Goal: Task Accomplishment & Management: Manage account settings

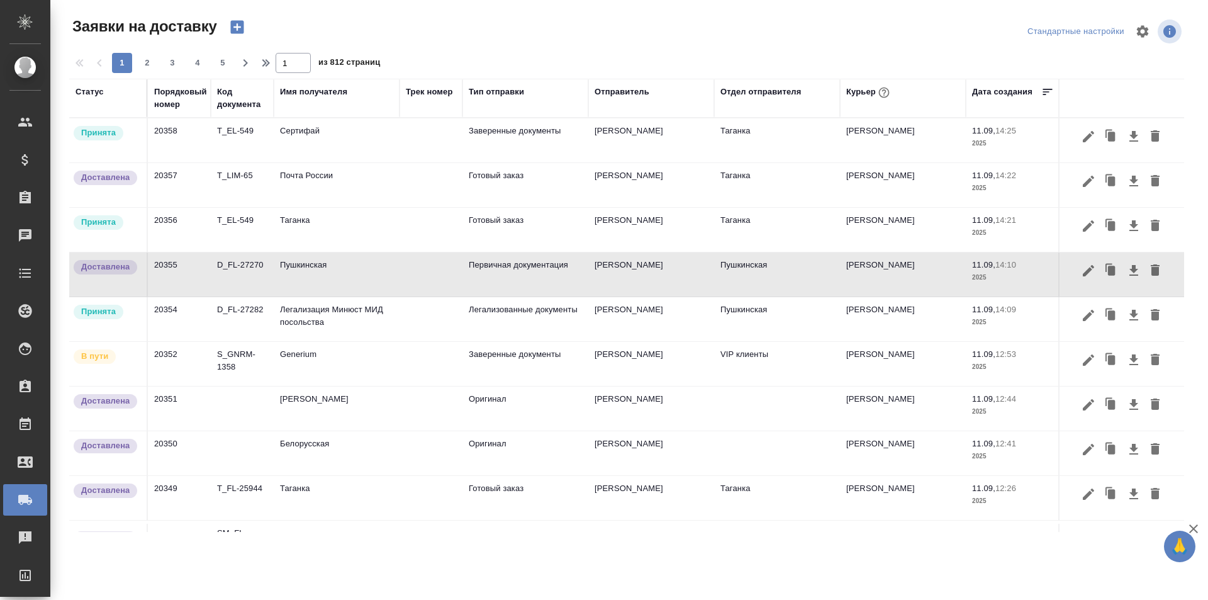
click at [243, 24] on icon "button" at bounding box center [236, 27] width 13 height 13
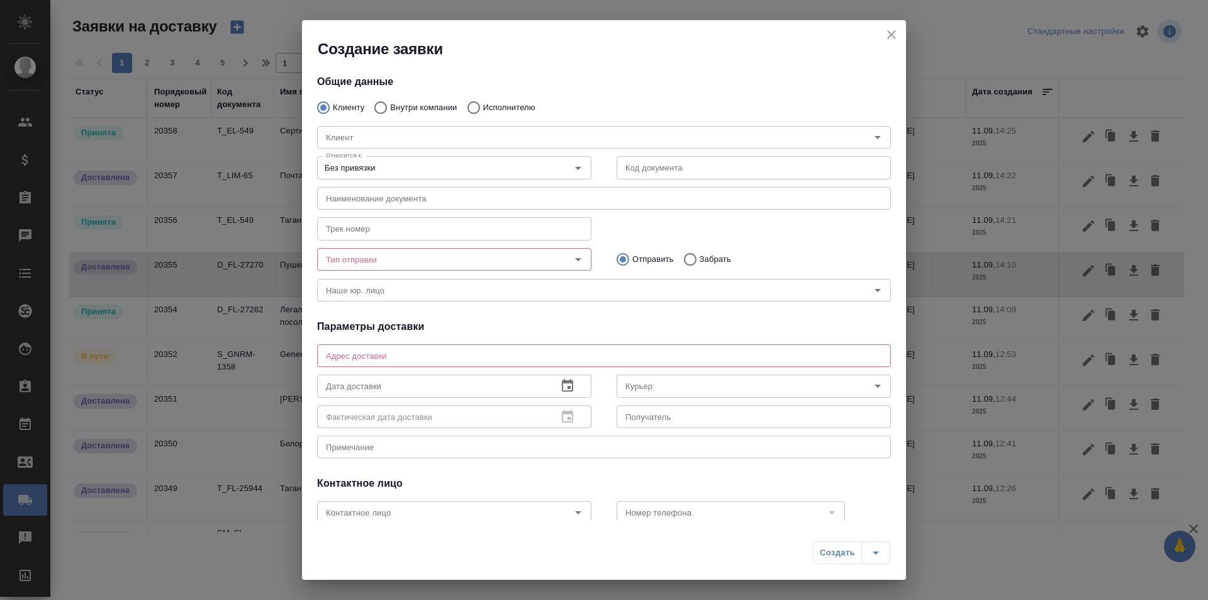
type input "[PERSON_NAME]"
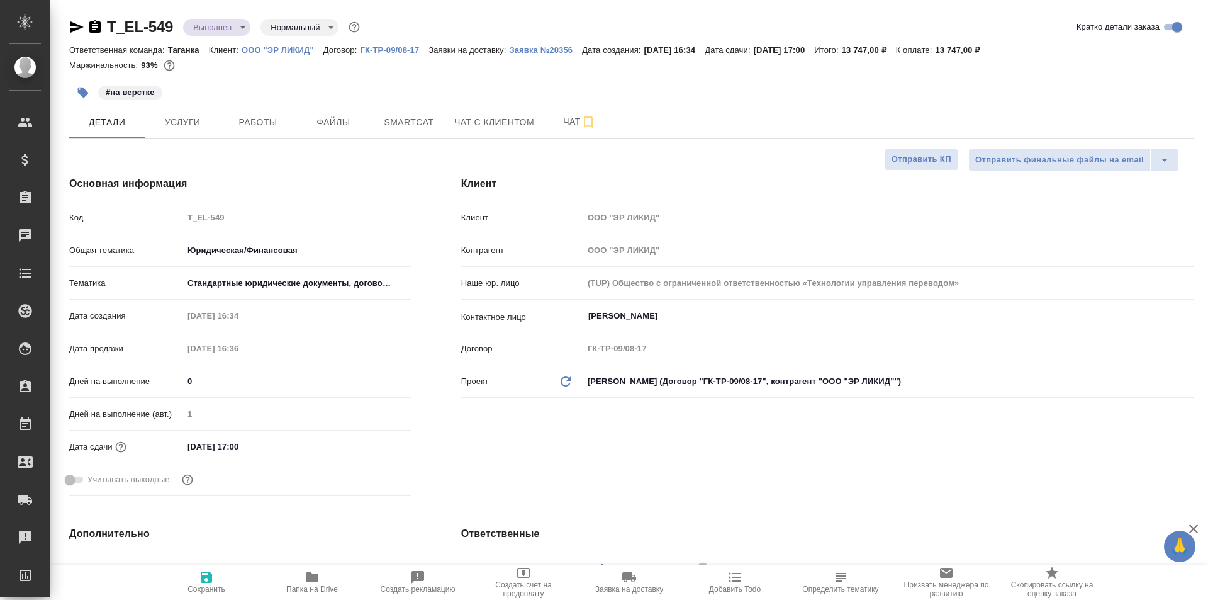
select select "RU"
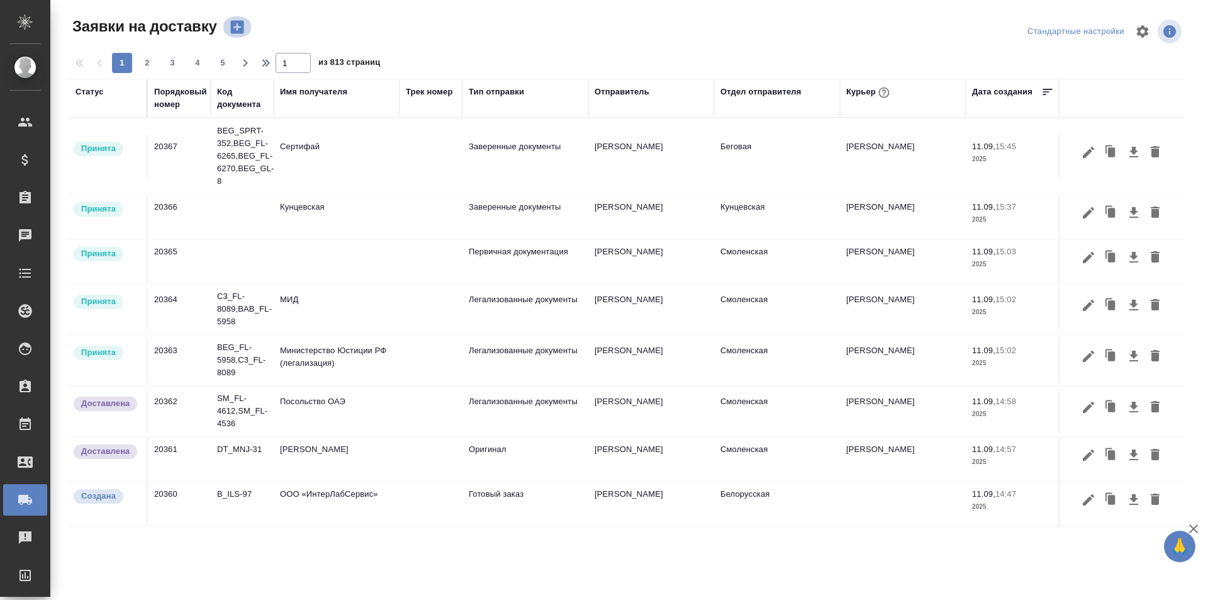
click at [230, 29] on icon "button" at bounding box center [237, 27] width 18 height 18
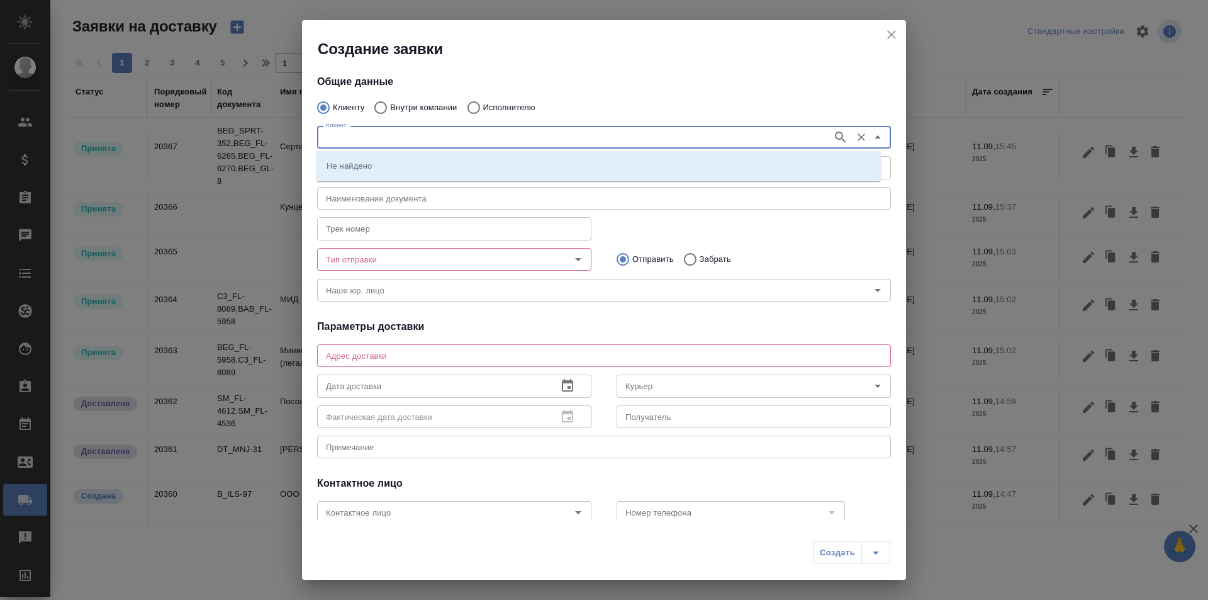
click at [472, 132] on input "Клиент" at bounding box center [573, 137] width 505 height 15
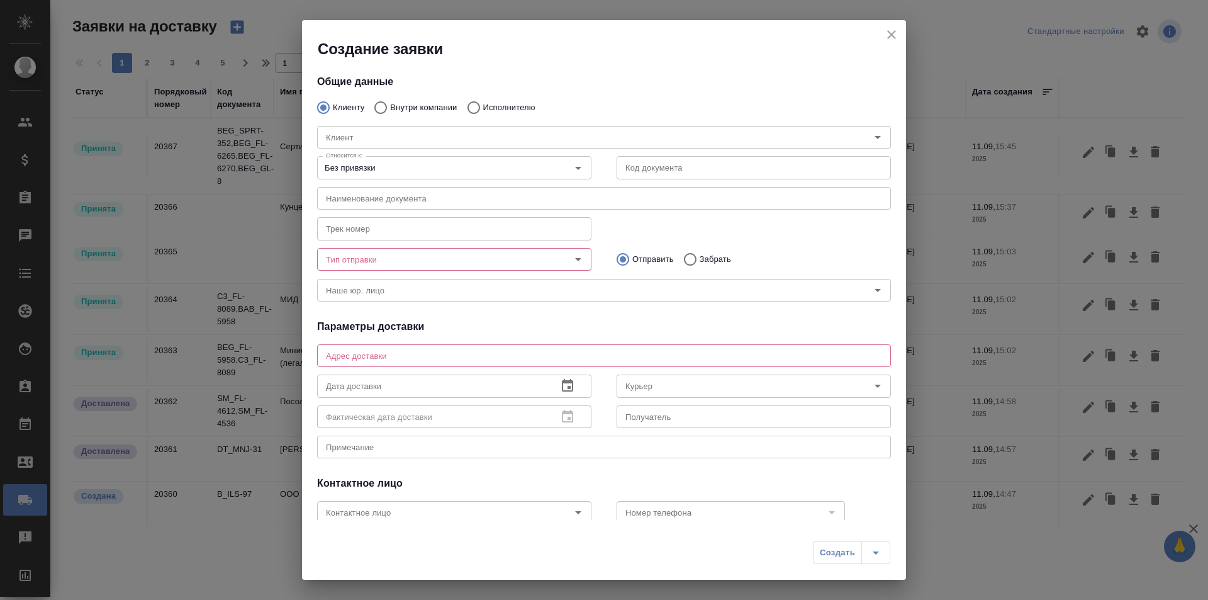
click at [406, 101] on label "Внутри компании" at bounding box center [411, 107] width 89 height 26
click at [390, 101] on input "Внутри компании" at bounding box center [378, 107] width 23 height 26
radio input "true"
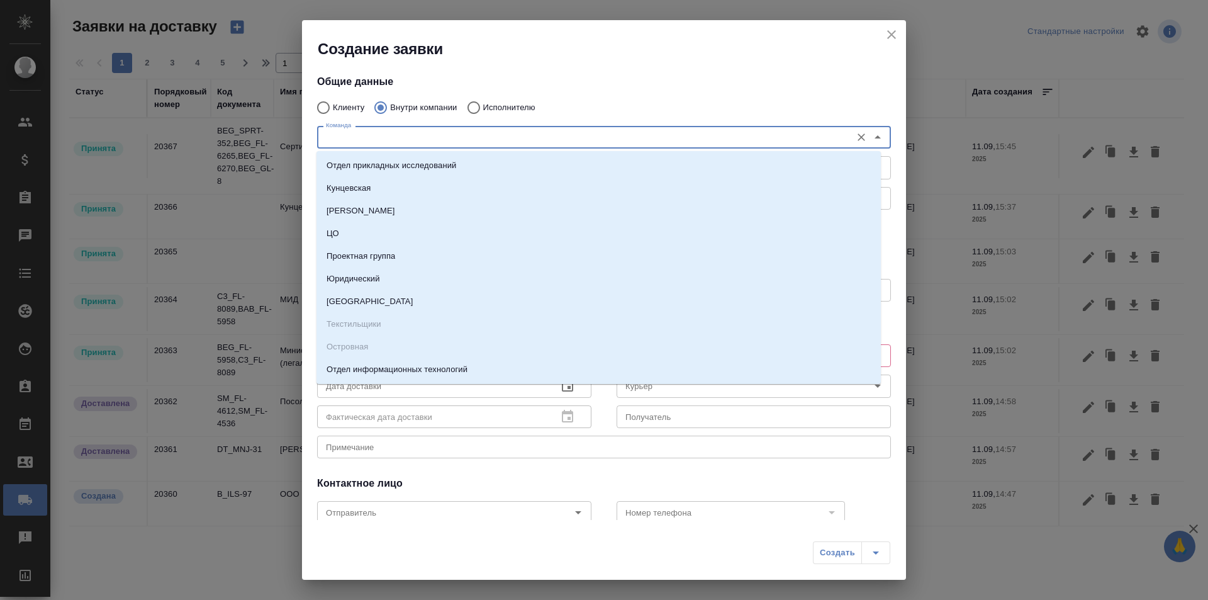
click at [415, 135] on input "Команда" at bounding box center [583, 137] width 524 height 15
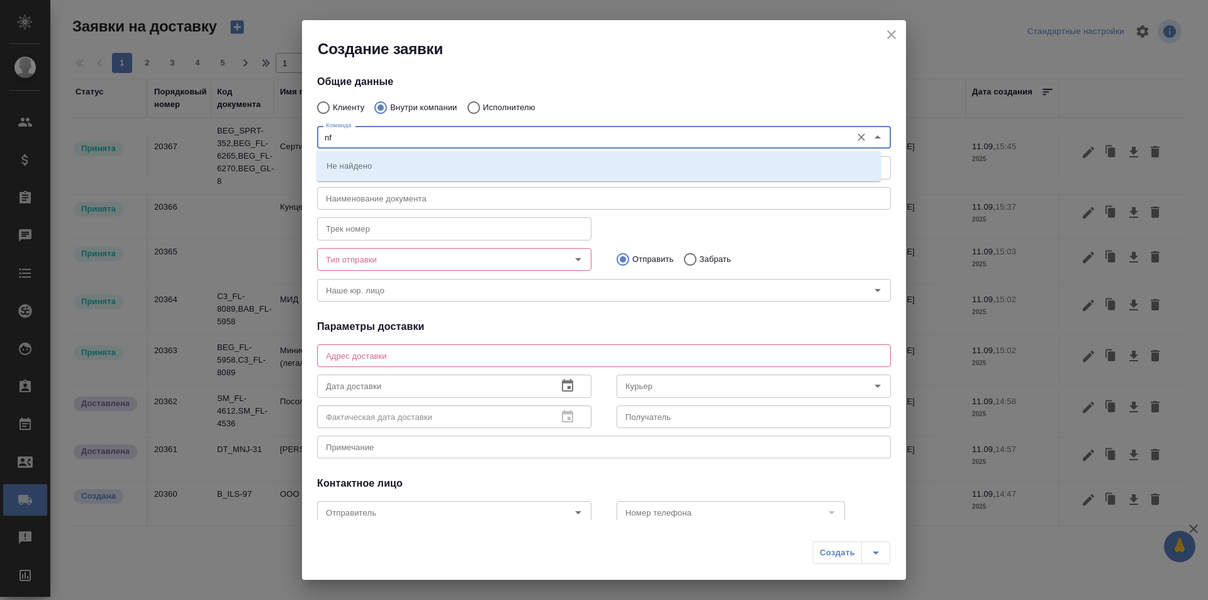
type input "n"
type input "тага"
click at [413, 167] on li "Таганка" at bounding box center [598, 165] width 564 height 23
type textarea "ул. Нижняя Радищевская, д. 5, стр. 1"
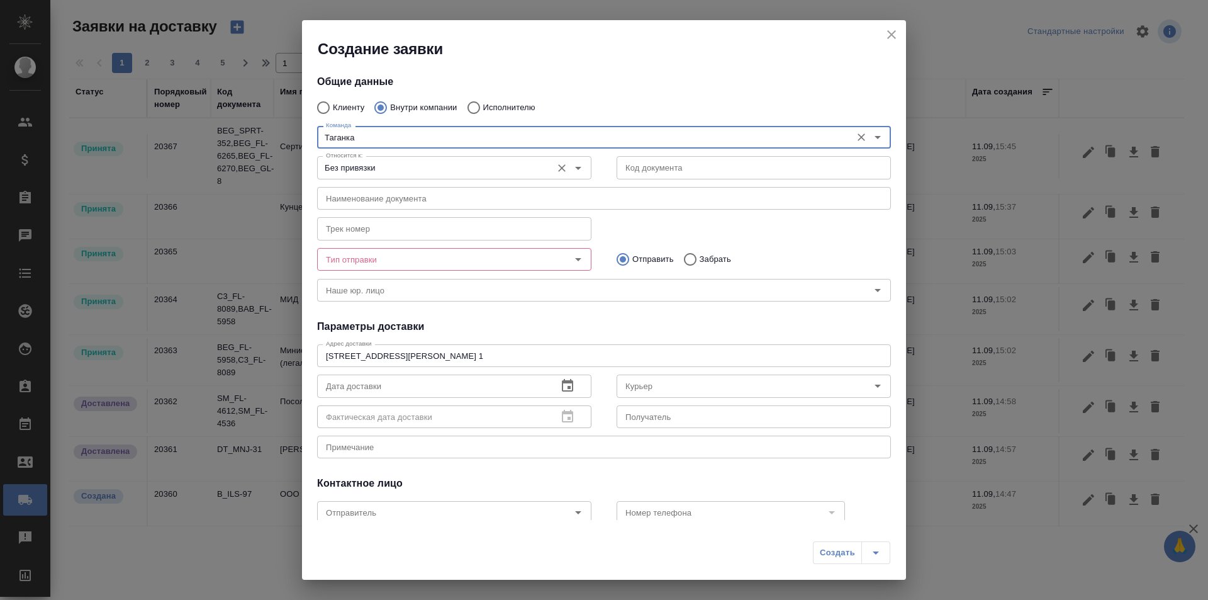
click at [571, 168] on icon "Open" at bounding box center [578, 167] width 15 height 15
type input "Таганка"
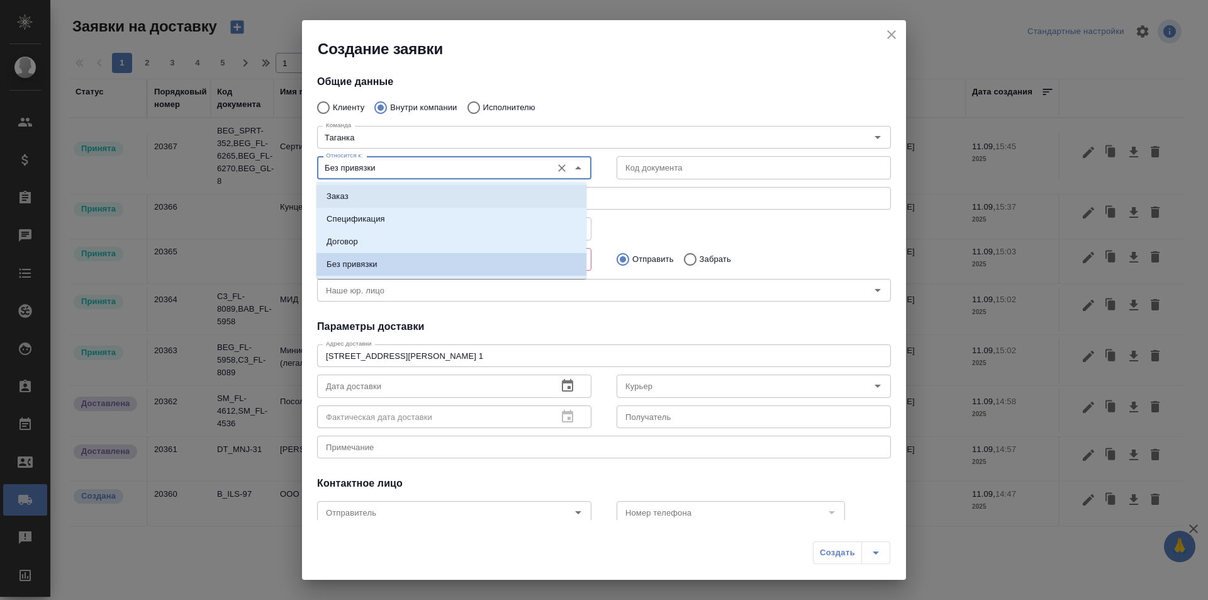
click at [450, 199] on li "Заказ" at bounding box center [451, 196] width 270 height 23
type input "Заказ"
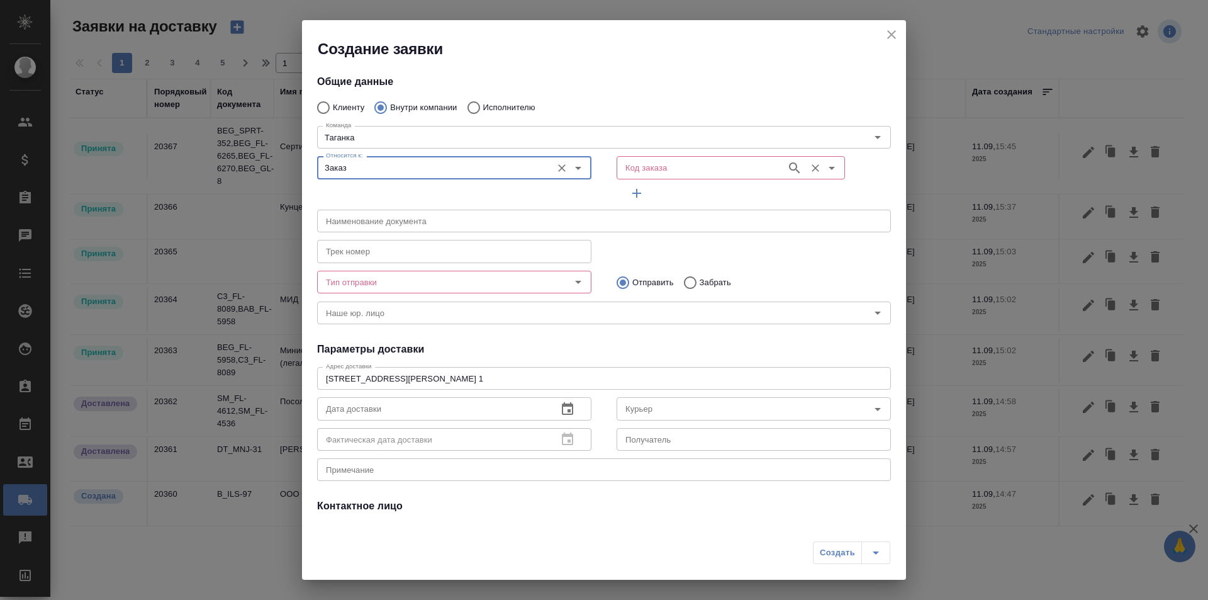
click at [656, 173] on input "Код заказа" at bounding box center [700, 167] width 160 height 15
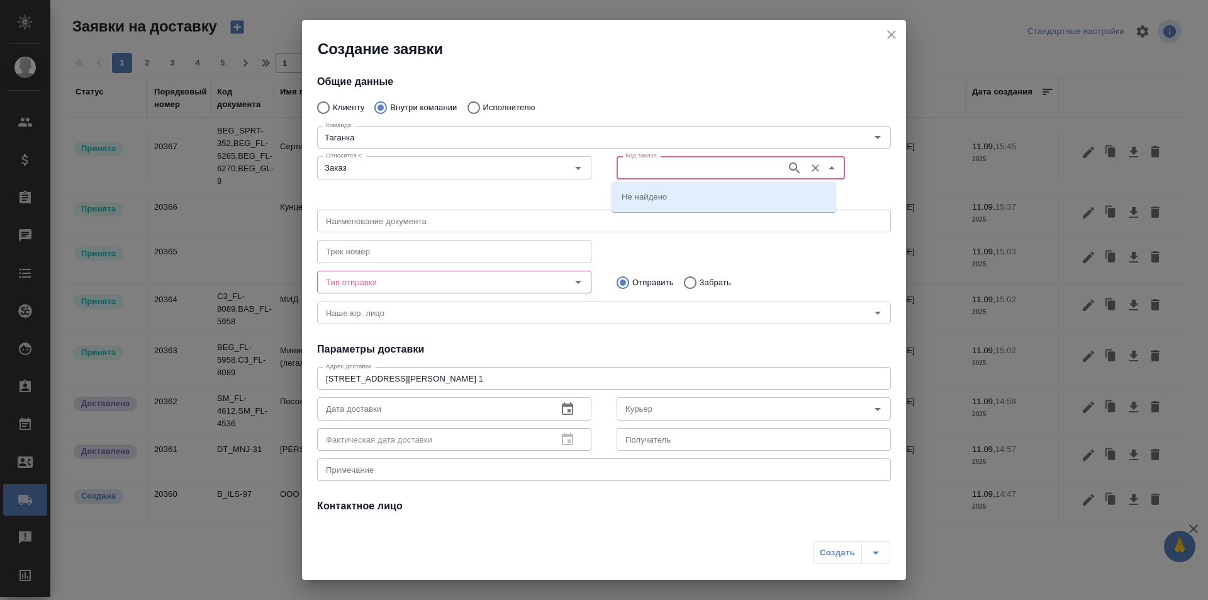
paste input "T_IB-483"
type input "T_IB-483"
click at [787, 165] on icon "button" at bounding box center [794, 167] width 15 height 15
click at [705, 192] on li "T_IB-483" at bounding box center [724, 196] width 225 height 23
type input "(МБ) ООО "Монблан""
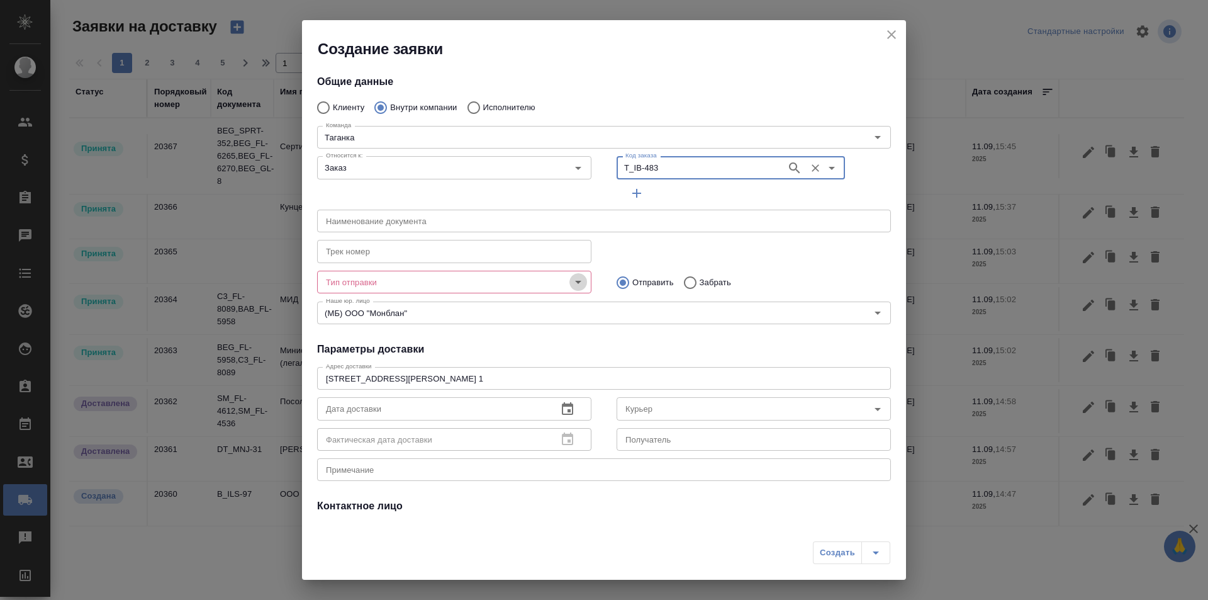
click at [571, 284] on icon "Open" at bounding box center [578, 281] width 15 height 15
type input "T_IB-483"
click at [573, 285] on icon "Open" at bounding box center [578, 281] width 15 height 15
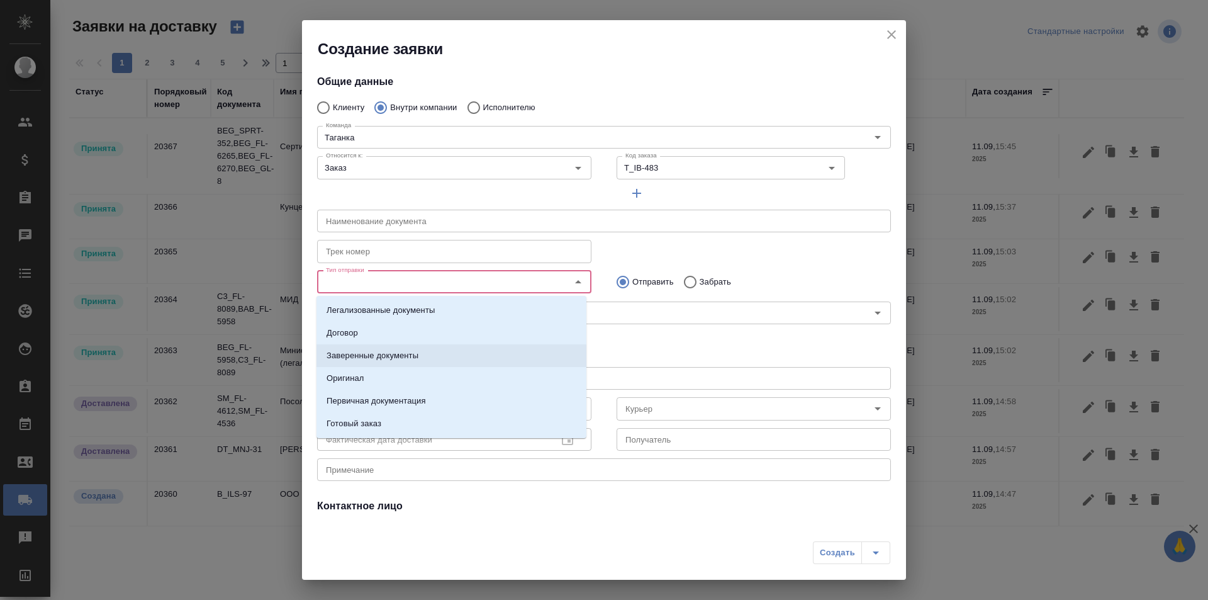
click at [520, 344] on li "Заверенные документы" at bounding box center [451, 355] width 270 height 23
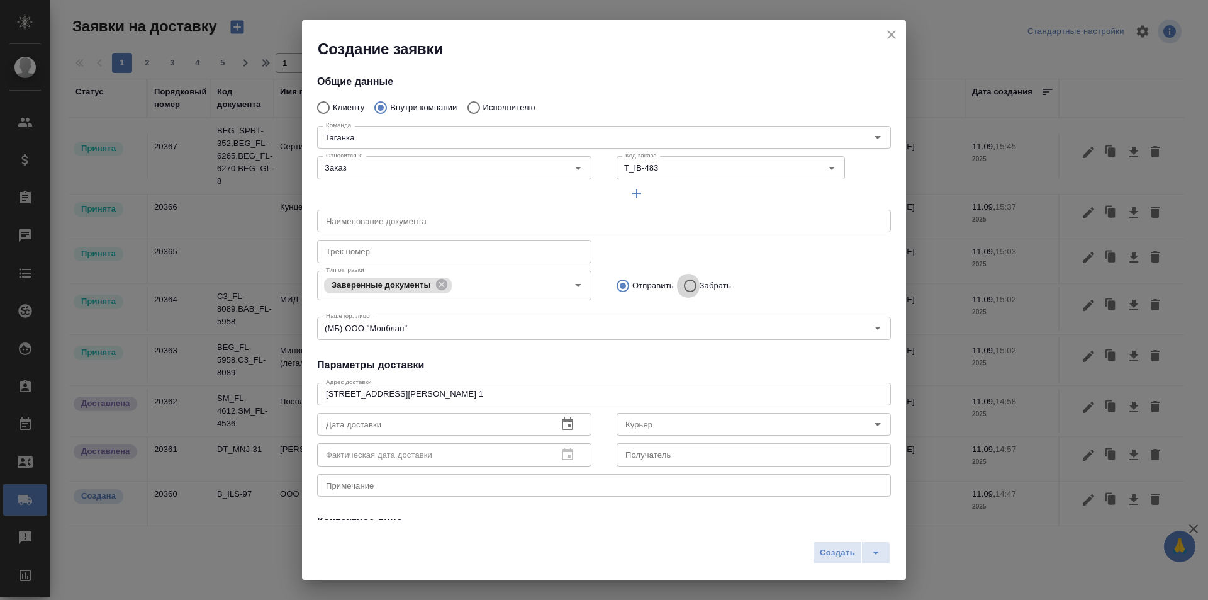
click at [685, 283] on input "Забрать" at bounding box center [688, 285] width 23 height 26
radio input "true"
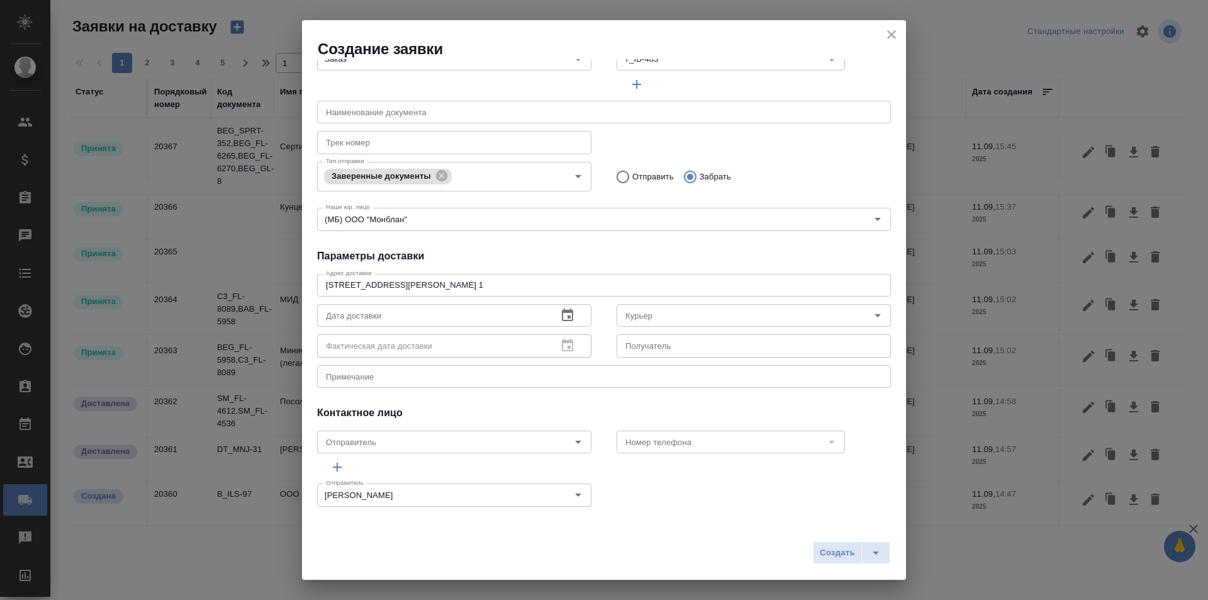
scroll to position [111, 0]
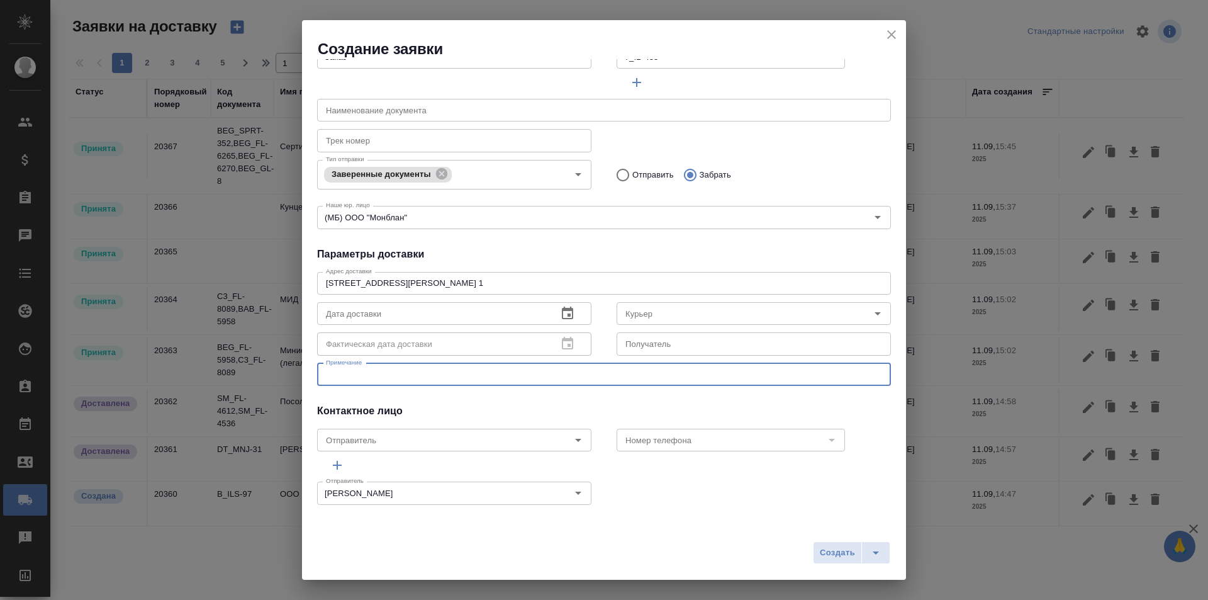
click at [474, 374] on textarea at bounding box center [604, 373] width 556 height 9
click at [689, 310] on input "Курьер" at bounding box center [732, 313] width 225 height 15
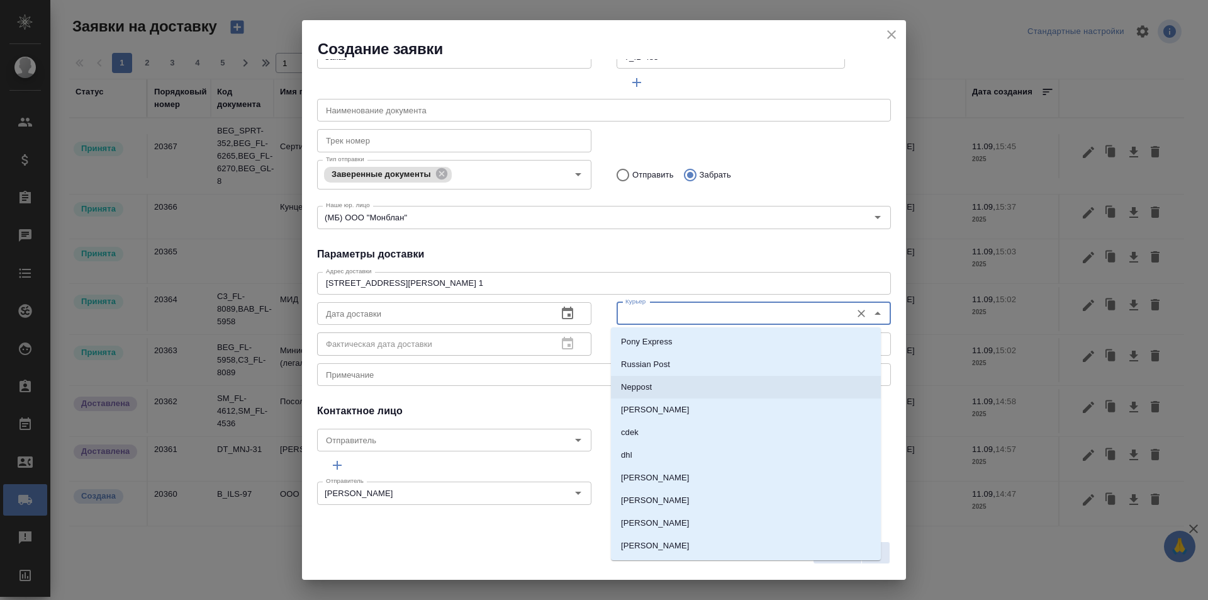
click at [604, 344] on div "Курьер Курьер Получатель Получатель" at bounding box center [753, 327] width 299 height 86
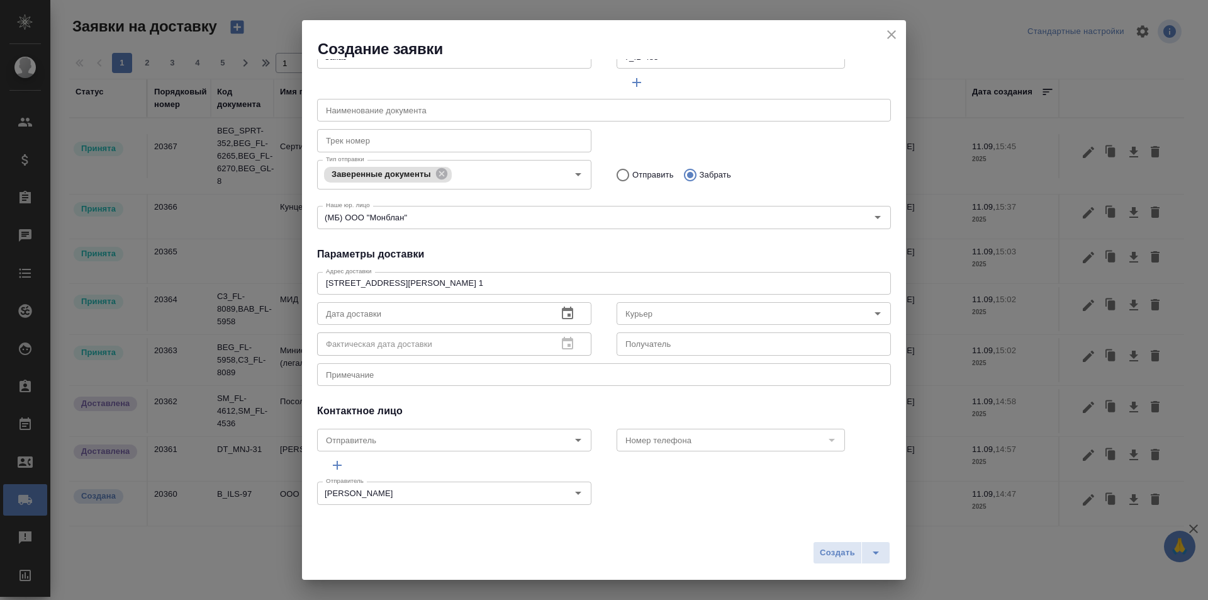
click at [630, 342] on input "text" at bounding box center [754, 343] width 274 height 23
click at [632, 309] on input "Курьер" at bounding box center [732, 313] width 225 height 15
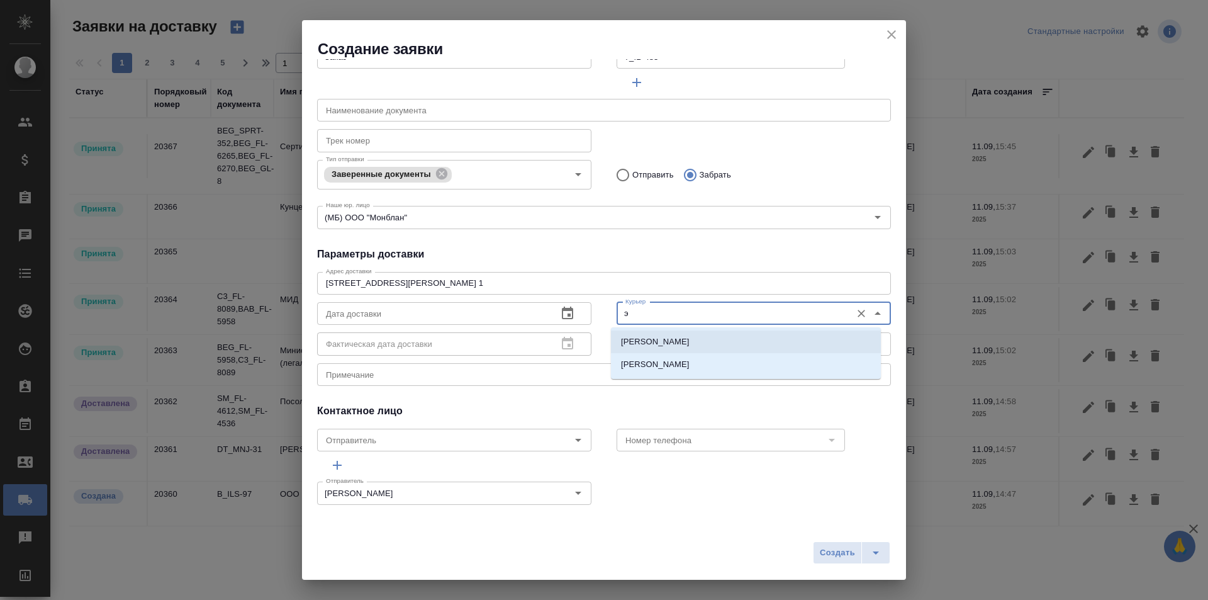
click at [651, 344] on p "Шаабан Эльмира" at bounding box center [655, 341] width 69 height 13
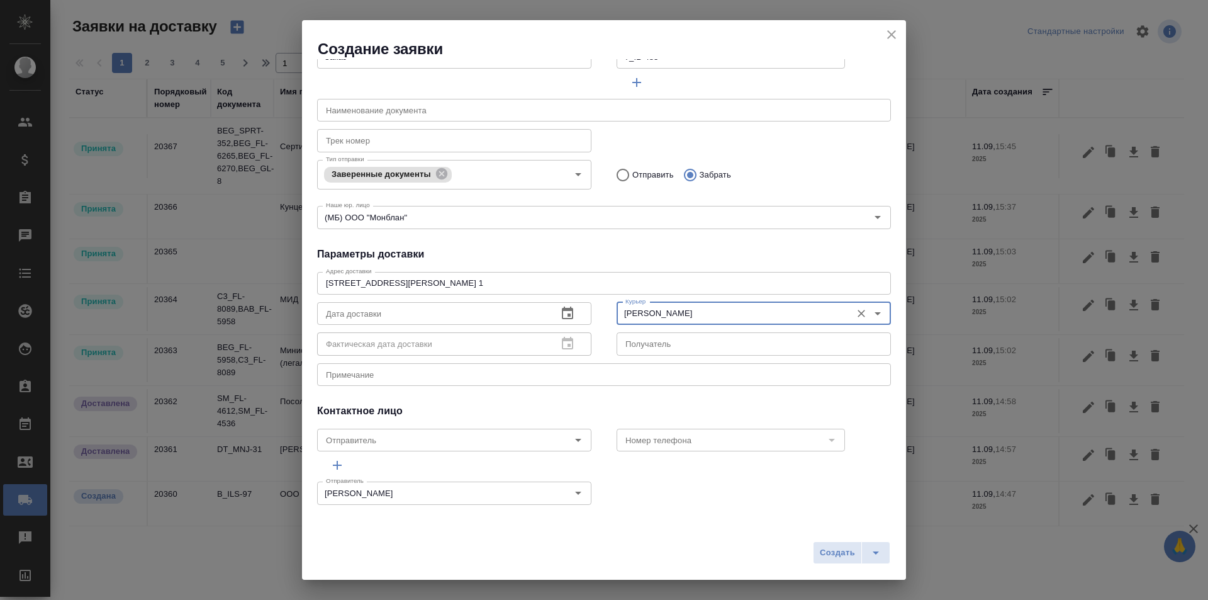
type input "Шаабан Эльмира"
click at [561, 306] on icon "button" at bounding box center [567, 313] width 15 height 15
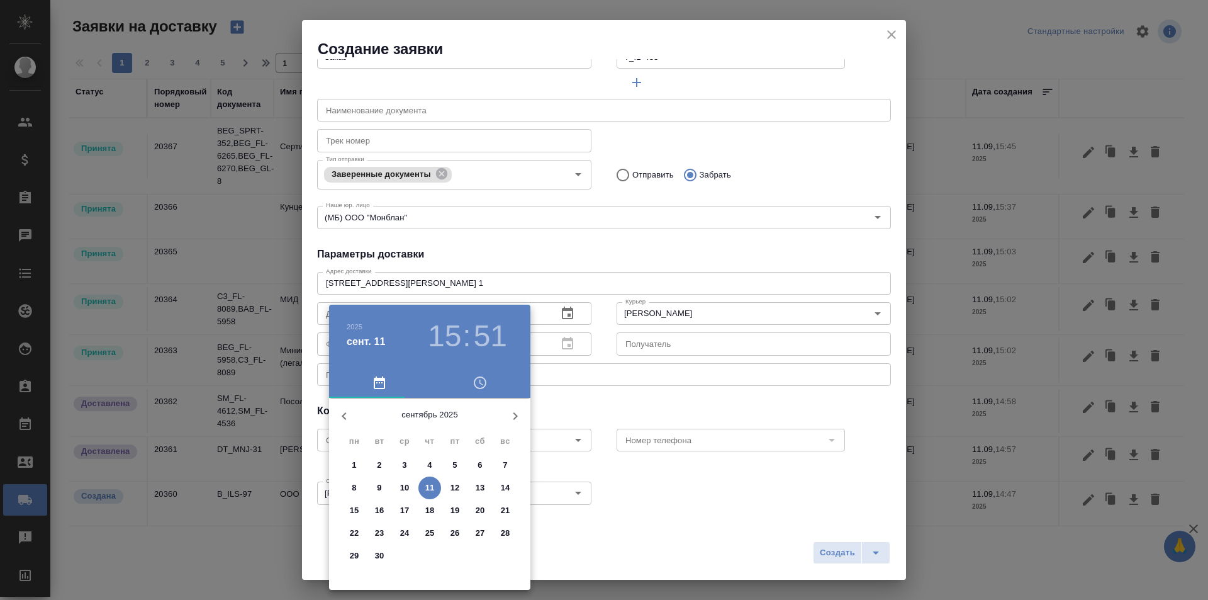
click at [457, 341] on h3 "15" at bounding box center [444, 335] width 33 height 35
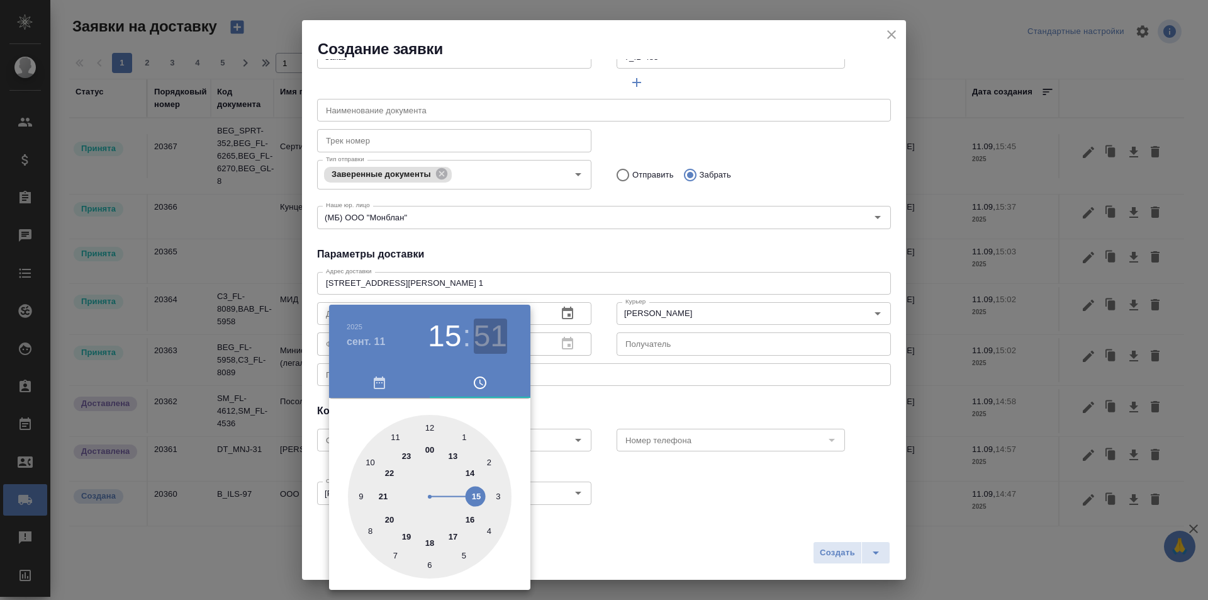
click at [494, 330] on h3 "51" at bounding box center [490, 335] width 33 height 35
click at [369, 463] on div at bounding box center [430, 497] width 164 height 164
click at [589, 392] on div at bounding box center [604, 300] width 1208 height 600
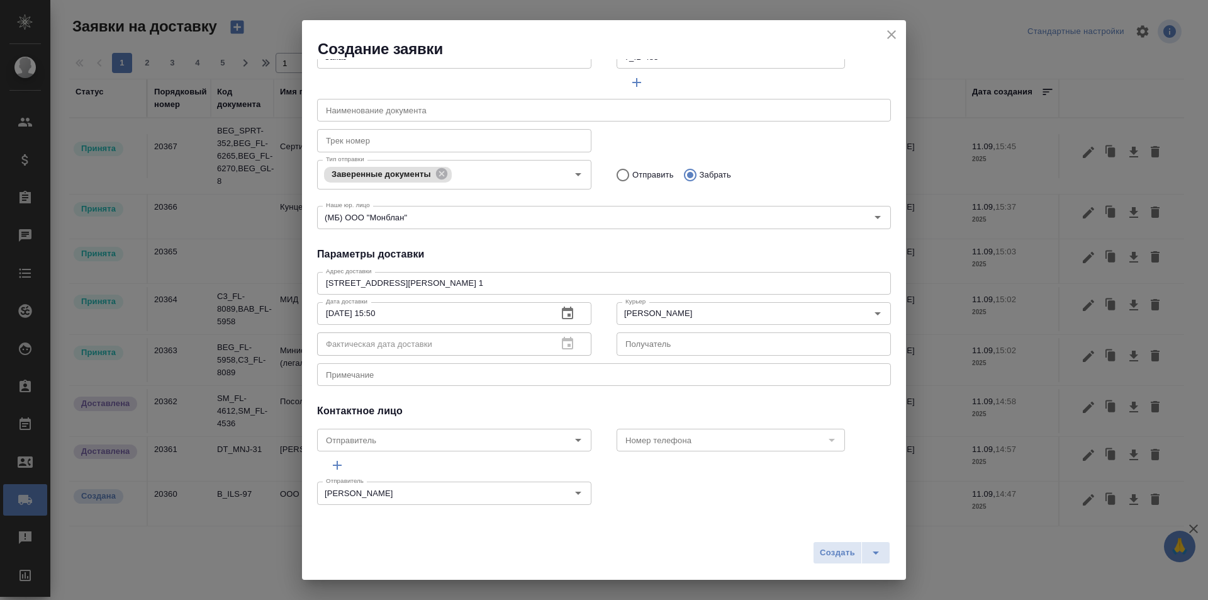
click at [564, 304] on button "button" at bounding box center [567, 313] width 30 height 30
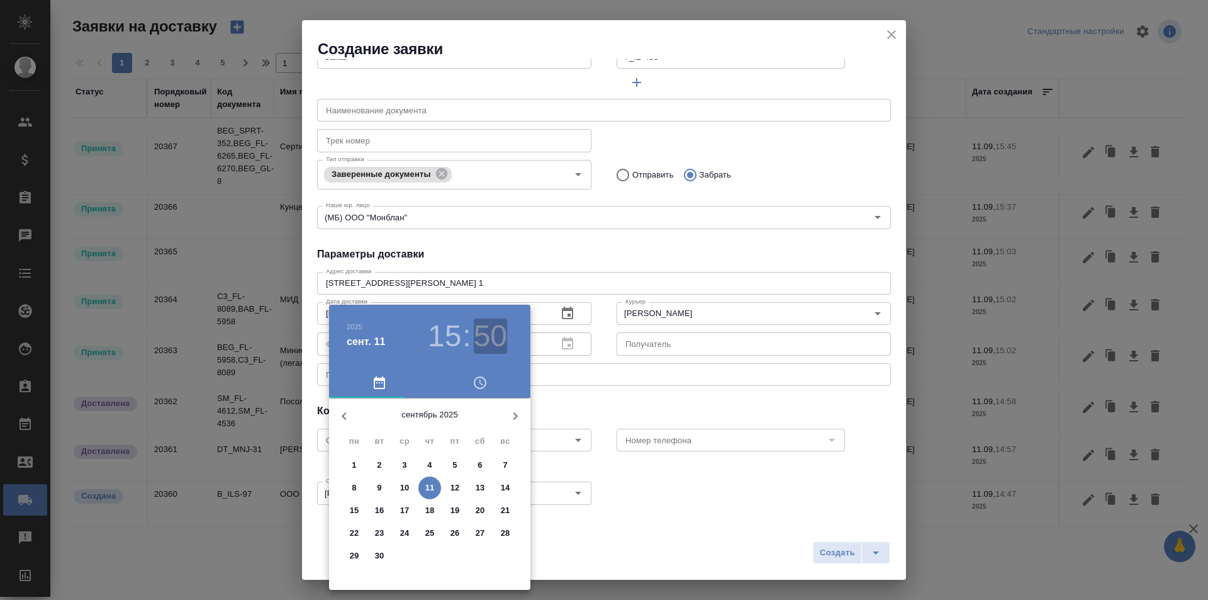
click at [496, 332] on h3 "50" at bounding box center [490, 335] width 33 height 35
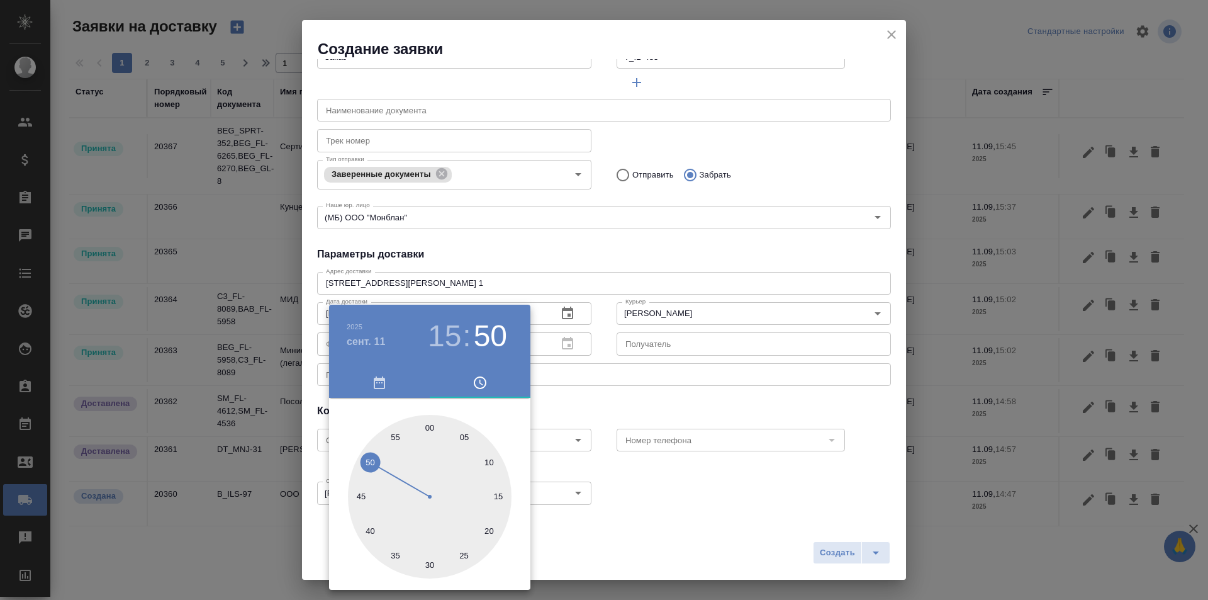
click at [396, 434] on div at bounding box center [430, 497] width 164 height 164
type input "11.09.2025 15:55"
click at [582, 405] on div at bounding box center [604, 300] width 1208 height 600
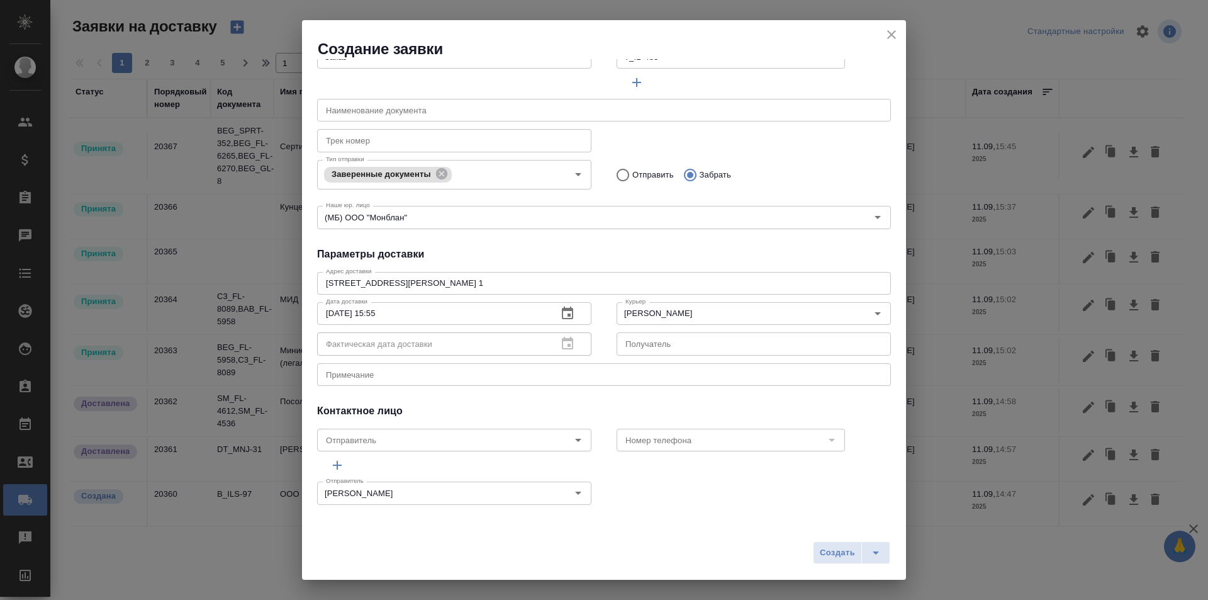
click at [487, 379] on div "x Примечание" at bounding box center [604, 374] width 574 height 23
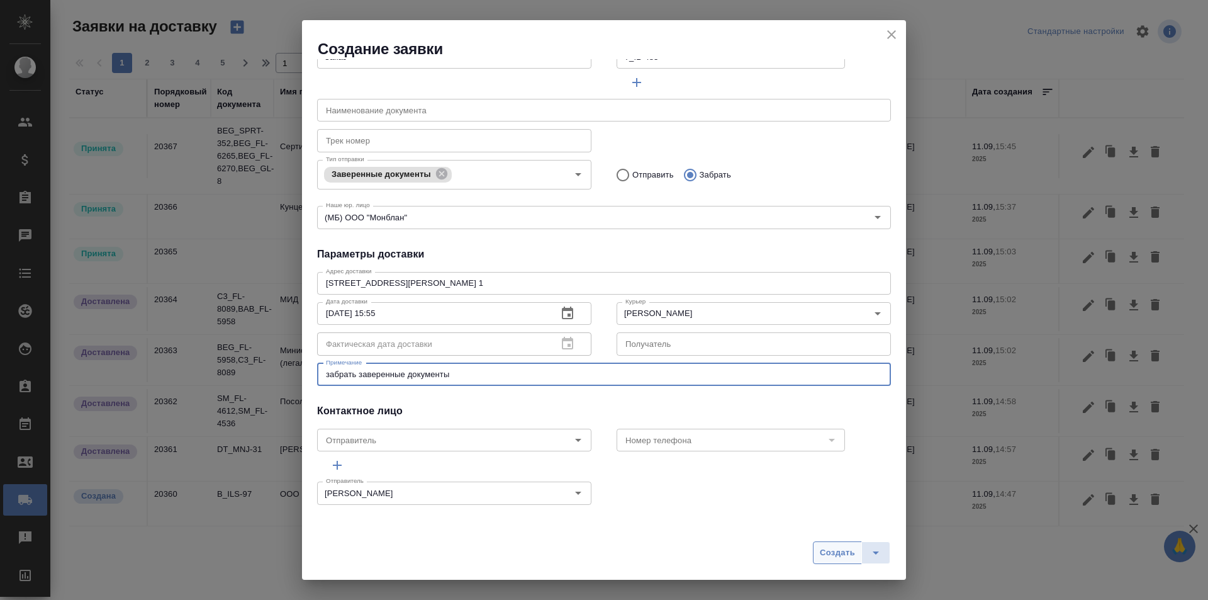
type textarea "забрать заверенные документы"
click at [847, 549] on span "Создать" at bounding box center [837, 553] width 35 height 14
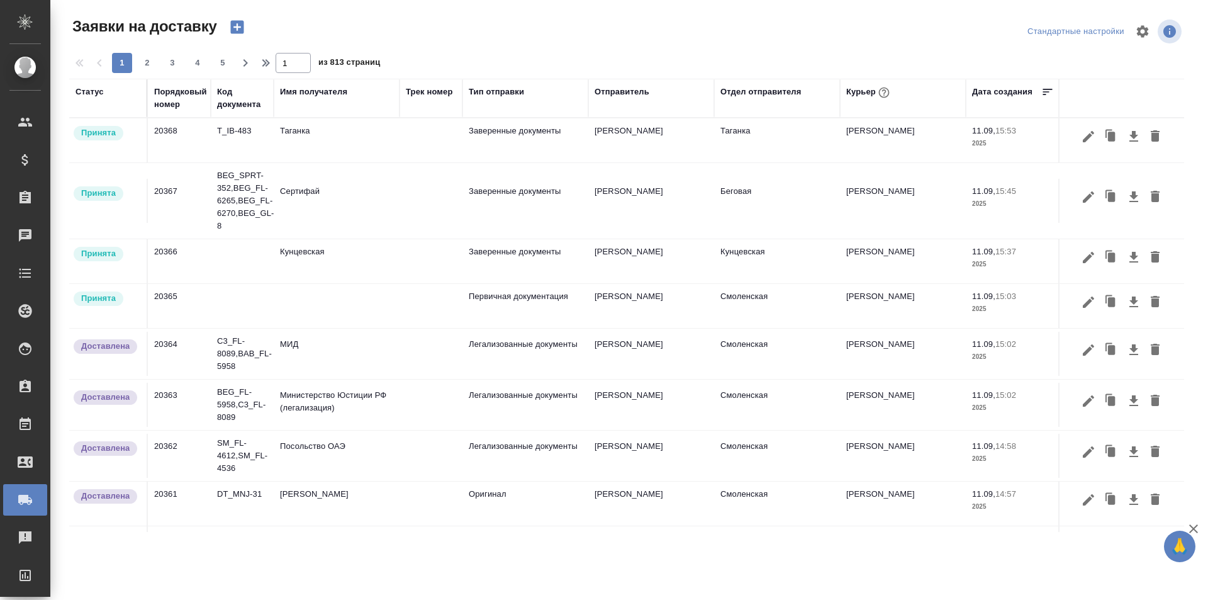
click at [233, 26] on icon "button" at bounding box center [236, 27] width 13 height 13
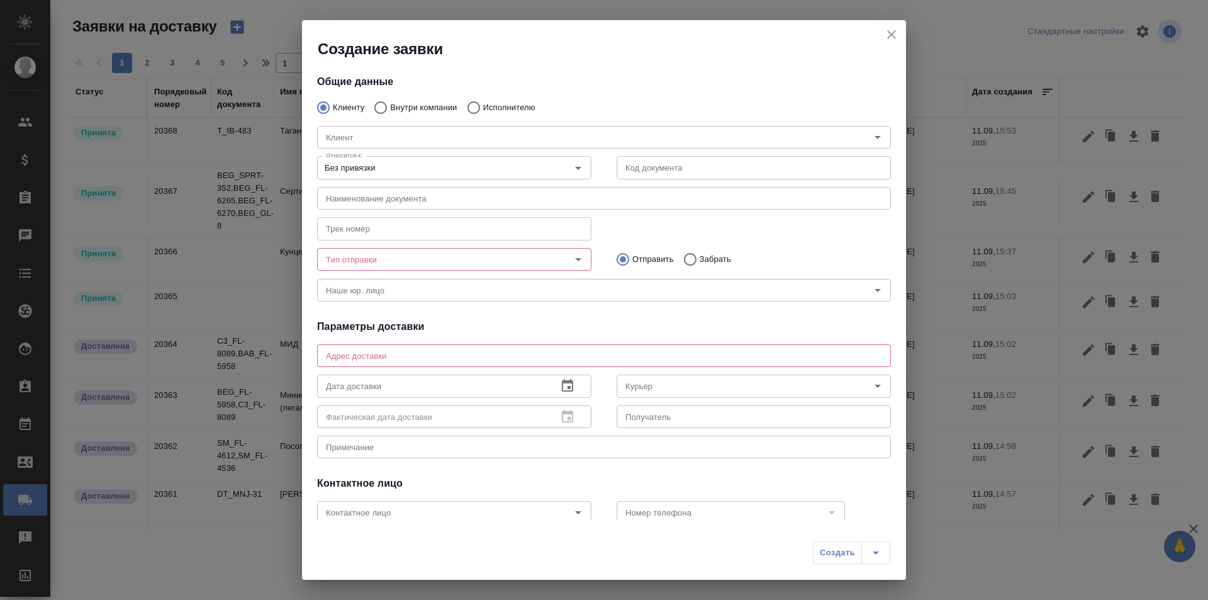
click at [438, 104] on p "Внутри компании" at bounding box center [423, 107] width 67 height 13
click at [390, 104] on input "Внутри компании" at bounding box center [378, 107] width 23 height 26
radio input "true"
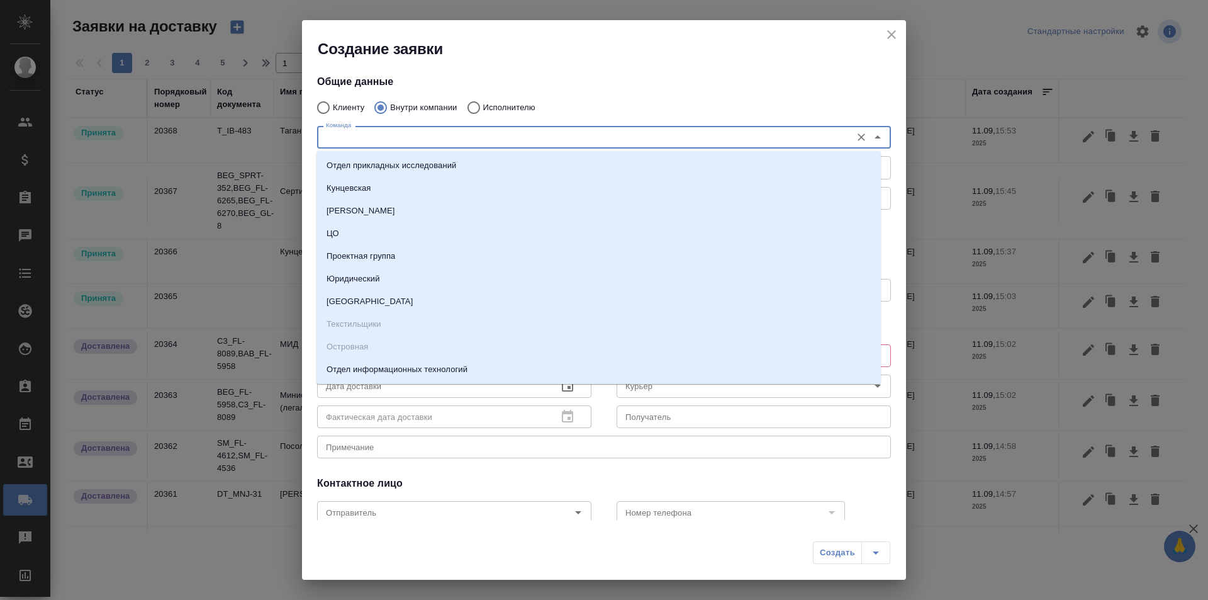
click at [420, 133] on input "Команда" at bounding box center [583, 137] width 524 height 15
type input "тага"
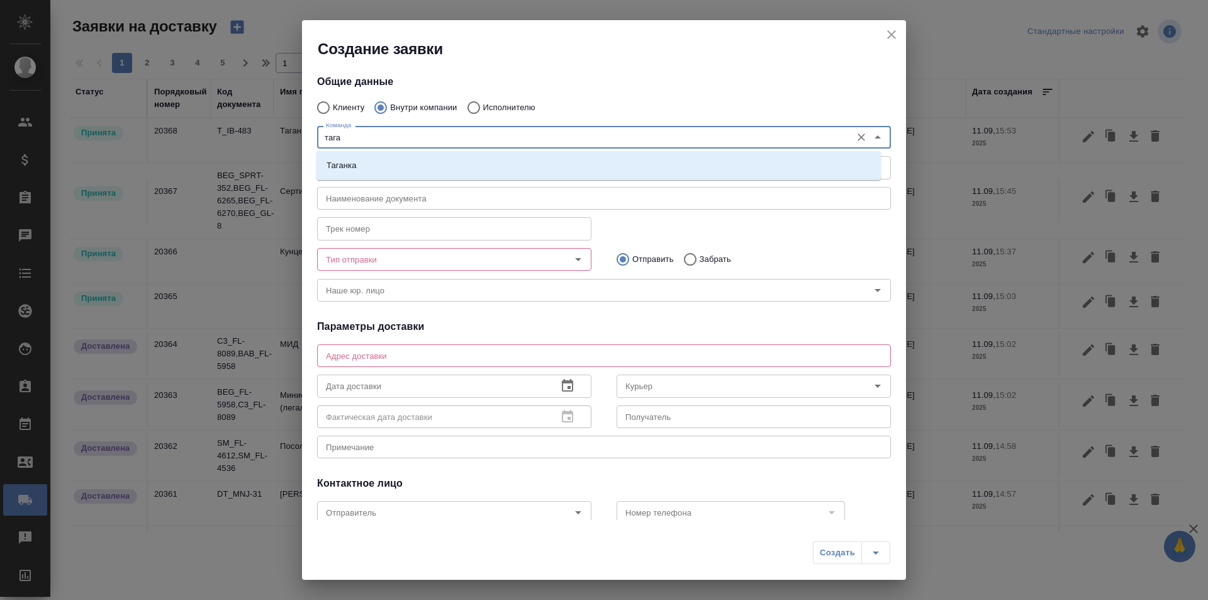
click at [454, 164] on li "Таганка" at bounding box center [598, 165] width 564 height 23
type textarea "ул. Нижняя Радищевская, д. 5, стр. 1"
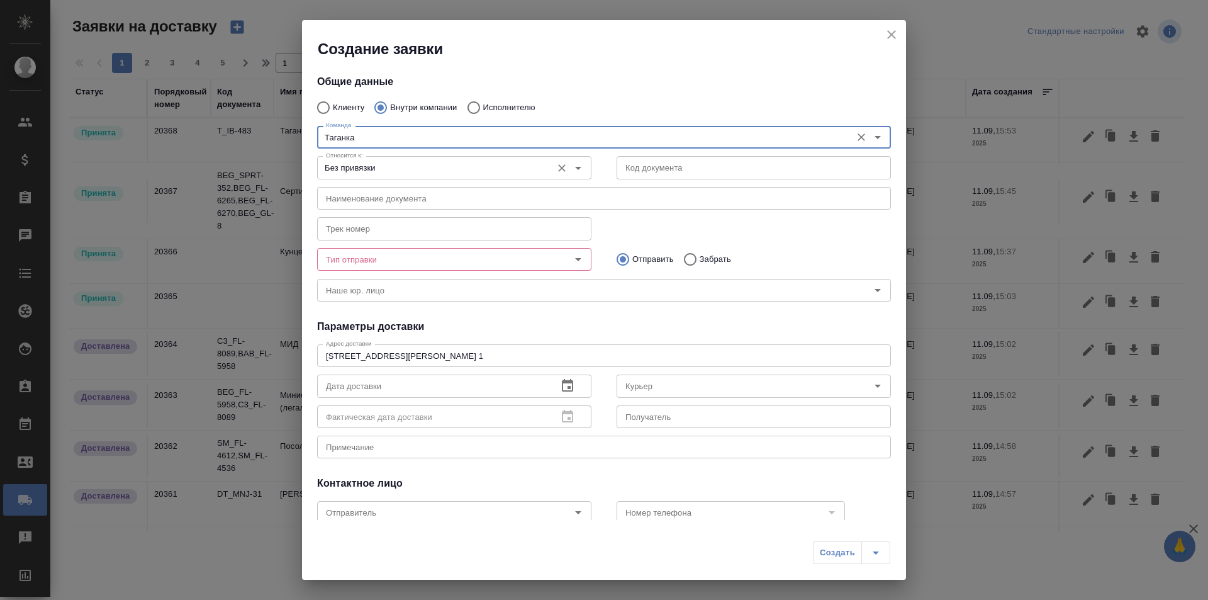
click at [575, 168] on icon "Open" at bounding box center [578, 168] width 6 height 3
type input "Таганка"
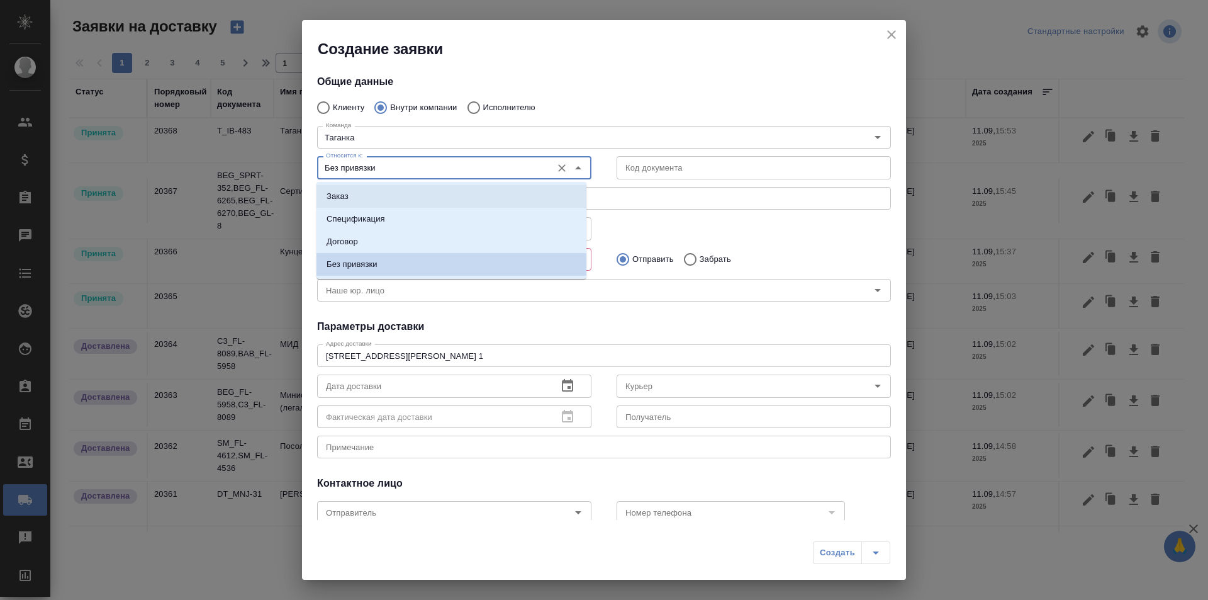
click at [518, 197] on li "Заказ" at bounding box center [451, 196] width 270 height 23
type input "Заказ"
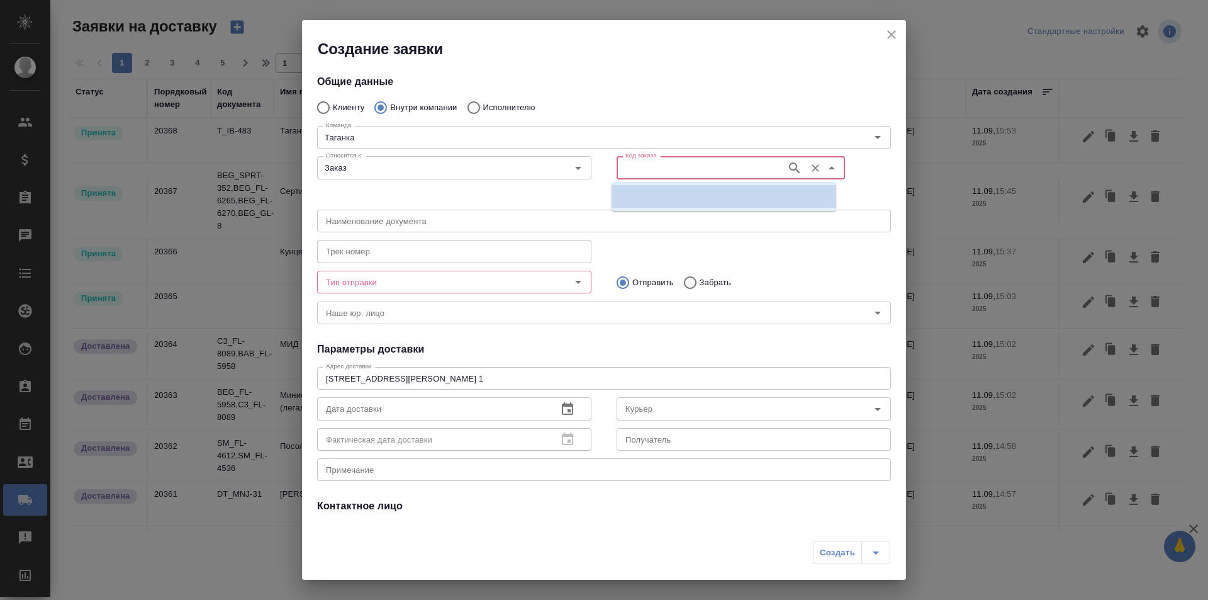
click at [699, 163] on input "Код заказа" at bounding box center [700, 167] width 160 height 15
paste input "T_IB-483"
type input "T_IB-483"
click at [693, 193] on li "T_IB-483" at bounding box center [724, 196] width 225 height 23
click at [445, 281] on input "Тип отправки" at bounding box center [433, 281] width 225 height 15
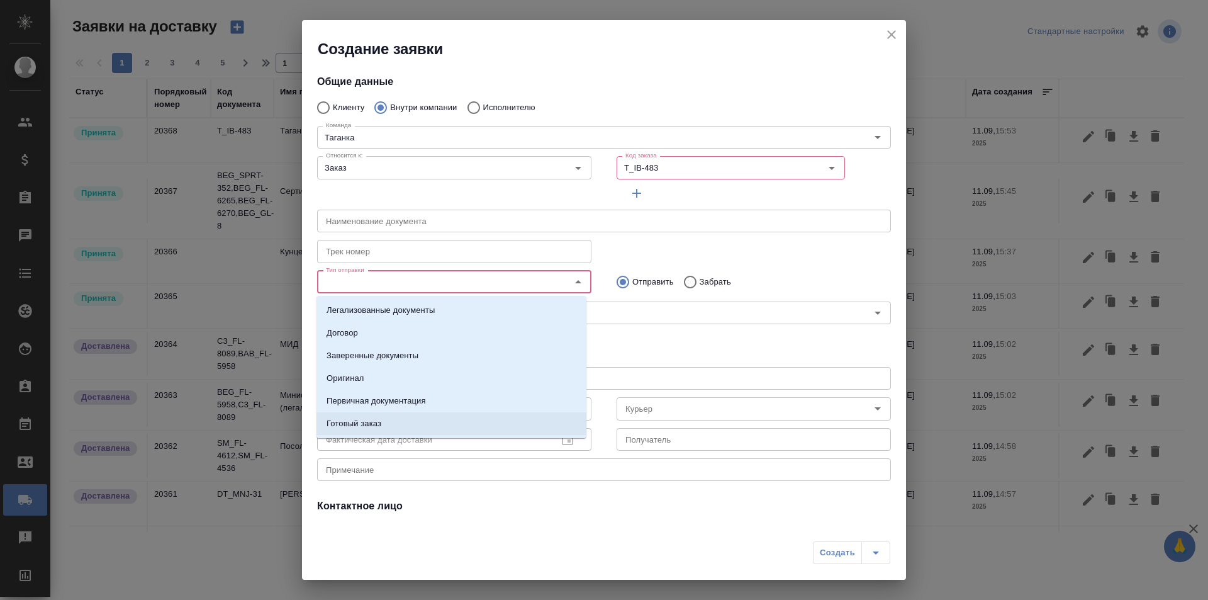
click at [481, 418] on li "Готовый заказ" at bounding box center [451, 423] width 270 height 23
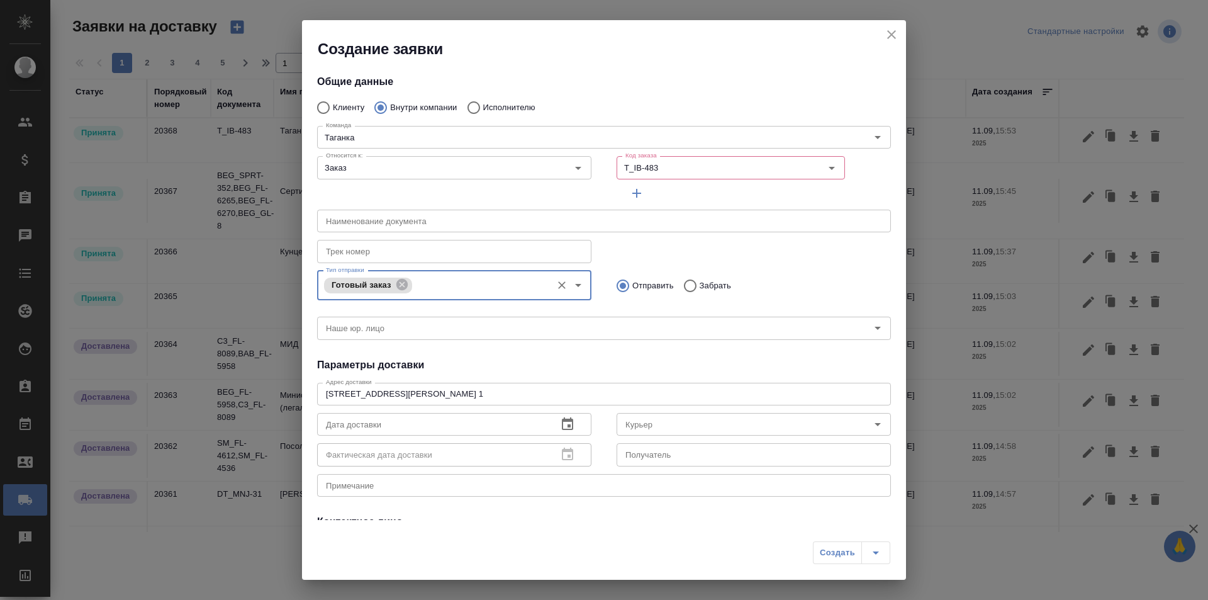
click at [686, 281] on input "Забрать" at bounding box center [688, 285] width 23 height 26
radio input "true"
click at [790, 161] on icon "button" at bounding box center [794, 167] width 15 height 15
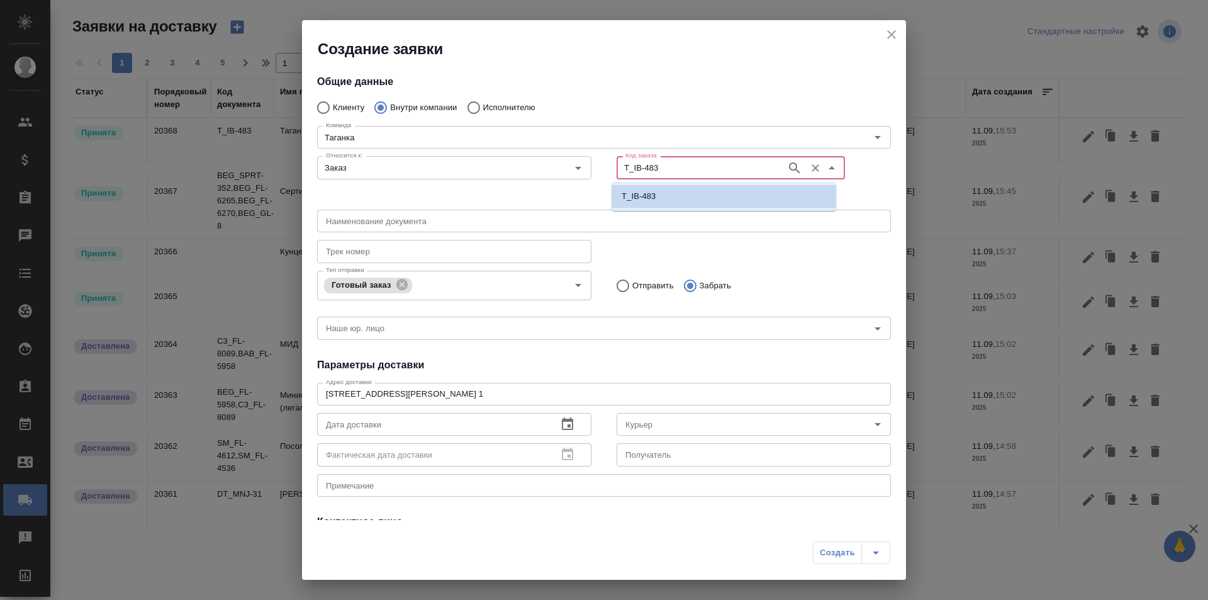
click at [744, 167] on input "T_IB-483" at bounding box center [700, 167] width 160 height 15
click at [694, 189] on li "T_IB-483" at bounding box center [724, 196] width 225 height 23
type input "T"
paste input "T_IB-483"
type input "T_IB-483"
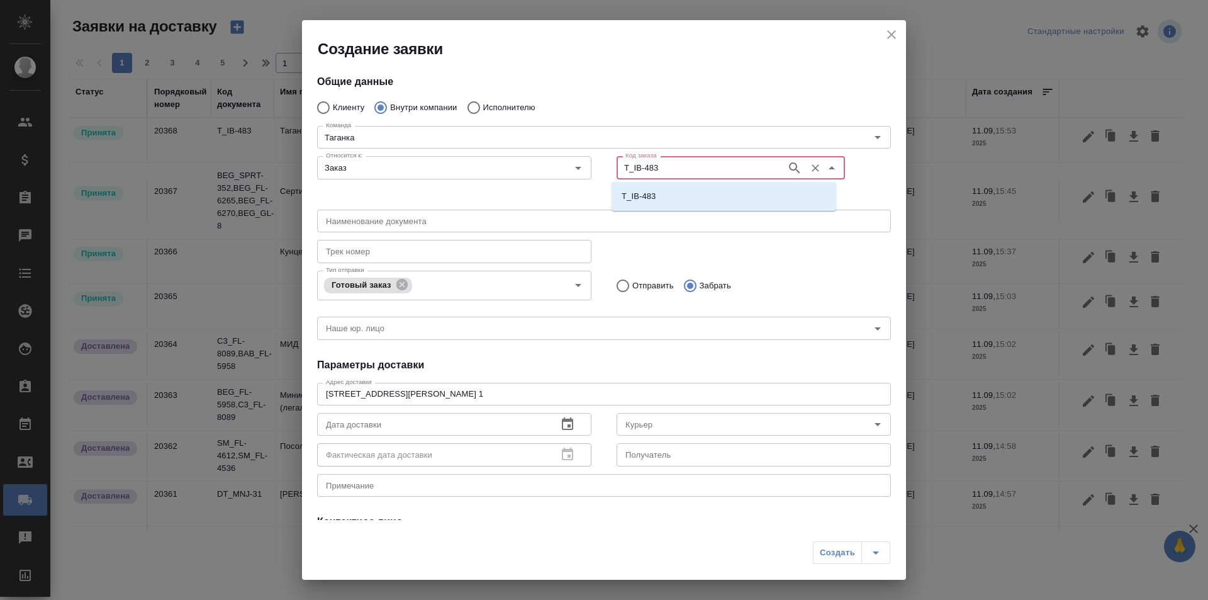
click at [787, 161] on icon "button" at bounding box center [794, 167] width 15 height 15
click at [720, 188] on li "T_IB-483" at bounding box center [724, 196] width 225 height 23
type input "(МБ) ООО "Монблан""
type input "T_IB-483"
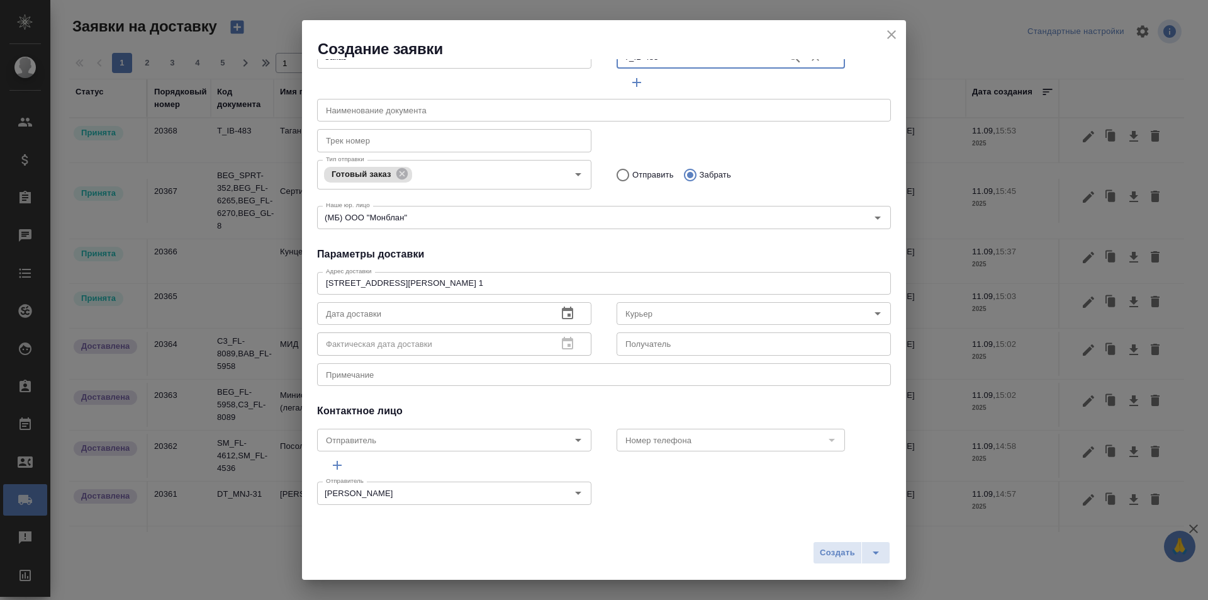
click at [562, 318] on icon "button" at bounding box center [567, 312] width 11 height 13
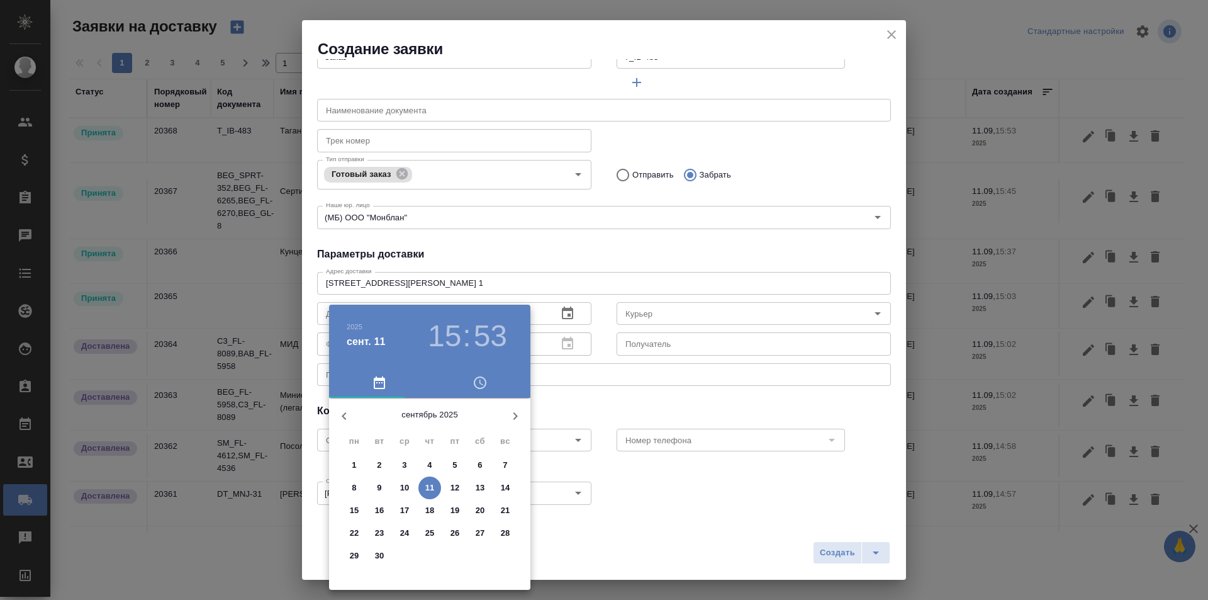
click at [446, 332] on h3 "15" at bounding box center [444, 335] width 33 height 35
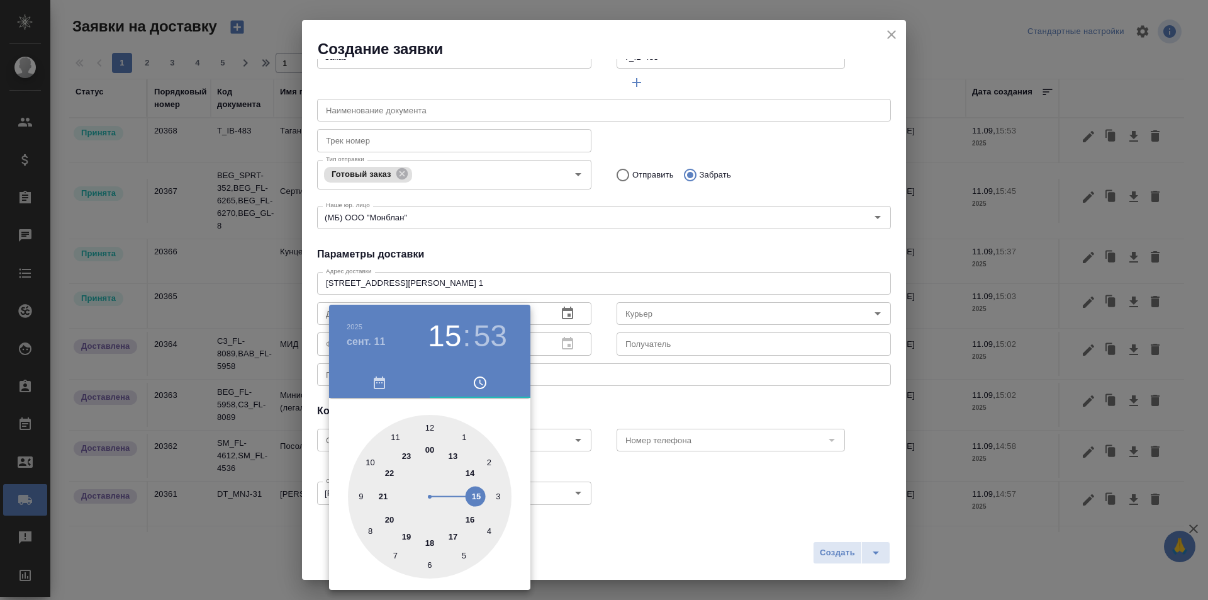
click at [470, 517] on div at bounding box center [430, 497] width 164 height 164
click at [498, 345] on h3 "53" at bounding box center [490, 335] width 33 height 35
click at [488, 537] on div at bounding box center [430, 497] width 164 height 164
click at [493, 529] on div at bounding box center [430, 497] width 164 height 164
type input "11.09.2025 16:20"
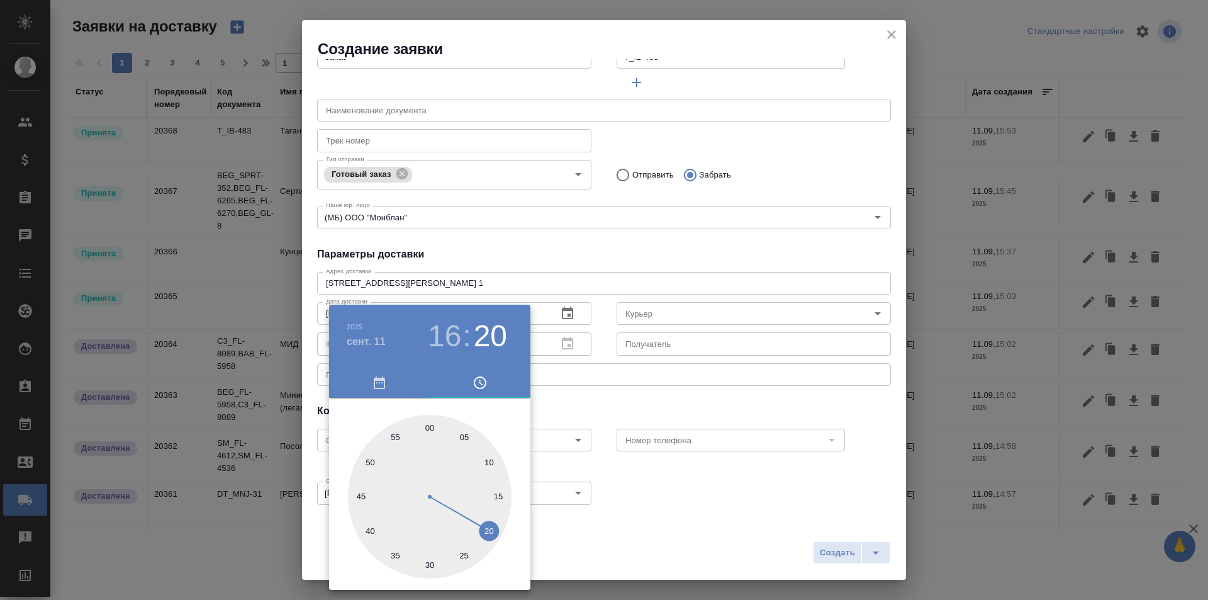
click at [542, 262] on div at bounding box center [604, 300] width 1208 height 600
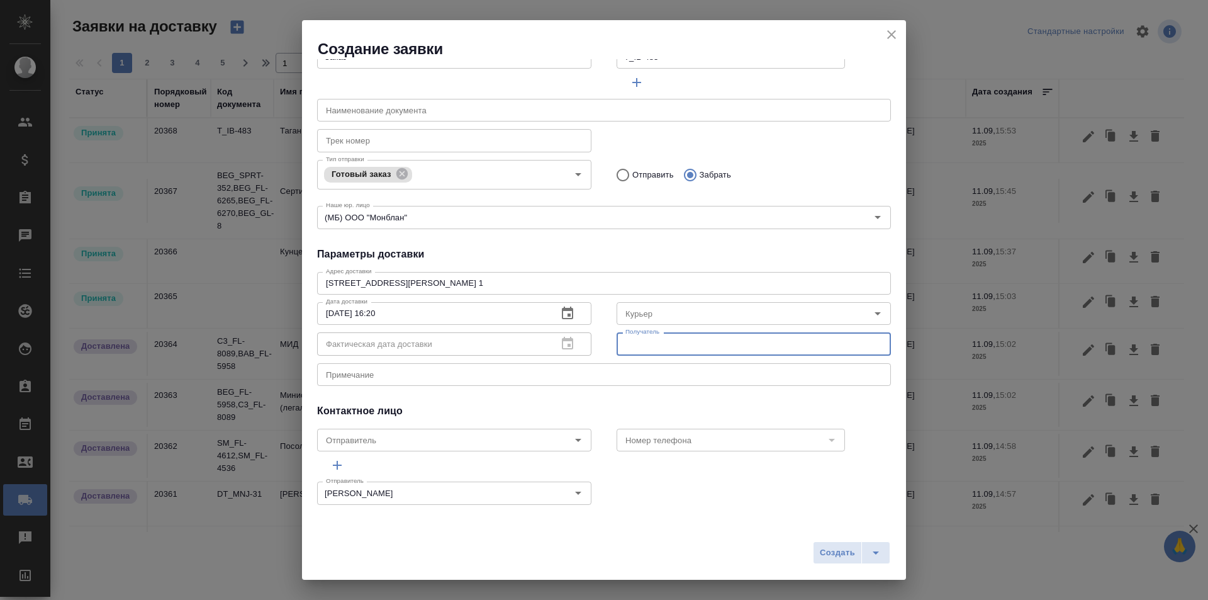
click at [663, 347] on input "text" at bounding box center [754, 343] width 274 height 23
click at [665, 311] on input "Курьер" at bounding box center [732, 313] width 225 height 15
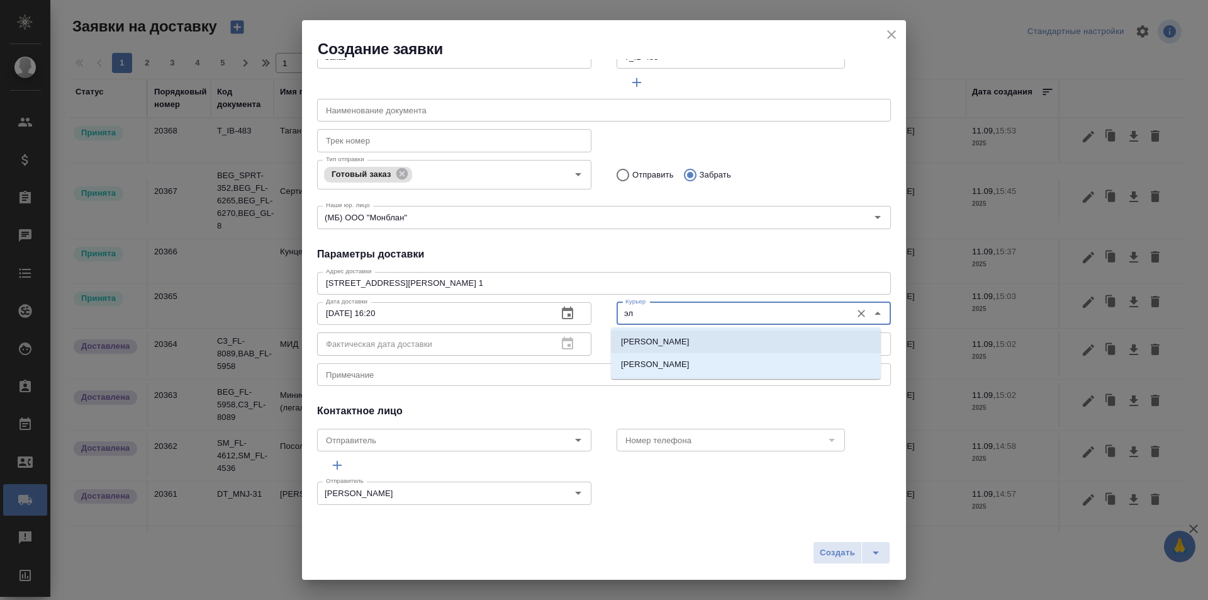
click at [676, 348] on li "Шаабан Эльмира" at bounding box center [746, 341] width 270 height 23
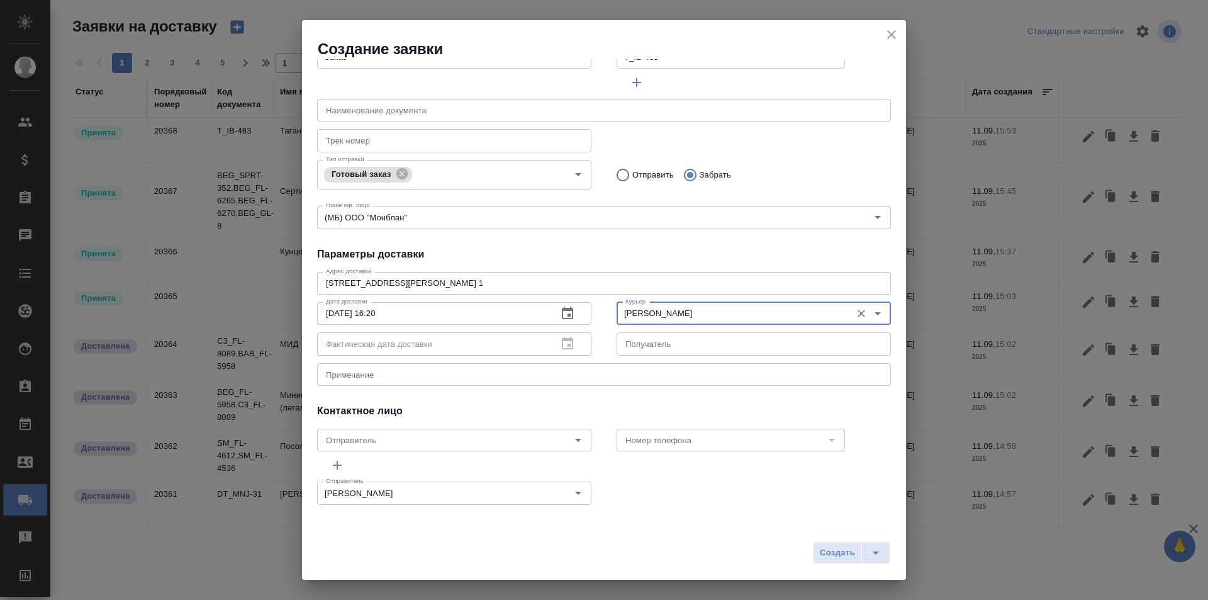
type input "Шаабан Эльмира"
click at [452, 381] on div "x Примечание" at bounding box center [604, 374] width 574 height 23
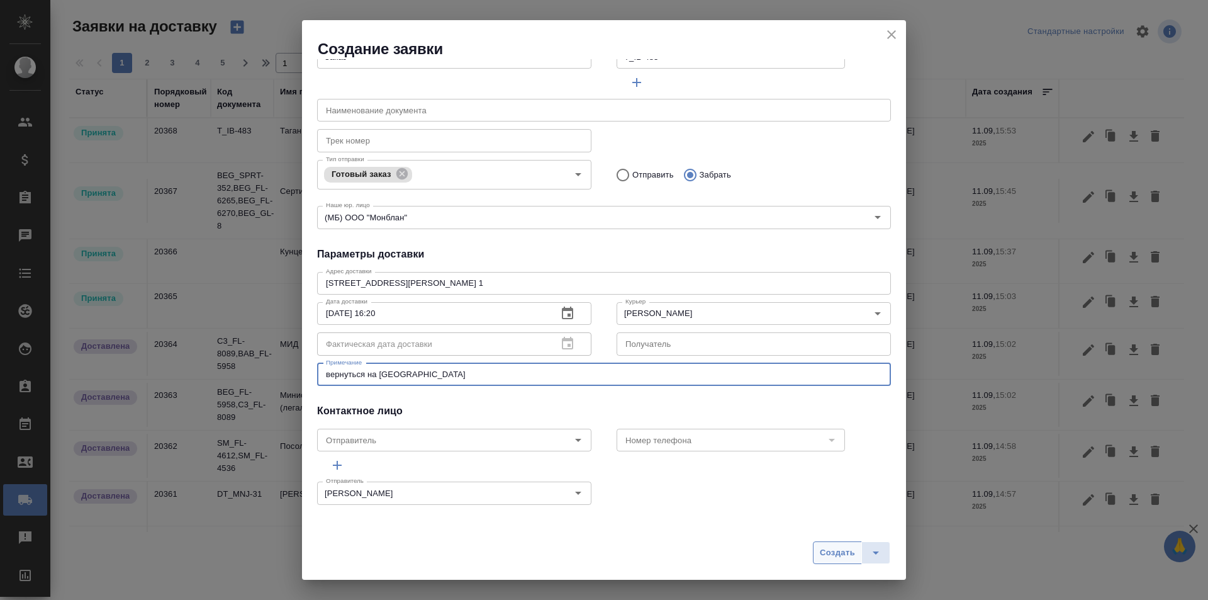
type textarea "вернуться на Таганку"
click at [828, 544] on button "Создать" at bounding box center [837, 552] width 49 height 23
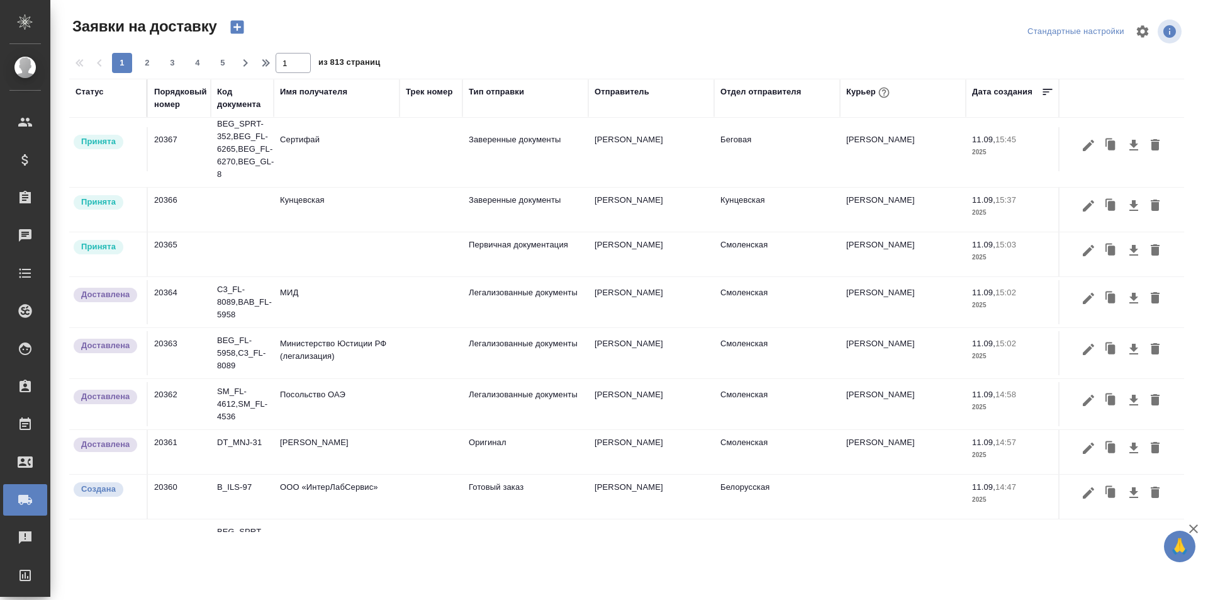
scroll to position [0, 0]
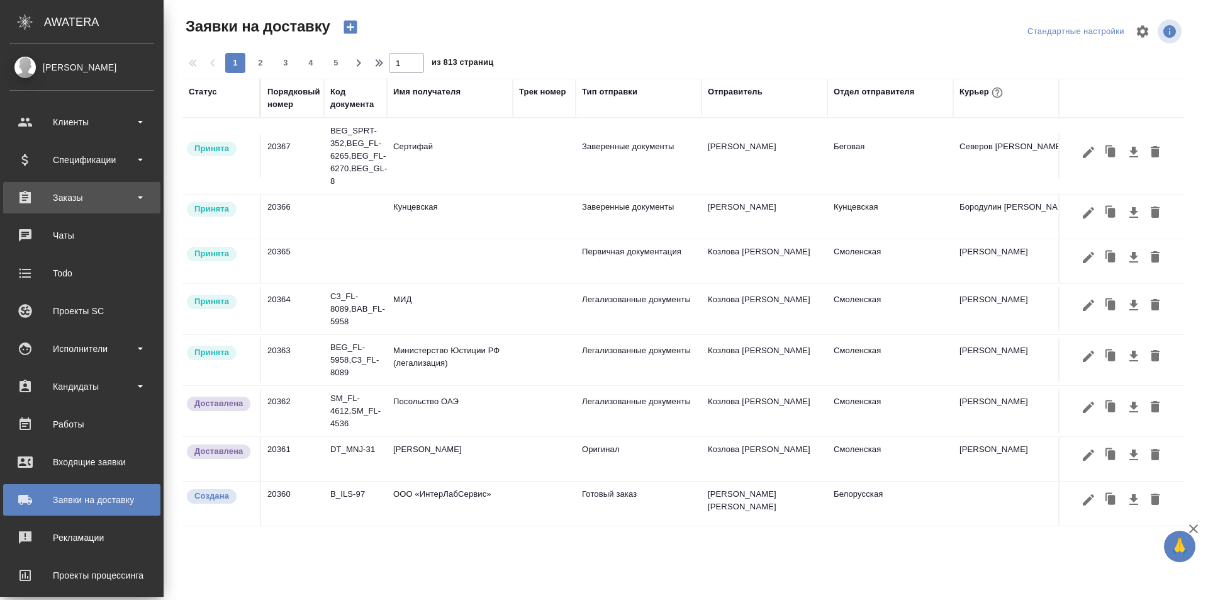
click at [62, 195] on div "Заказы" at bounding box center [81, 197] width 145 height 19
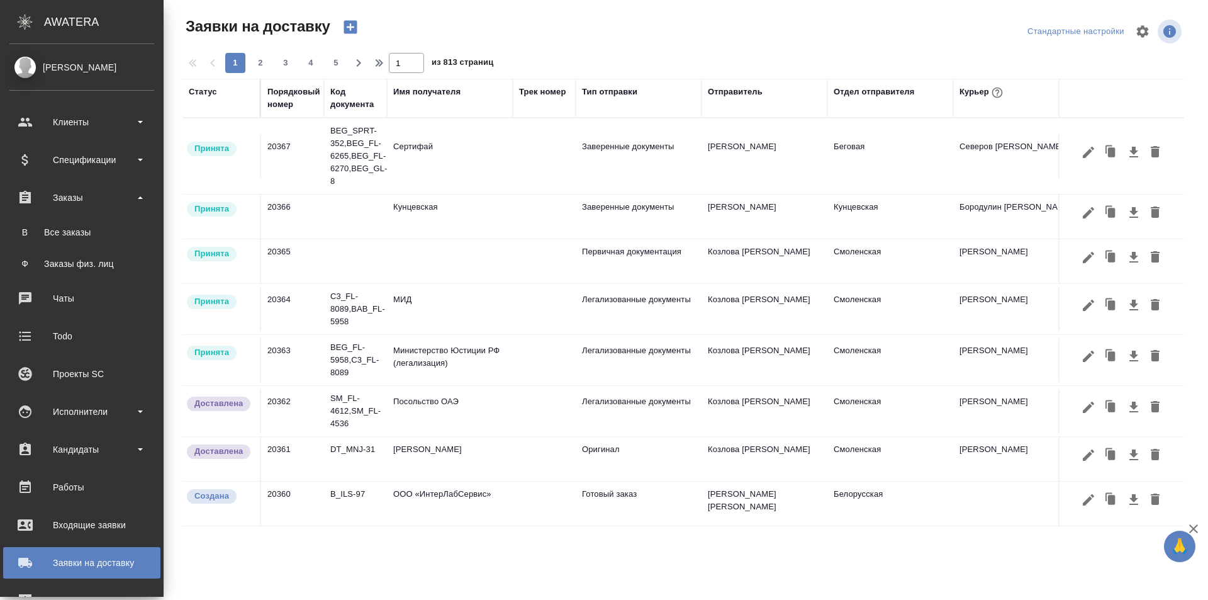
click at [69, 219] on ul "В Все заказы Ф Заказы физ. лиц" at bounding box center [82, 244] width 164 height 63
click at [69, 226] on div "Все заказы" at bounding box center [82, 232] width 132 height 13
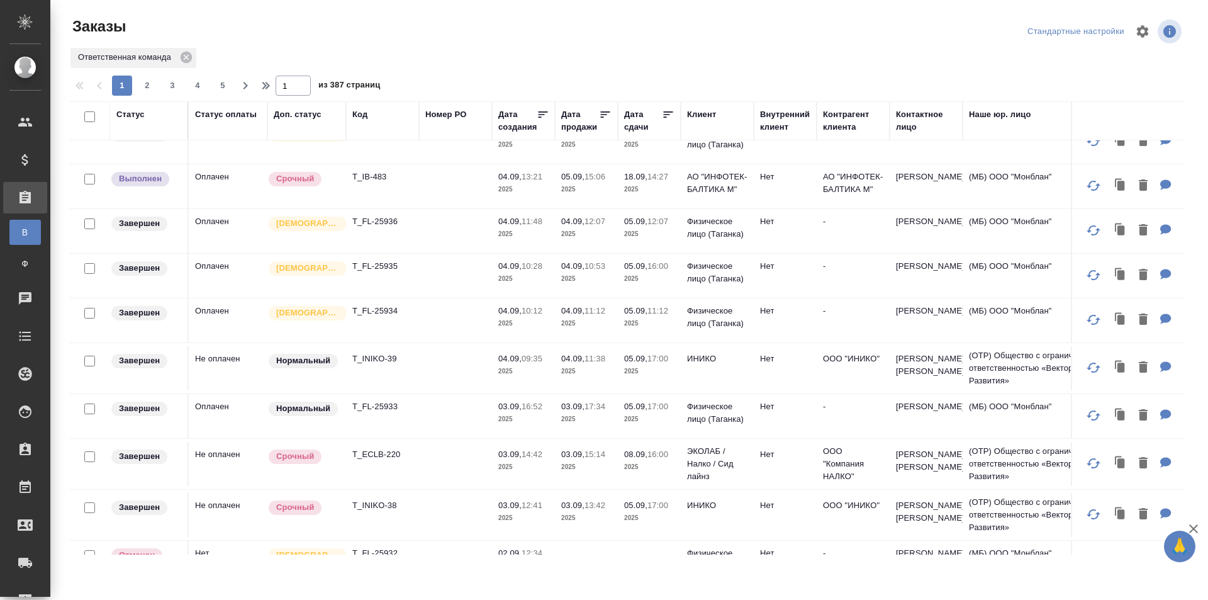
scroll to position [692, 0]
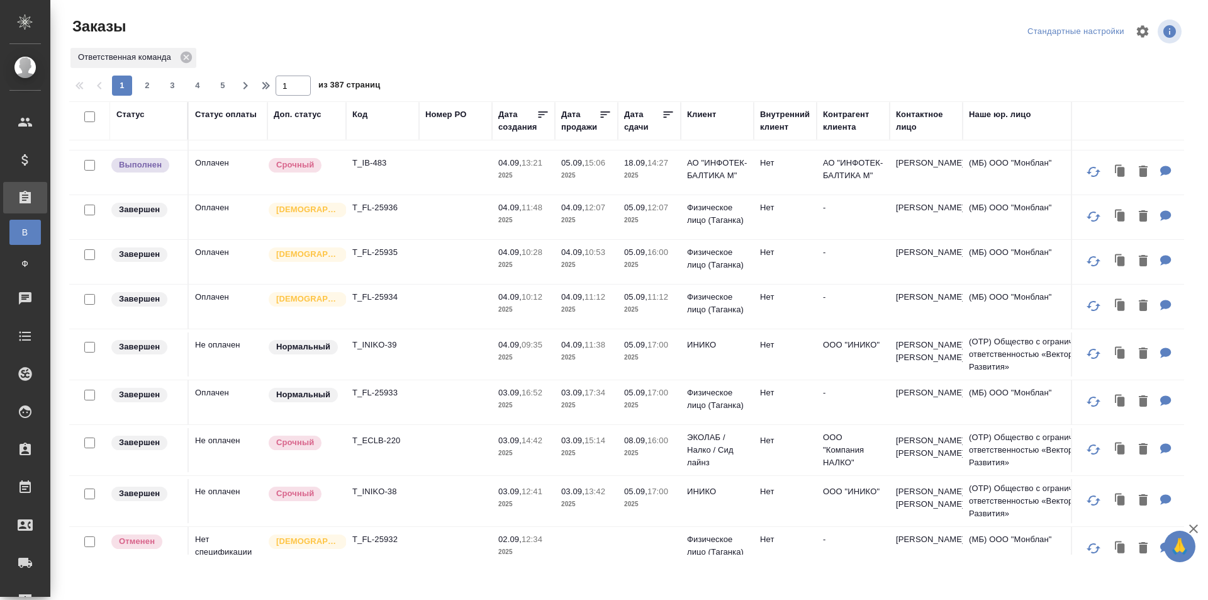
click at [927, 194] on td "[PERSON_NAME]" at bounding box center [926, 172] width 73 height 44
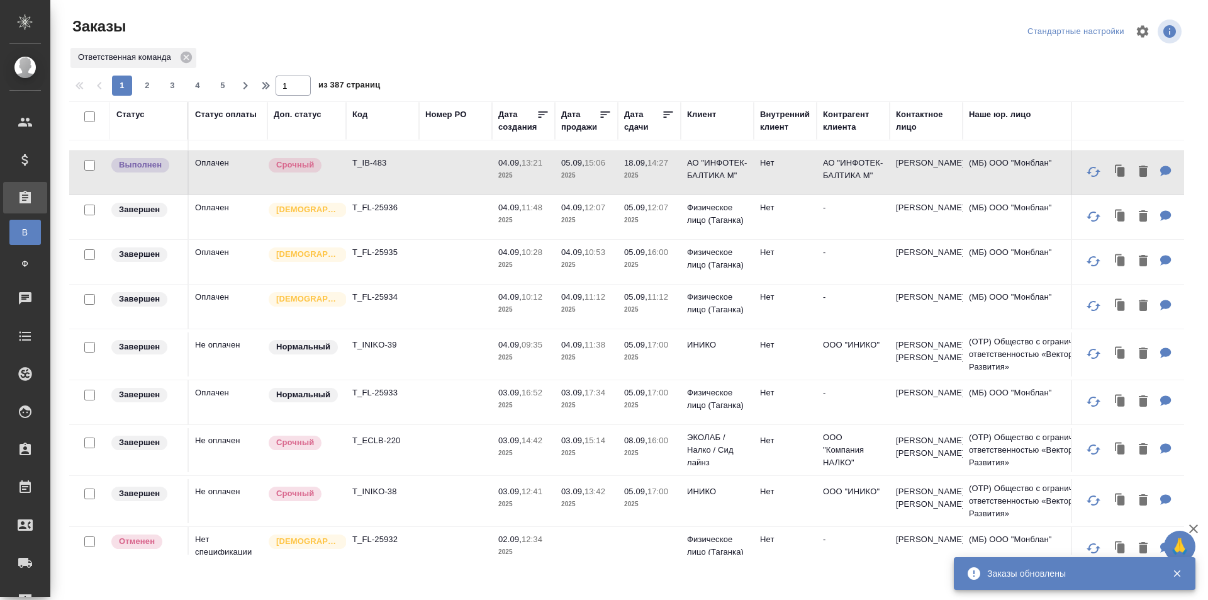
click at [856, 182] on p "АО "ИНФОТЕК-БАЛТИКА М"" at bounding box center [853, 169] width 60 height 25
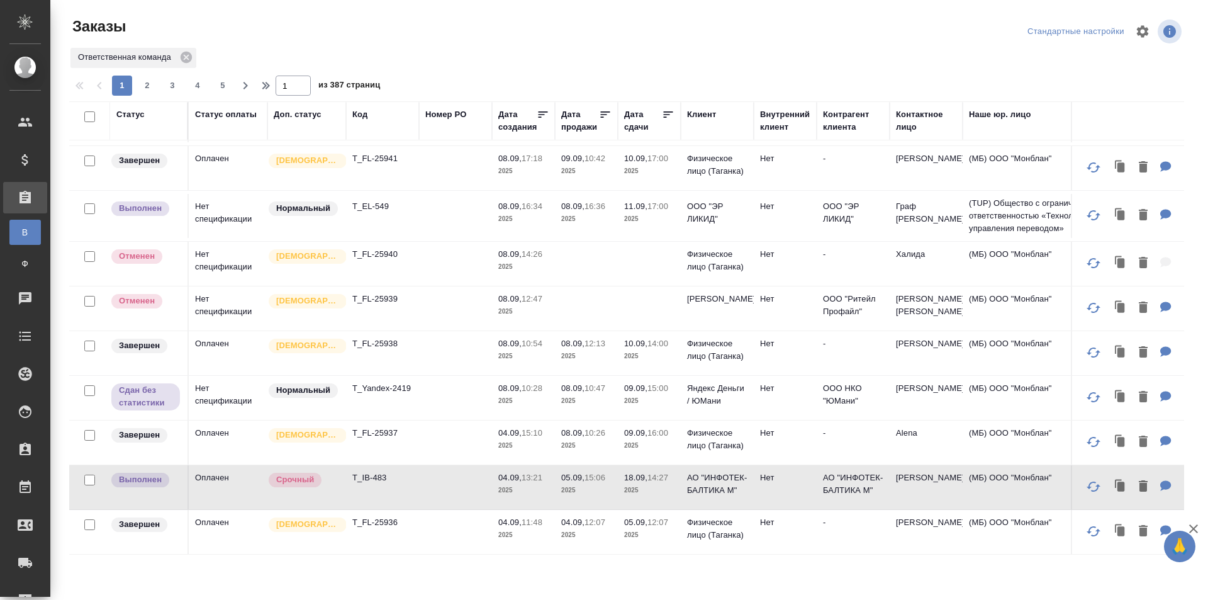
scroll to position [0, 0]
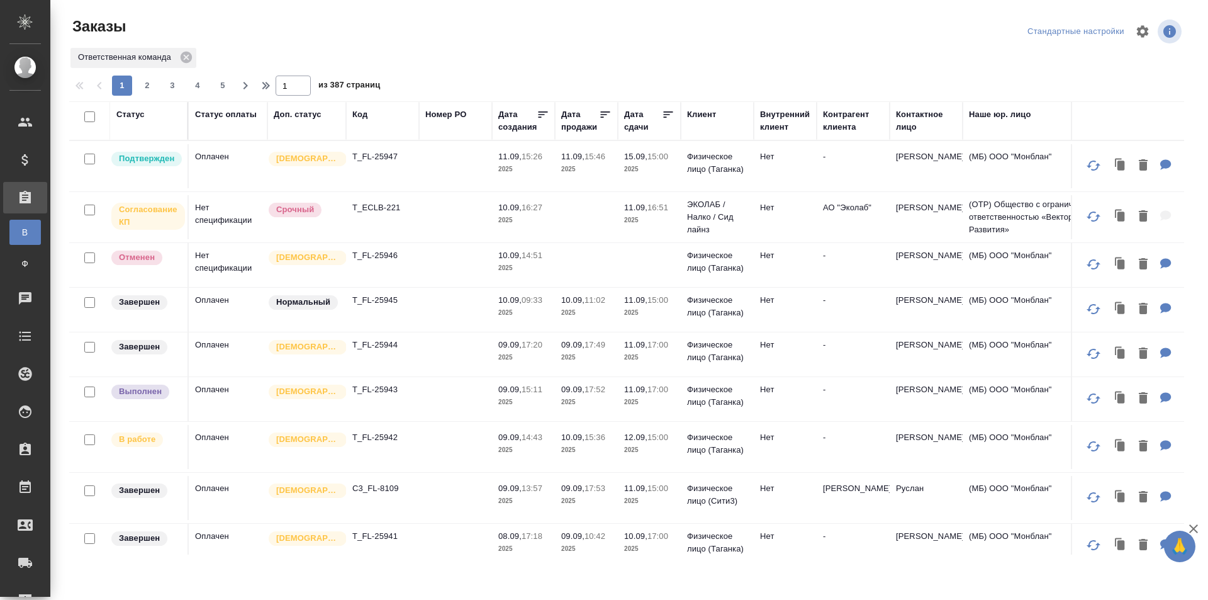
click at [843, 173] on td "-" at bounding box center [853, 166] width 73 height 44
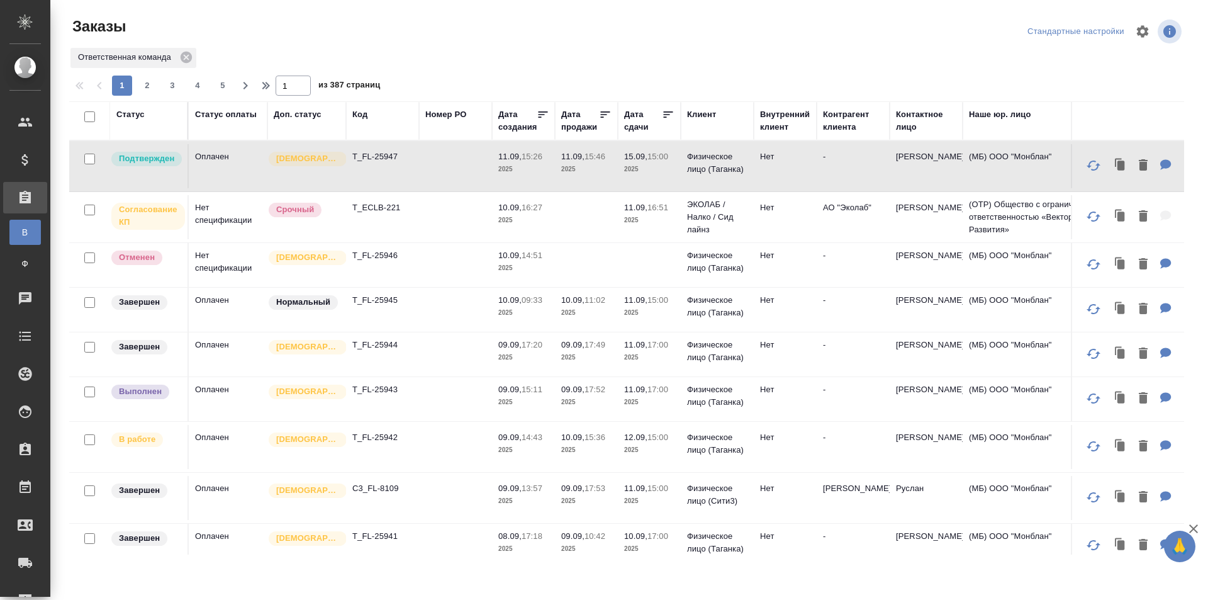
click at [843, 173] on td "-" at bounding box center [853, 166] width 73 height 44
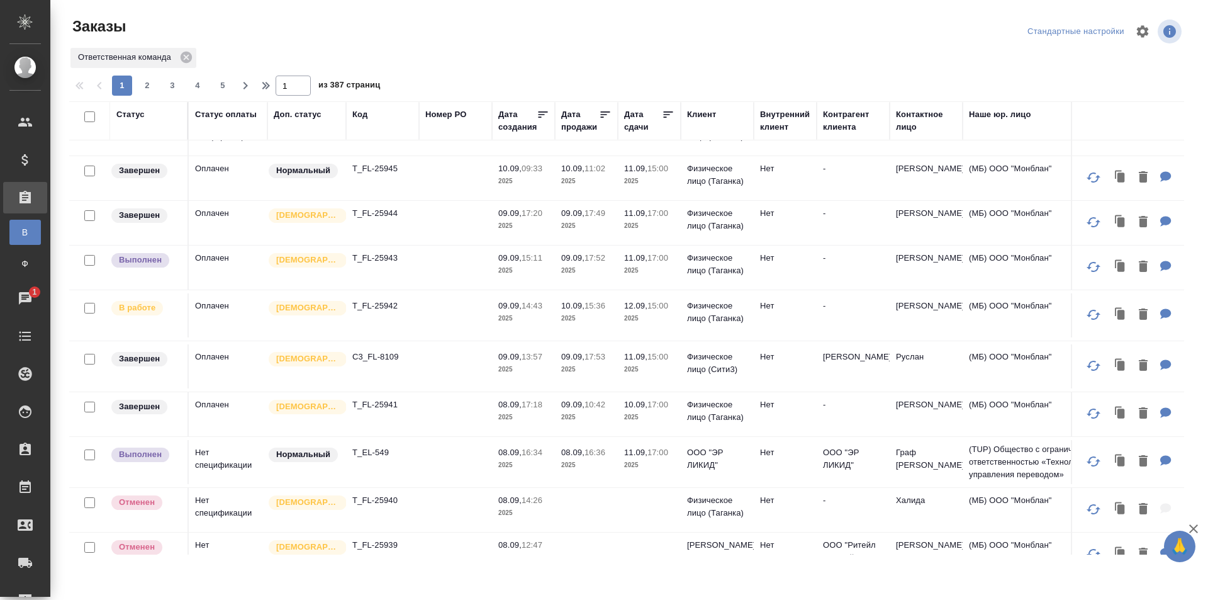
scroll to position [252, 0]
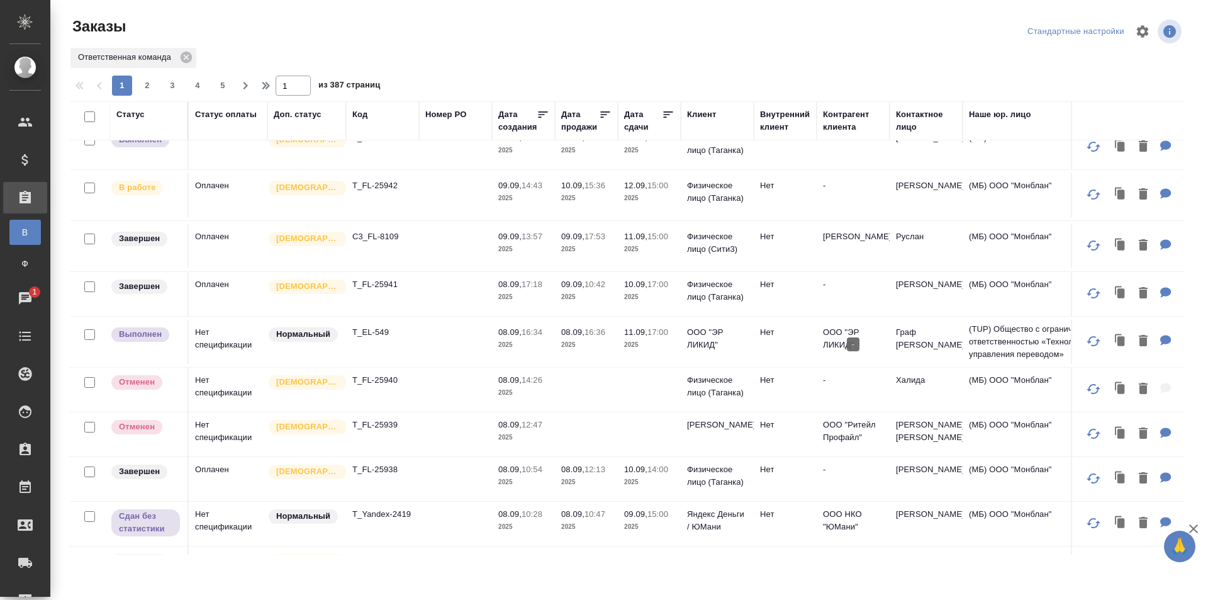
click at [876, 291] on p "-" at bounding box center [853, 284] width 60 height 13
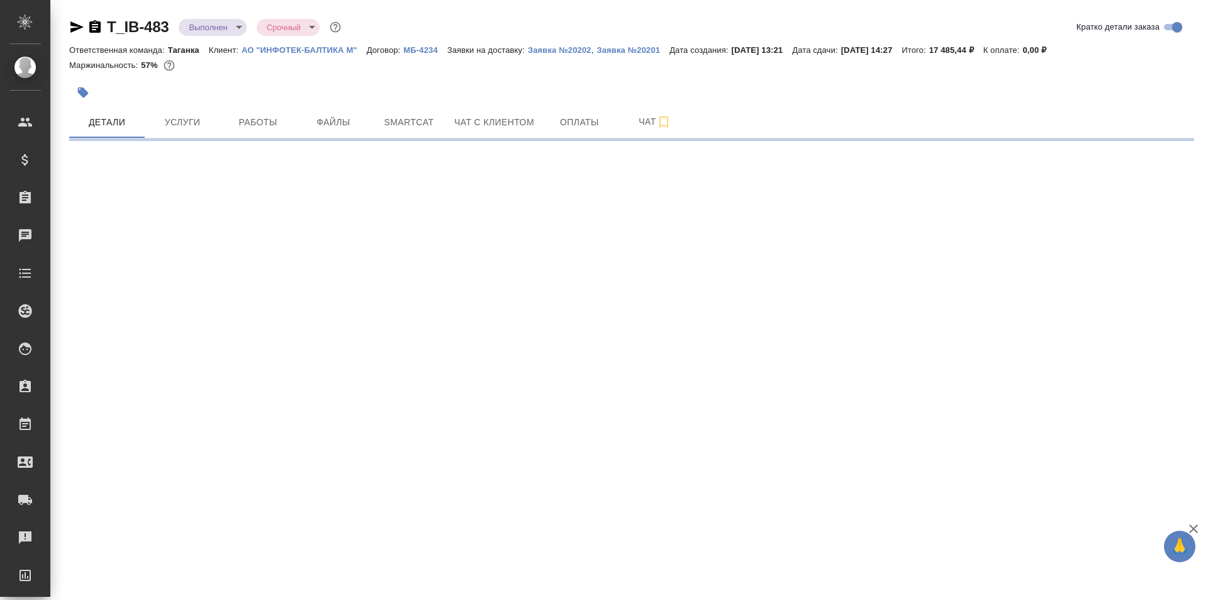
select select "RU"
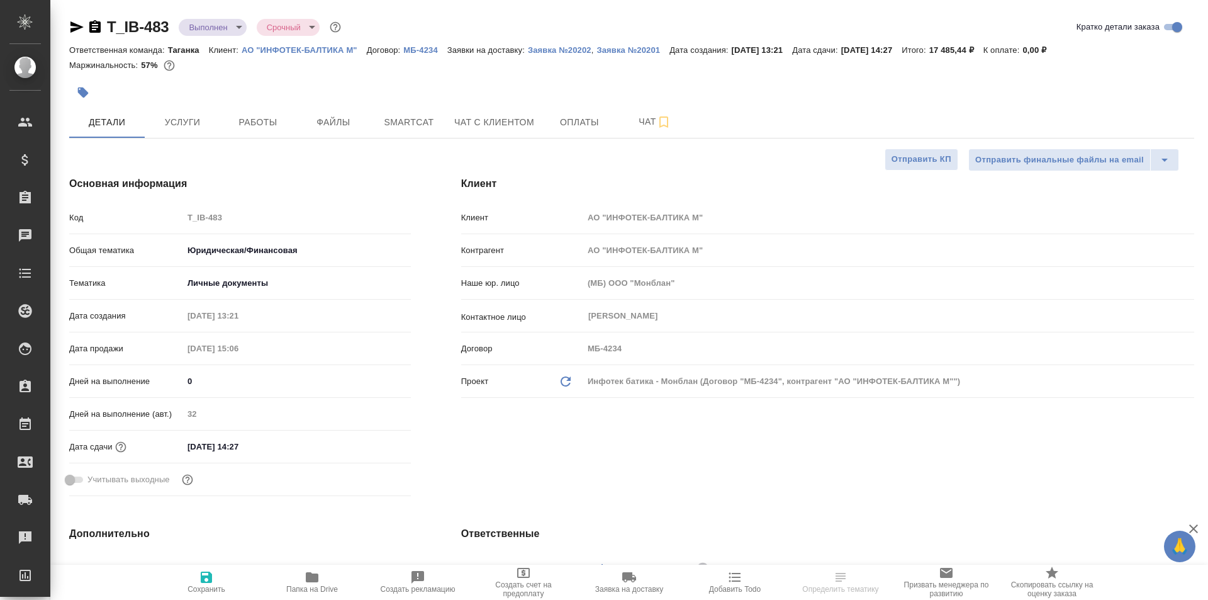
type textarea "x"
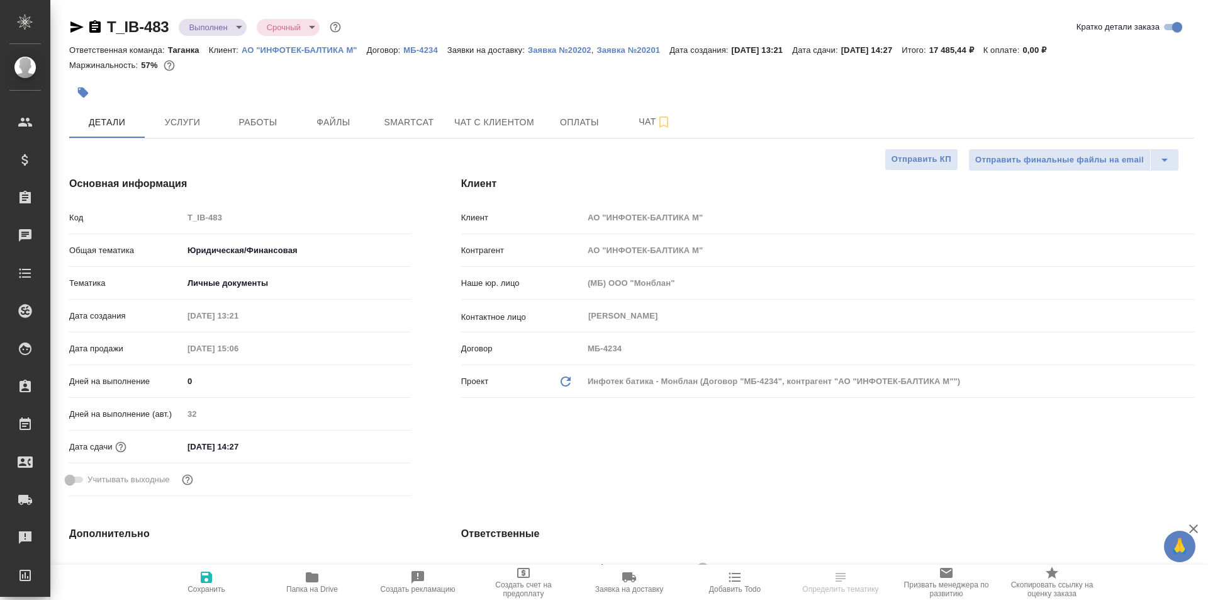
type textarea "x"
click at [98, 28] on icon "button" at bounding box center [94, 26] width 11 height 13
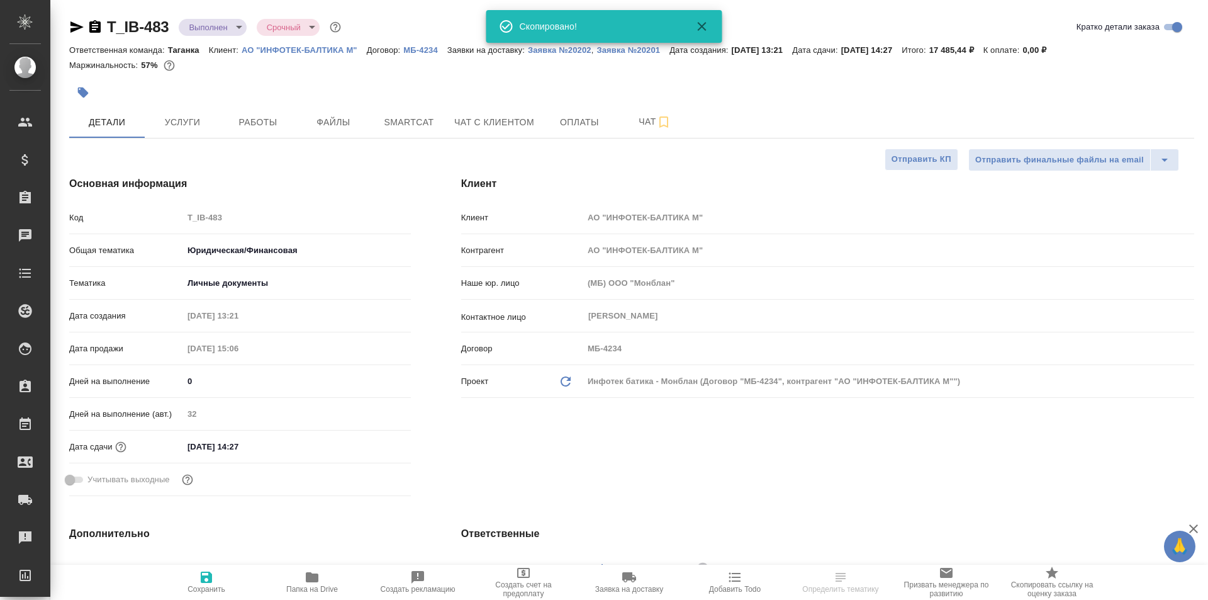
type textarea "x"
select select "RU"
type textarea "x"
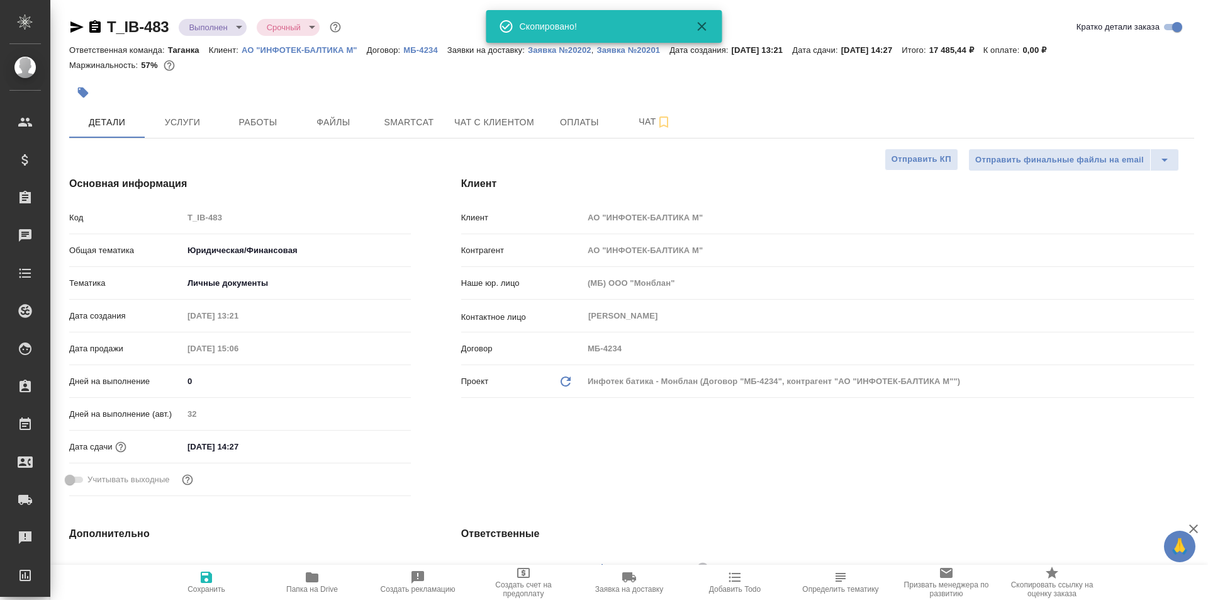
type textarea "x"
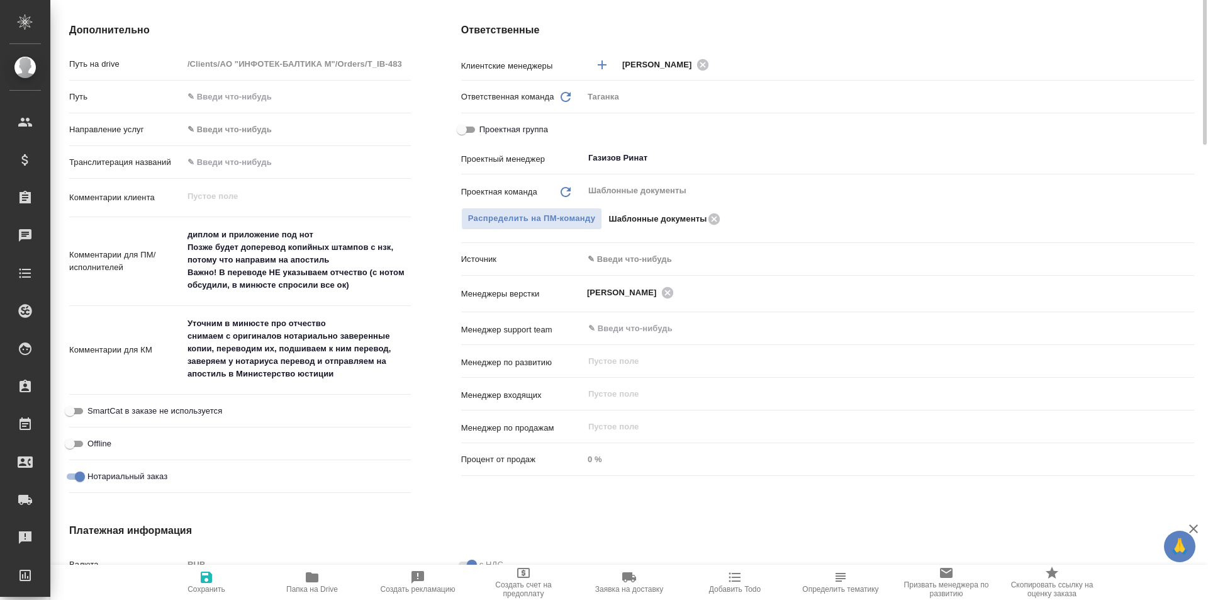
scroll to position [189, 0]
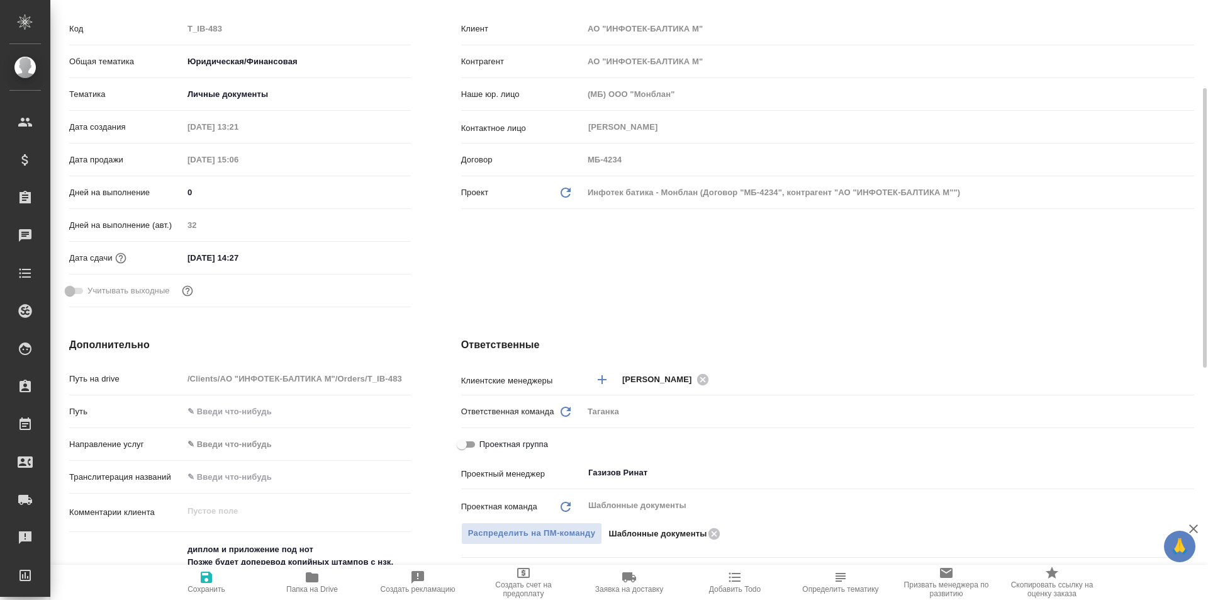
type textarea "x"
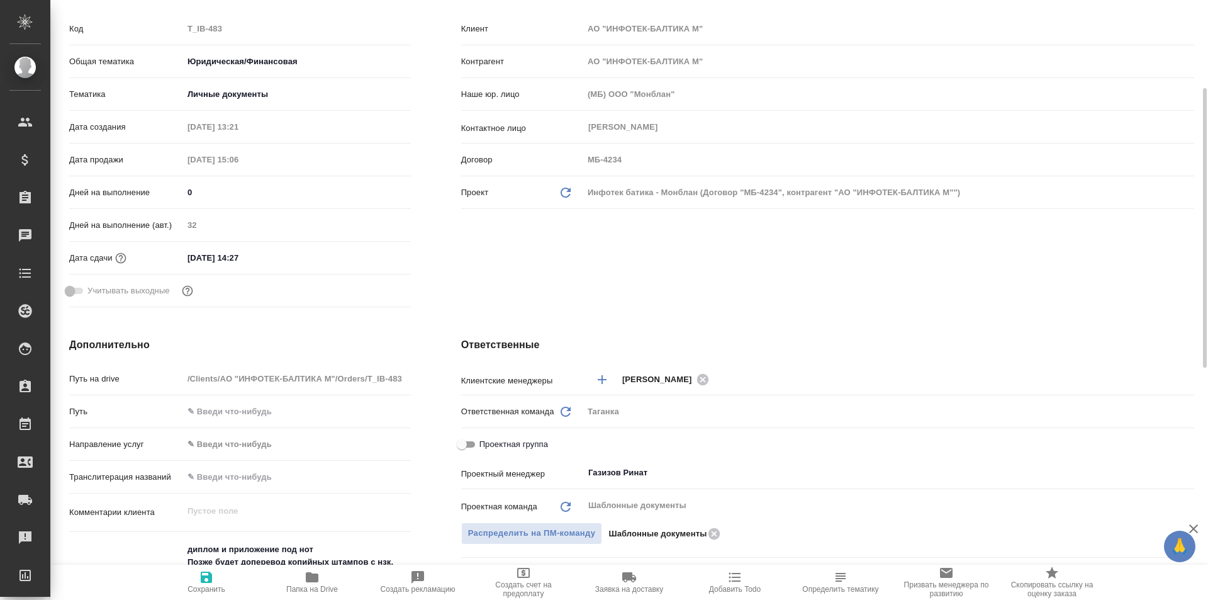
type textarea "x"
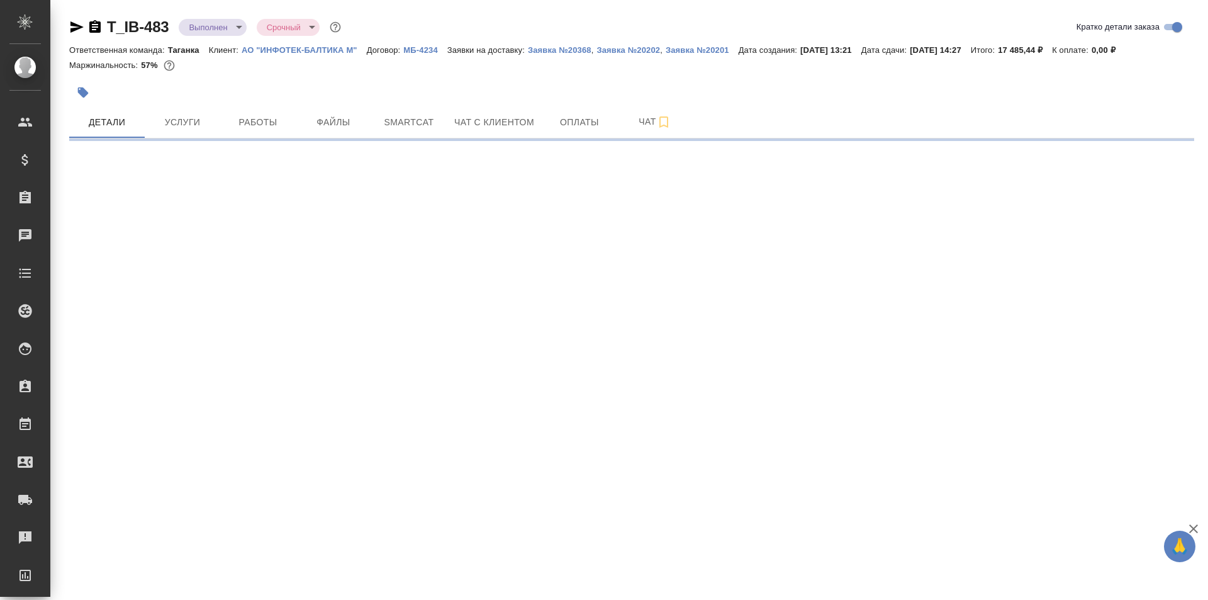
select select "RU"
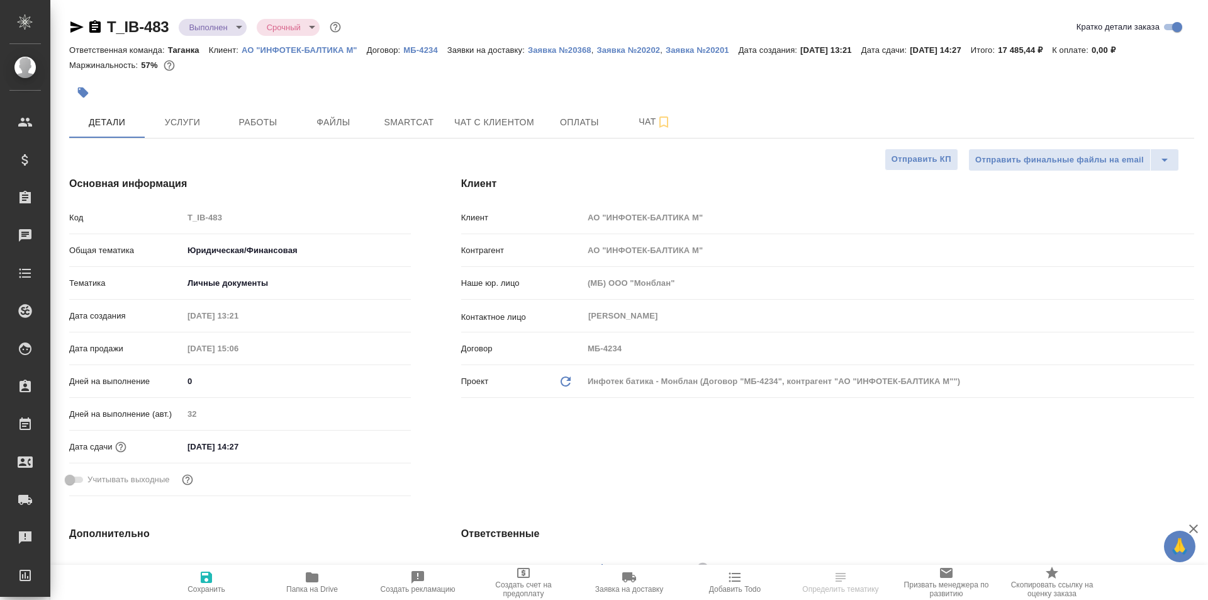
type textarea "x"
click at [89, 34] on icon "button" at bounding box center [94, 27] width 15 height 15
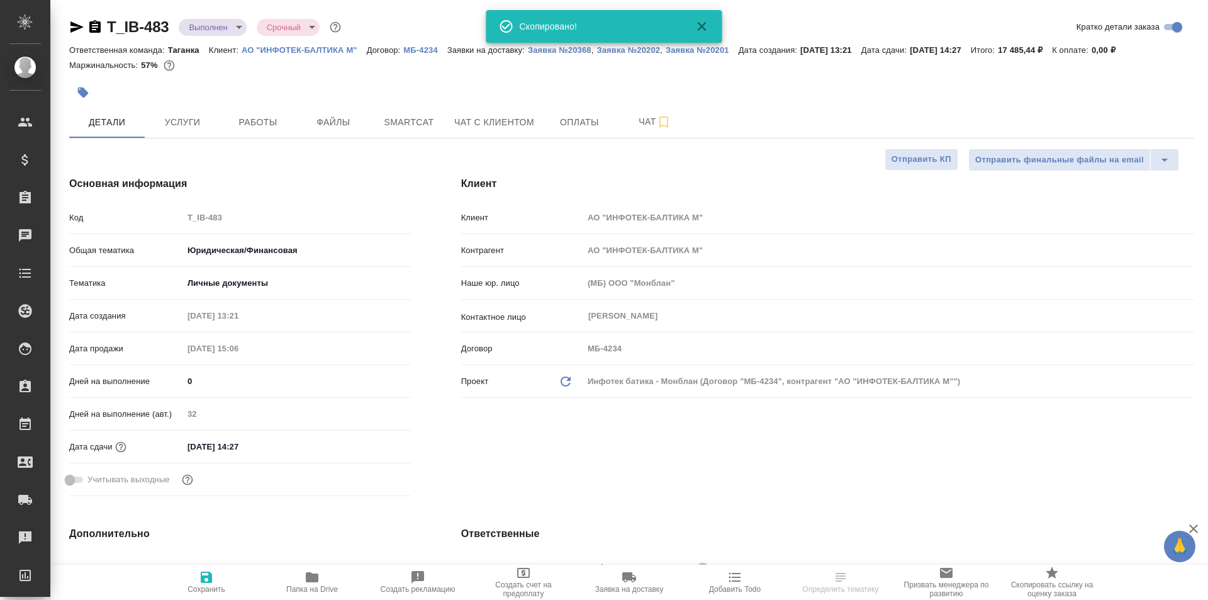
type textarea "x"
select select "RU"
type textarea "x"
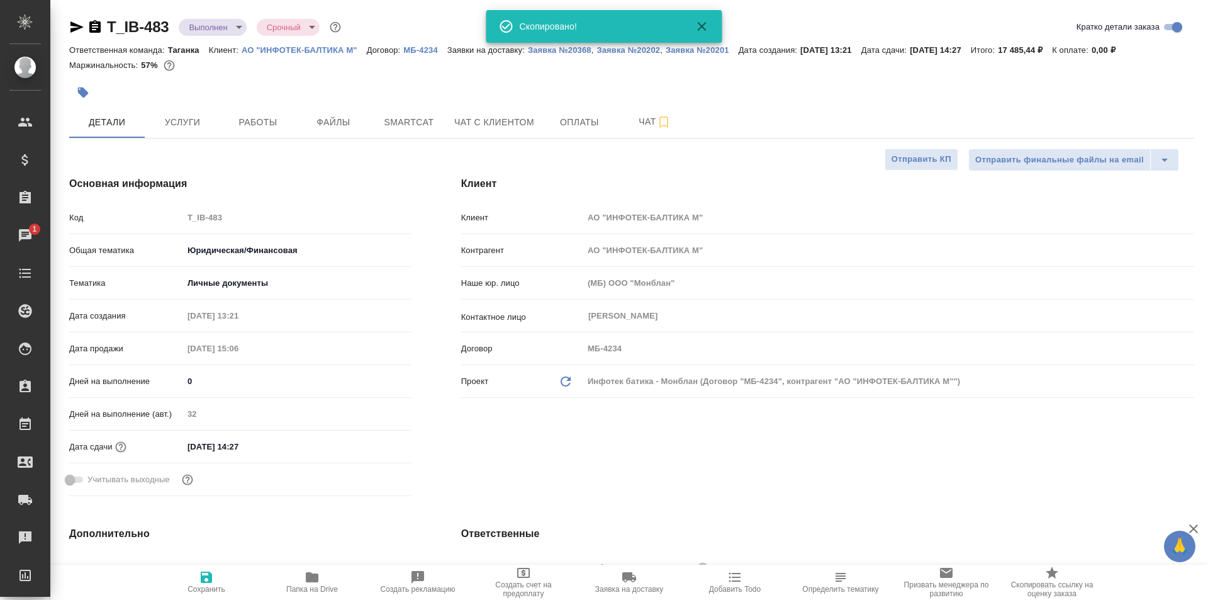
type textarea "x"
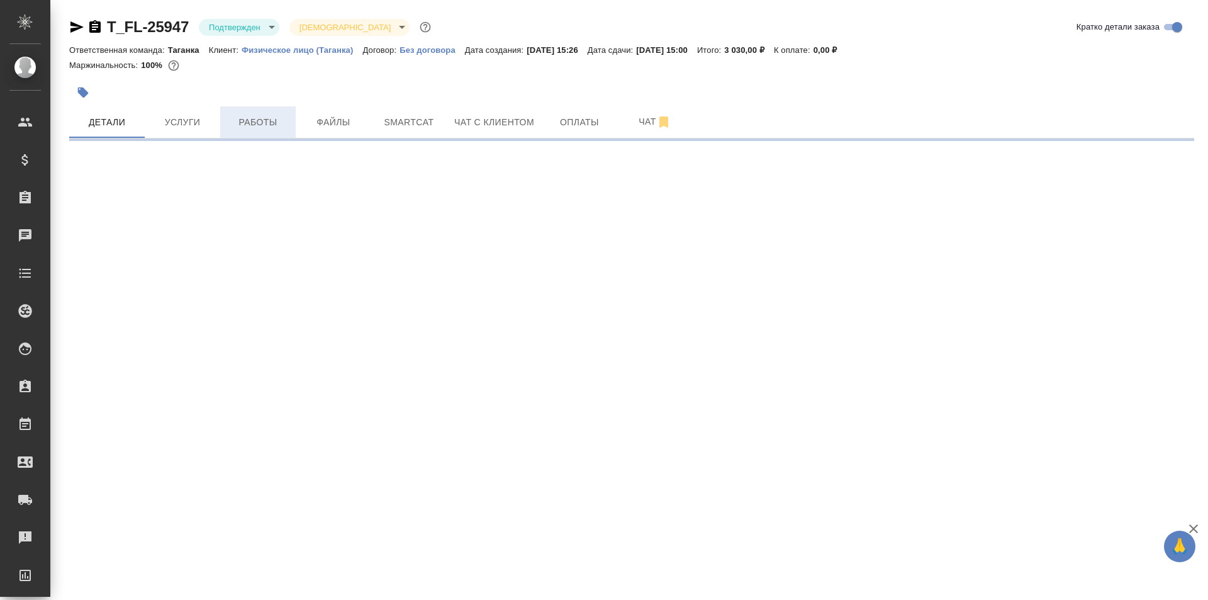
click at [262, 115] on span "Работы" at bounding box center [258, 123] width 60 height 16
select select "RU"
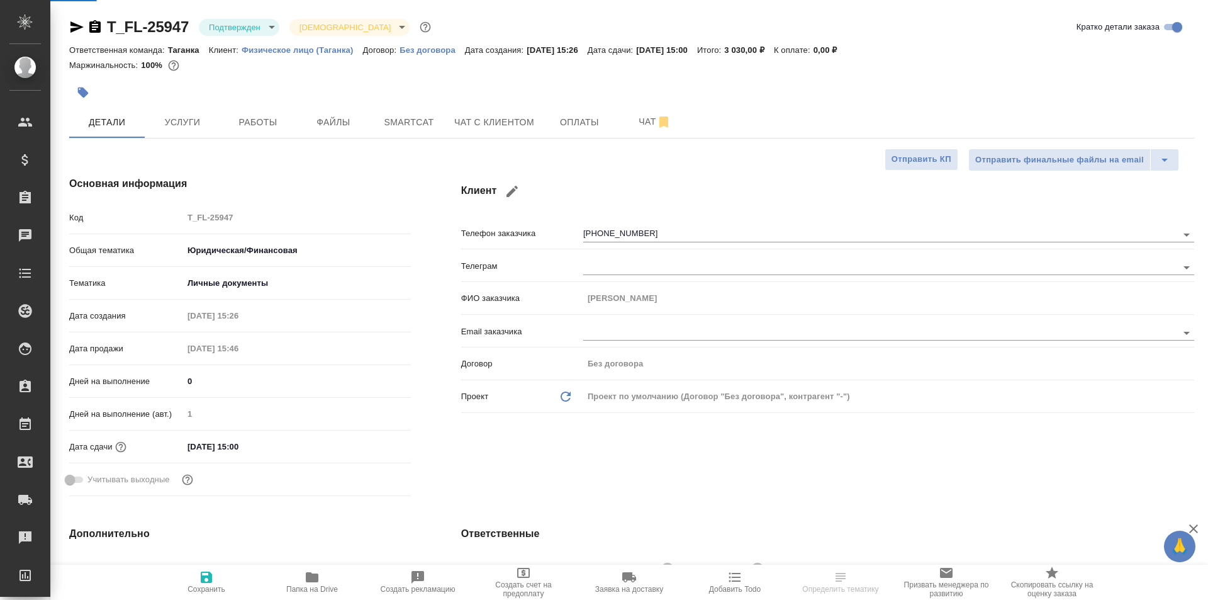
type textarea "x"
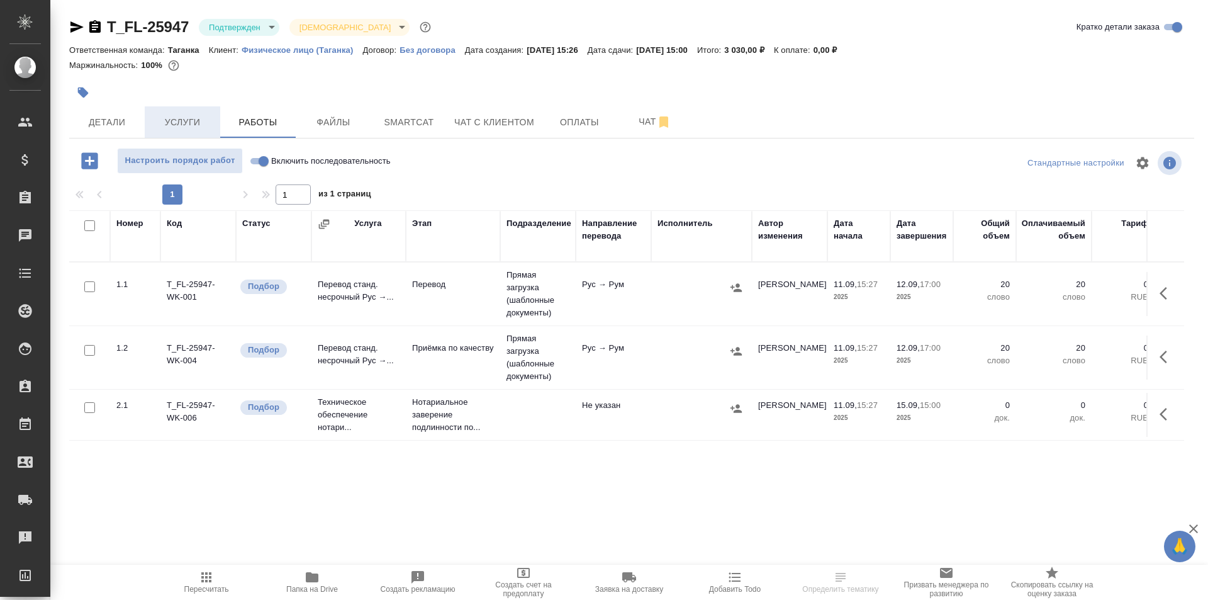
click at [198, 123] on span "Услуги" at bounding box center [182, 123] width 60 height 16
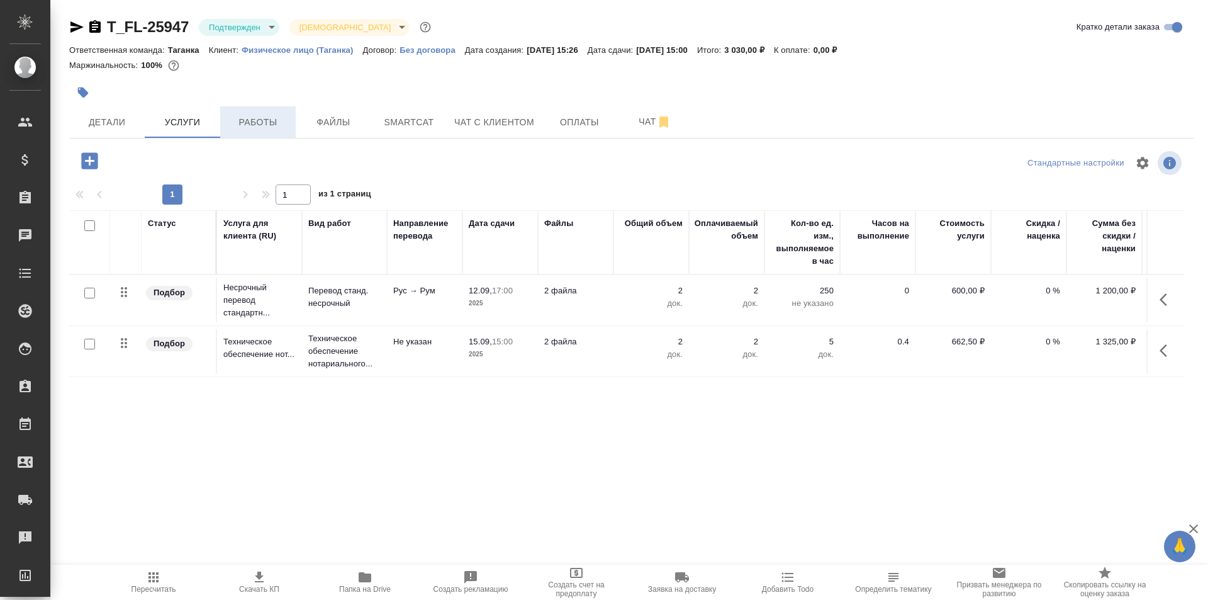
click at [238, 127] on span "Работы" at bounding box center [258, 123] width 60 height 16
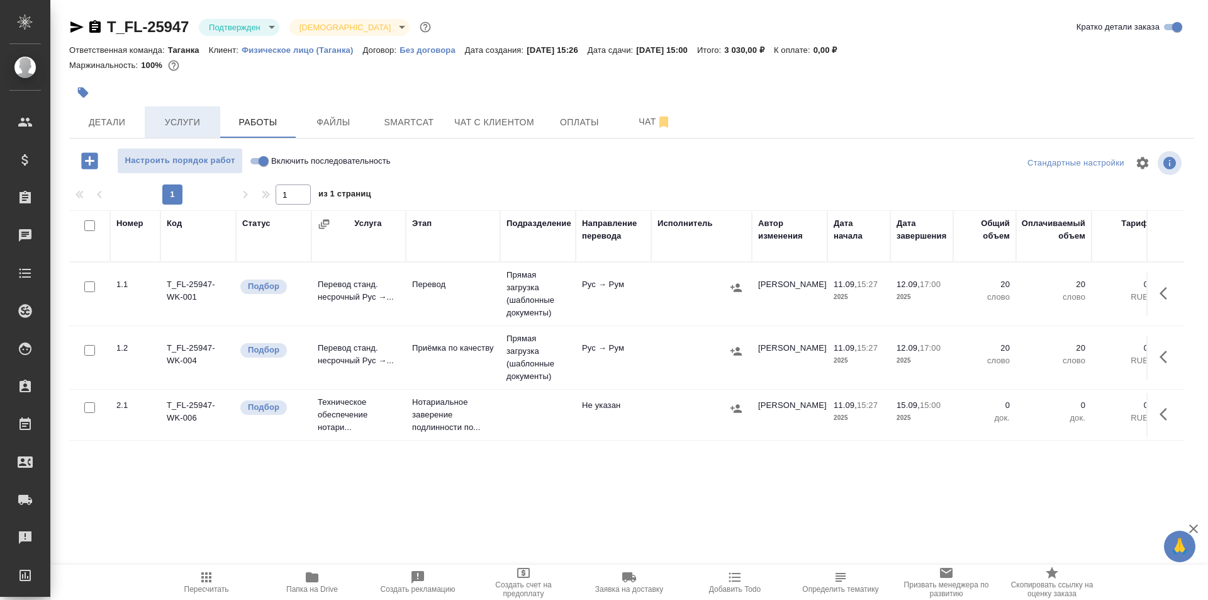
click at [198, 119] on span "Услуги" at bounding box center [182, 123] width 60 height 16
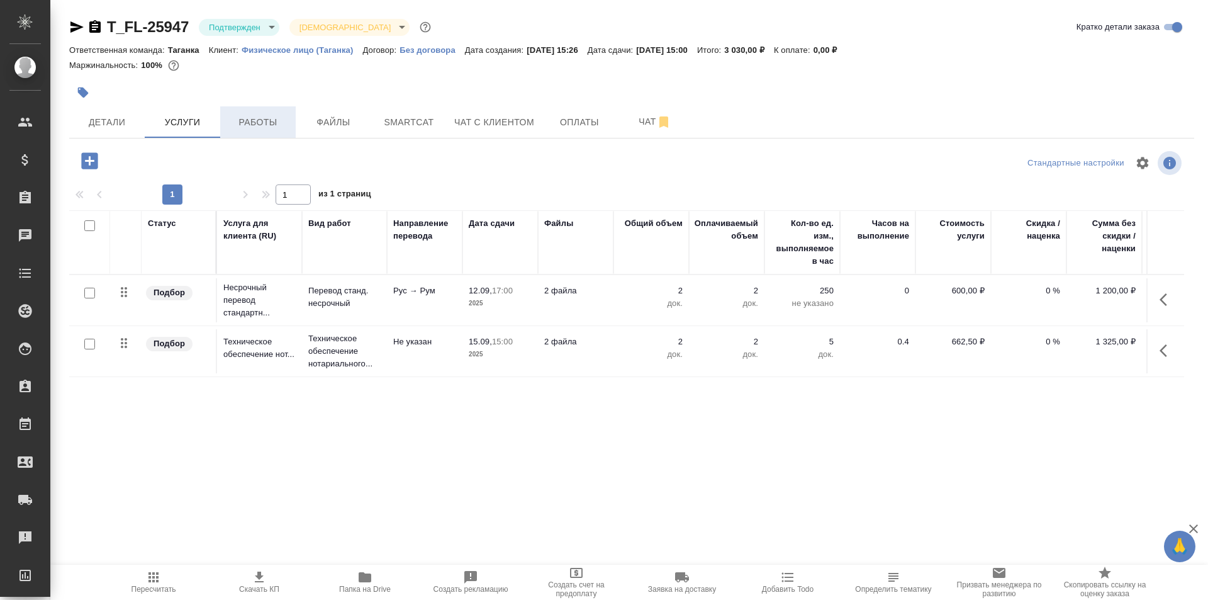
click at [267, 126] on span "Работы" at bounding box center [258, 123] width 60 height 16
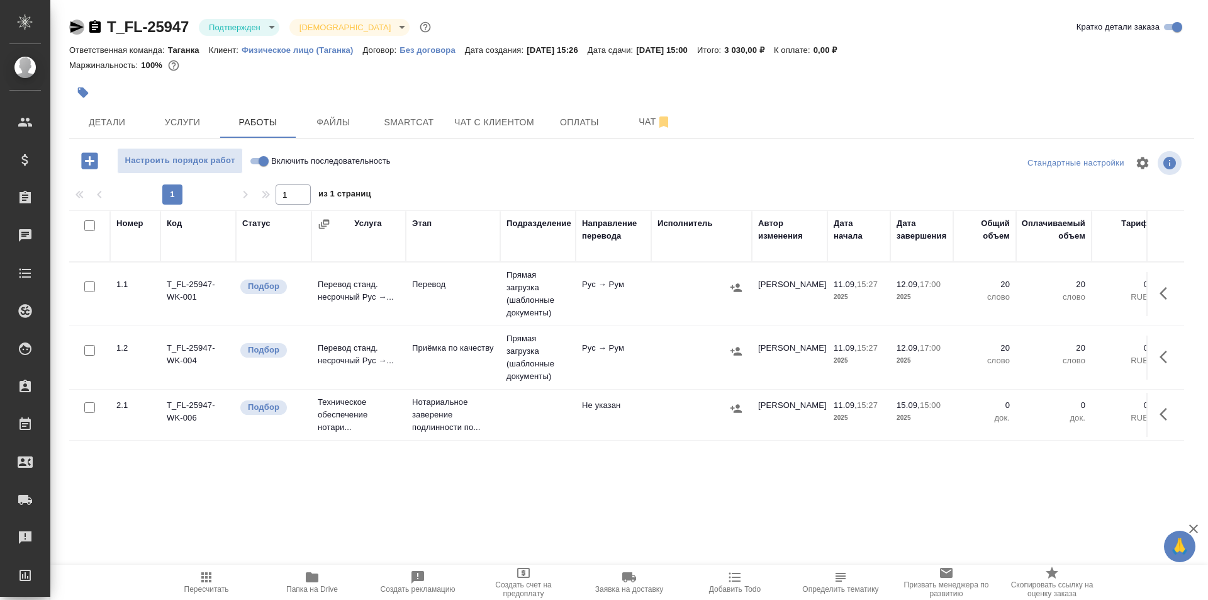
click at [73, 28] on icon "button" at bounding box center [76, 26] width 13 height 11
click at [116, 117] on span "Детали" at bounding box center [107, 123] width 60 height 16
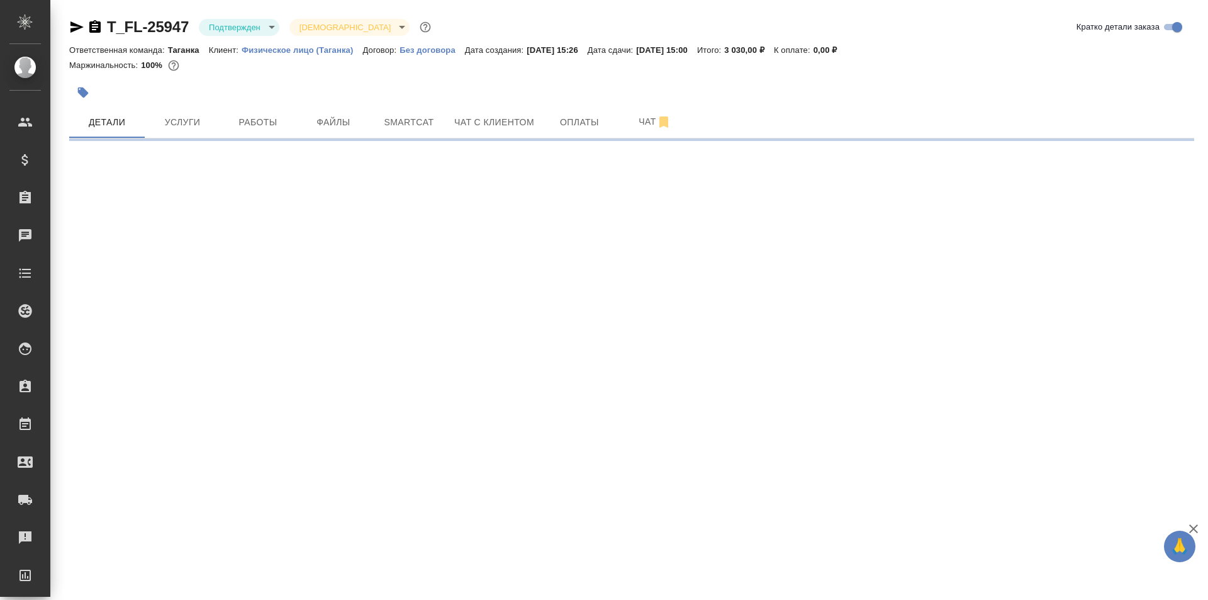
select select "RU"
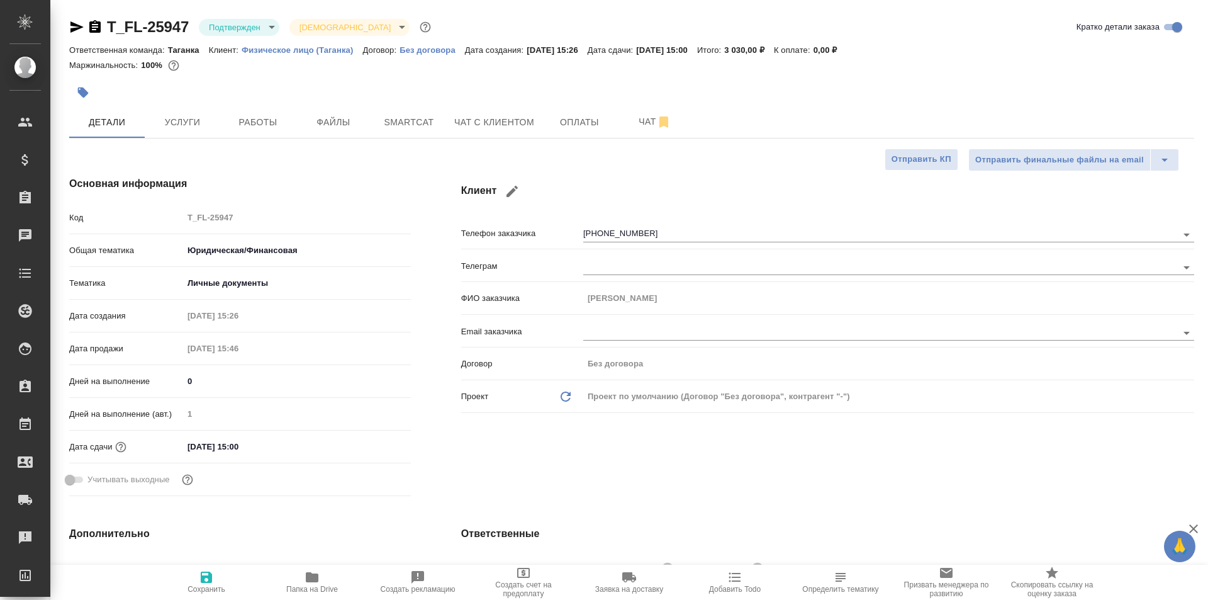
type textarea "x"
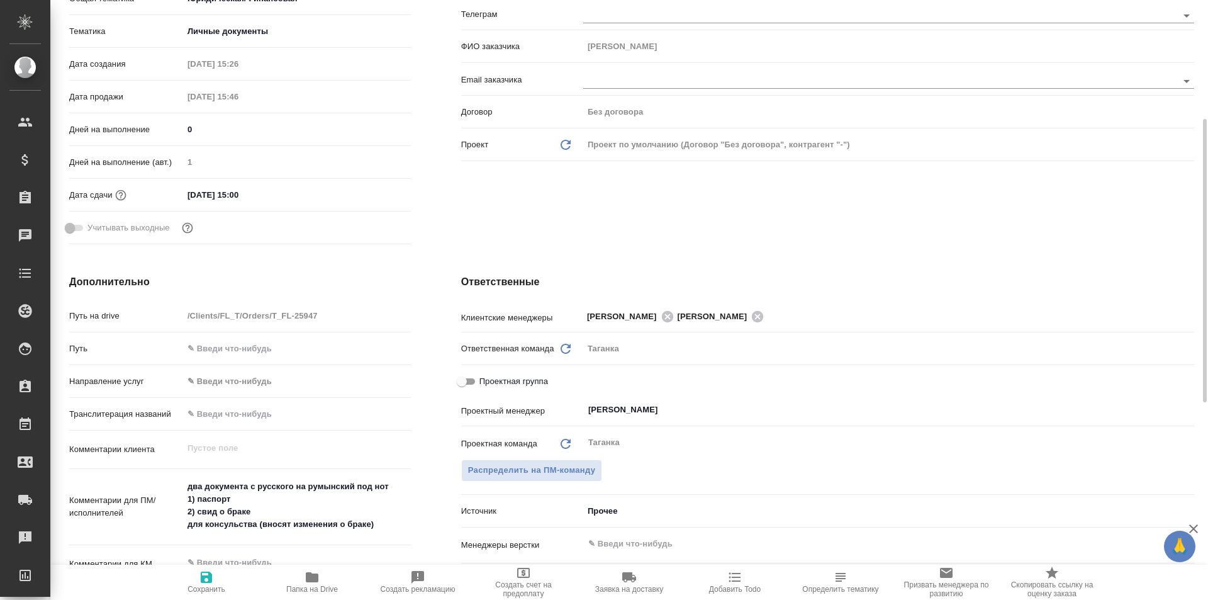
scroll to position [378, 0]
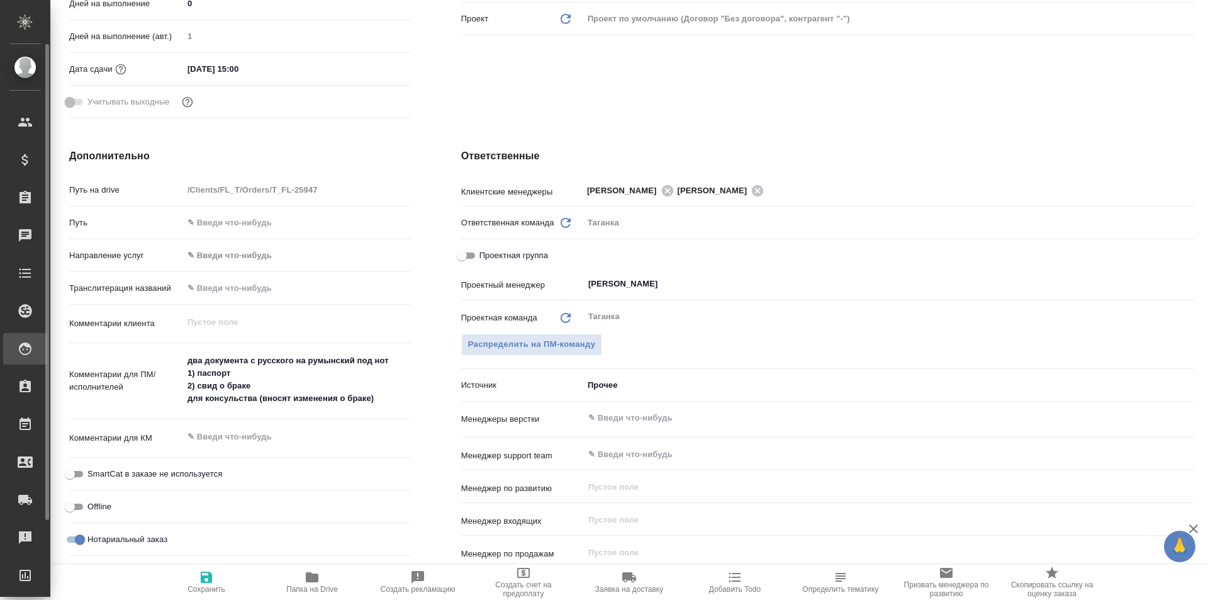
type textarea "x"
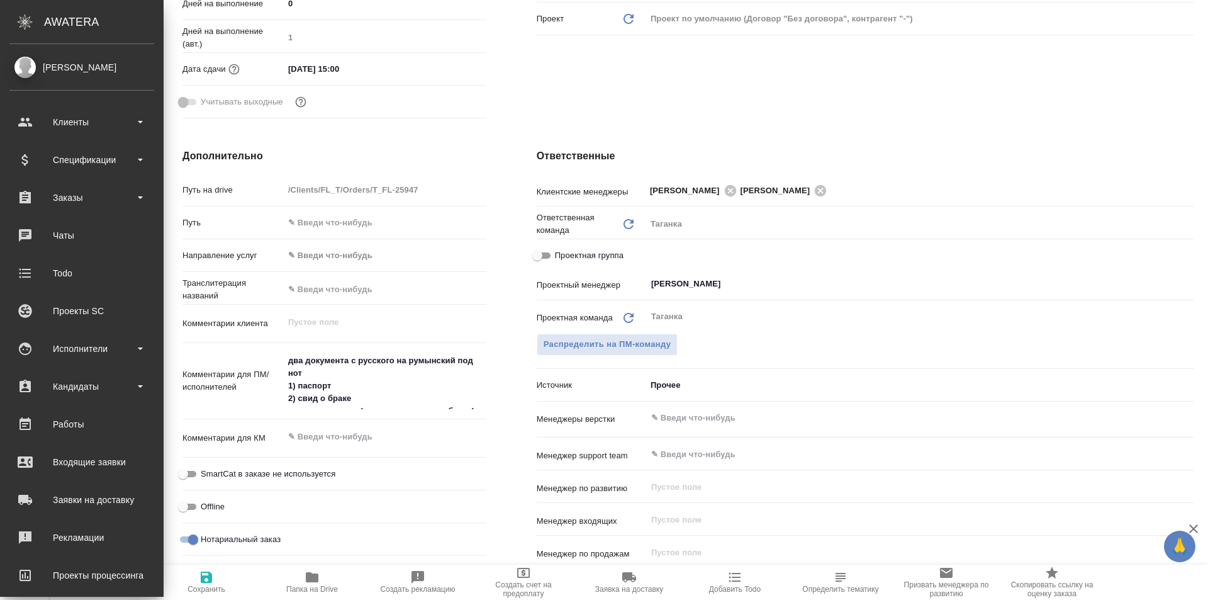
type textarea "x"
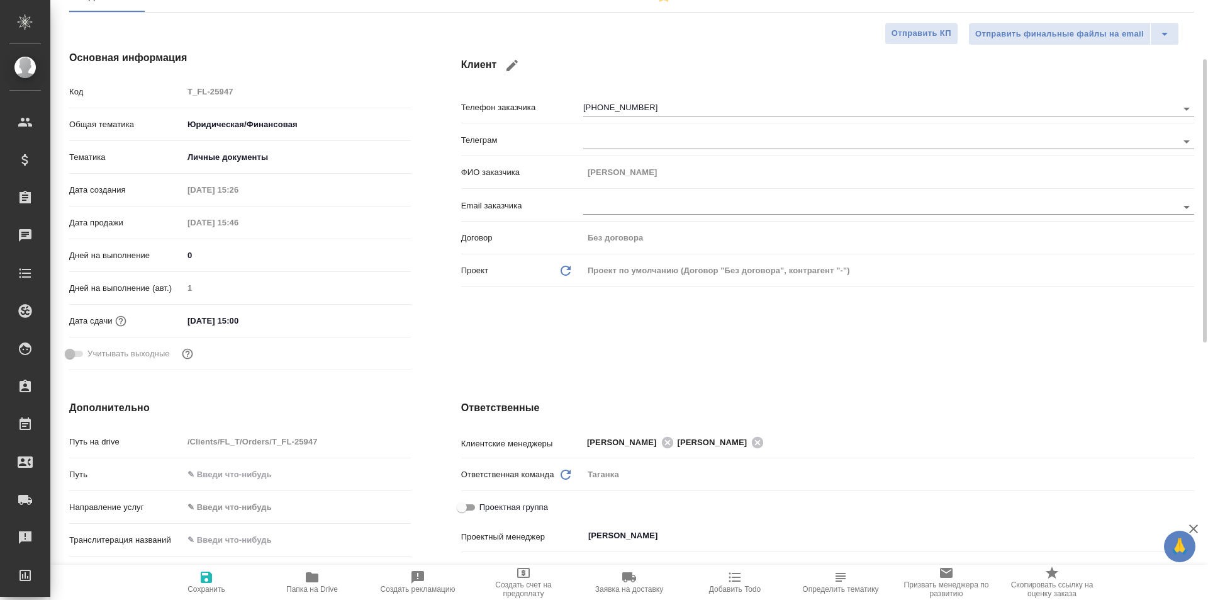
scroll to position [0, 0]
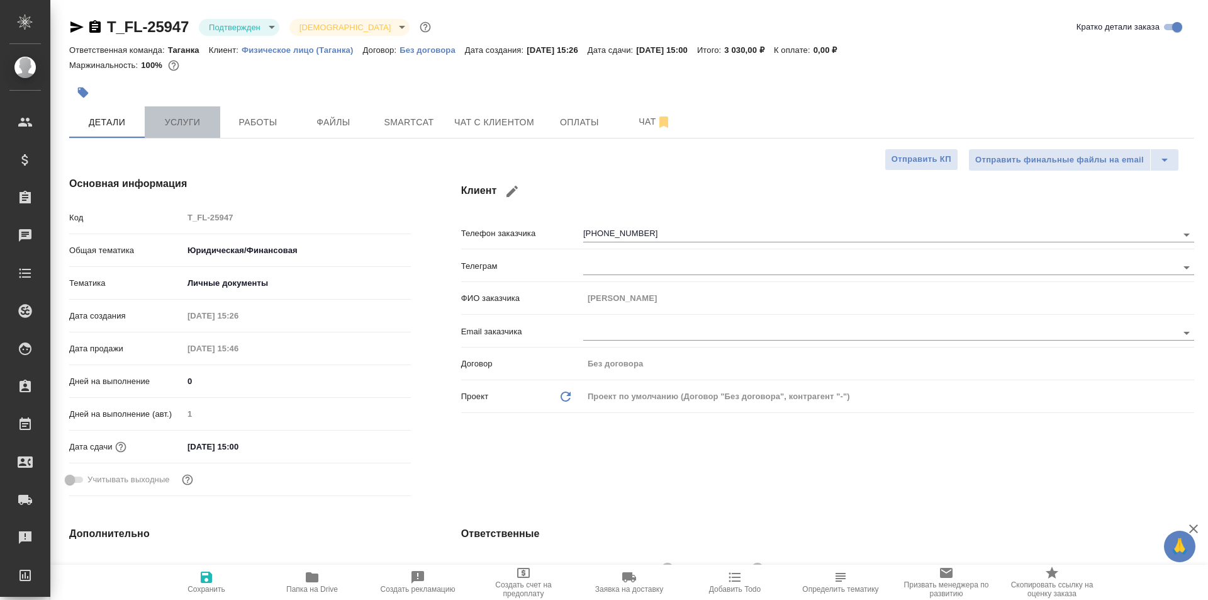
click at [186, 130] on span "Услуги" at bounding box center [182, 123] width 60 height 16
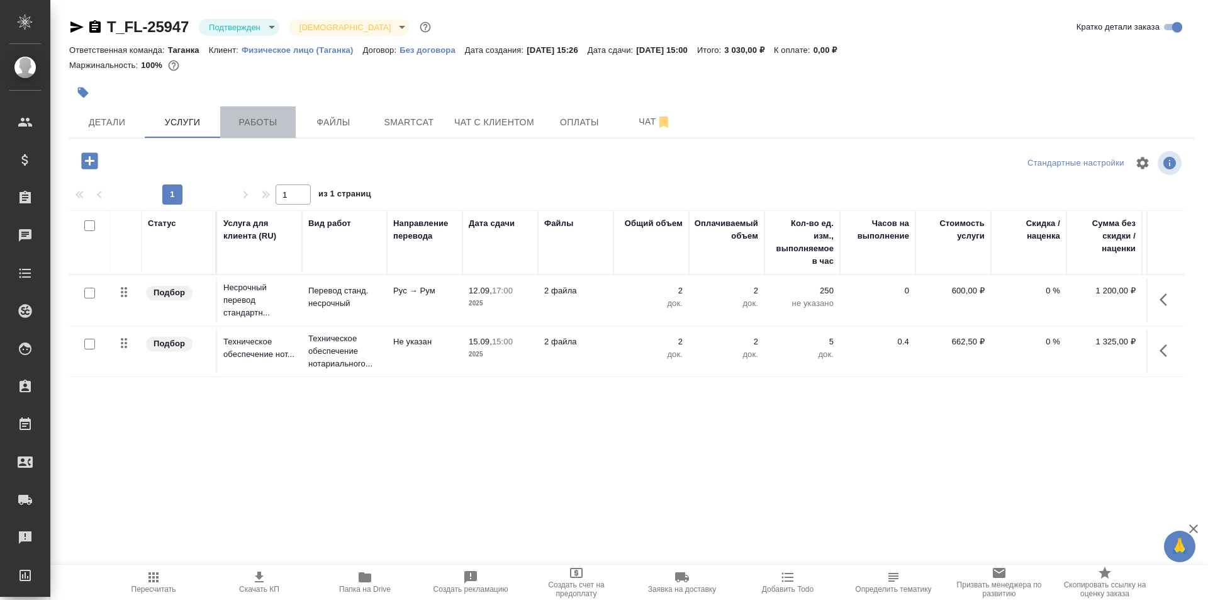
click at [248, 126] on span "Работы" at bounding box center [258, 123] width 60 height 16
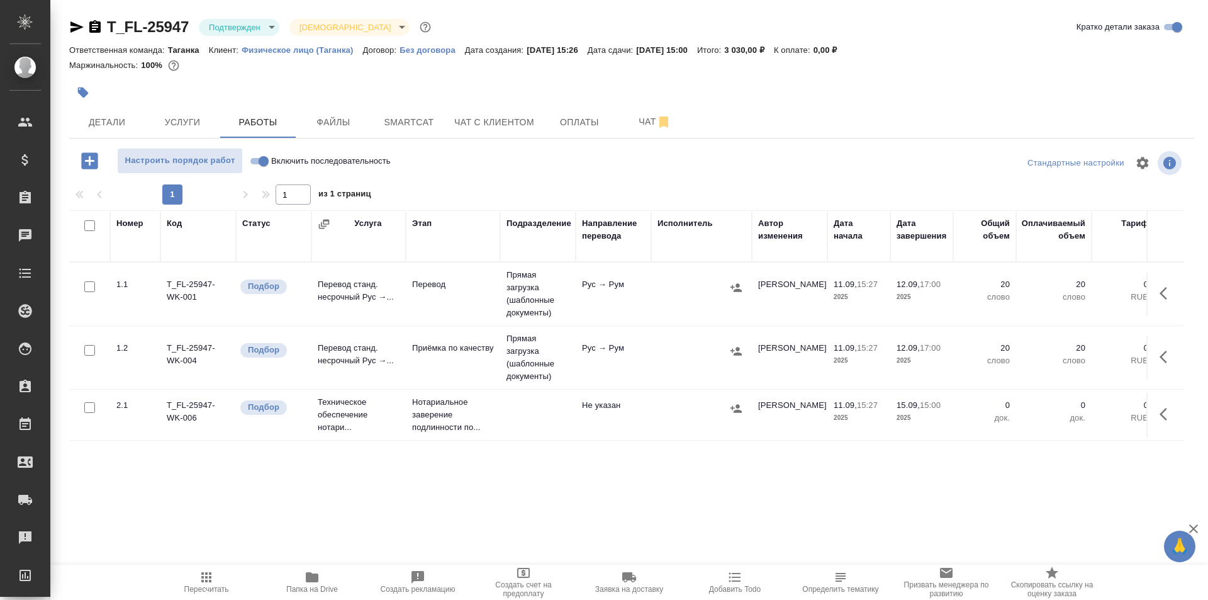
click at [892, 291] on td "12.09, 17:00 2025" at bounding box center [921, 294] width 63 height 44
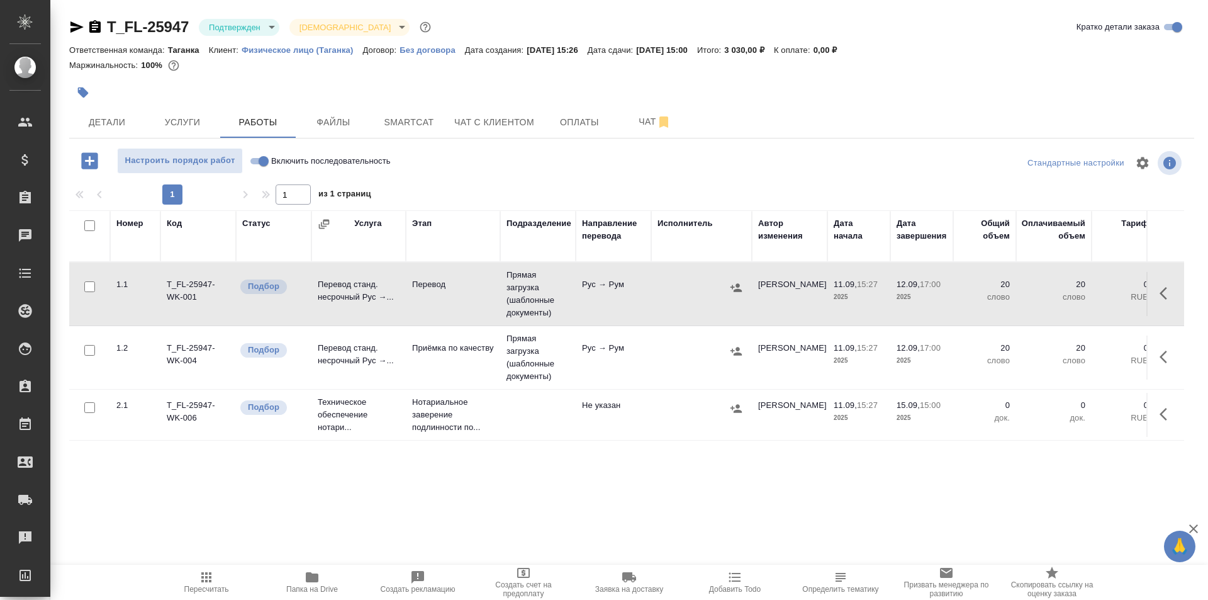
click at [919, 293] on p "2025" at bounding box center [922, 297] width 50 height 13
click at [111, 129] on span "Детали" at bounding box center [107, 123] width 60 height 16
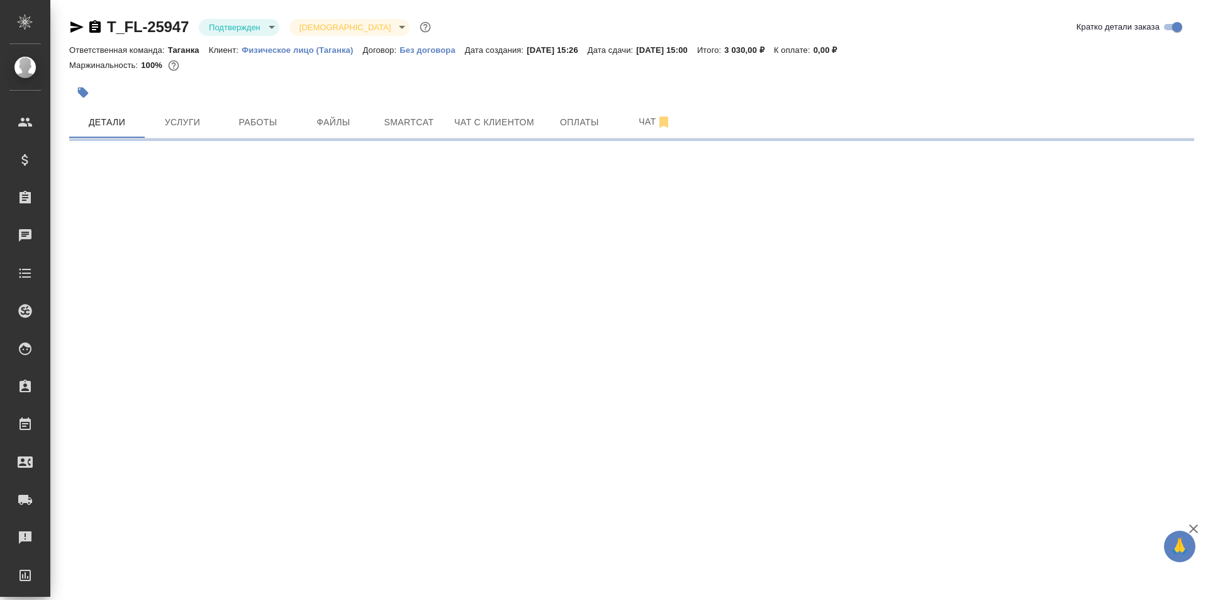
select select "RU"
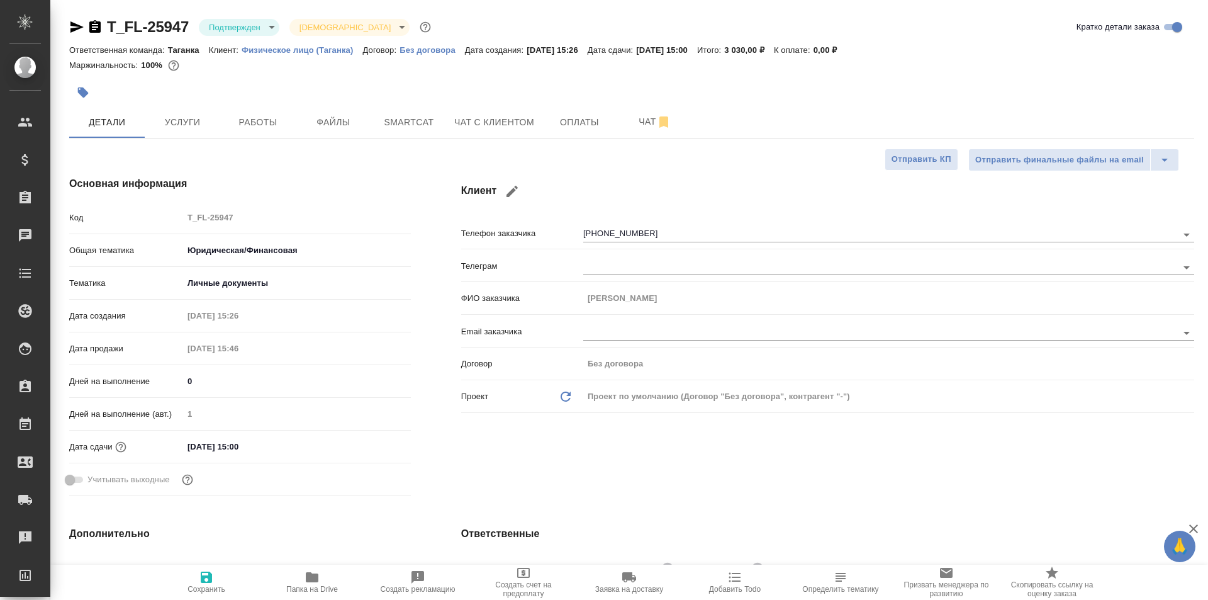
type textarea "x"
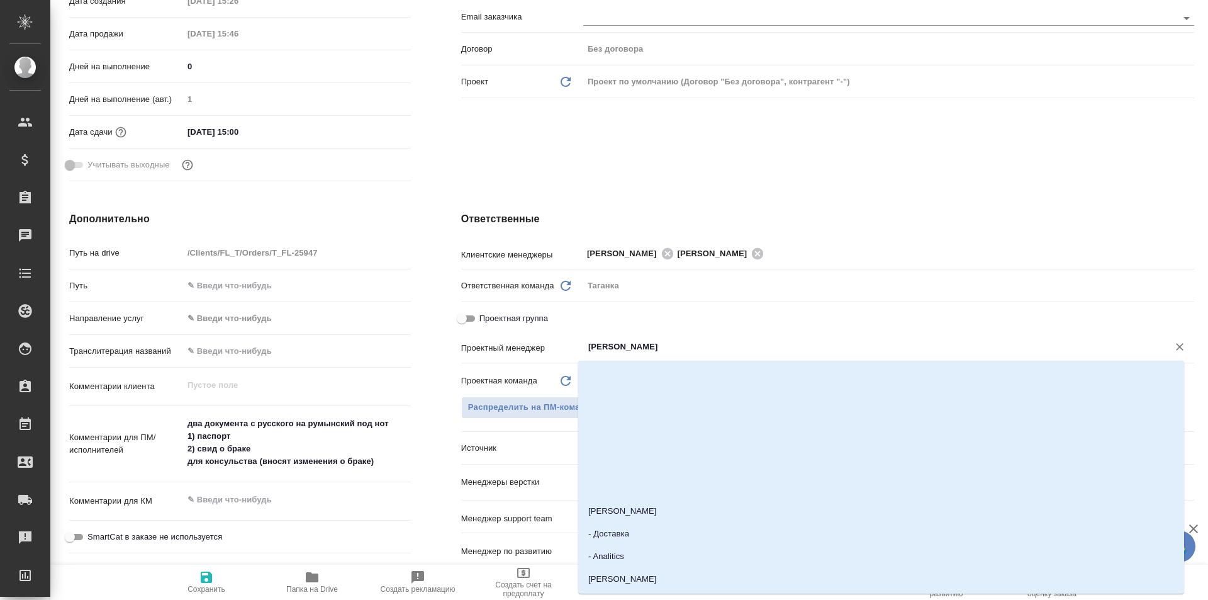
click at [661, 349] on input "[PERSON_NAME]" at bounding box center [867, 346] width 561 height 15
type textarea "x"
click at [524, 403] on span "Распределить на ПМ-команду" at bounding box center [532, 407] width 128 height 14
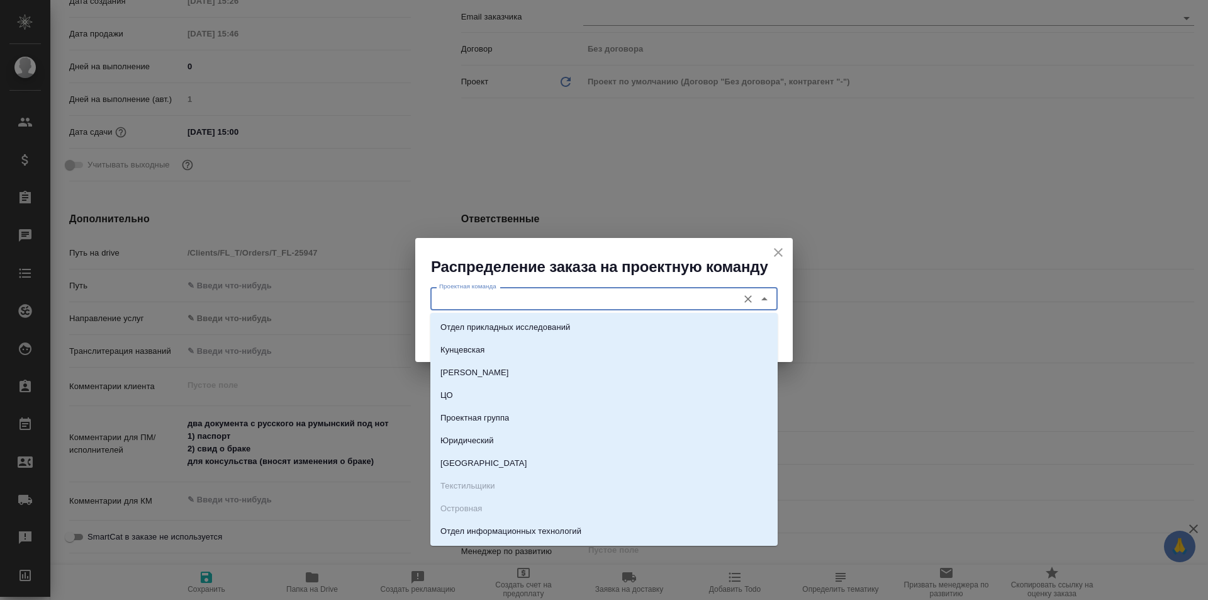
click at [546, 301] on input "Проектная команда" at bounding box center [583, 298] width 298 height 15
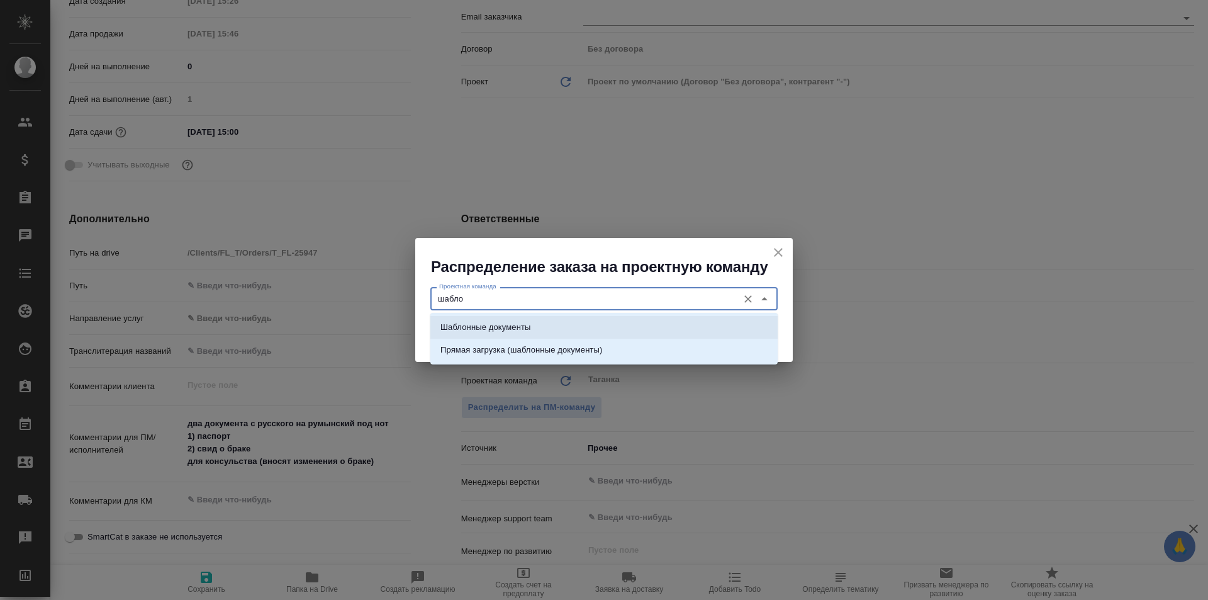
click at [558, 318] on li "Шаблонные документы" at bounding box center [603, 327] width 347 height 23
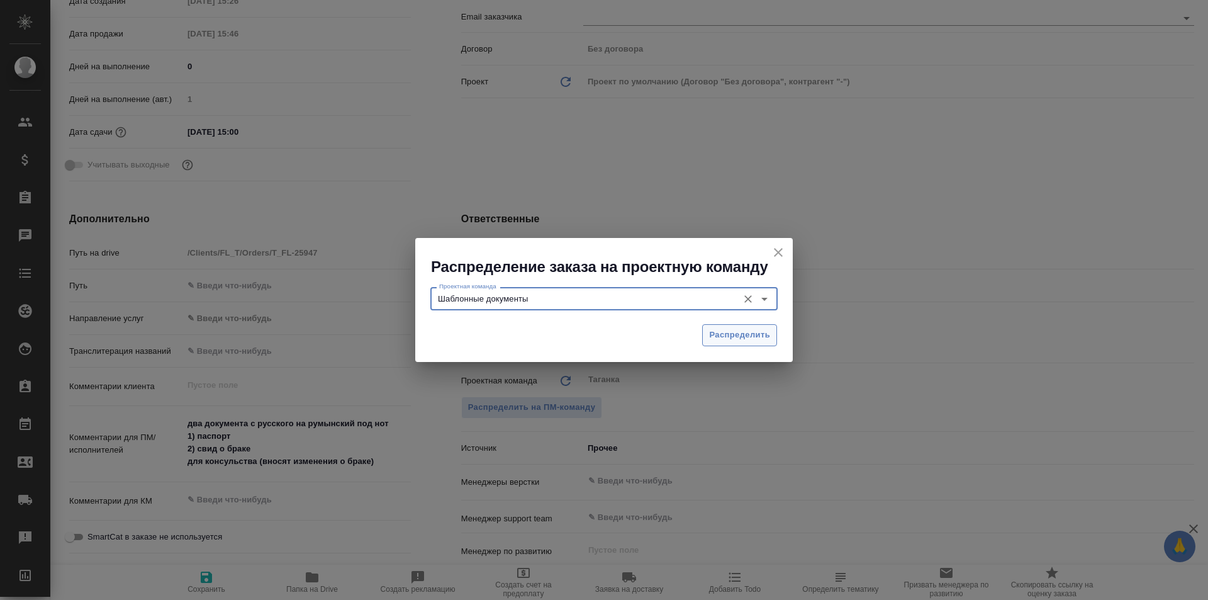
type input "Шаблонные документы"
click at [715, 332] on span "Распределить" at bounding box center [739, 335] width 61 height 14
type textarea "x"
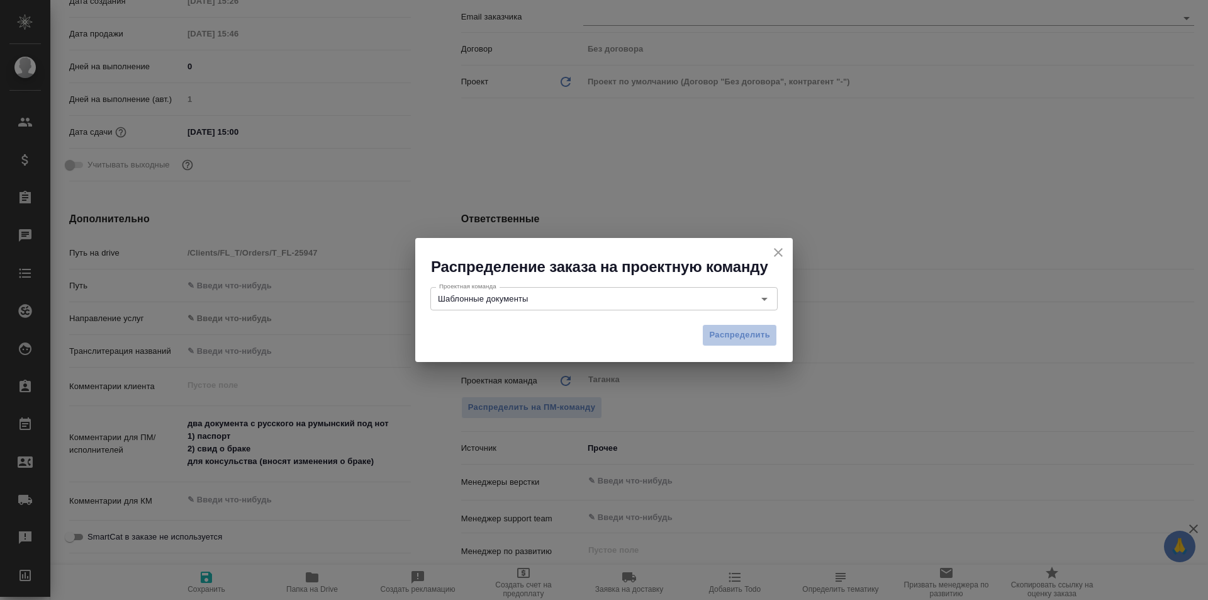
type input "Галишева Мария"
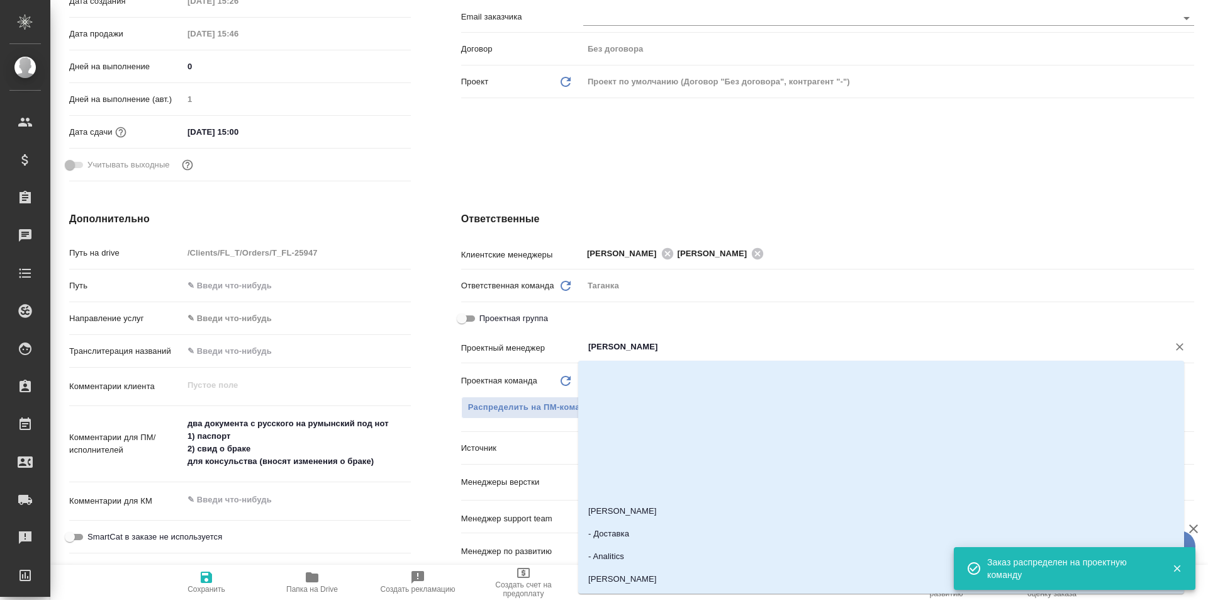
click at [617, 350] on input "Галишева Мария" at bounding box center [867, 346] width 561 height 15
type textarea "x"
click at [403, 225] on h4 "Дополнительно" at bounding box center [240, 218] width 342 height 15
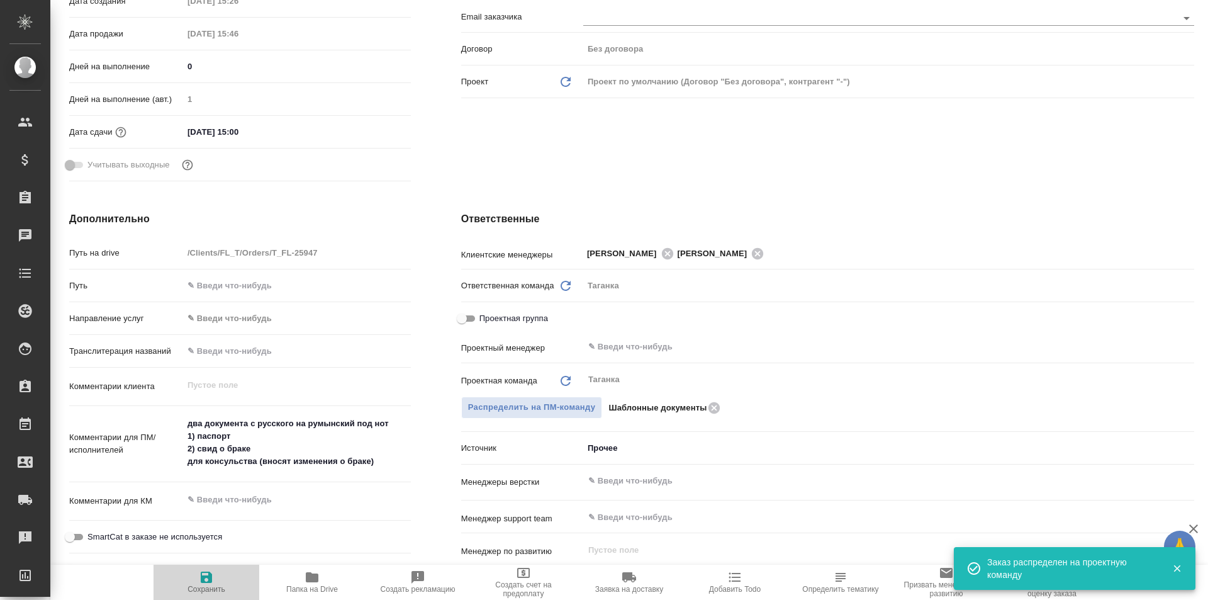
click at [211, 584] on icon "button" at bounding box center [206, 576] width 15 height 15
type textarea "x"
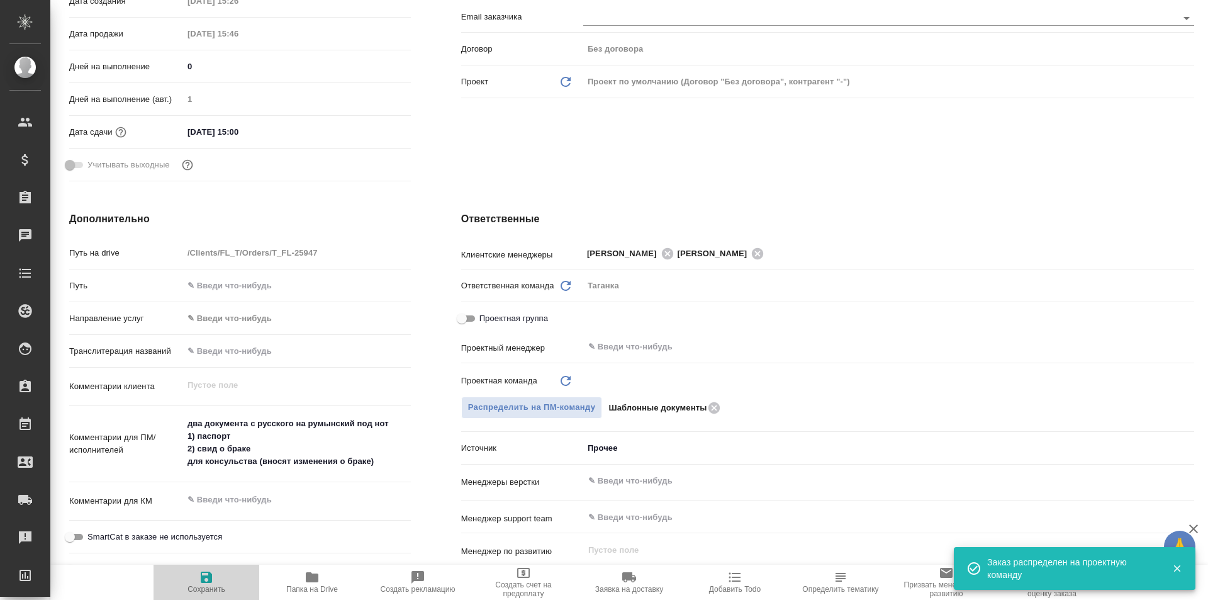
type textarea "x"
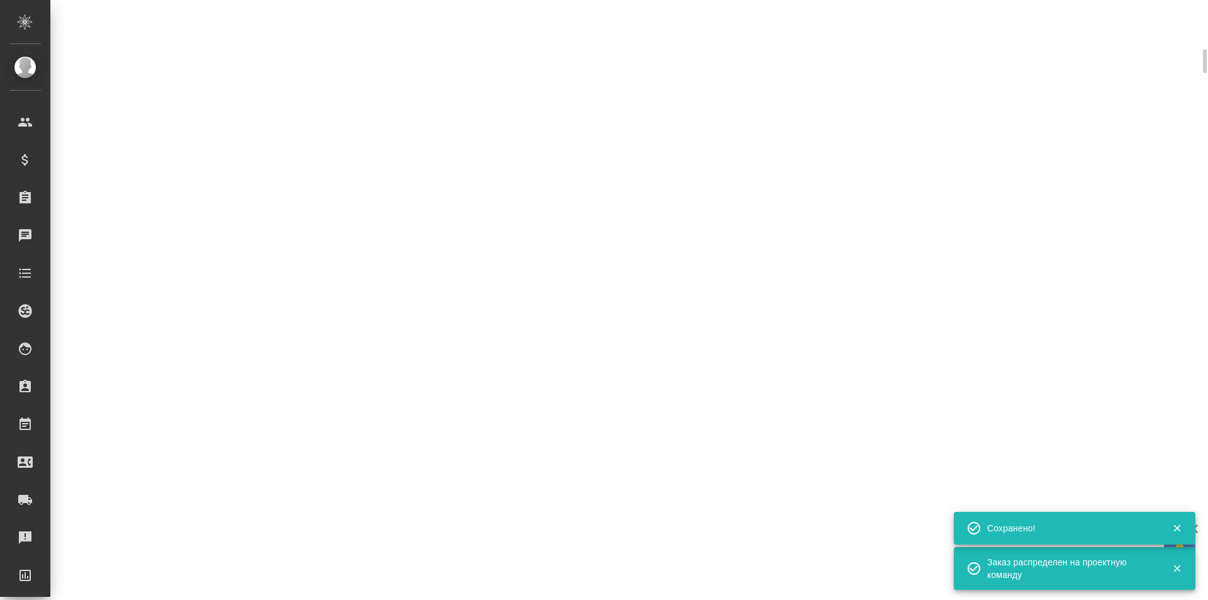
scroll to position [305, 0]
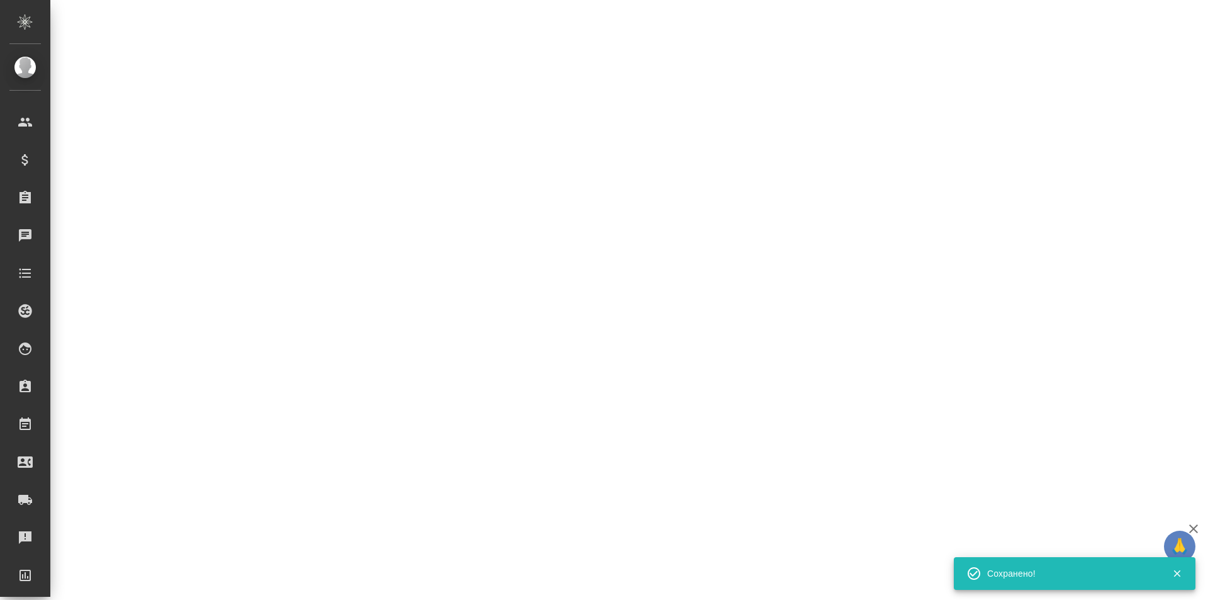
select select "RU"
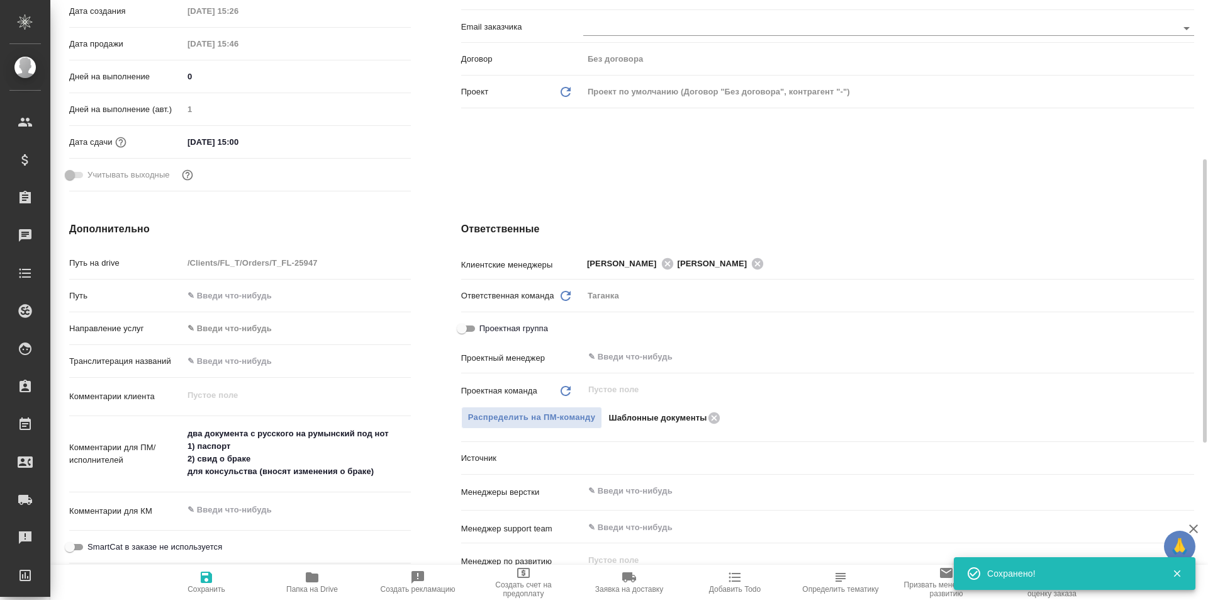
scroll to position [315, 0]
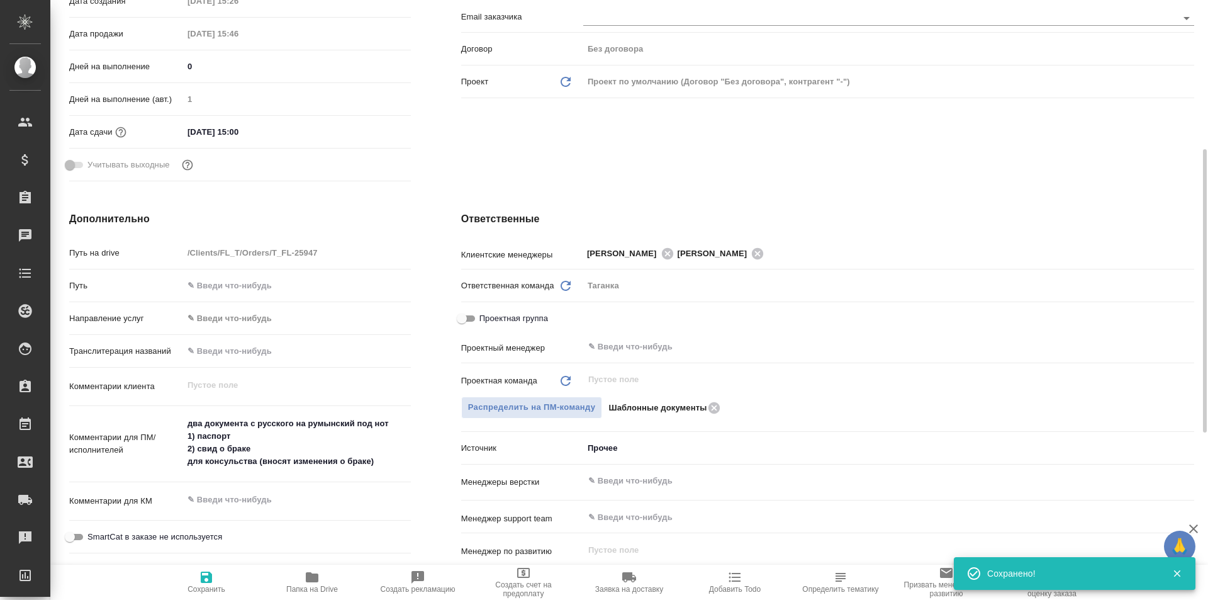
type textarea "x"
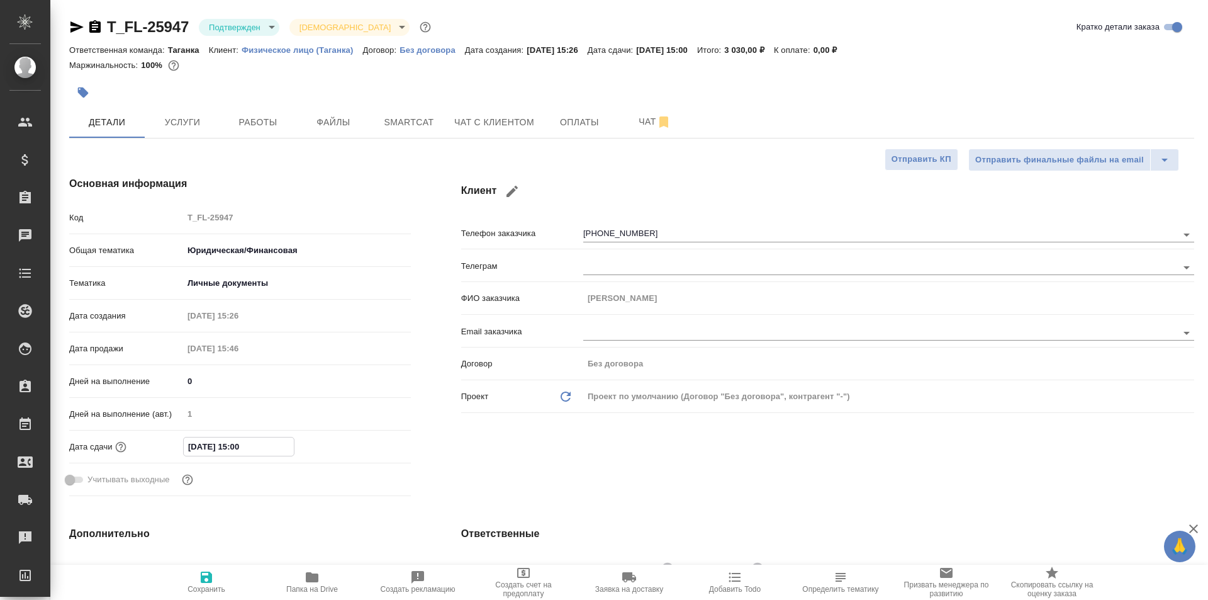
click at [233, 447] on input "15.09.2025 15:00" at bounding box center [239, 446] width 110 height 18
click at [380, 440] on div at bounding box center [389, 445] width 44 height 15
click at [373, 446] on icon "button" at bounding box center [374, 445] width 11 height 13
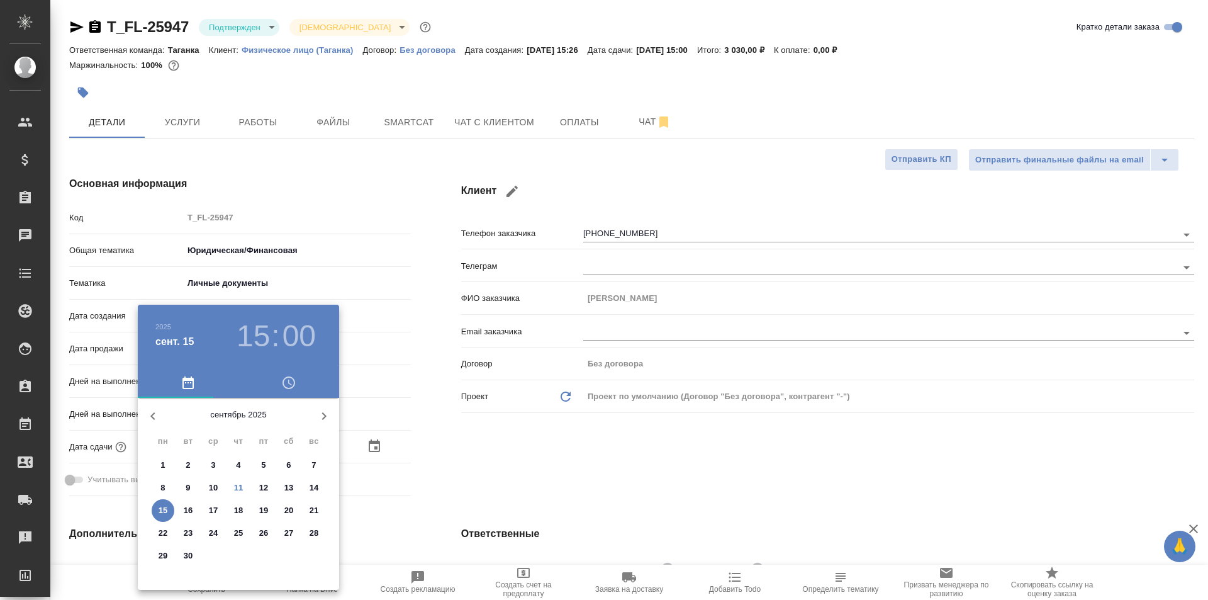
click at [167, 514] on p "15" at bounding box center [163, 510] width 9 height 13
type textarea "x"
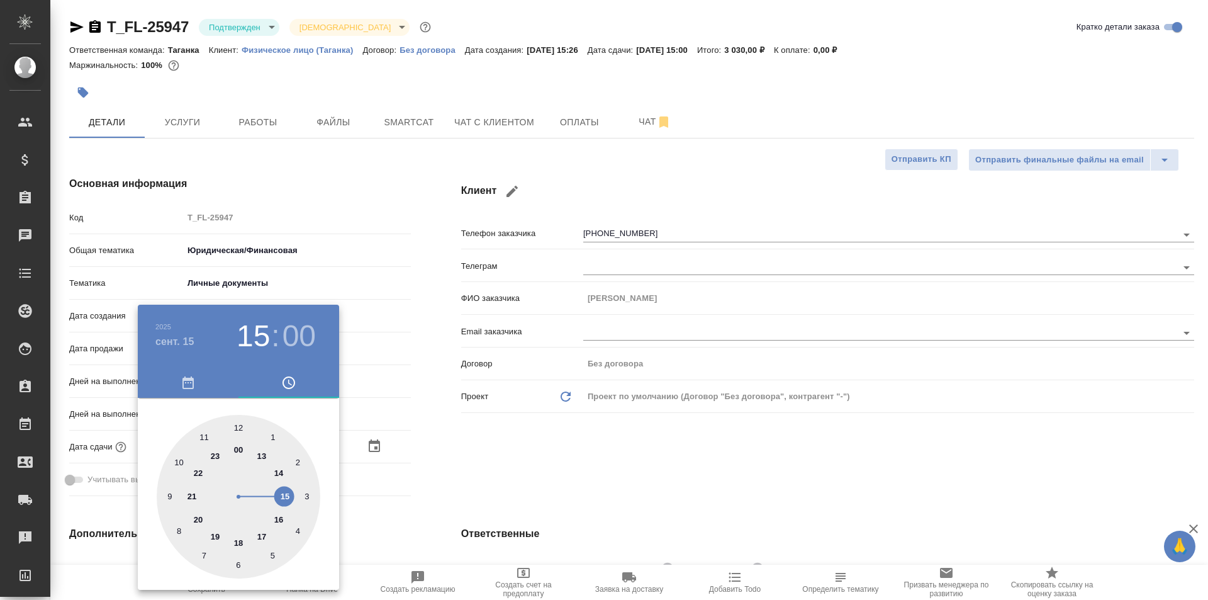
click at [279, 519] on div at bounding box center [239, 497] width 164 height 164
type input "15.09.2025 16:00"
type textarea "x"
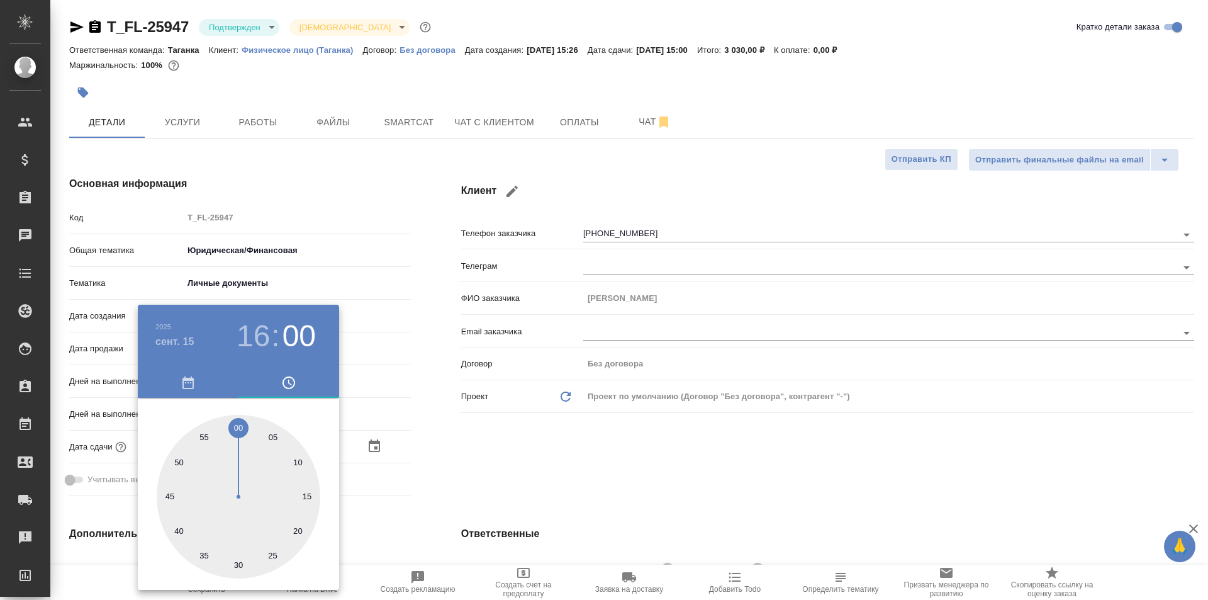
click at [576, 455] on div at bounding box center [604, 300] width 1208 height 600
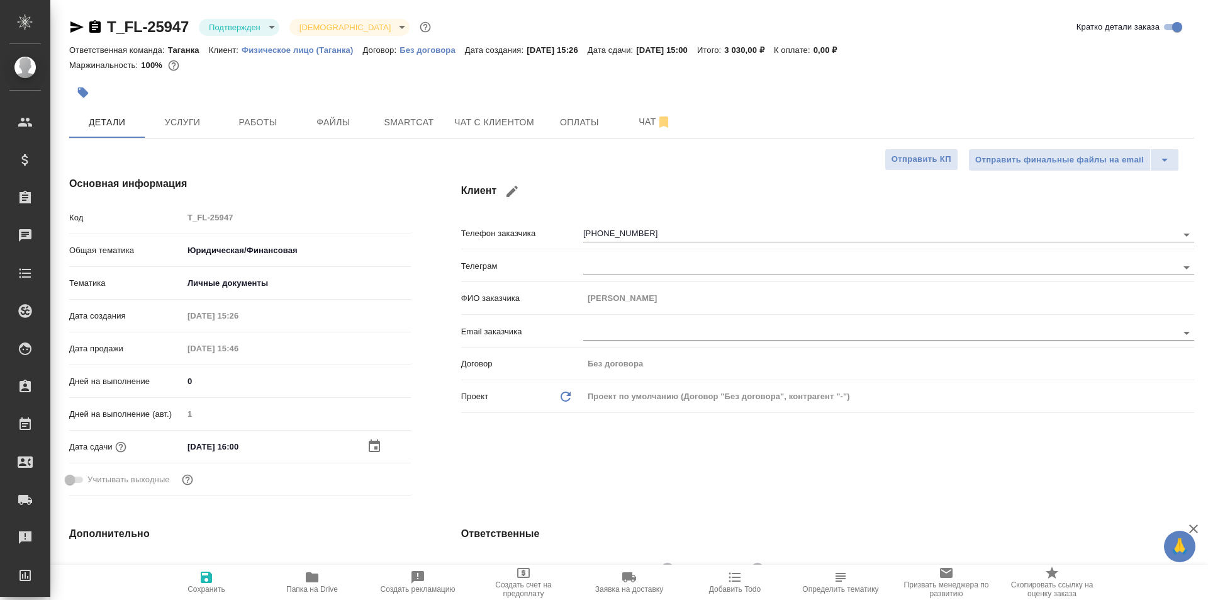
click at [205, 591] on span "Сохранить" at bounding box center [207, 589] width 38 height 9
type textarea "x"
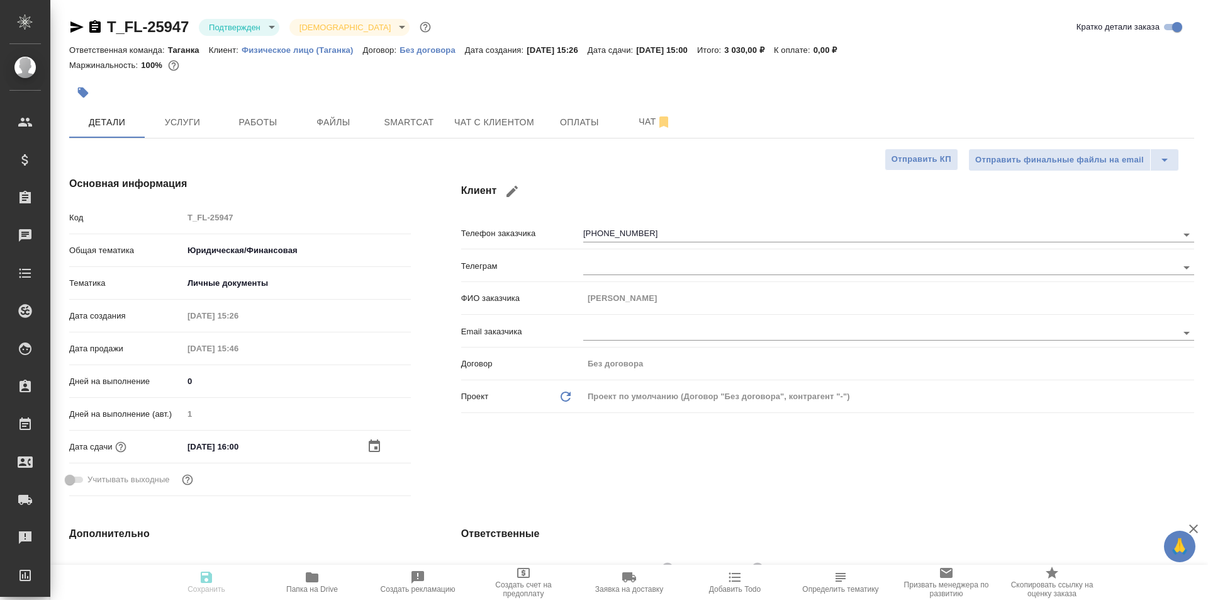
type textarea "x"
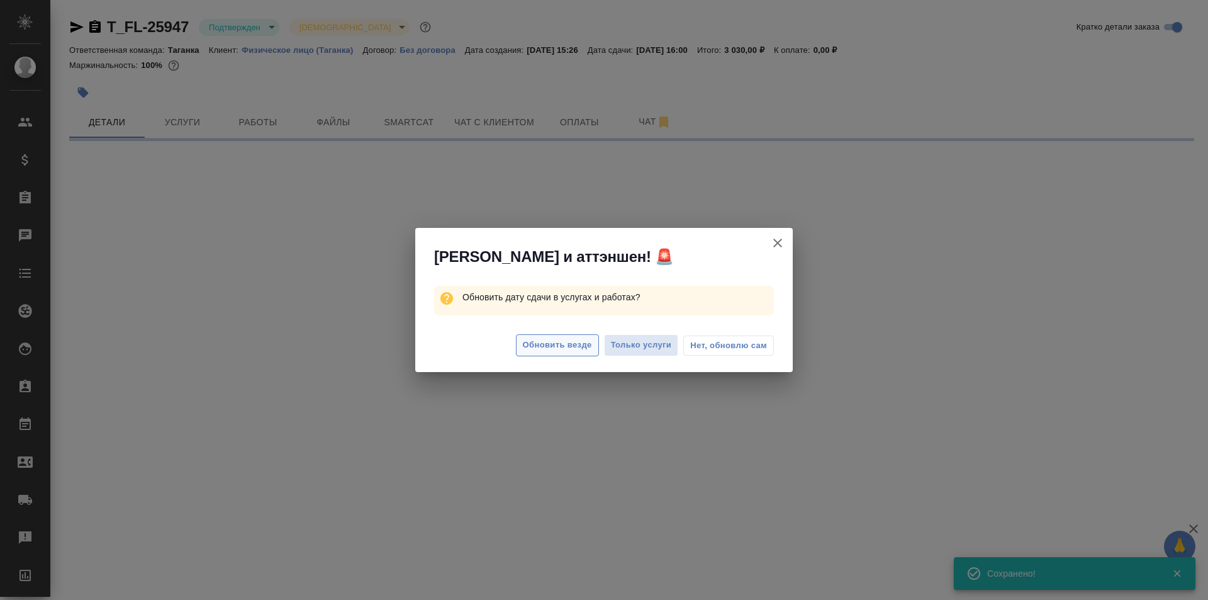
click at [564, 339] on span "Обновить везде" at bounding box center [557, 345] width 69 height 14
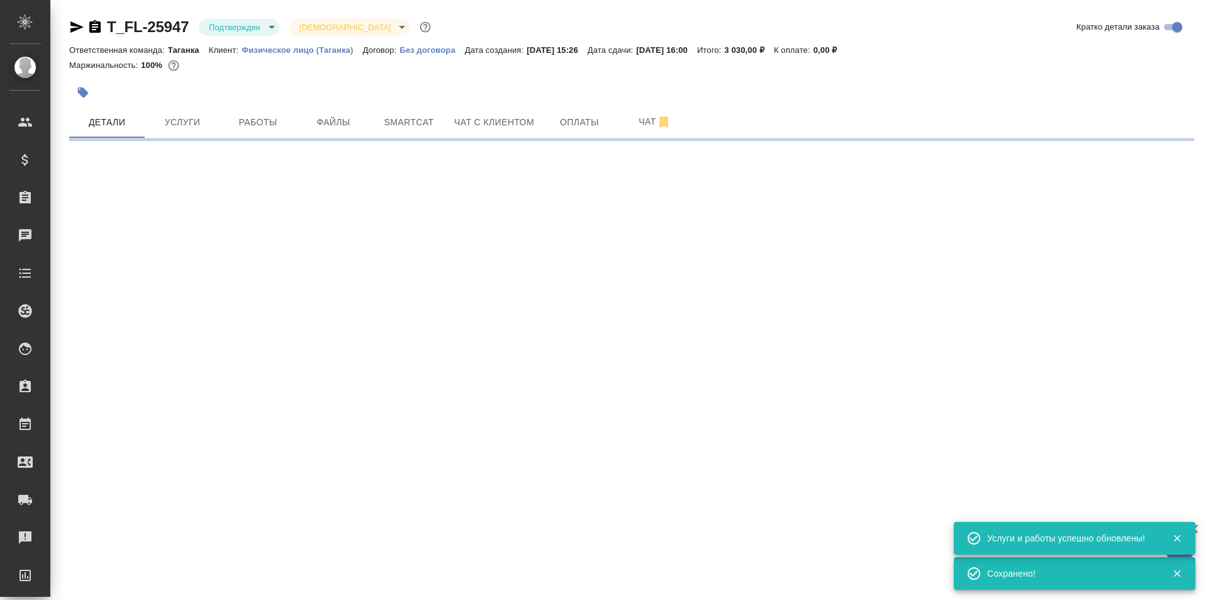
select select "RU"
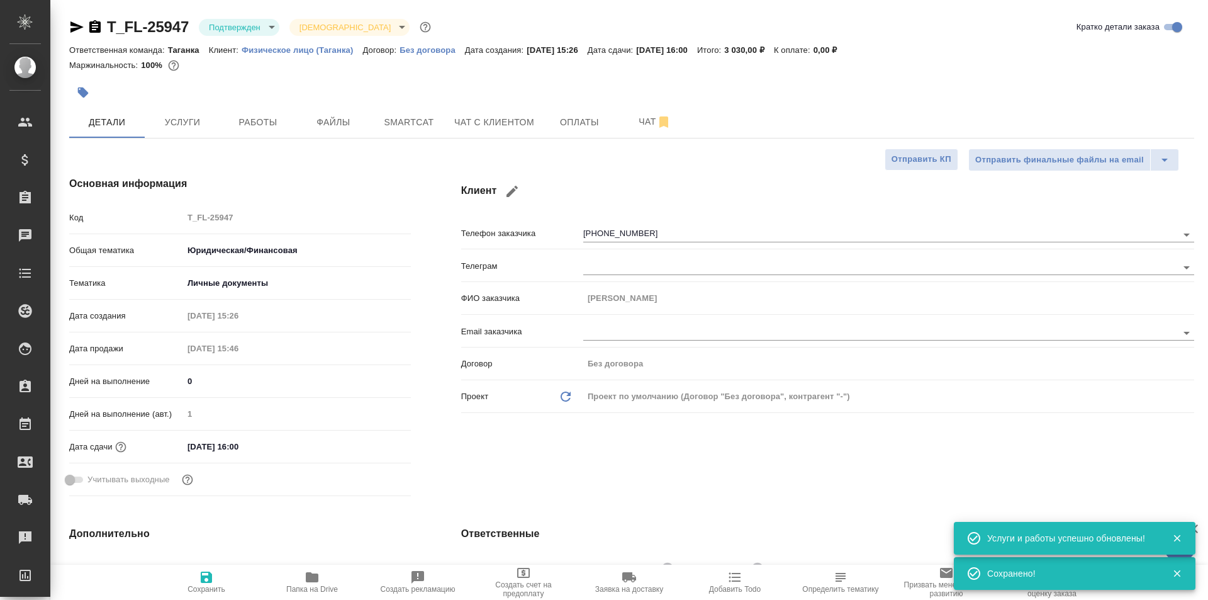
type textarea "x"
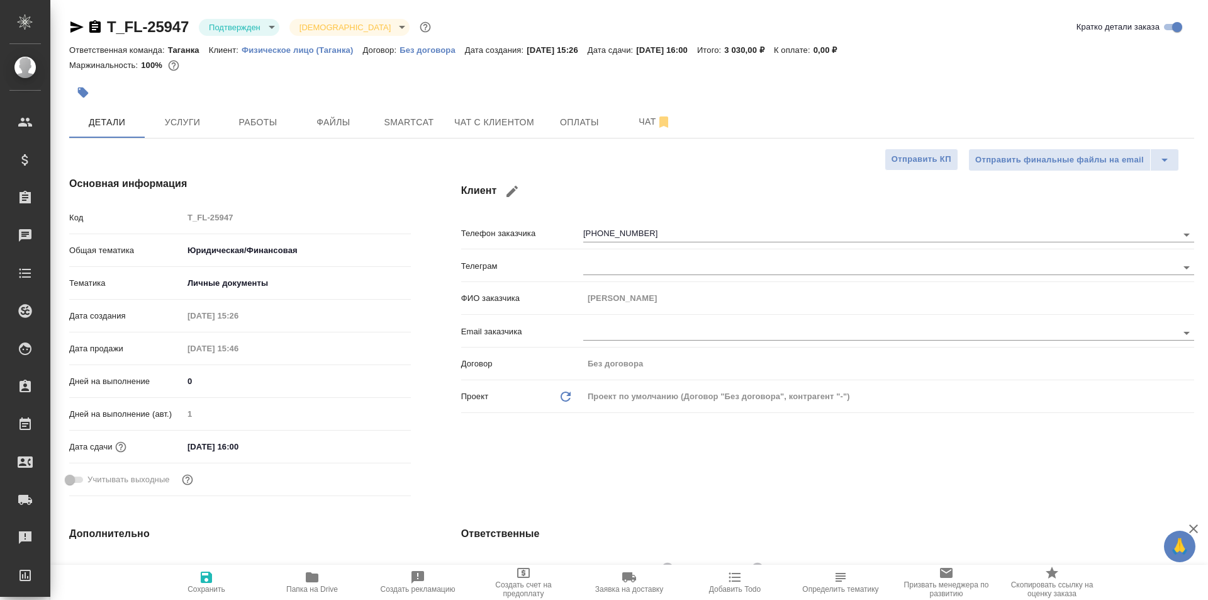
click at [770, 473] on div "Клиент Телефон заказчика +79161002828 Телеграм ФИО заказчика Евгений Email зака…" at bounding box center [827, 338] width 783 height 375
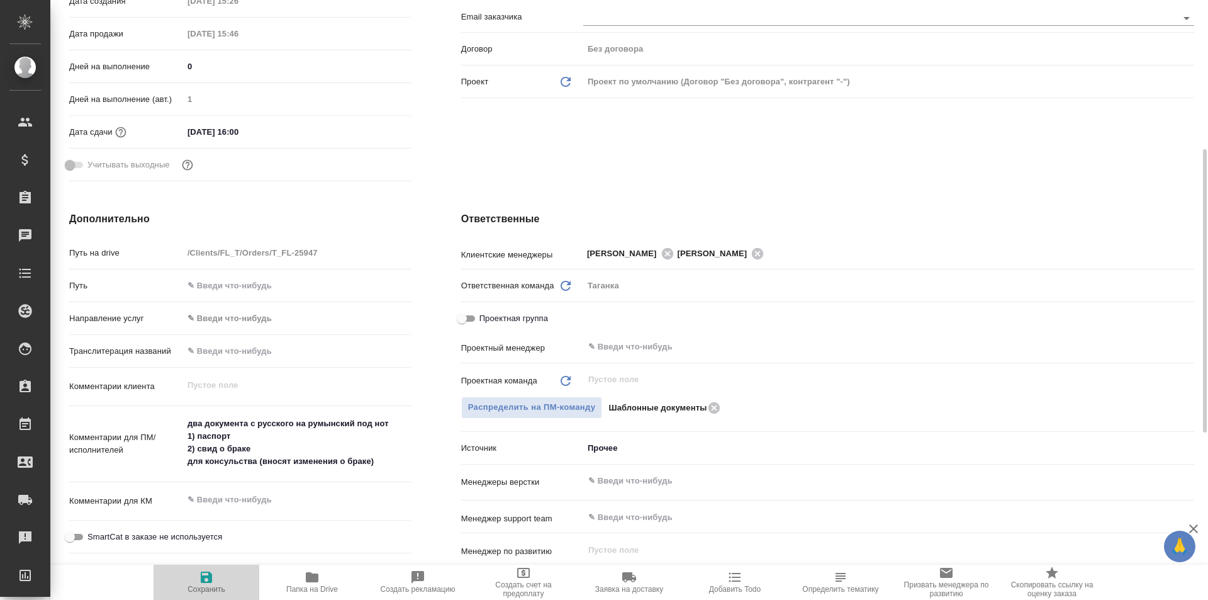
click at [199, 579] on icon "button" at bounding box center [206, 576] width 15 height 15
type textarea "x"
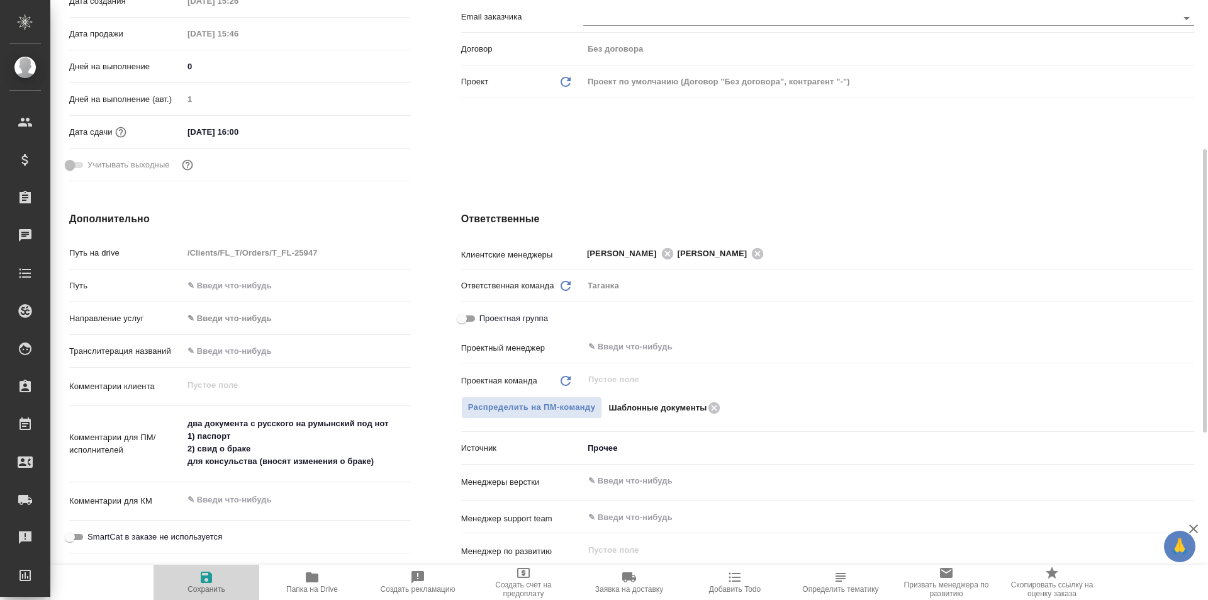
type textarea "x"
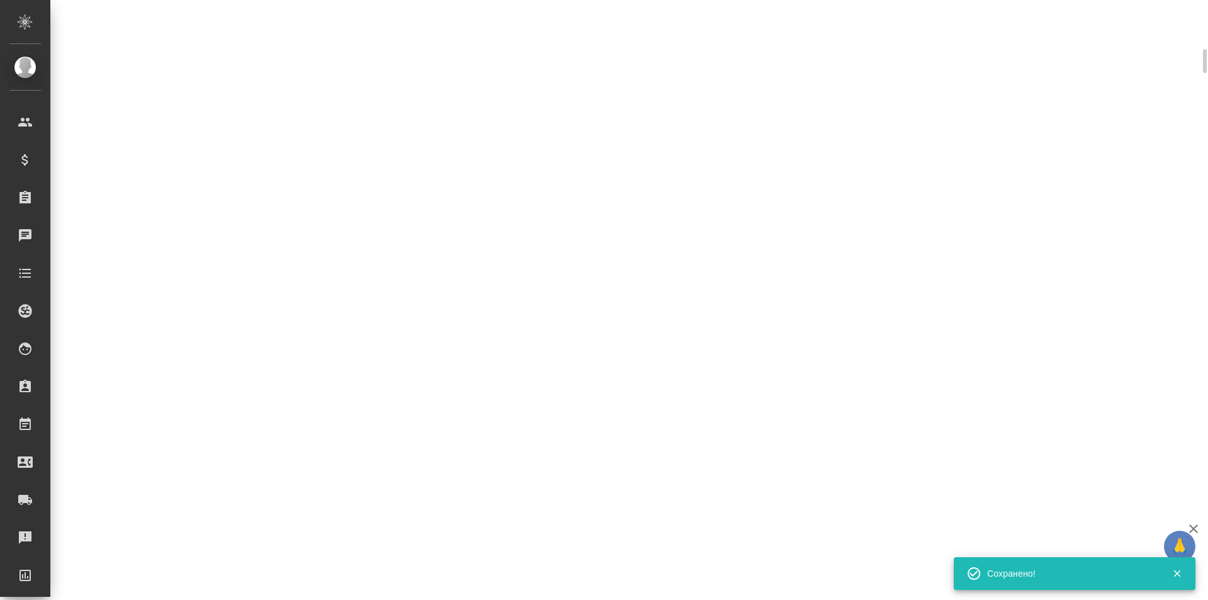
scroll to position [305, 0]
select select "RU"
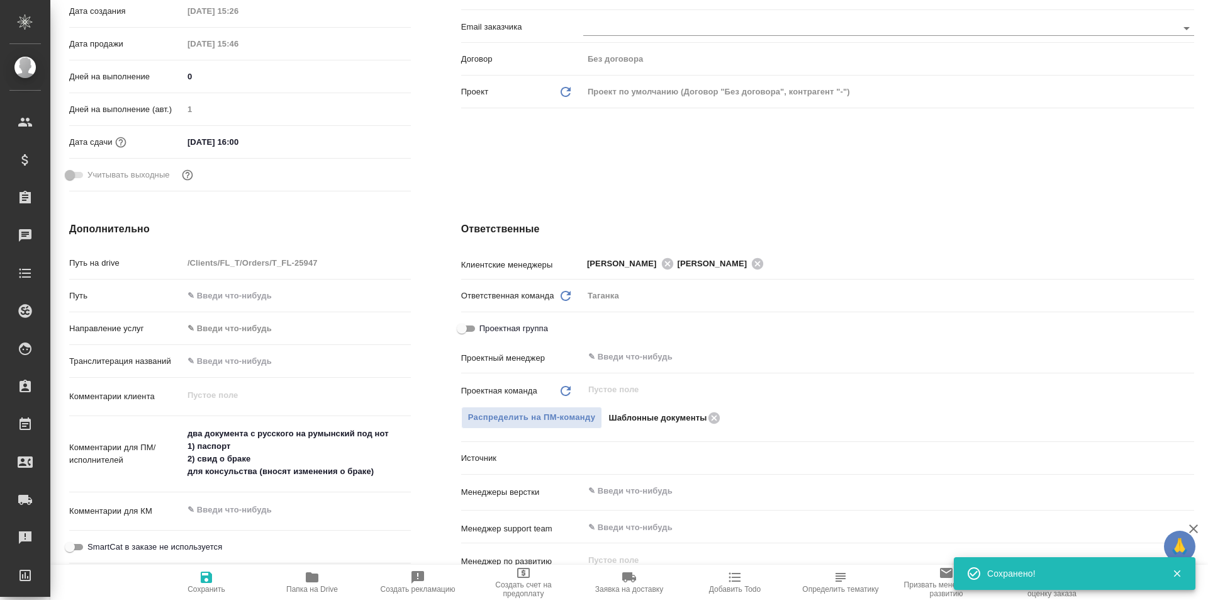
scroll to position [315, 0]
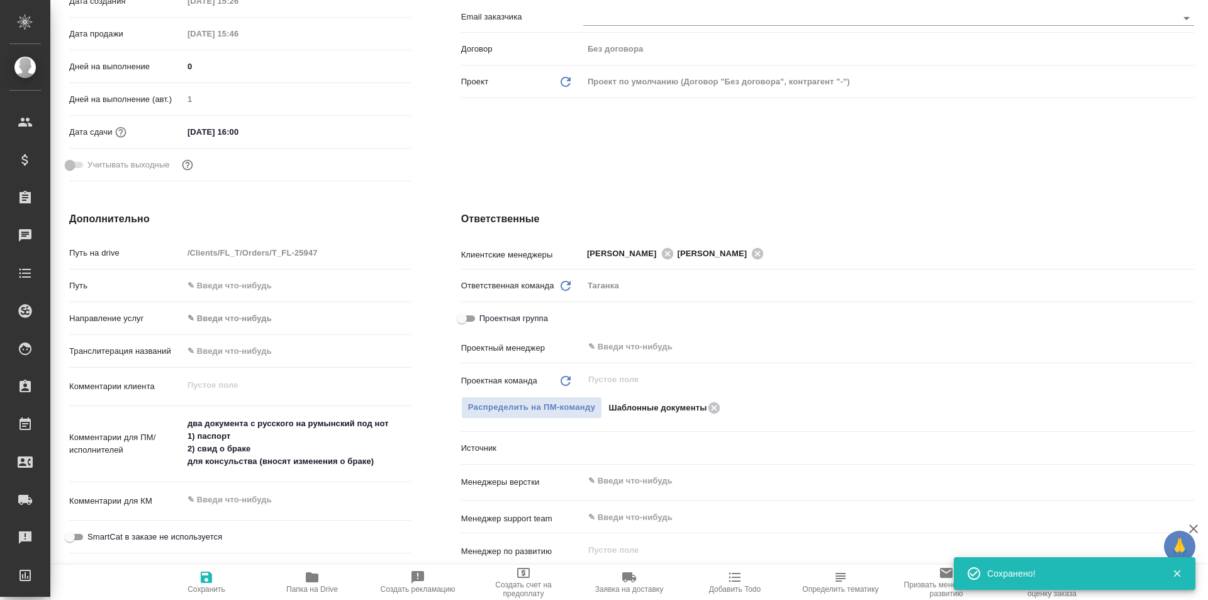
type textarea "x"
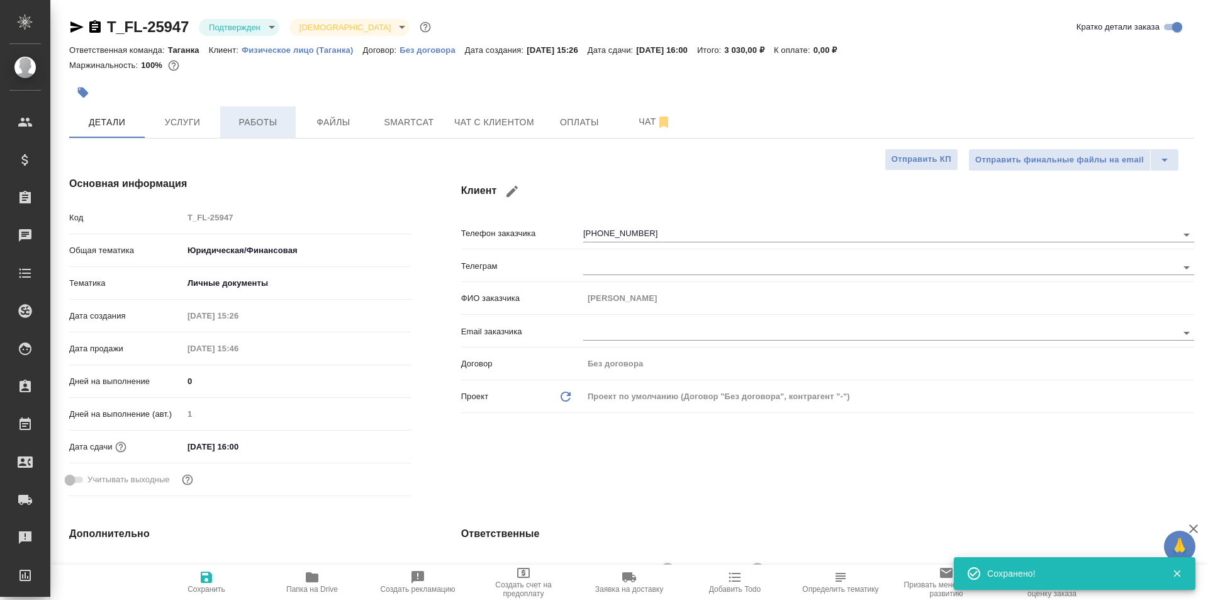
click at [276, 134] on button "Работы" at bounding box center [258, 121] width 76 height 31
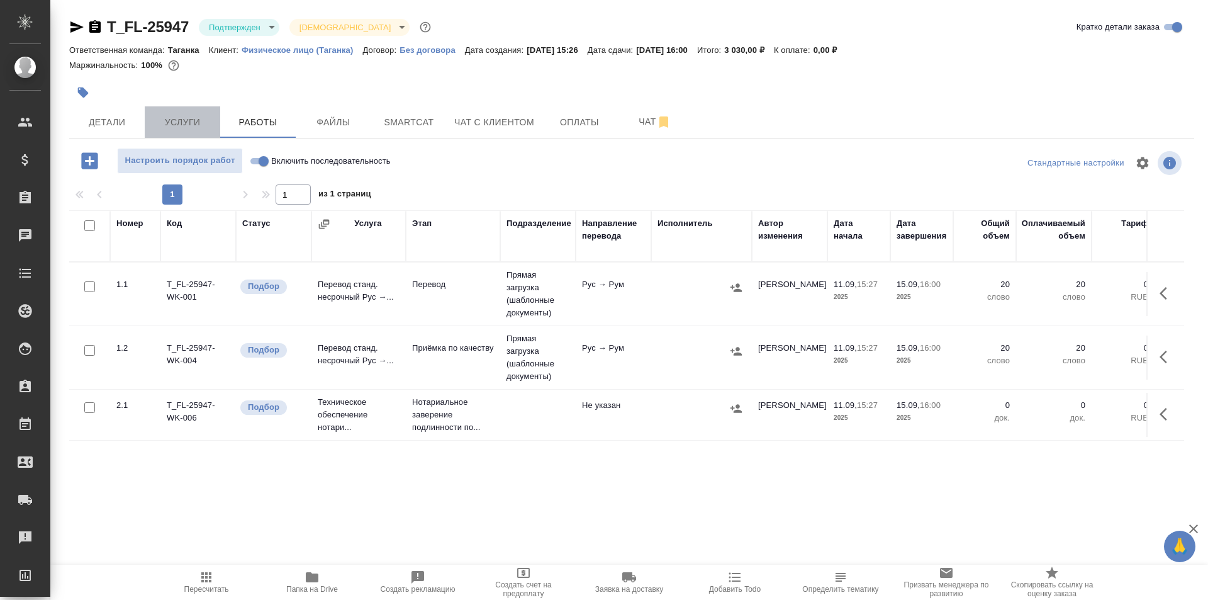
click at [176, 123] on span "Услуги" at bounding box center [182, 123] width 60 height 16
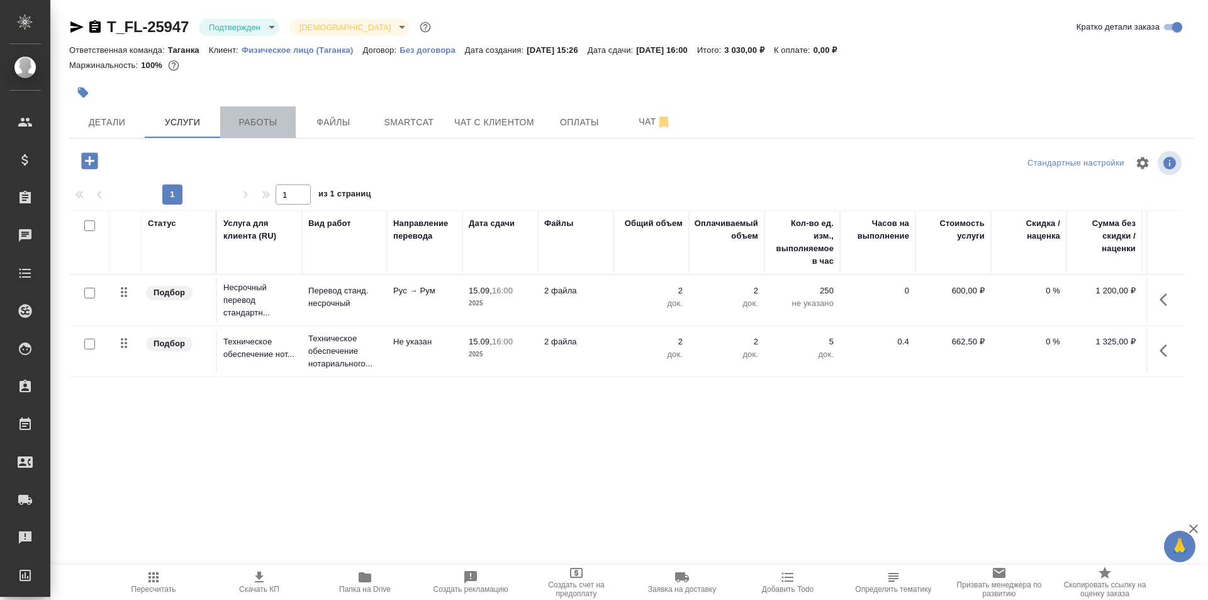
click at [277, 128] on span "Работы" at bounding box center [258, 123] width 60 height 16
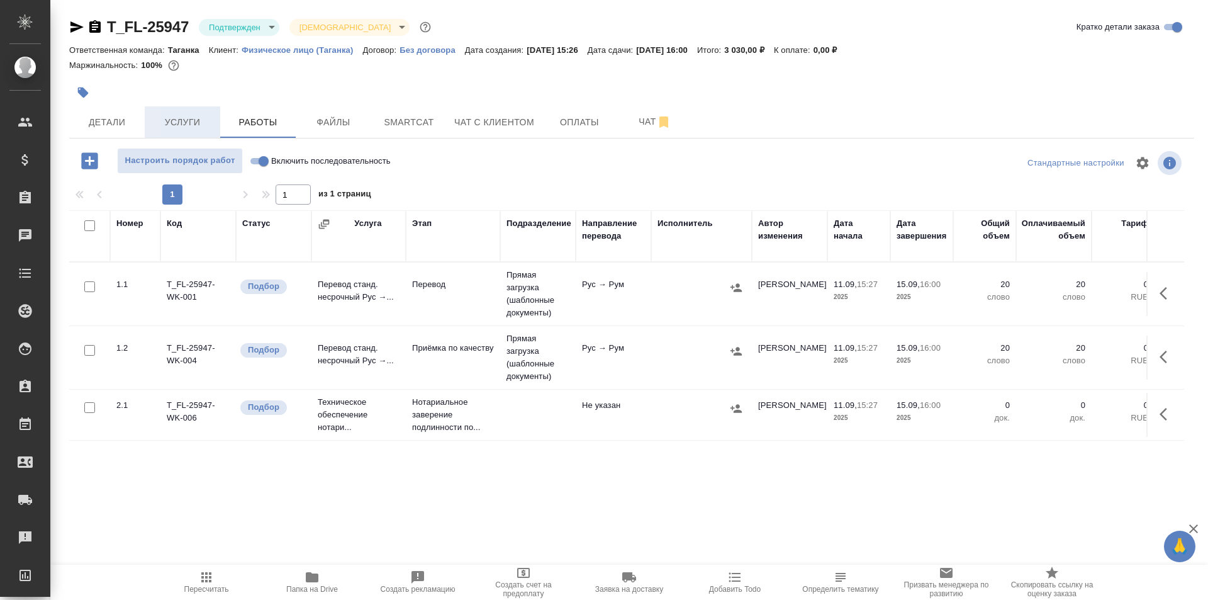
click at [210, 121] on span "Услуги" at bounding box center [182, 123] width 60 height 16
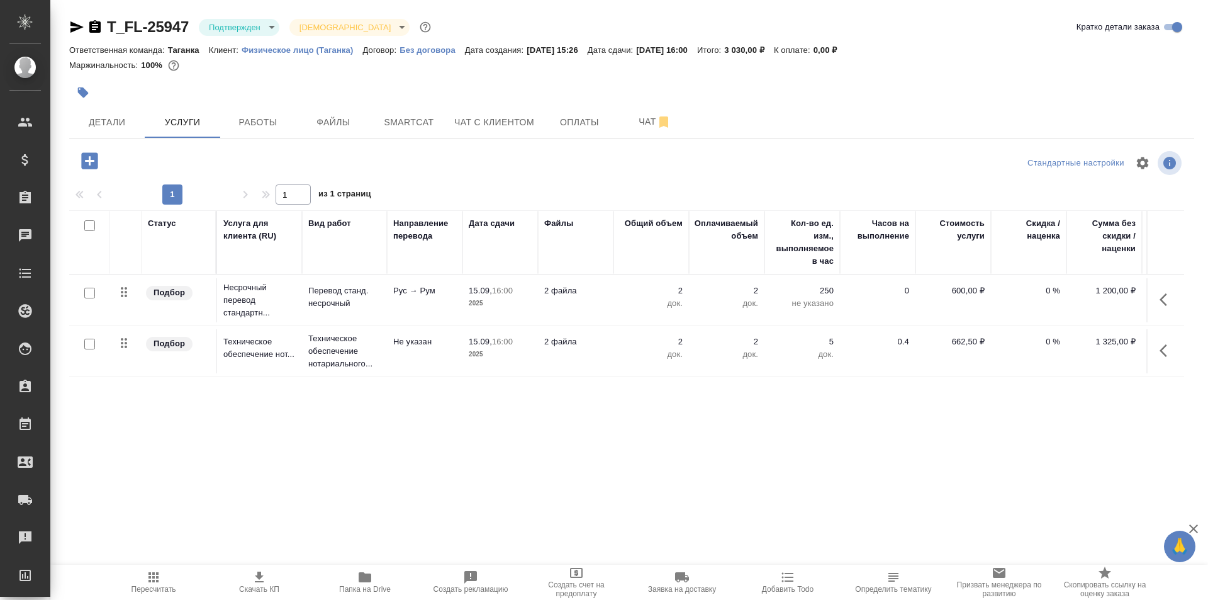
click at [459, 297] on td "Рус → Рум" at bounding box center [425, 300] width 76 height 44
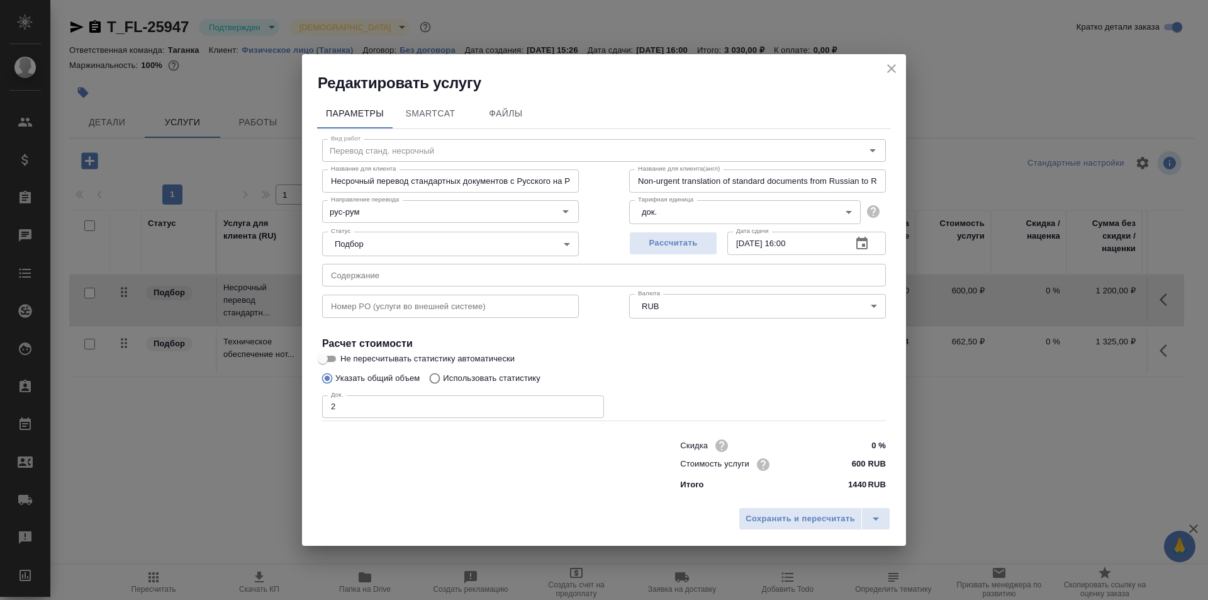
click at [874, 245] on button "button" at bounding box center [862, 243] width 30 height 30
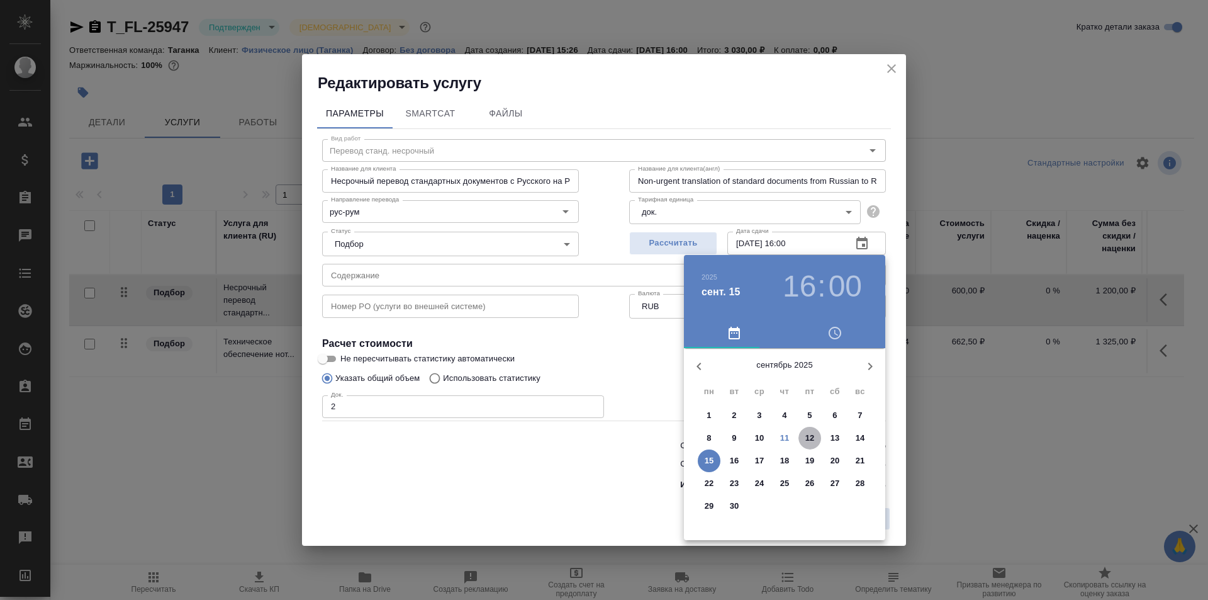
click at [812, 441] on p "12" at bounding box center [809, 438] width 9 height 13
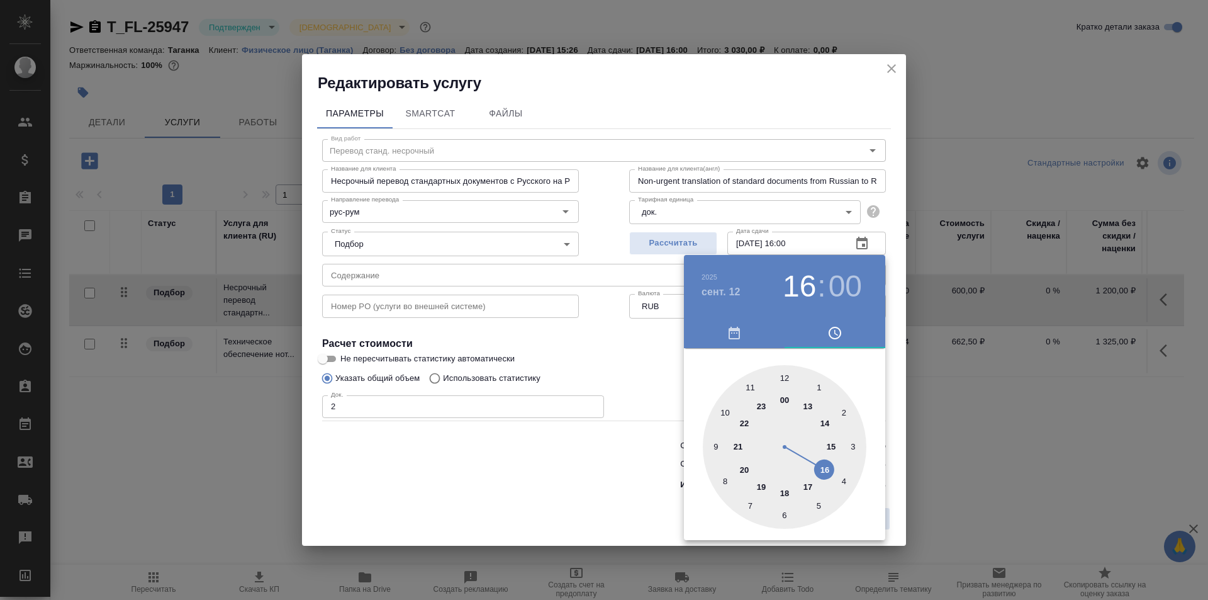
click at [616, 339] on div at bounding box center [604, 300] width 1208 height 600
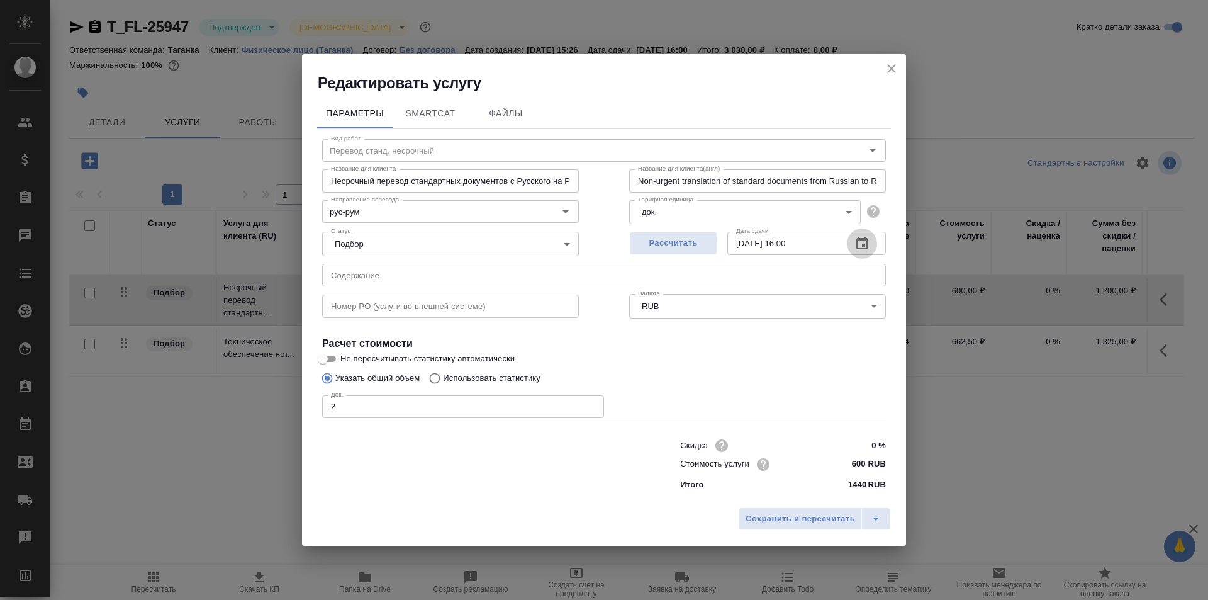
click at [860, 241] on icon "button" at bounding box center [861, 243] width 15 height 15
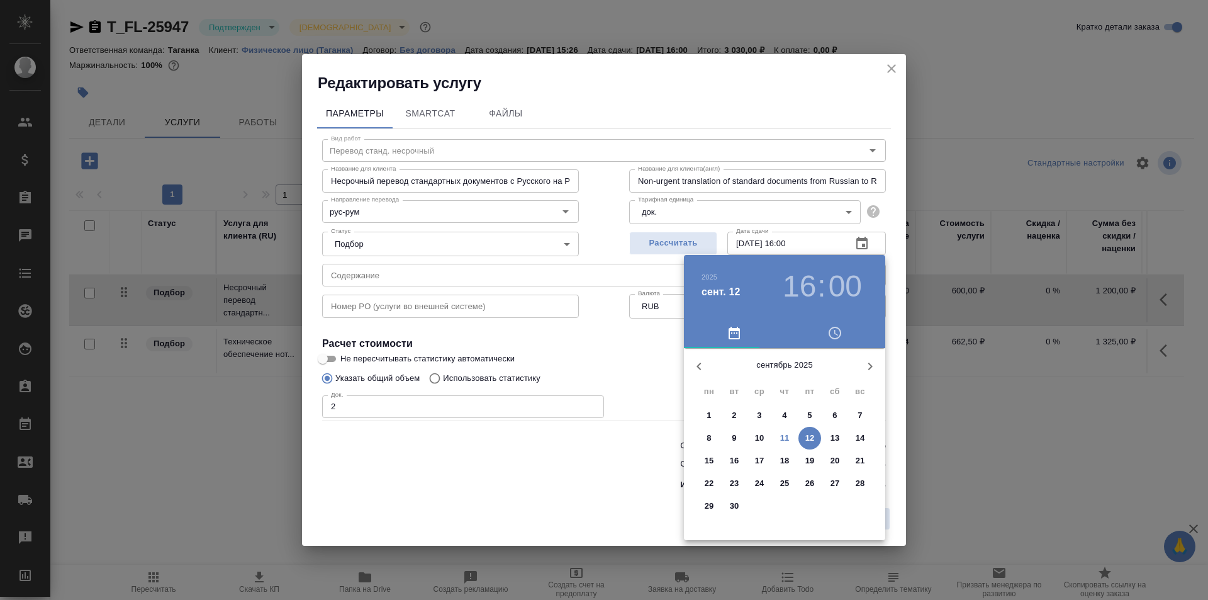
click at [711, 459] on p "15" at bounding box center [709, 460] width 9 height 13
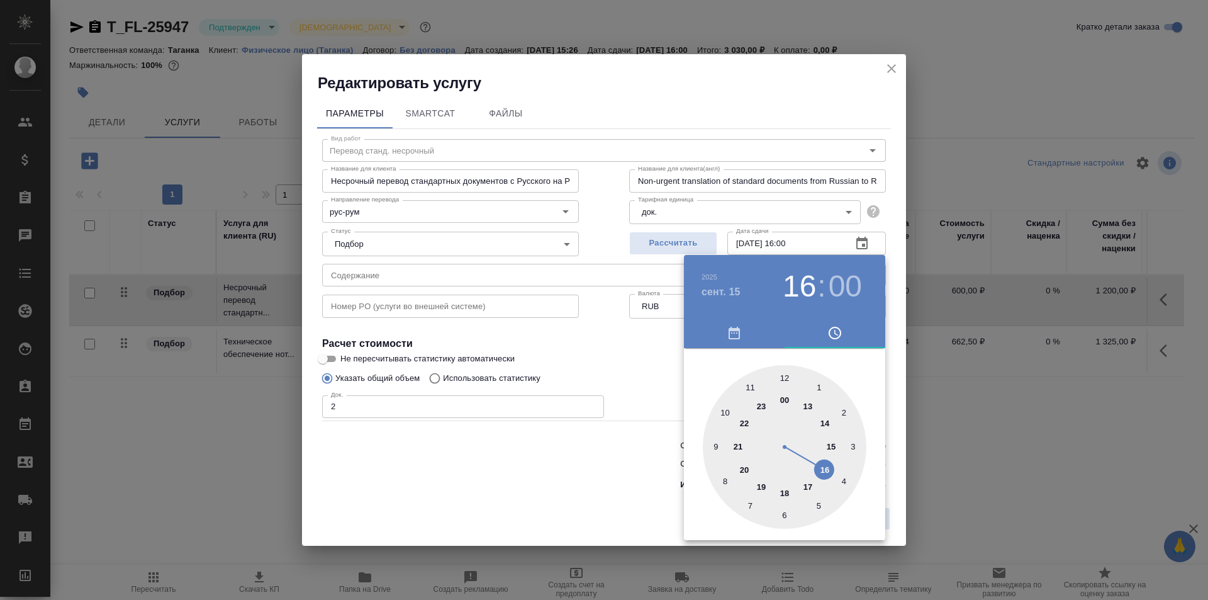
click at [752, 388] on div at bounding box center [785, 447] width 164 height 164
type input "15.09.2025 11:00"
click at [648, 372] on div at bounding box center [604, 300] width 1208 height 600
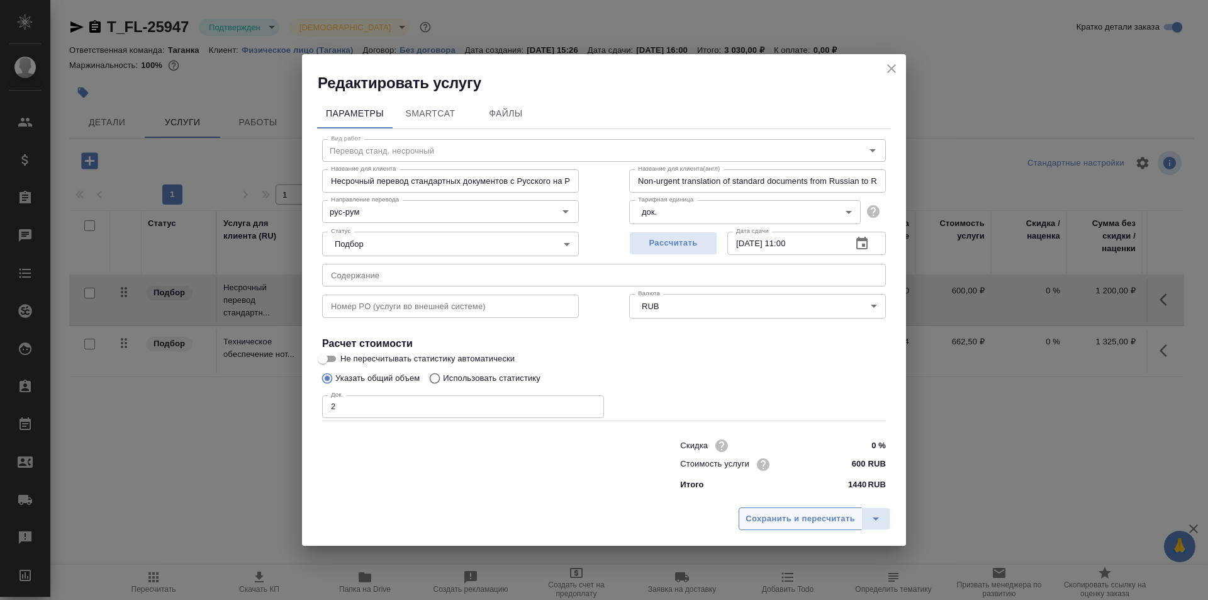
click at [831, 521] on span "Сохранить и пересчитать" at bounding box center [800, 519] width 109 height 14
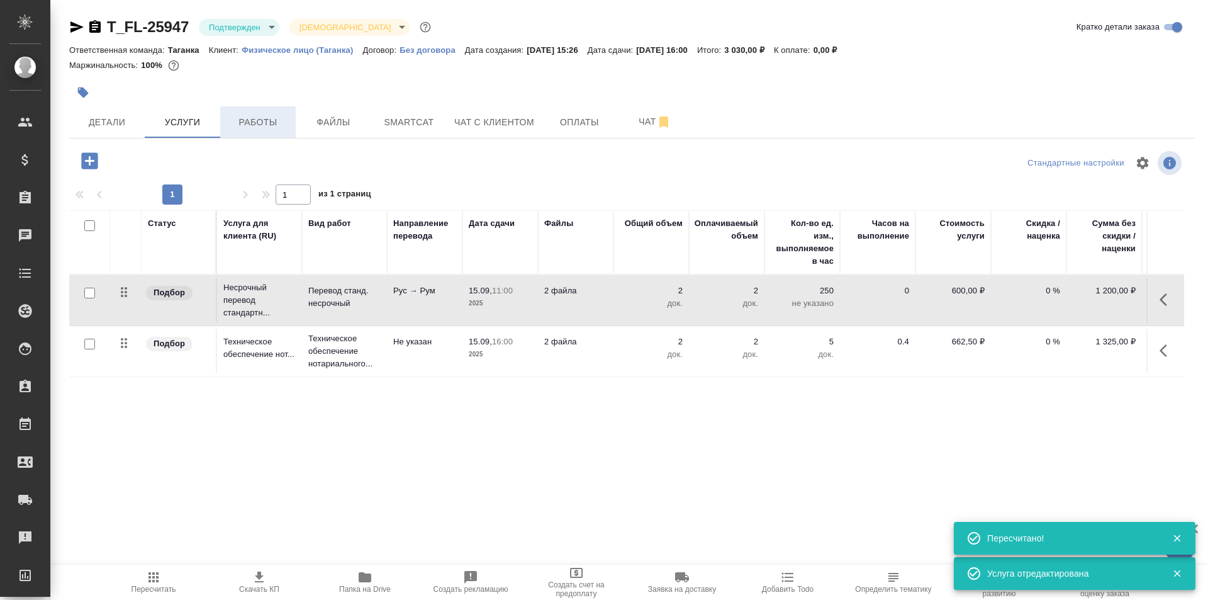
click at [264, 130] on button "Работы" at bounding box center [258, 121] width 76 height 31
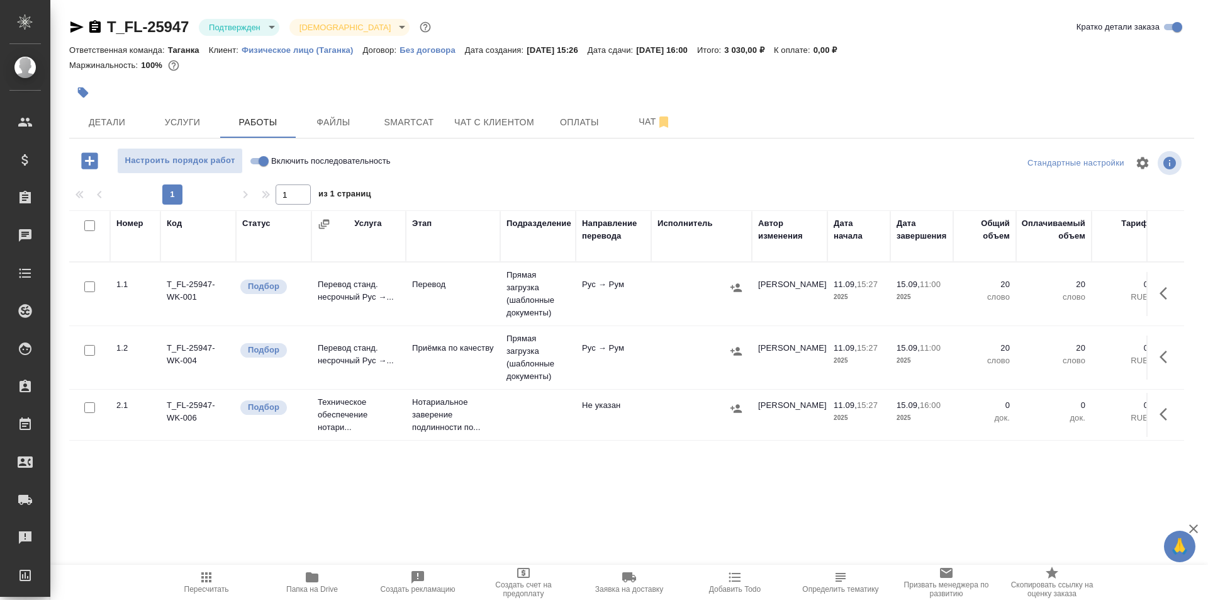
click at [481, 355] on td "Приёмка по качеству" at bounding box center [453, 357] width 94 height 44
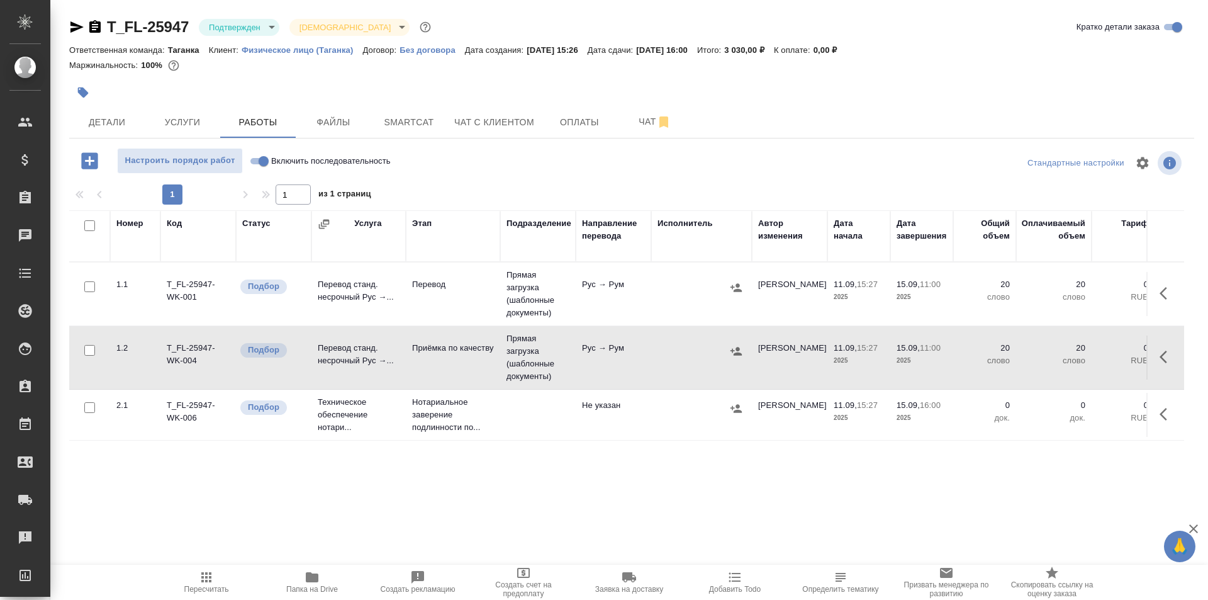
click at [481, 355] on td "Приёмка по качеству" at bounding box center [453, 357] width 94 height 44
click at [875, 355] on p "2025" at bounding box center [859, 360] width 50 height 13
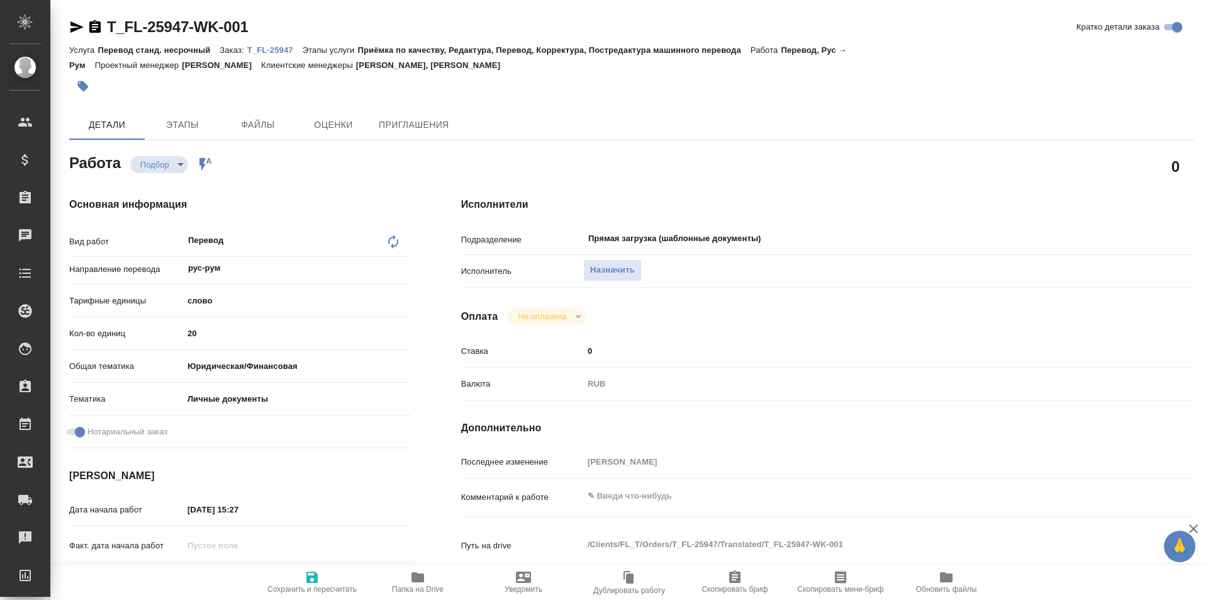
type textarea "x"
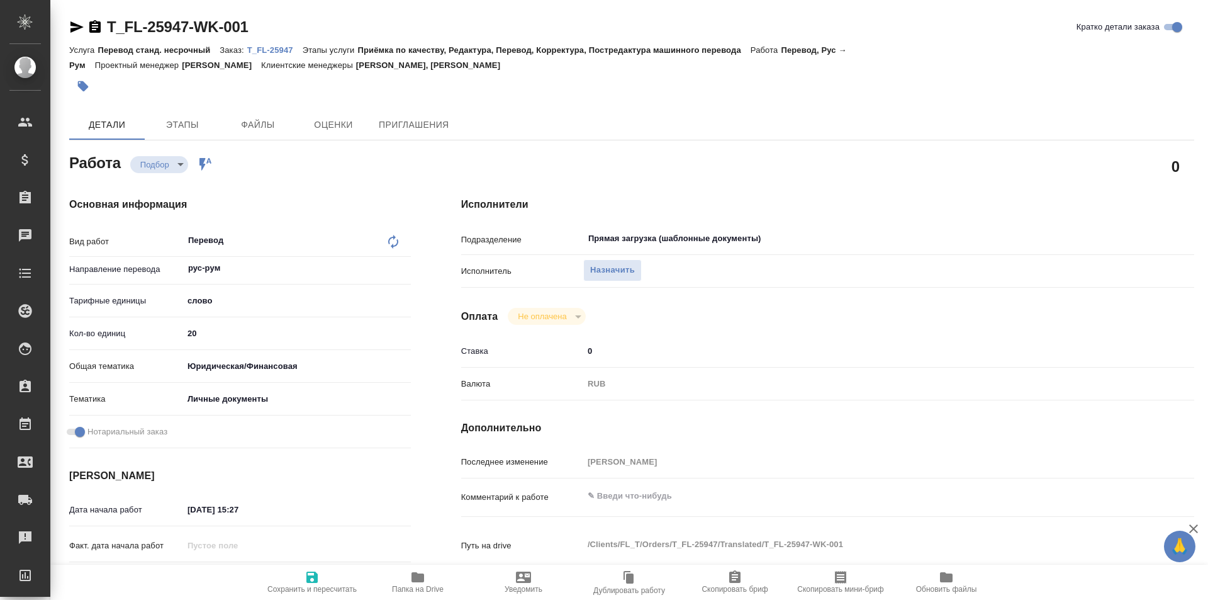
type textarea "x"
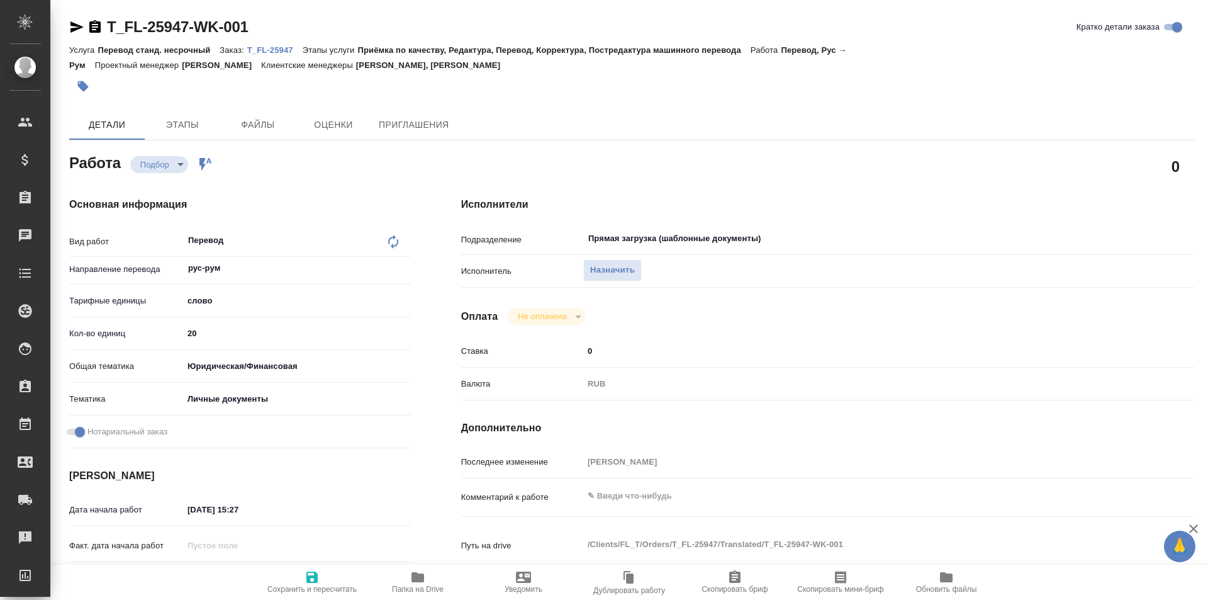
type textarea "x"
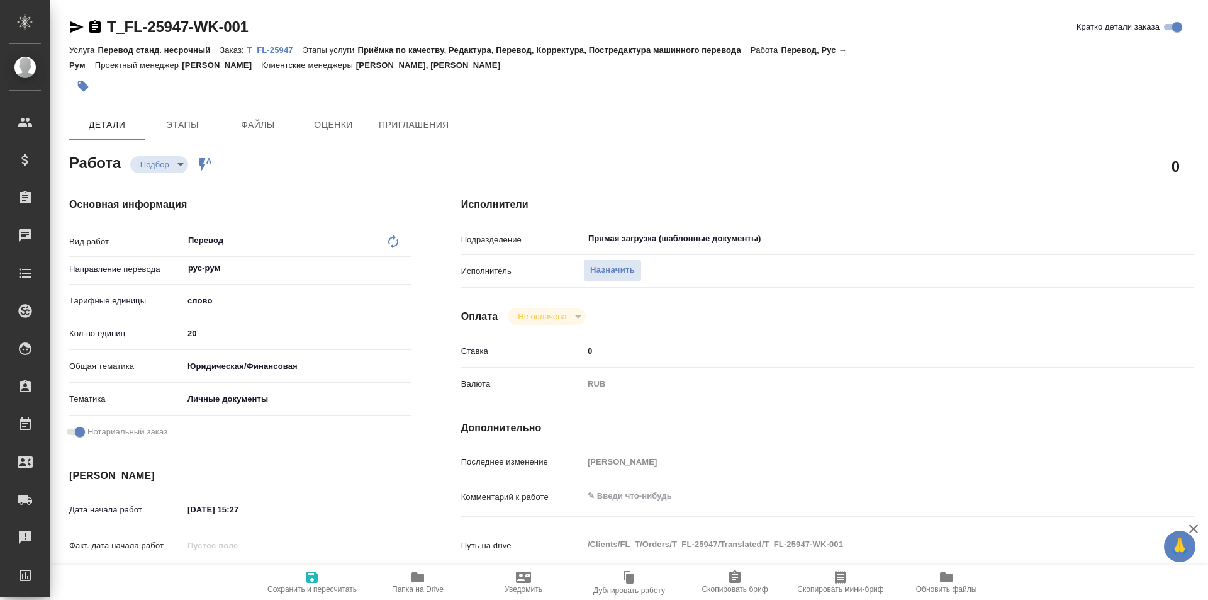
type textarea "x"
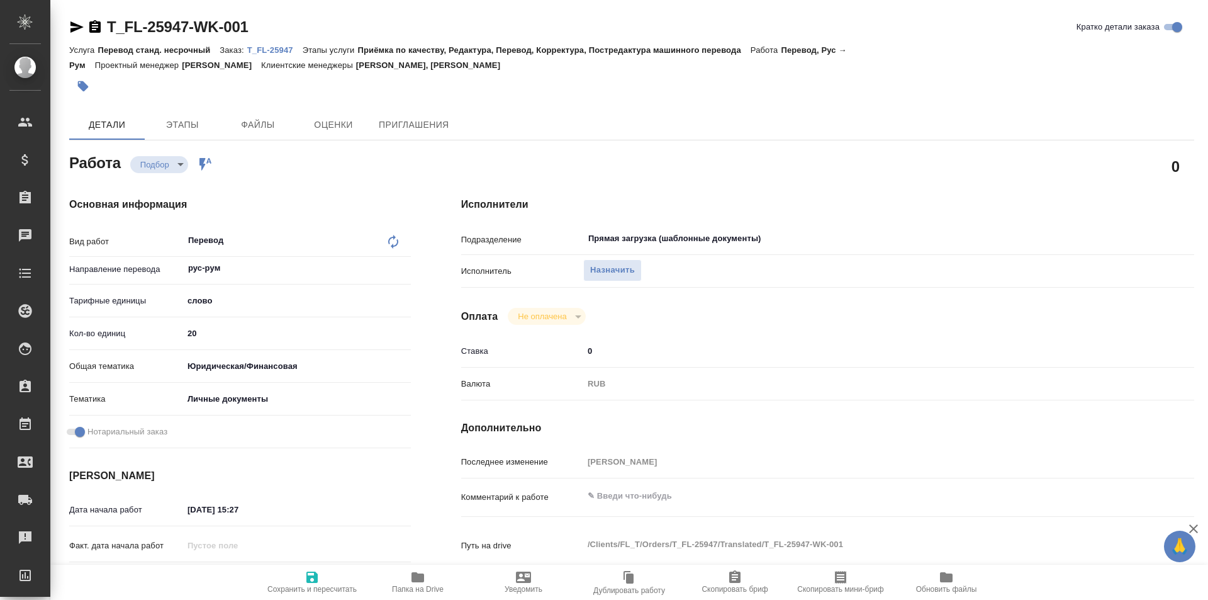
type textarea "x"
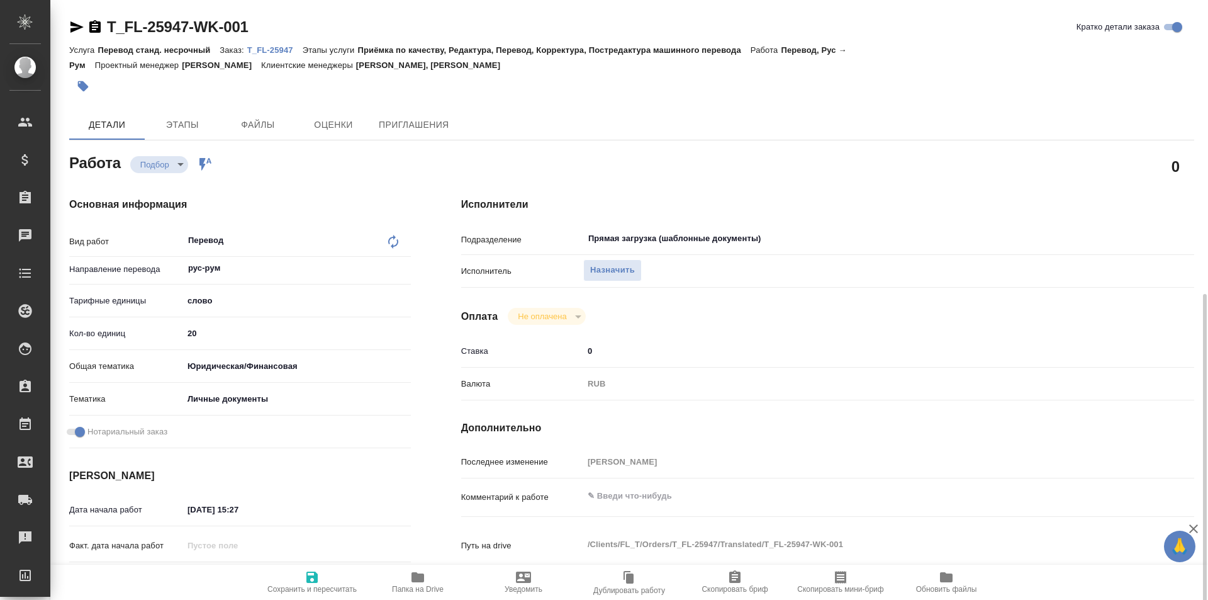
scroll to position [252, 0]
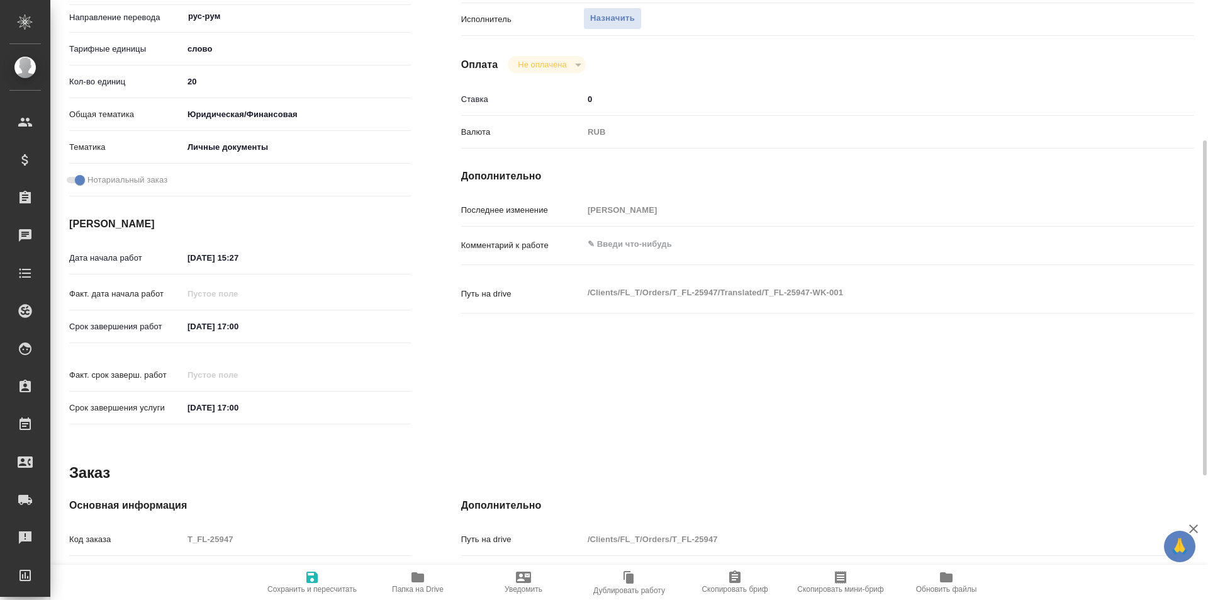
type textarea "x"
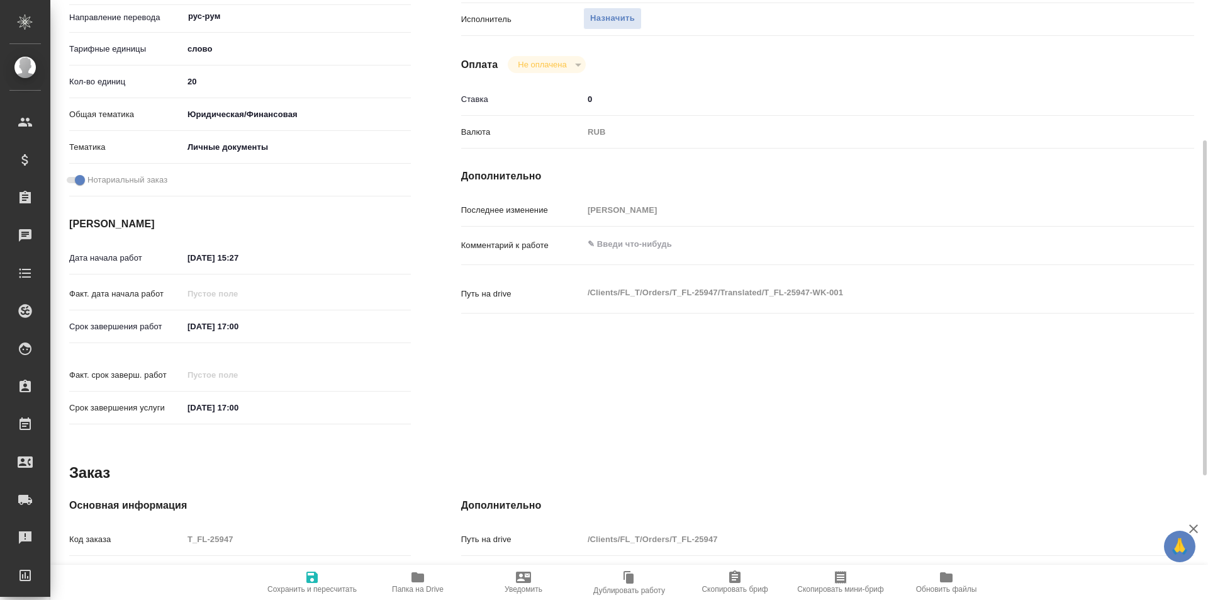
click at [228, 330] on input "12.09.2025 17:00" at bounding box center [238, 326] width 110 height 18
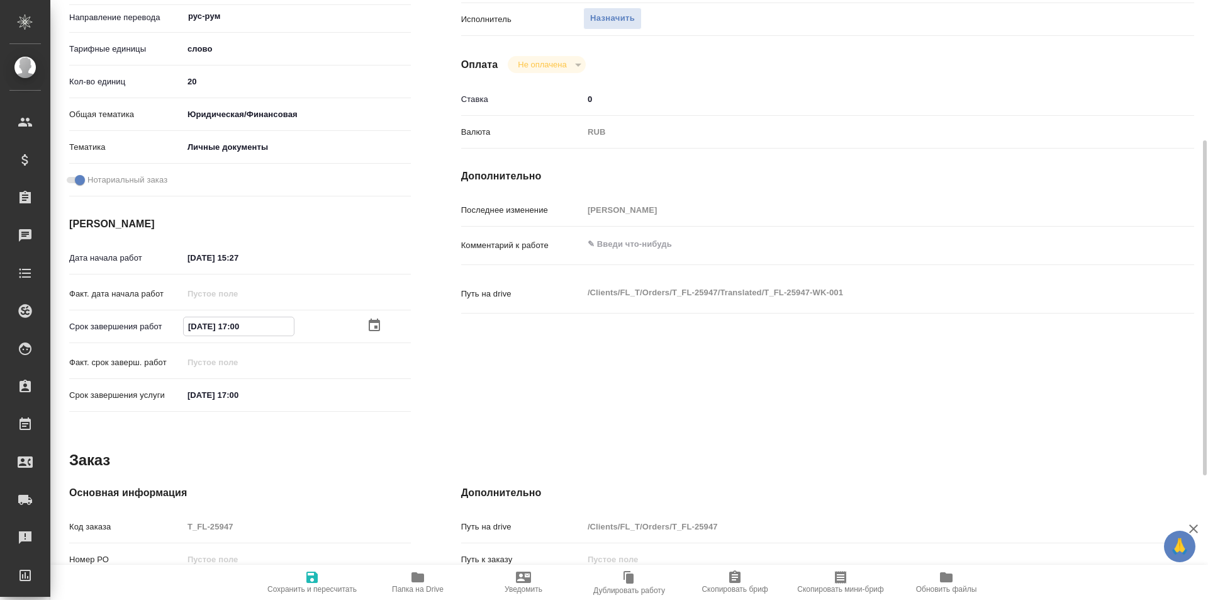
type textarea "x"
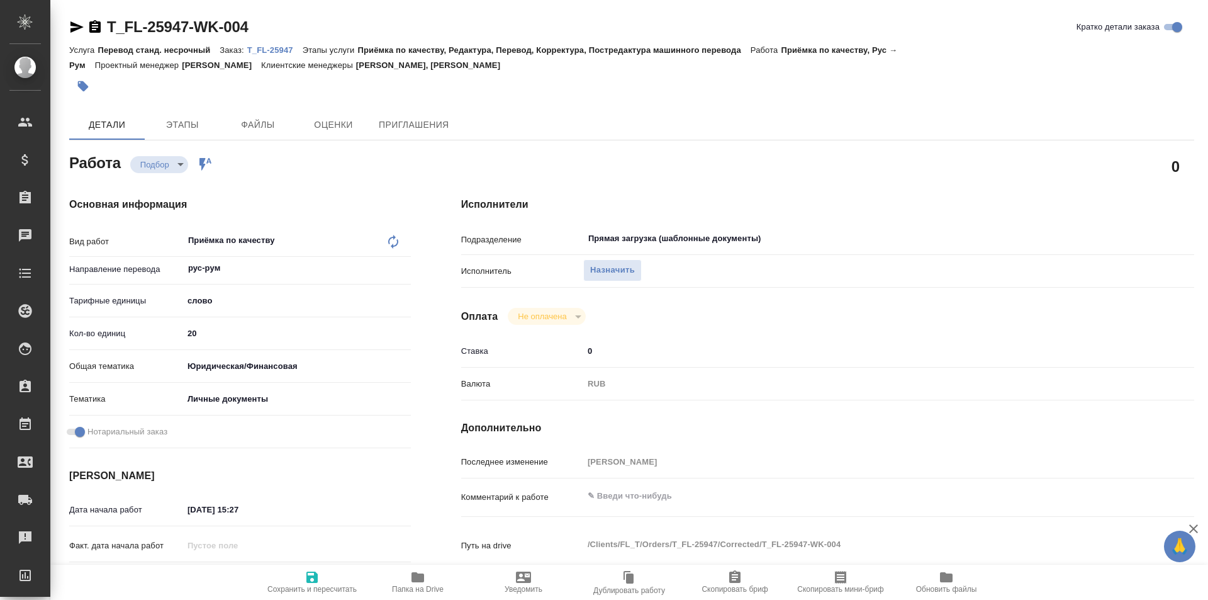
type textarea "x"
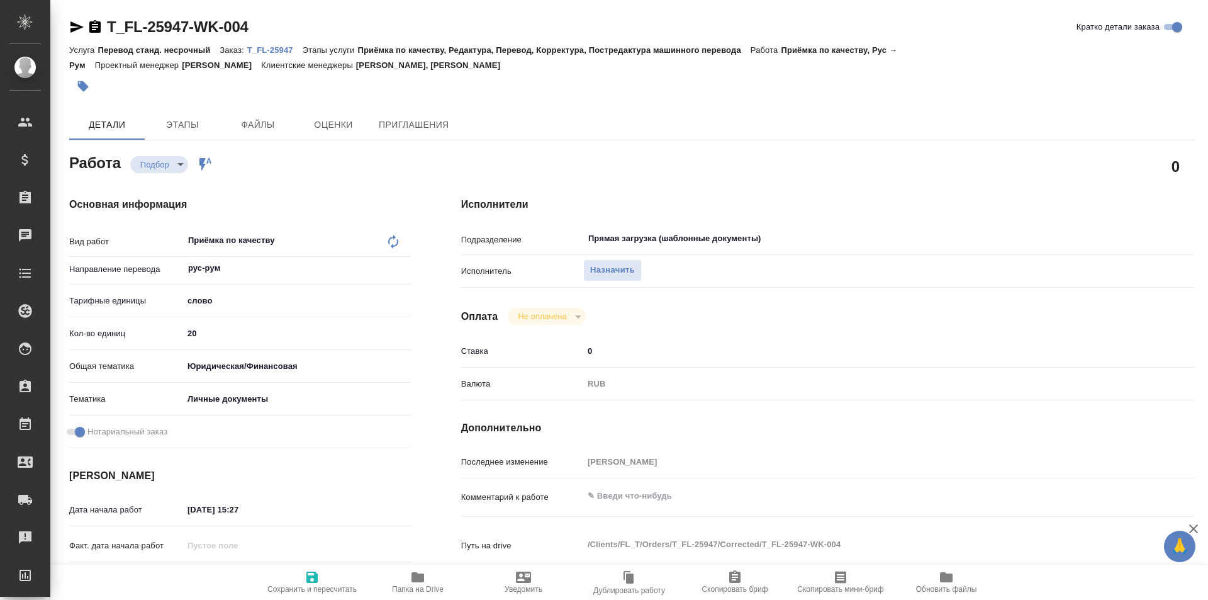
type textarea "x"
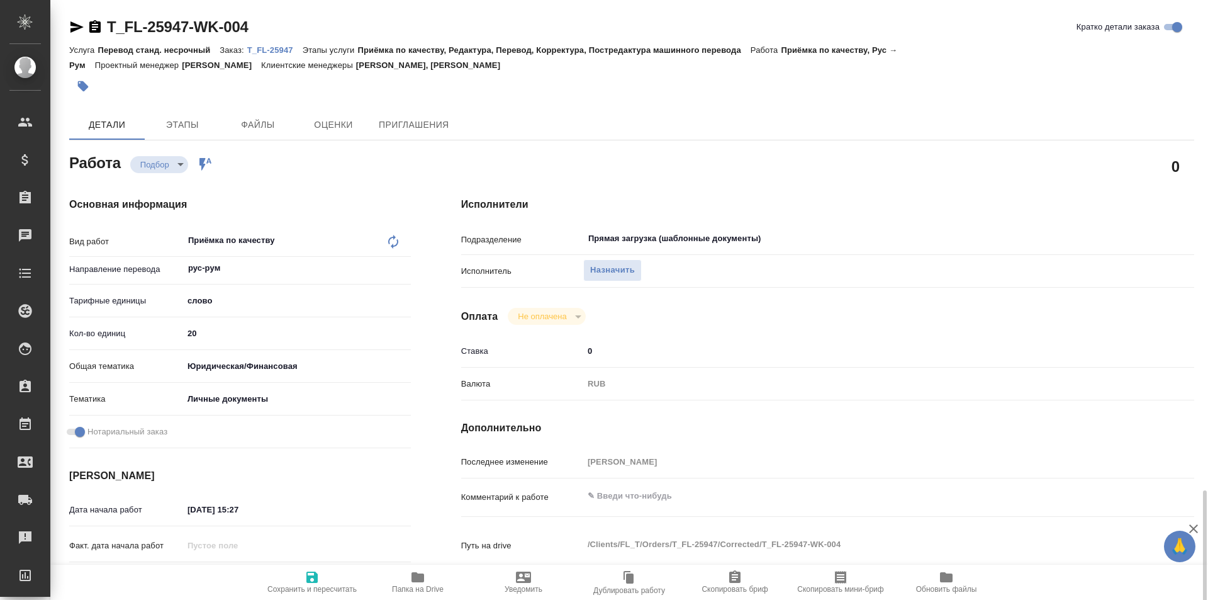
scroll to position [315, 0]
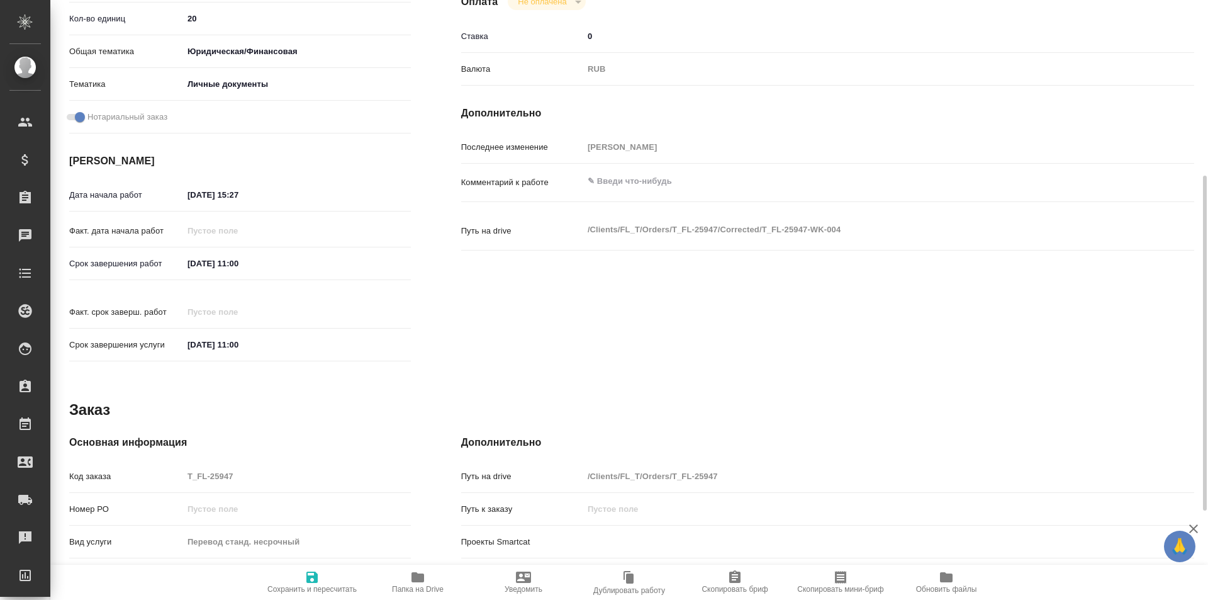
type textarea "x"
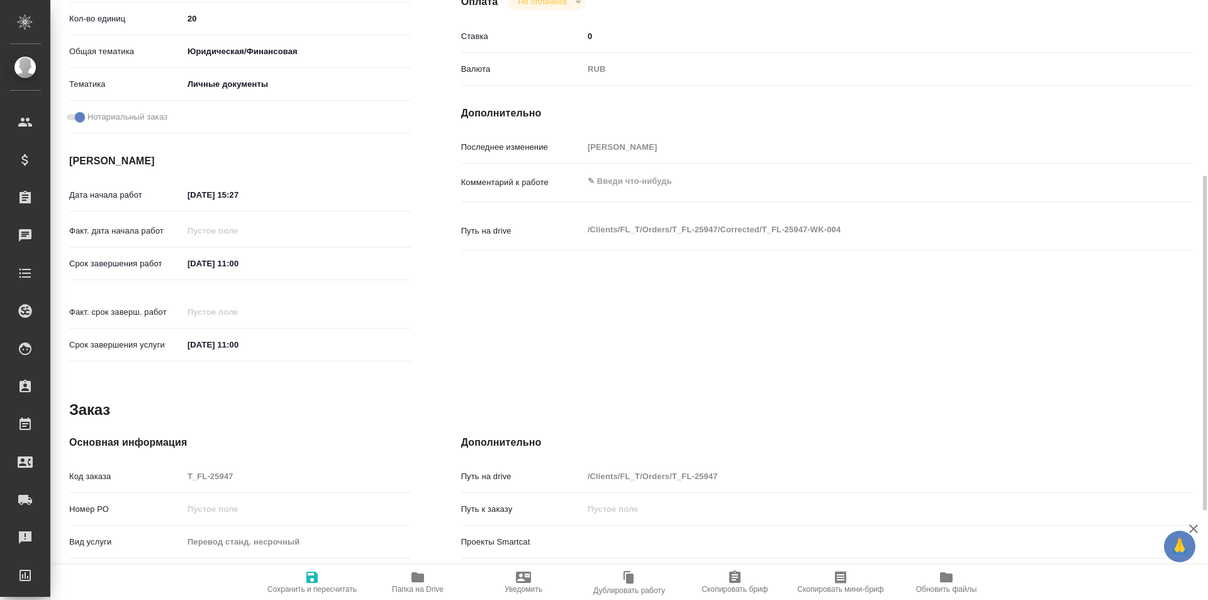
type textarea "x"
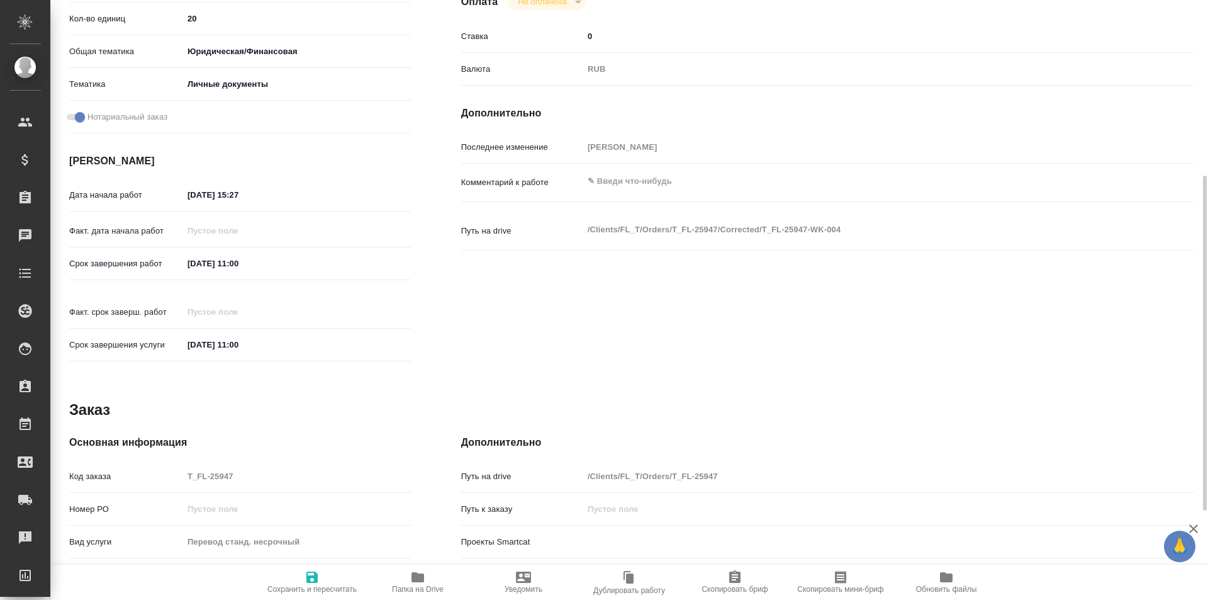
type textarea "x"
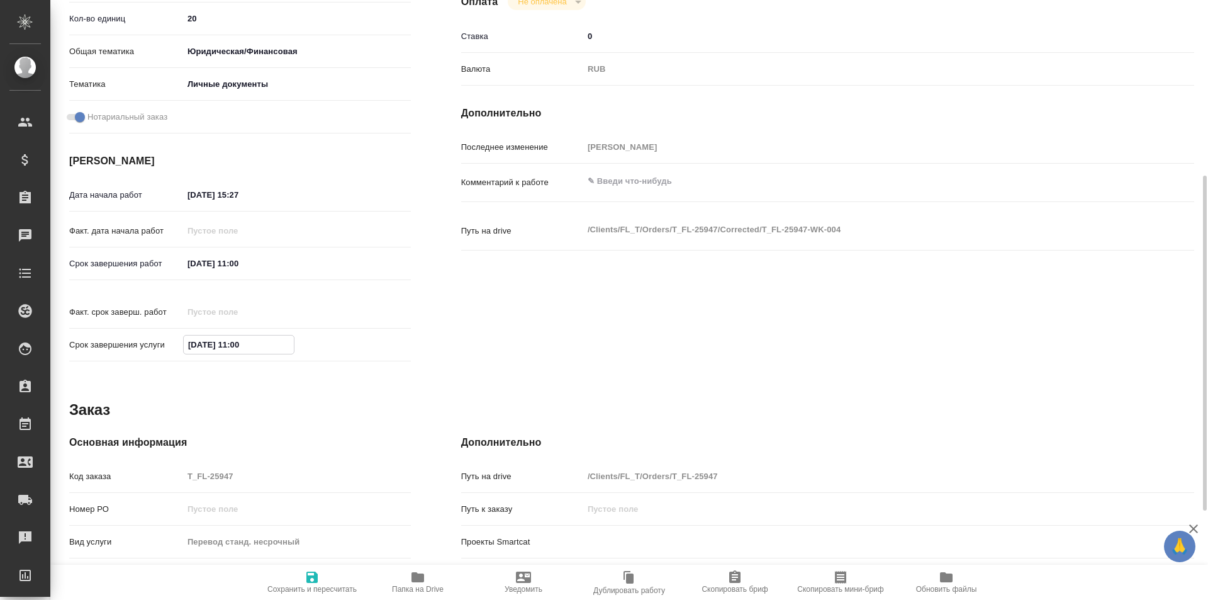
click at [247, 335] on input "[DATE] 11:00" at bounding box center [239, 344] width 110 height 18
type textarea "x"
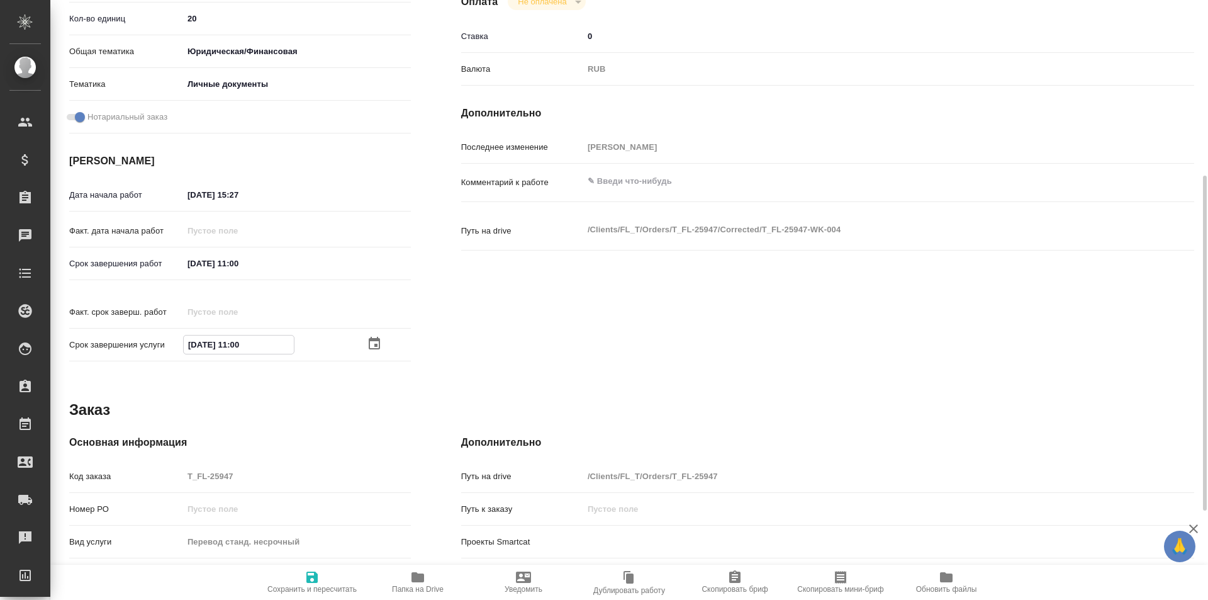
type textarea "x"
click at [369, 336] on icon "button" at bounding box center [374, 343] width 15 height 15
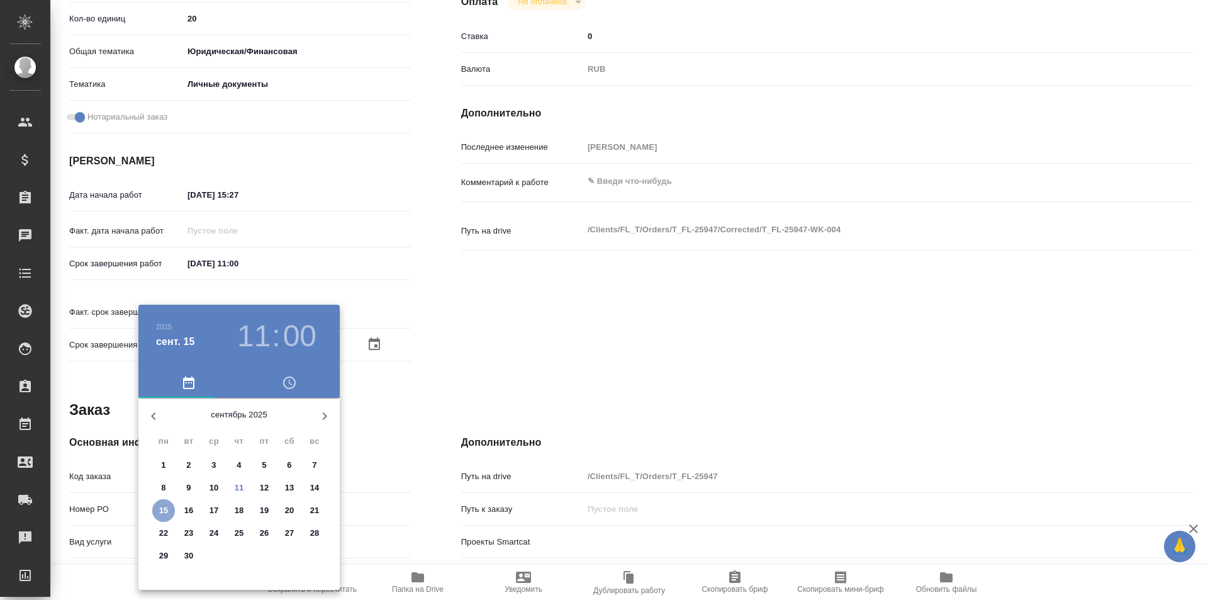
click at [166, 512] on p "15" at bounding box center [163, 510] width 9 height 13
type textarea "x"
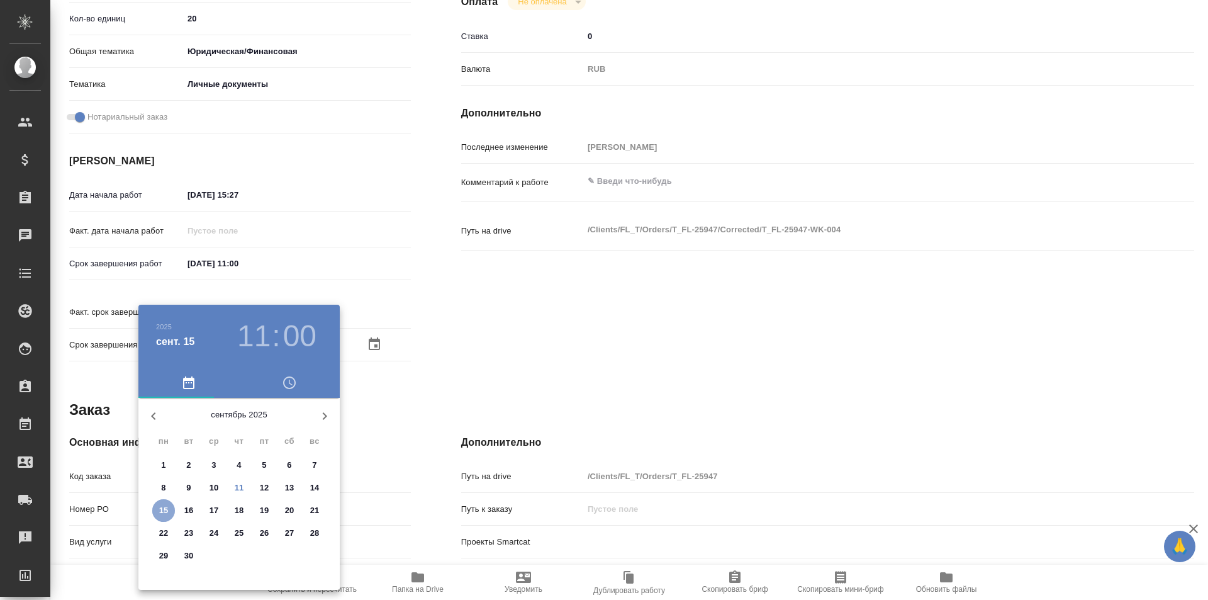
type textarea "x"
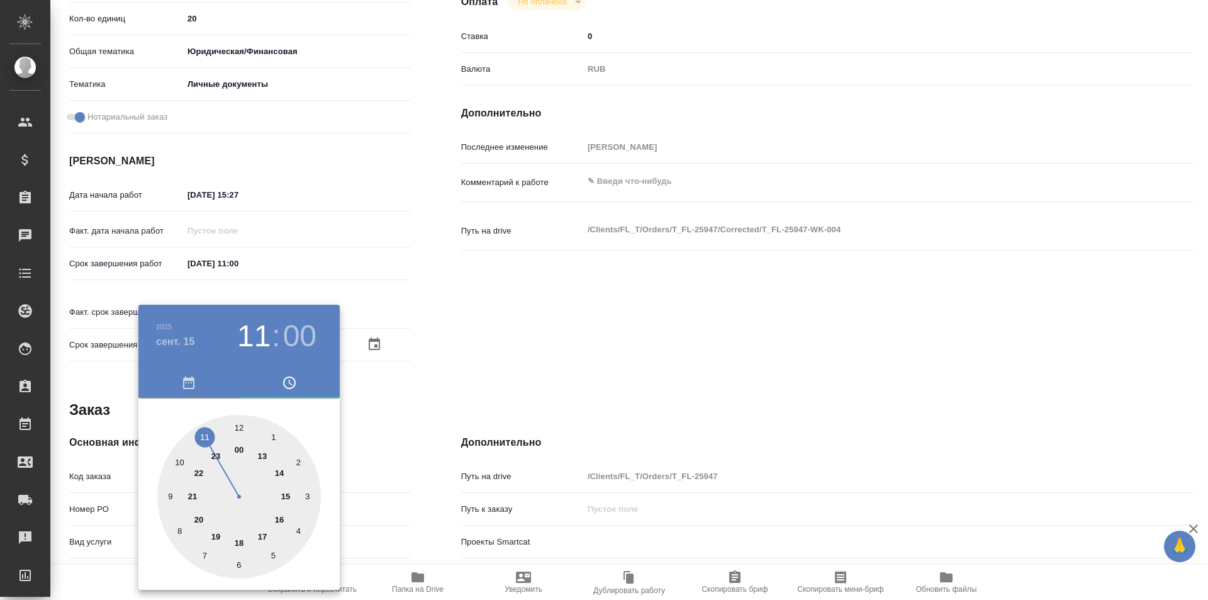
click at [240, 426] on div at bounding box center [239, 497] width 164 height 164
type textarea "x"
type input "[DATE] 12:00"
type textarea "x"
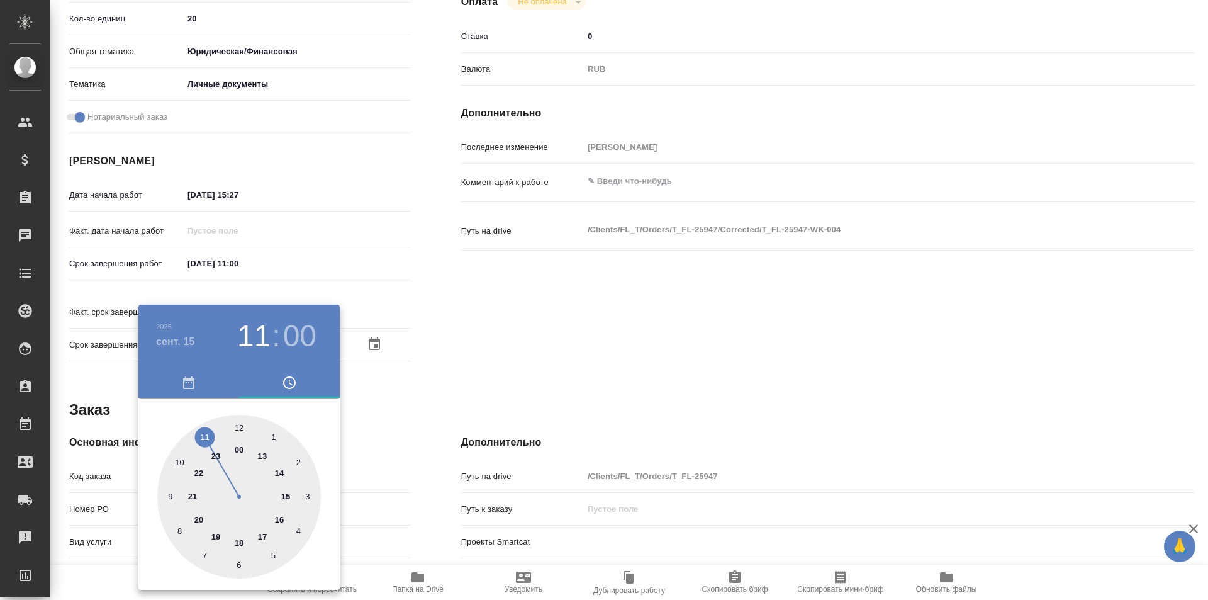
type textarea "x"
click at [574, 361] on div at bounding box center [604, 300] width 1208 height 600
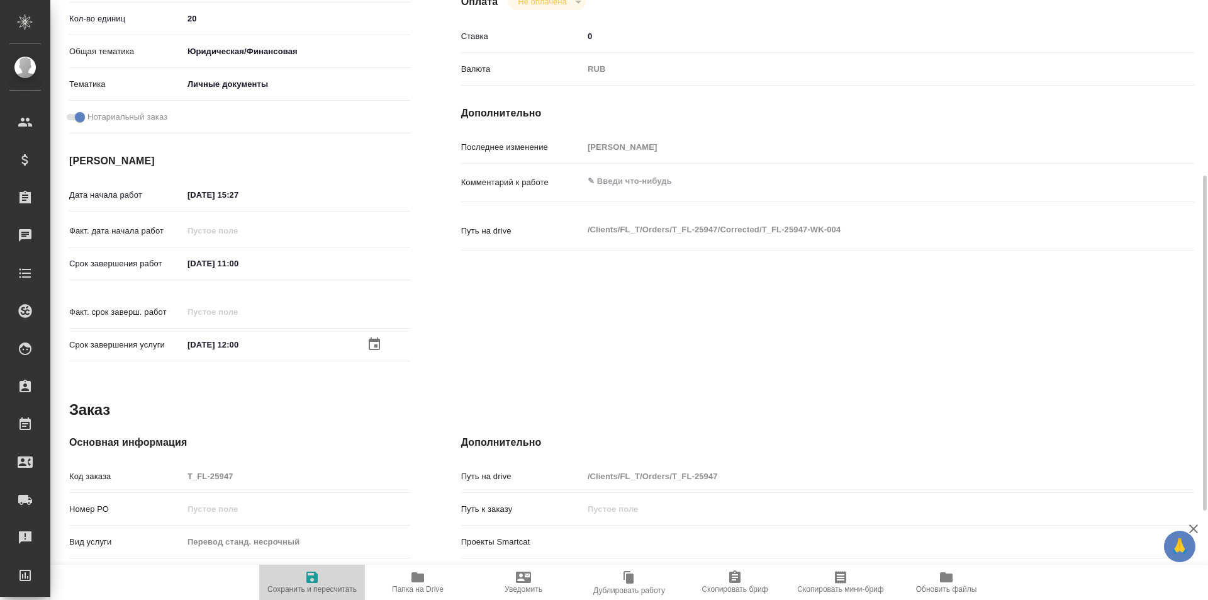
click at [300, 584] on span "Сохранить и пересчитать" at bounding box center [312, 581] width 91 height 24
type textarea "x"
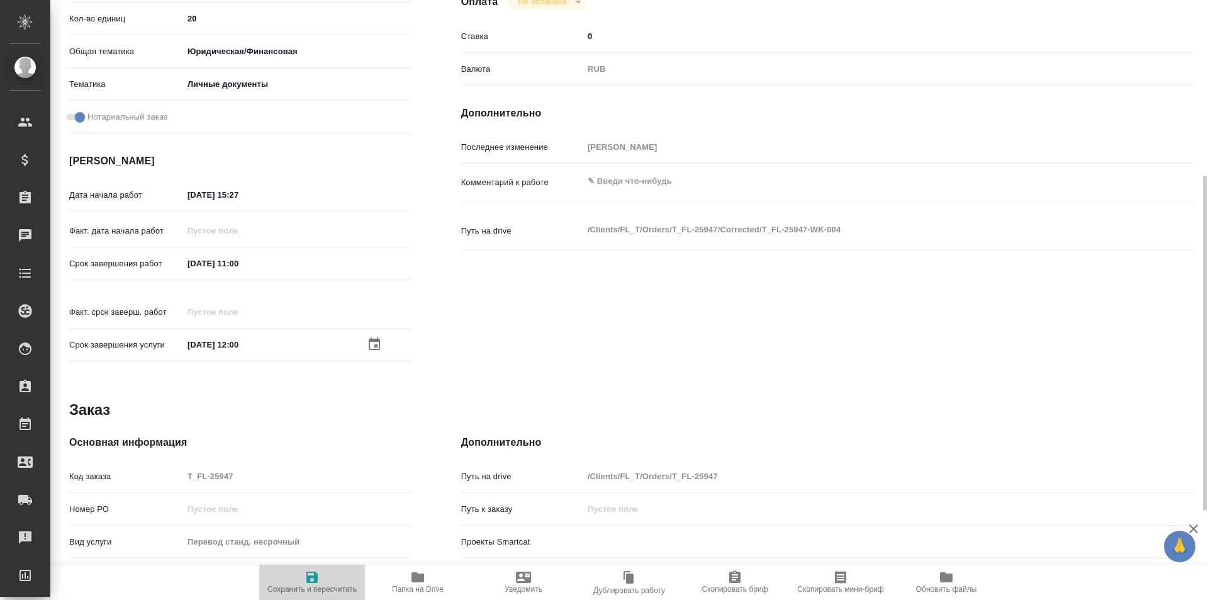
type textarea "x"
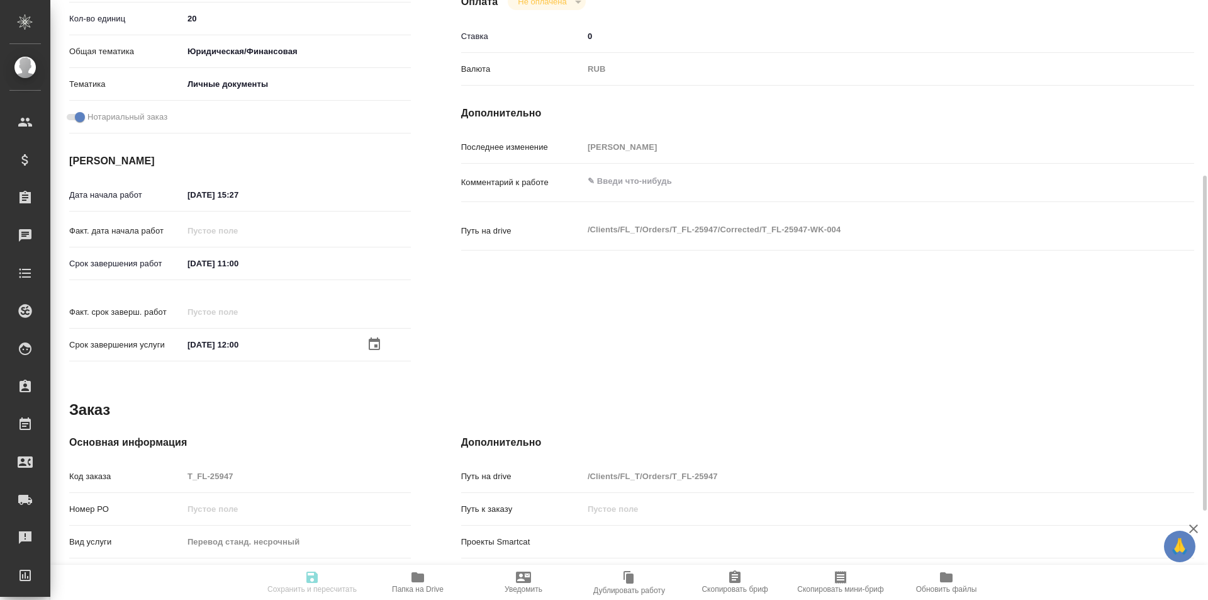
type textarea "x"
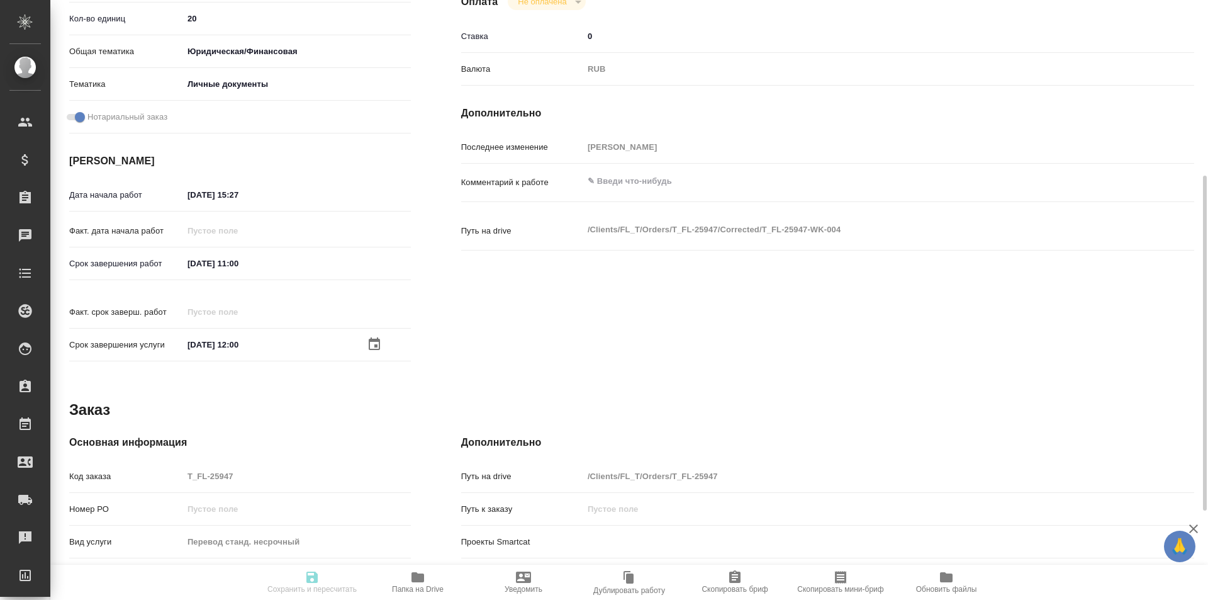
type textarea "x"
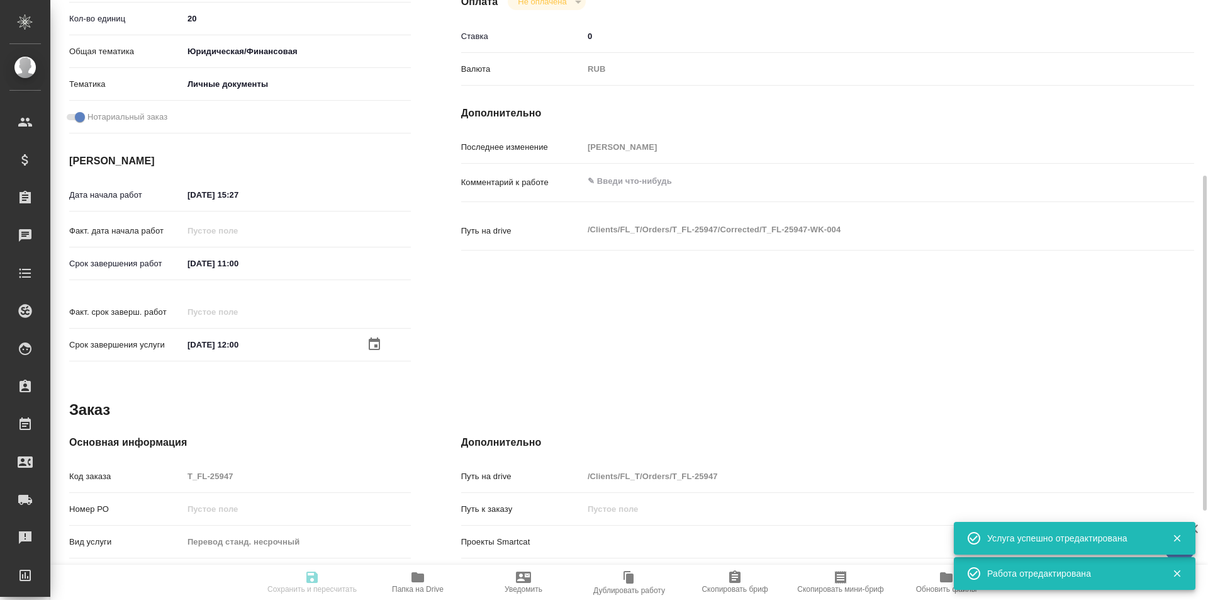
type input "recruiting"
type textarea "Приёмка по качеству"
type textarea "x"
type input "рус-рум"
type input "5a8b1489cc6b4906c91bfd90"
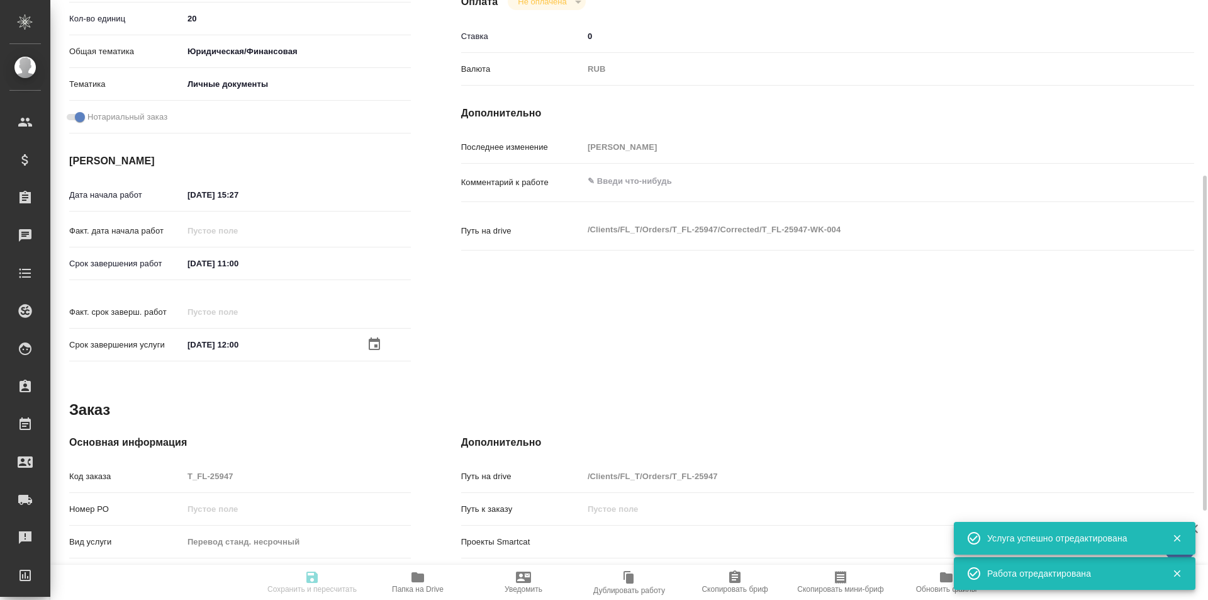
type input "20"
type input "yr-fn"
type input "5a8b8b956a9677013d343cfe"
checkbox input "true"
type input "[DATE] 15:27"
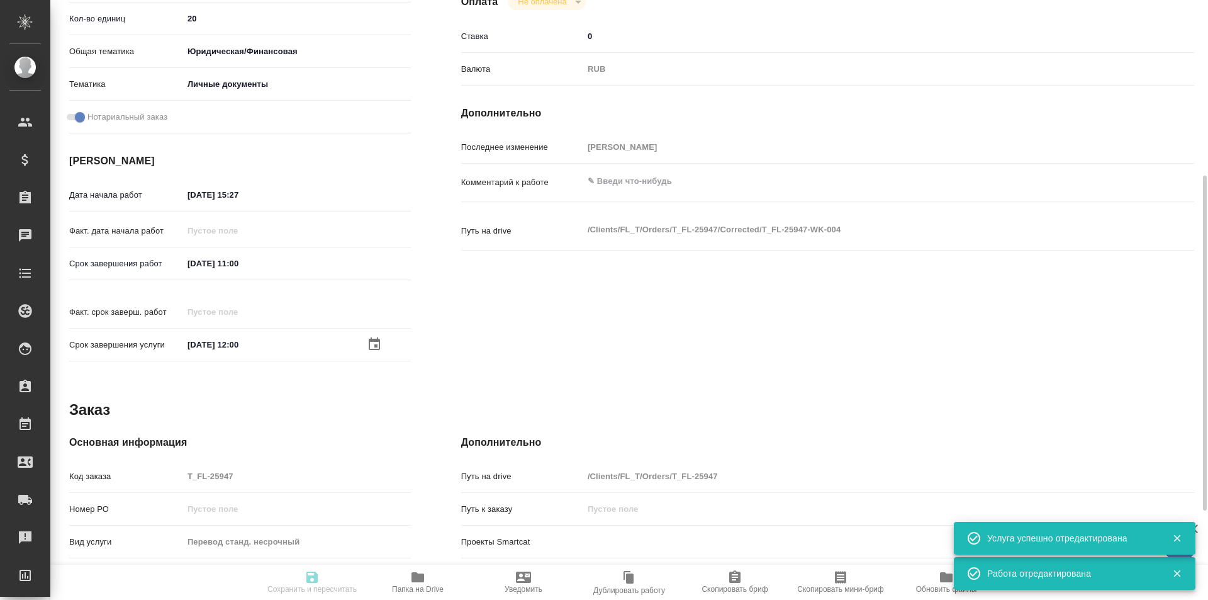
type input "[DATE] 11:00"
type input "[DATE] 12:00"
type input "Прямая загрузка (шаблонные документы)"
type input "notPayed"
type input "0"
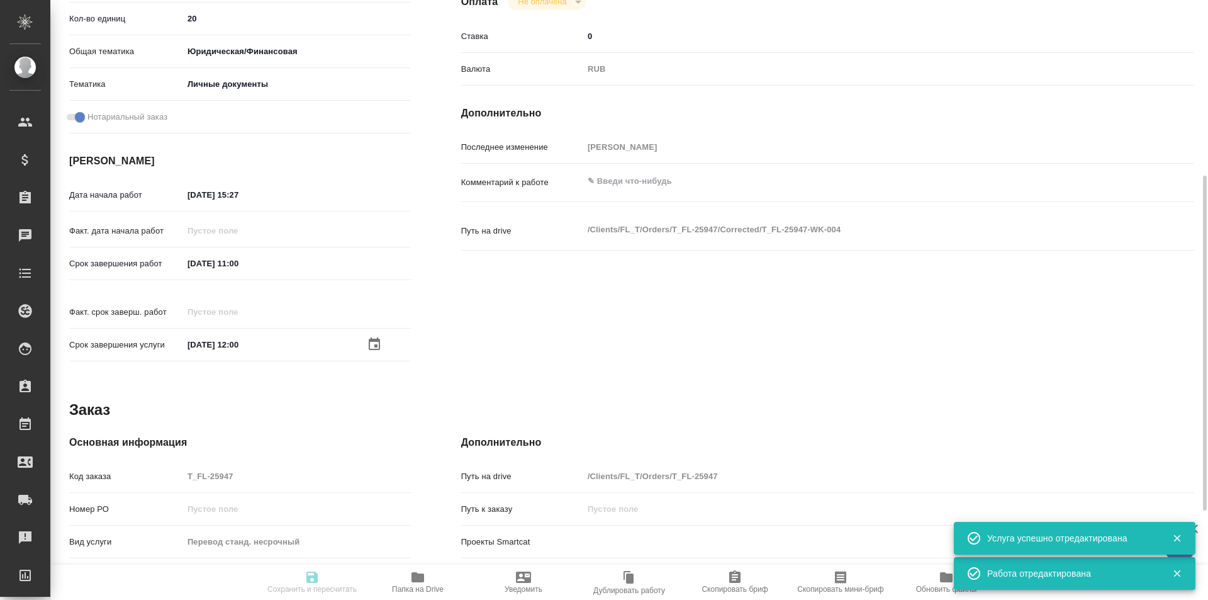
type input "RUB"
type input "[PERSON_NAME]"
type textarea "x"
type textarea "/Clients/FL_T/Orders/T_FL-25947/Corrected/T_FL-25947-WK-004"
type textarea "x"
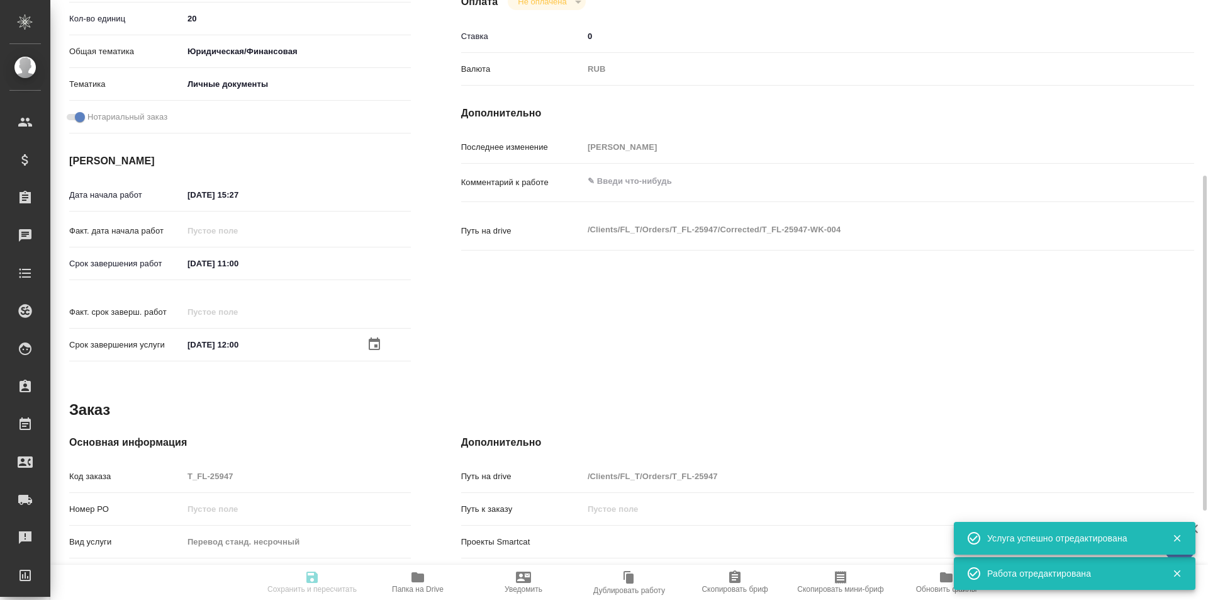
type input "T_FL-25947"
type input "Перевод станд. несрочный"
type input "Приёмка по качеству, Редактура, Перевод, Корректура, Постредактура машинного пе…"
type input "[PERSON_NAME], [PERSON_NAME]"
type input "/Clients/FL_T/Orders/T_FL-25947"
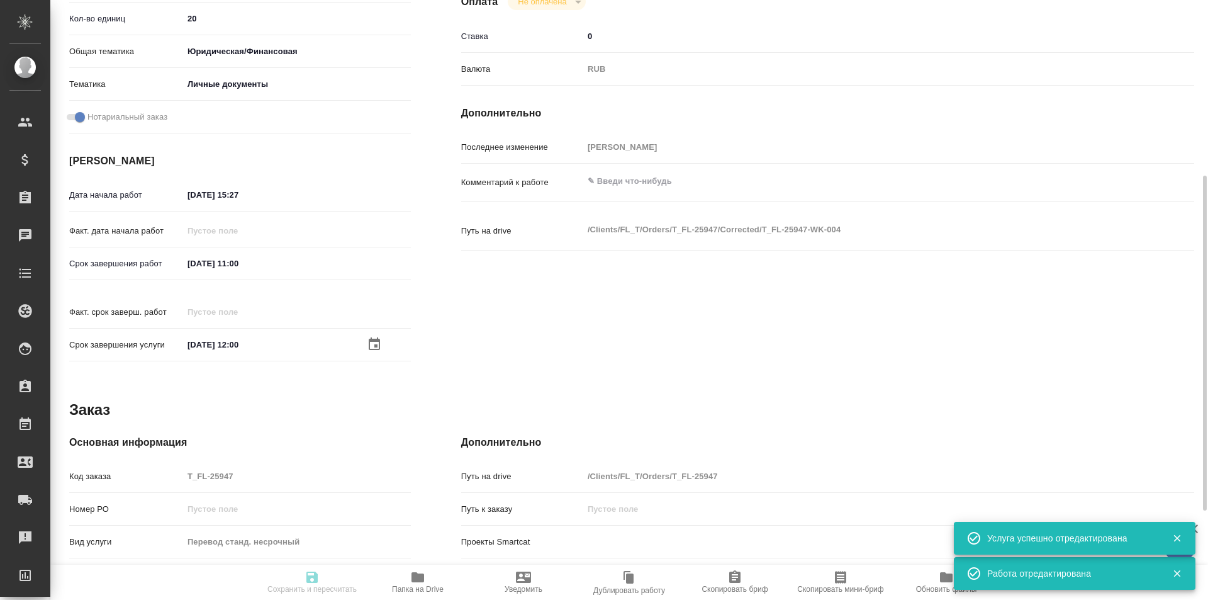
type textarea "x"
type textarea "два документа с русского на румынский под нот 1) паспорт 2) свид о браке для ко…"
type textarea "x"
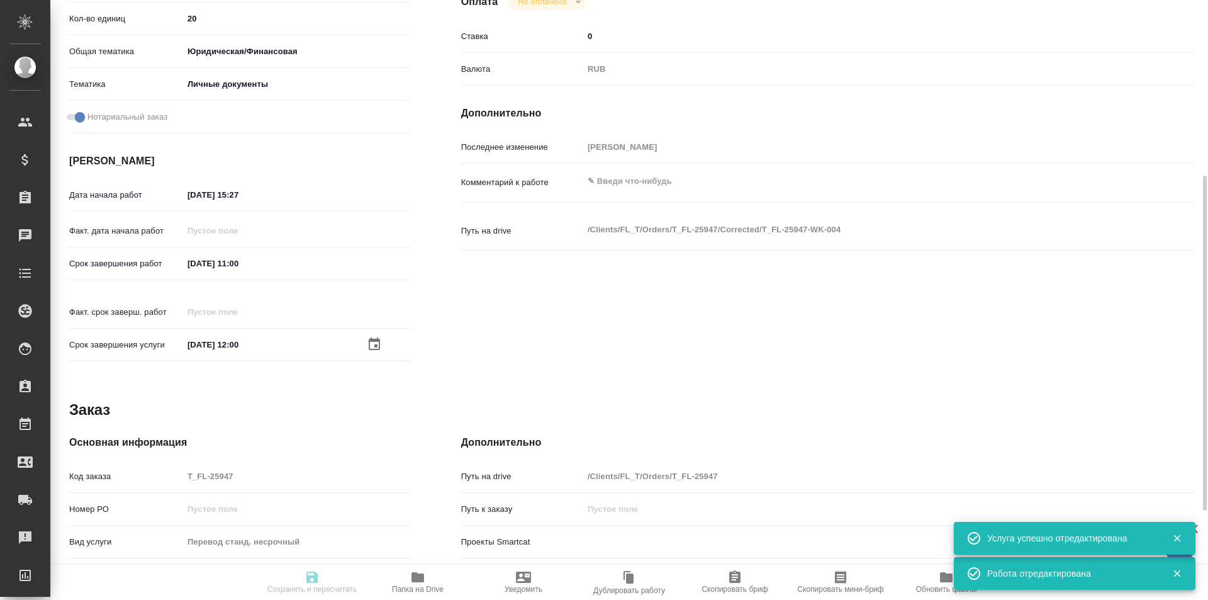
type textarea "x"
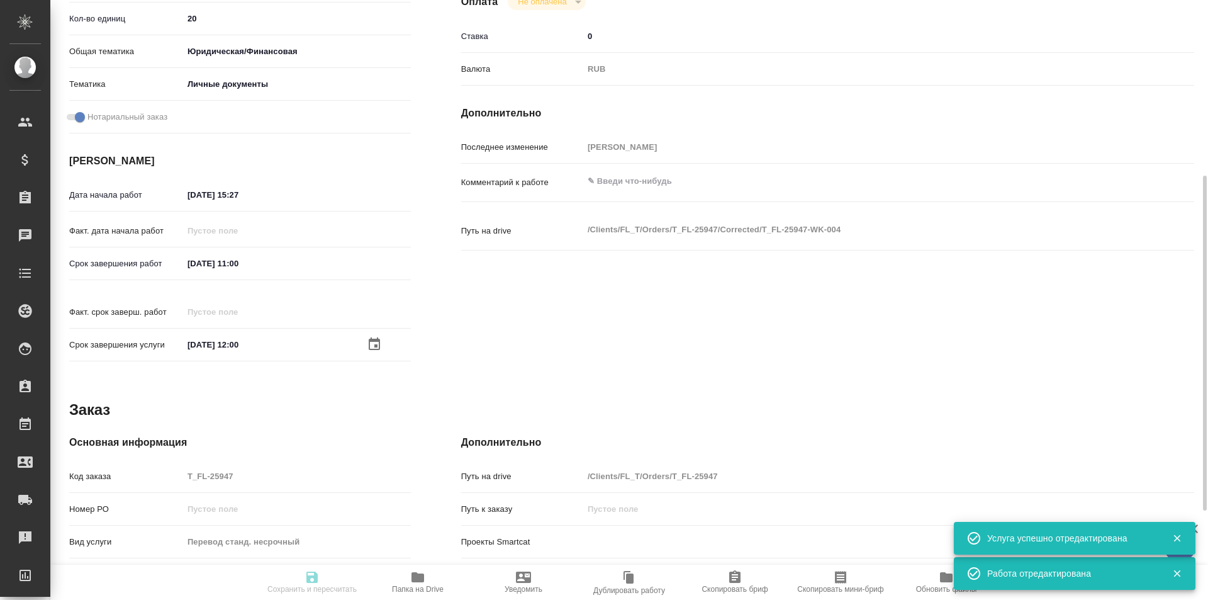
type textarea "x"
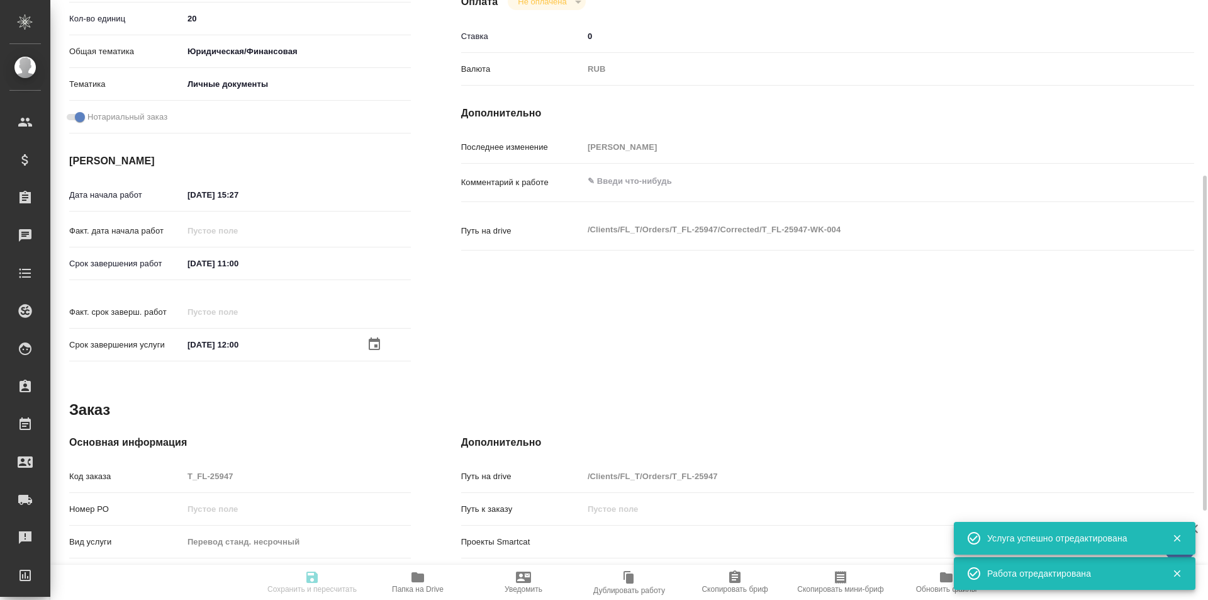
type textarea "x"
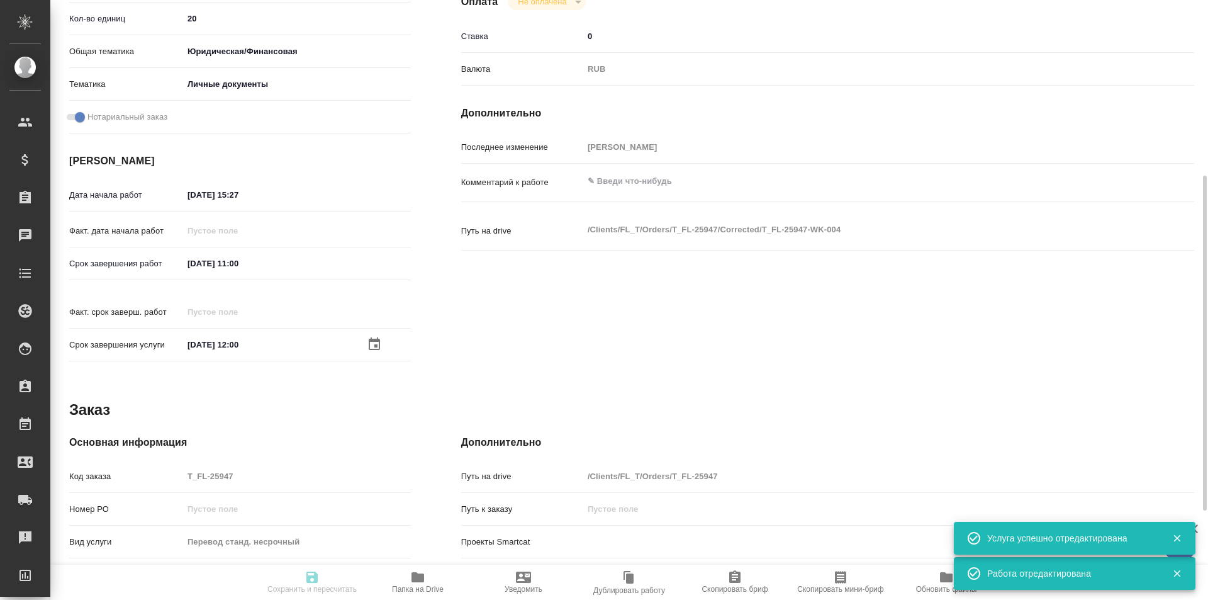
type textarea "x"
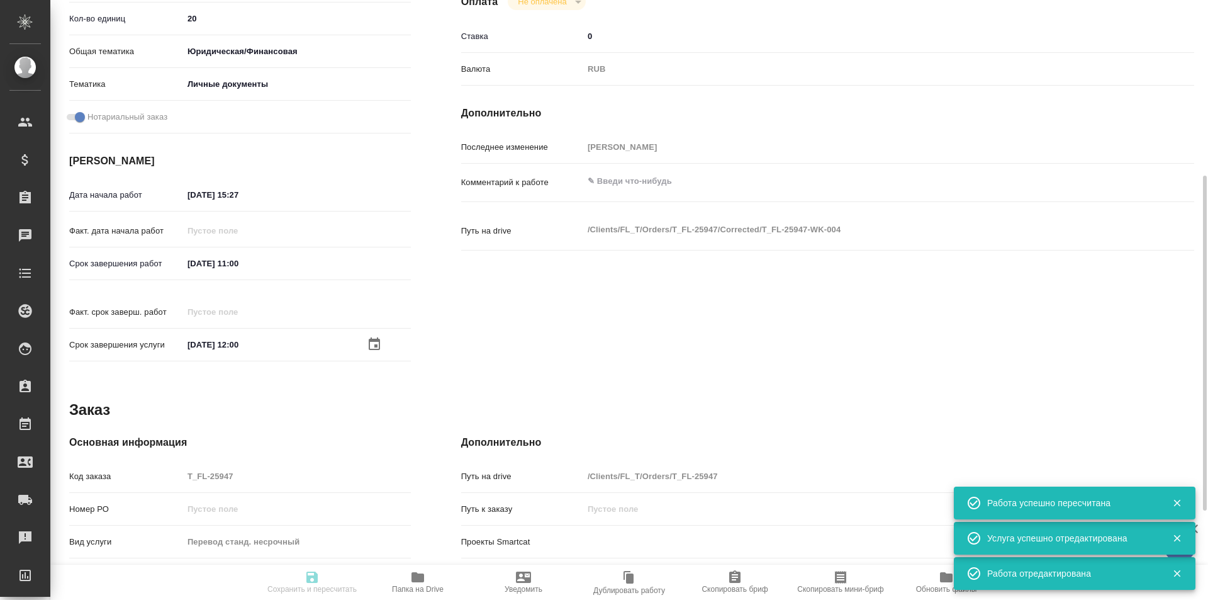
type input "recruiting"
type textarea "Приёмка по качеству"
type textarea "x"
type input "рус-рум"
type input "5a8b1489cc6b4906c91bfd90"
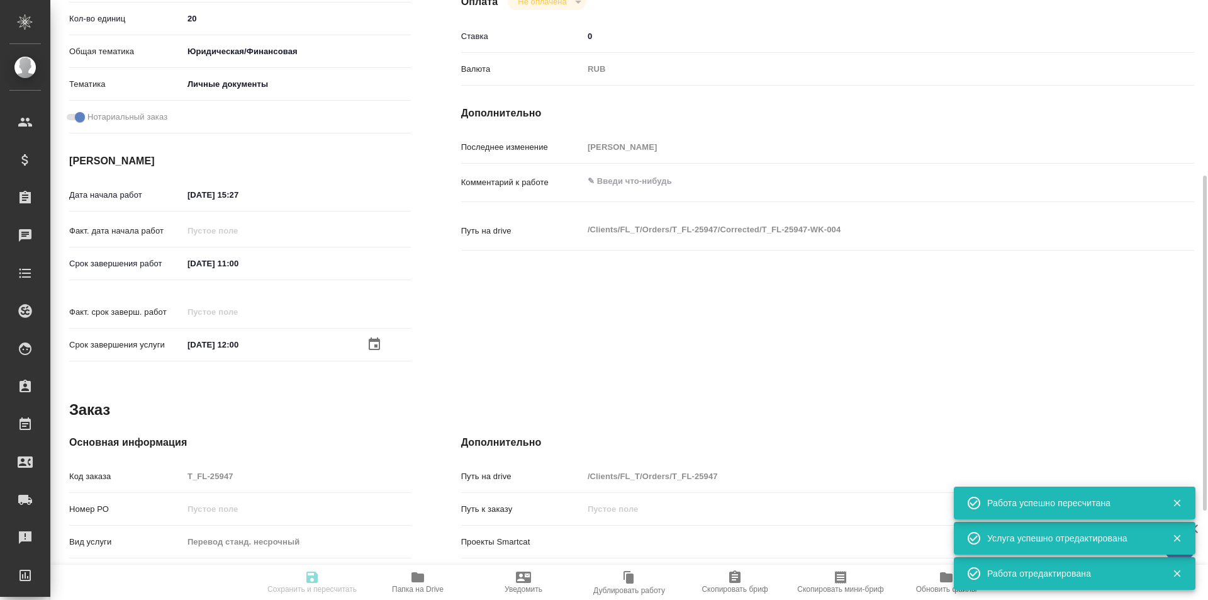
type input "20"
type input "yr-fn"
type input "5a8b8b956a9677013d343cfe"
checkbox input "true"
type input "[DATE] 15:27"
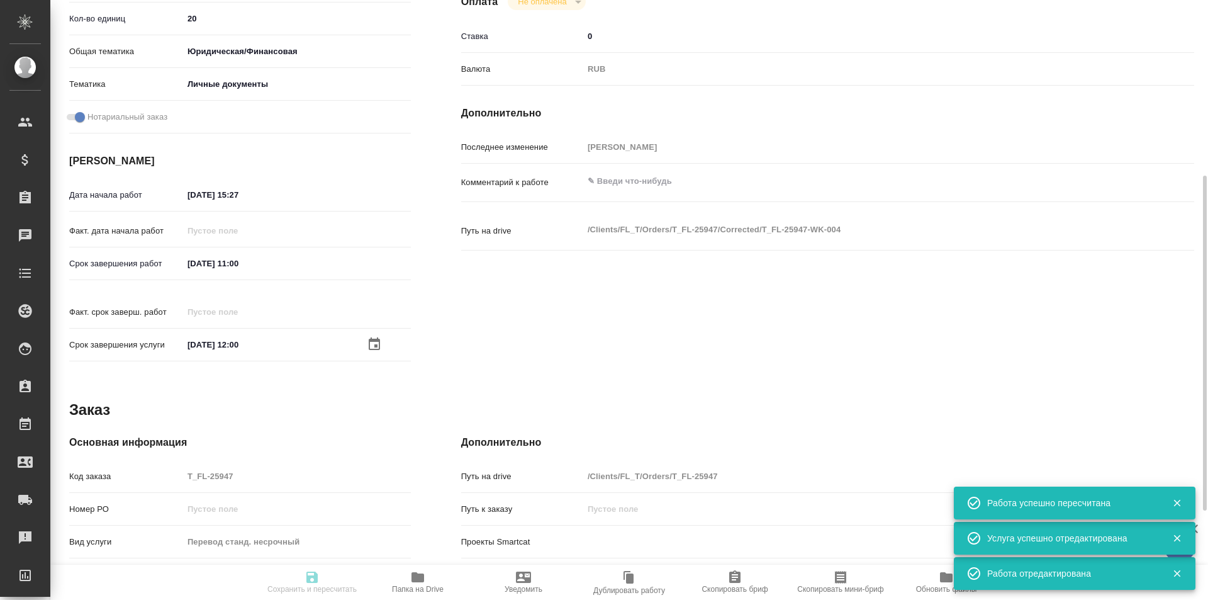
type input "[DATE] 11:00"
type input "[DATE] 12:00"
type input "Прямая загрузка (шаблонные документы)"
type input "notPayed"
type input "0"
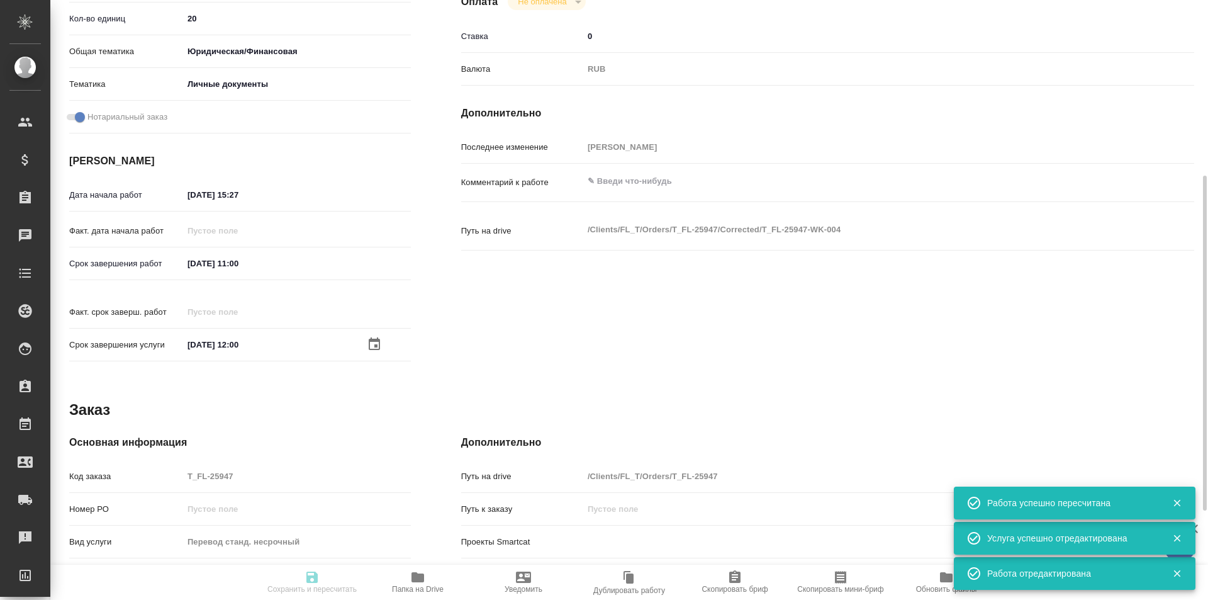
type input "RUB"
type input "[PERSON_NAME]"
type textarea "x"
type textarea "/Clients/FL_T/Orders/T_FL-25947/Corrected/T_FL-25947-WK-004"
type textarea "x"
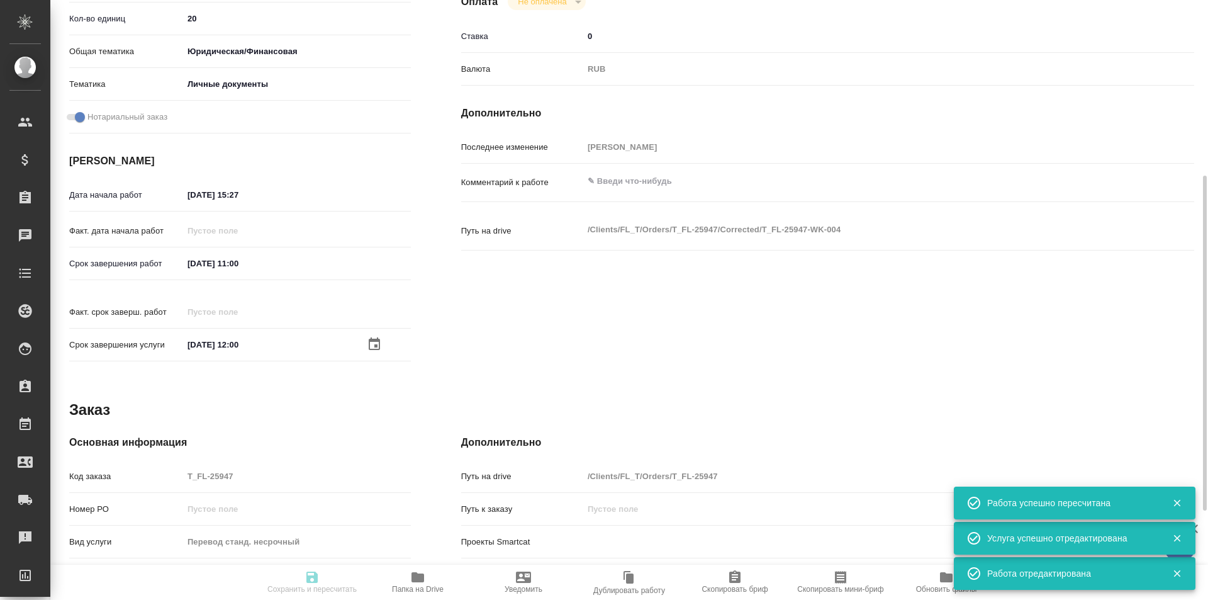
type input "T_FL-25947"
type input "Перевод станд. несрочный"
type input "Приёмка по качеству, Редактура, Перевод, Корректура, Постредактура машинного пе…"
type input "[PERSON_NAME], [PERSON_NAME]"
type input "/Clients/FL_T/Orders/T_FL-25947"
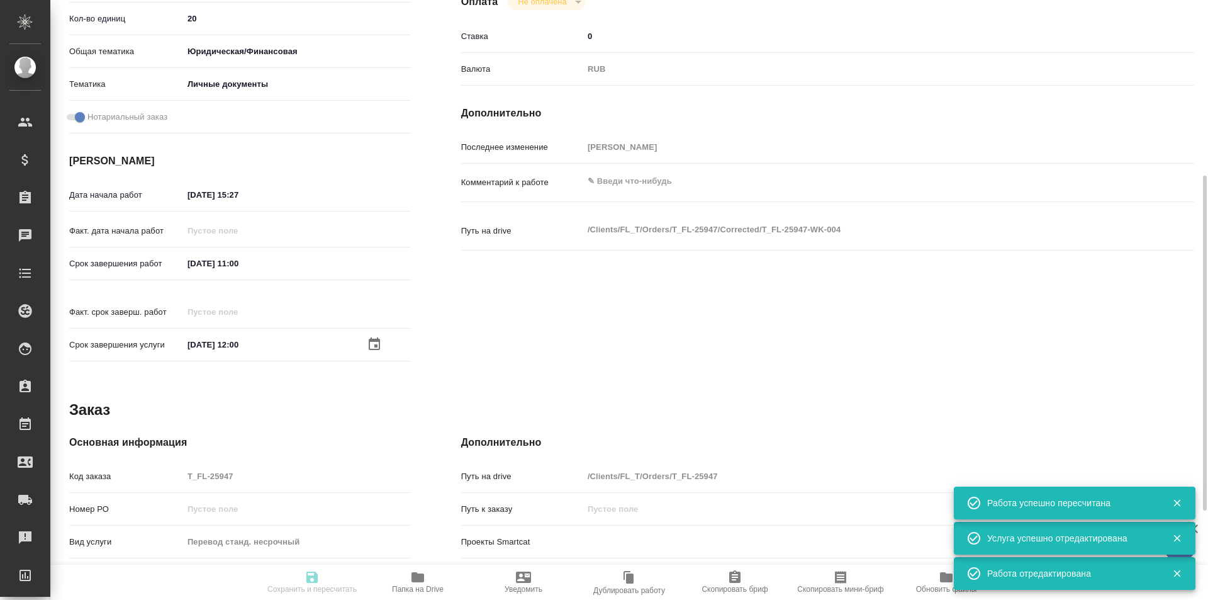
type textarea "x"
type textarea "два документа с русского на румынский под нот 1) паспорт 2) свид о браке для ко…"
type textarea "x"
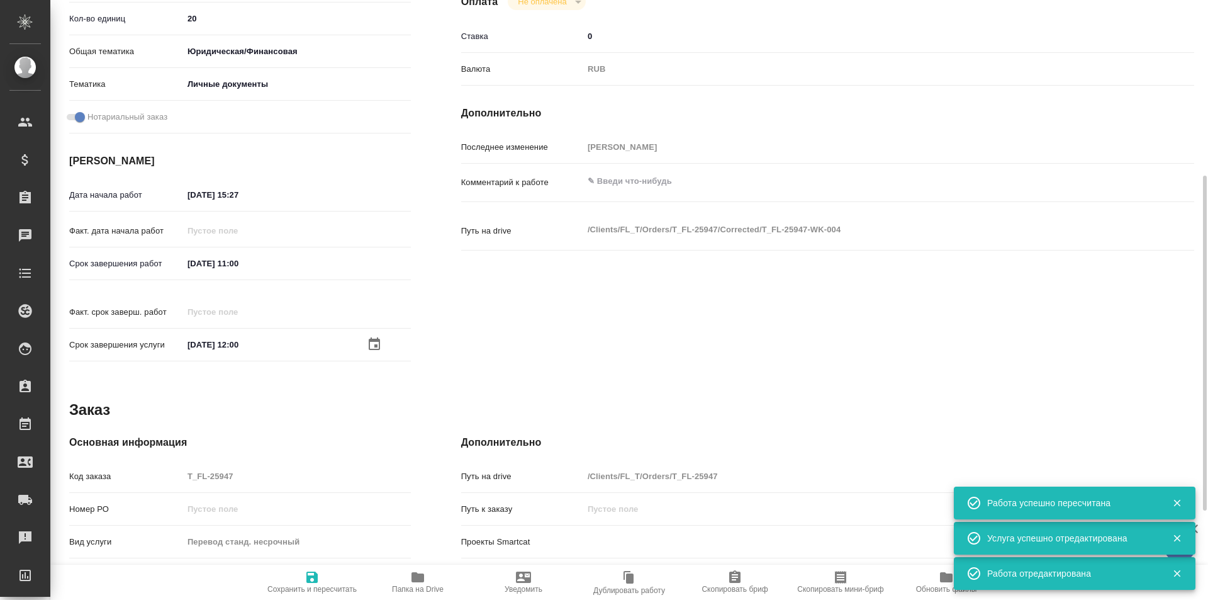
type textarea "x"
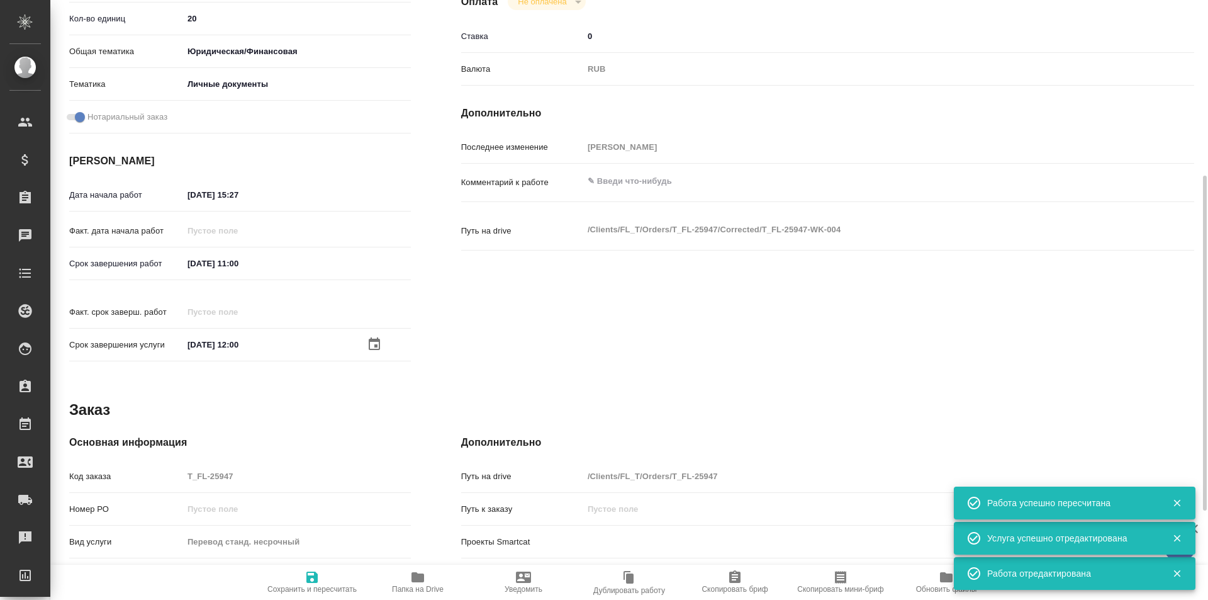
type textarea "x"
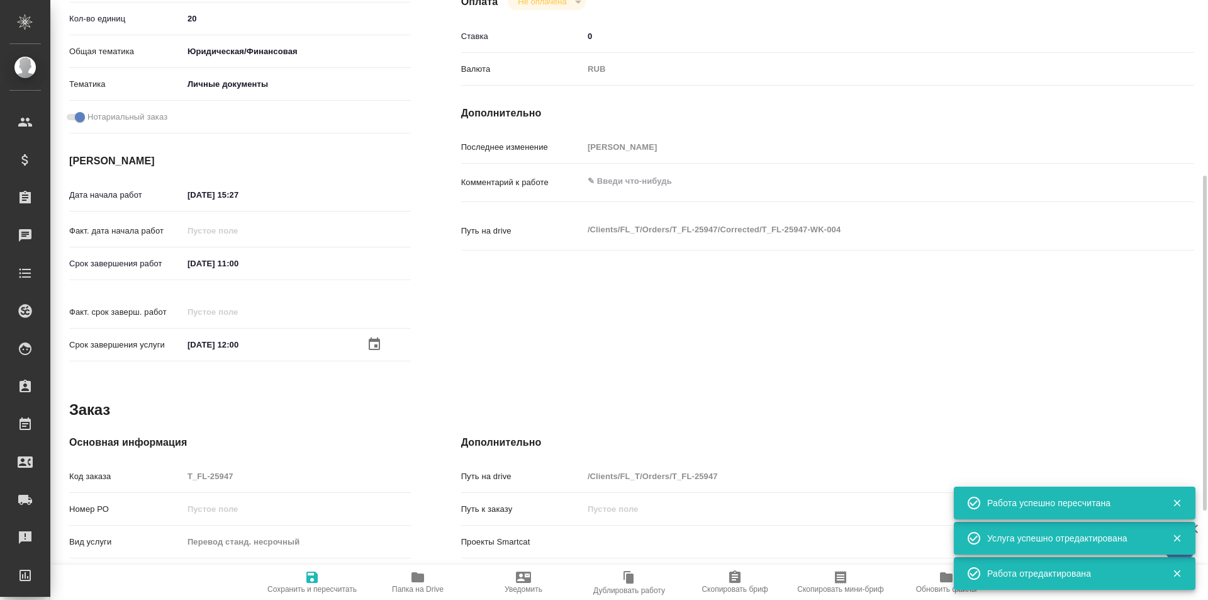
type textarea "x"
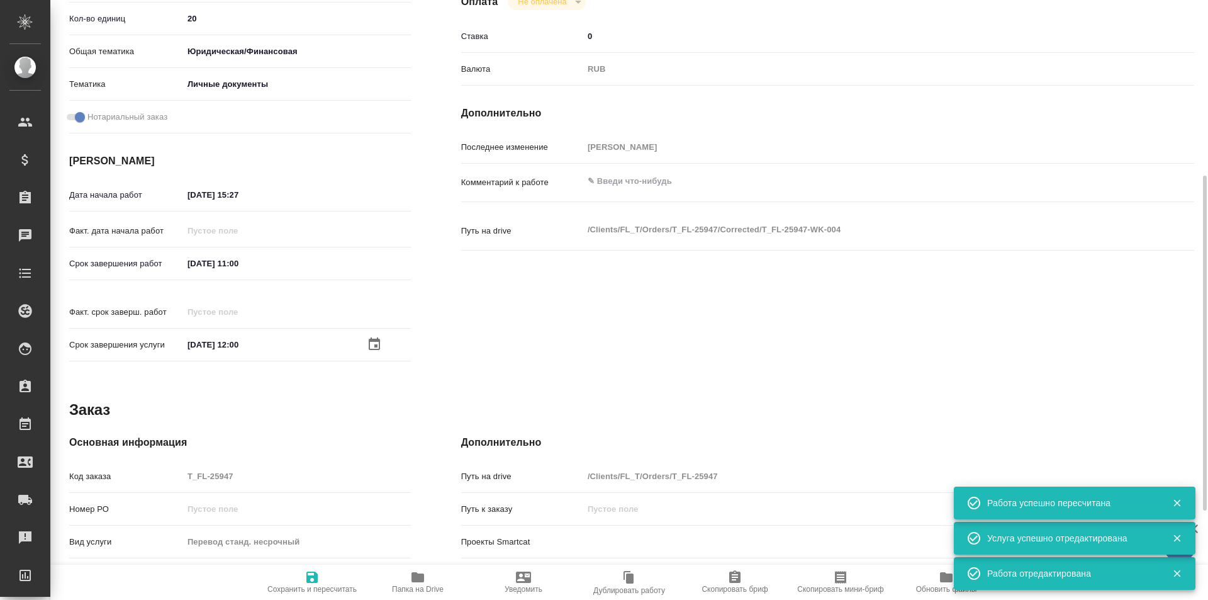
type textarea "x"
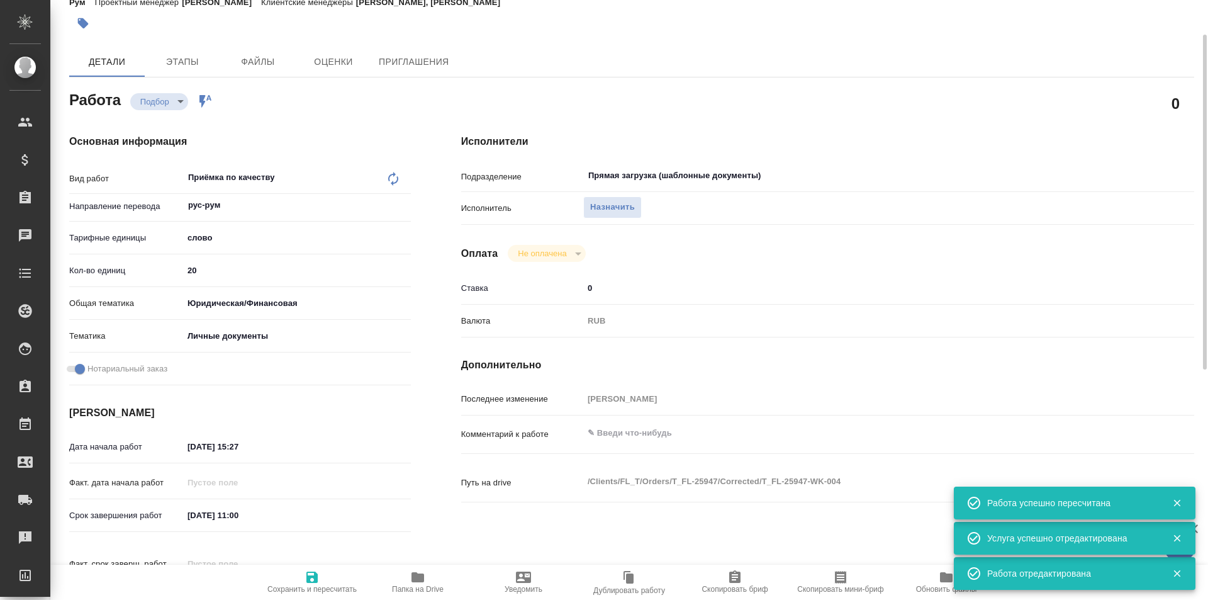
scroll to position [0, 0]
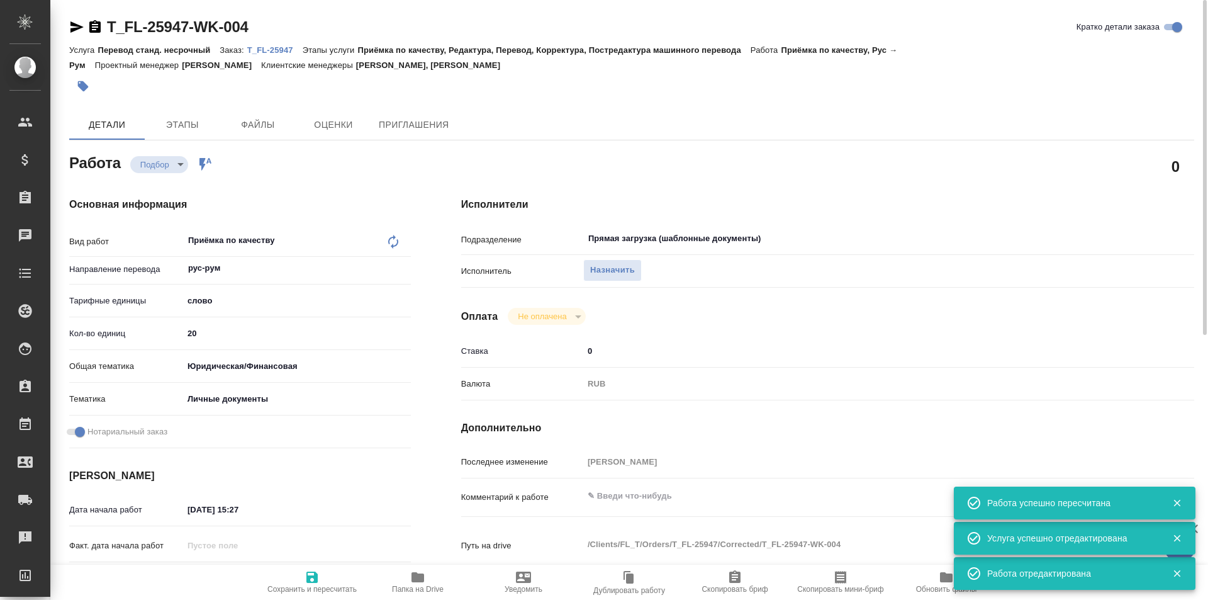
type textarea "x"
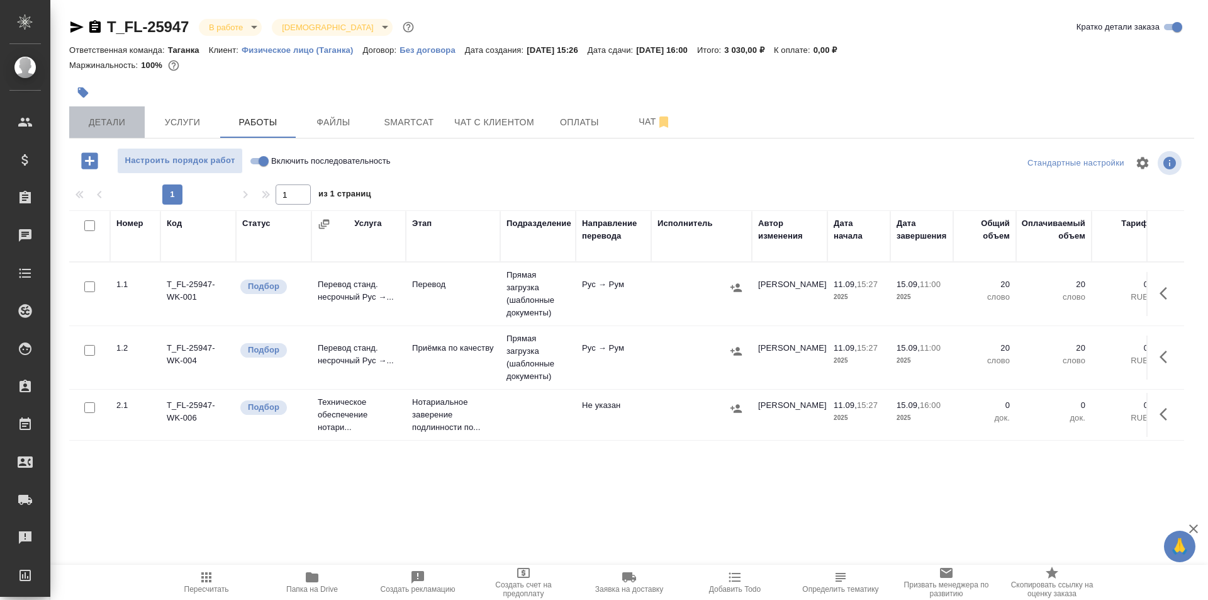
click at [124, 125] on span "Детали" at bounding box center [107, 123] width 60 height 16
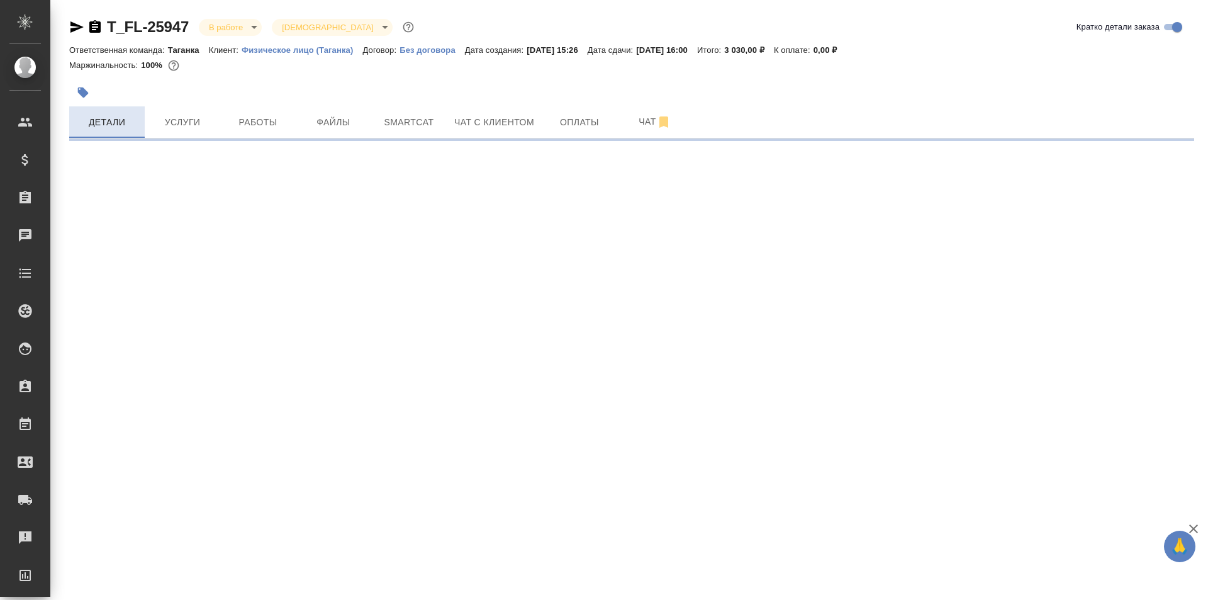
select select "RU"
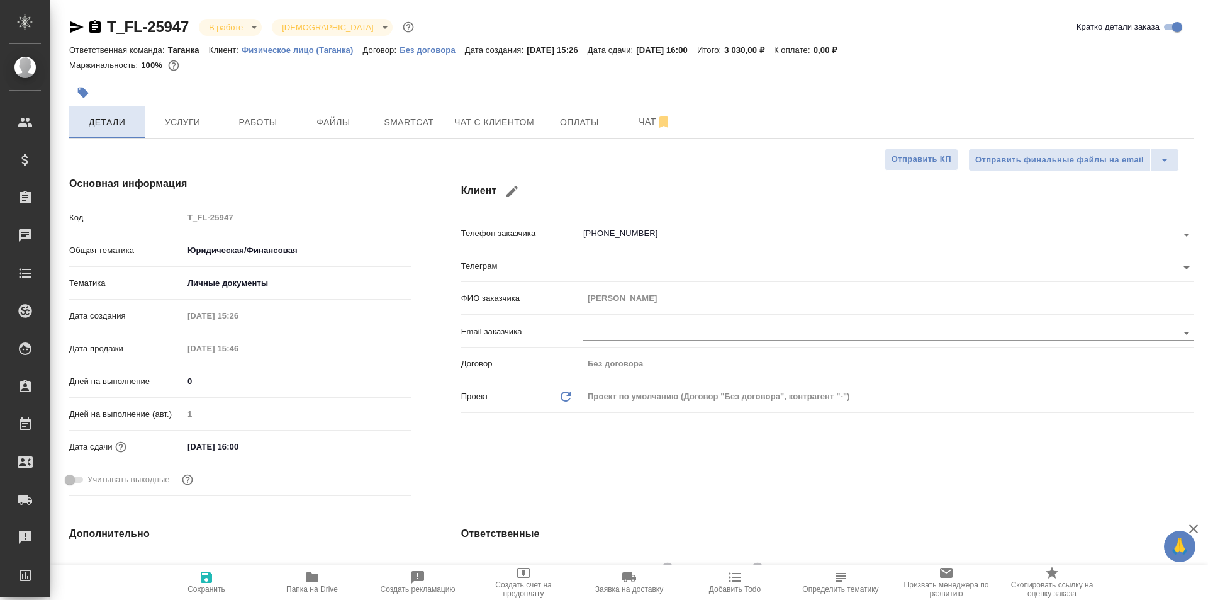
type textarea "x"
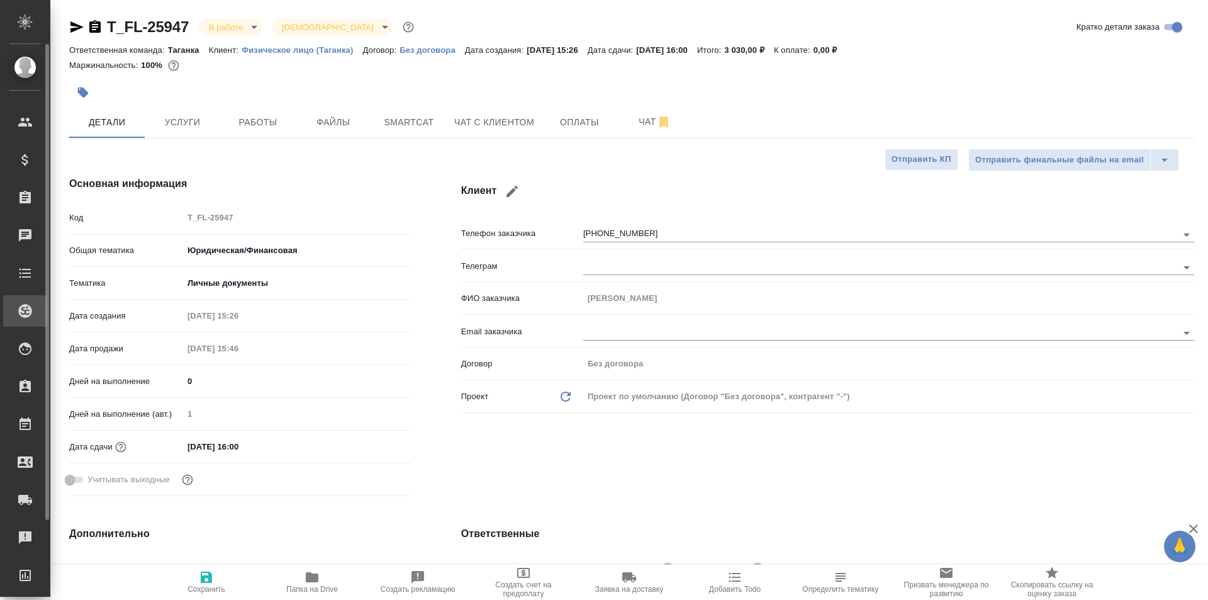
type textarea "x"
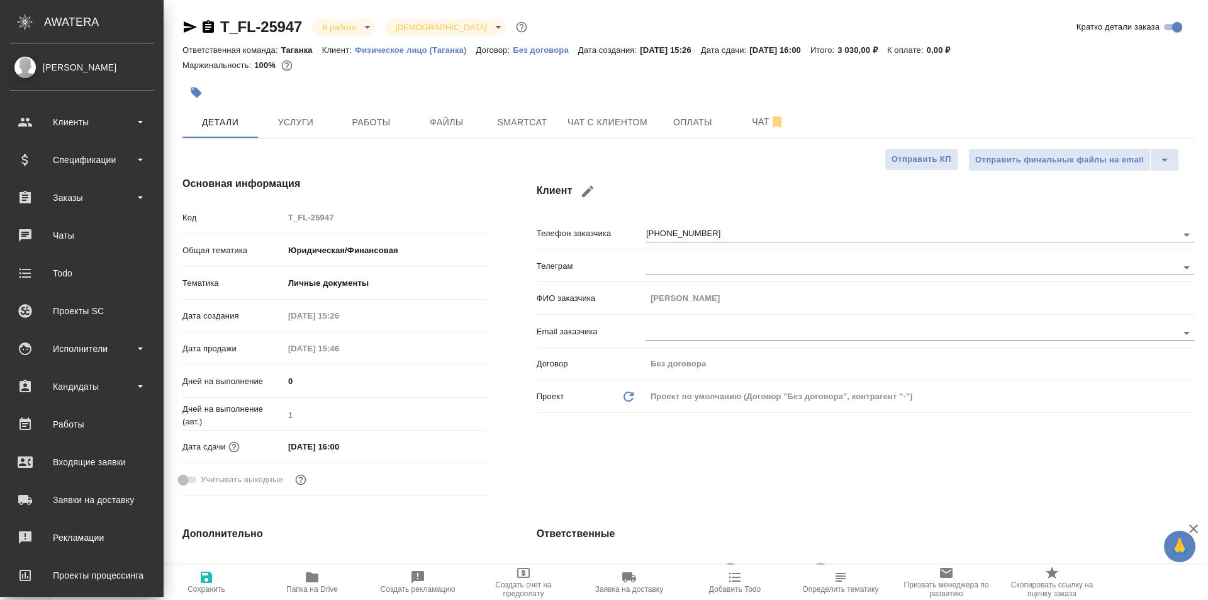
type textarea "x"
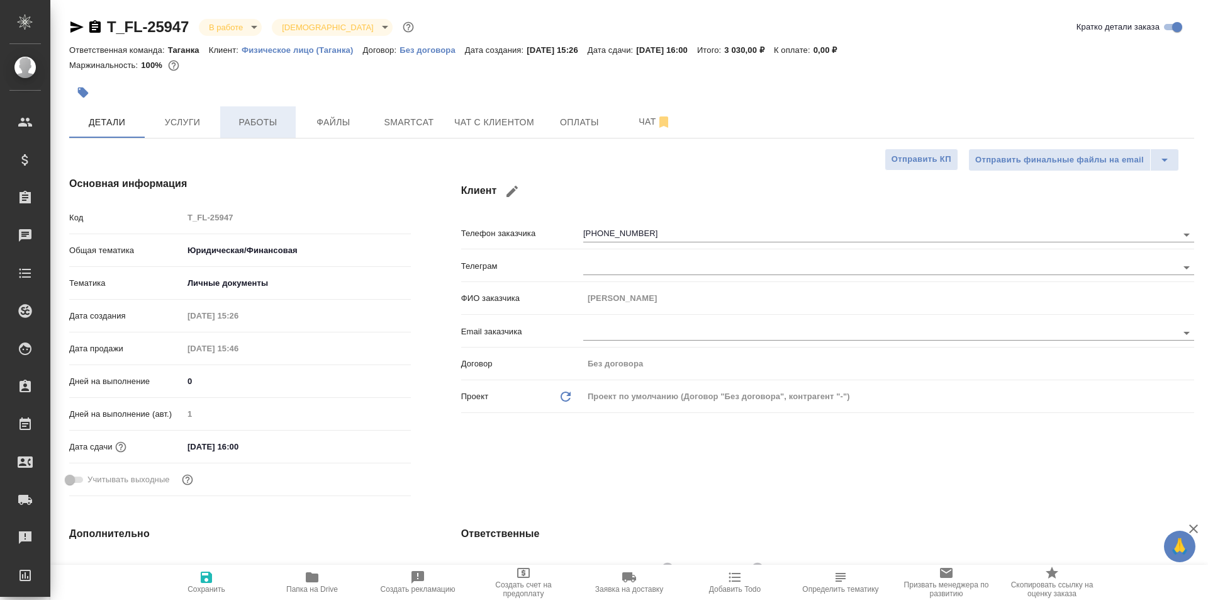
click at [254, 118] on span "Работы" at bounding box center [258, 123] width 60 height 16
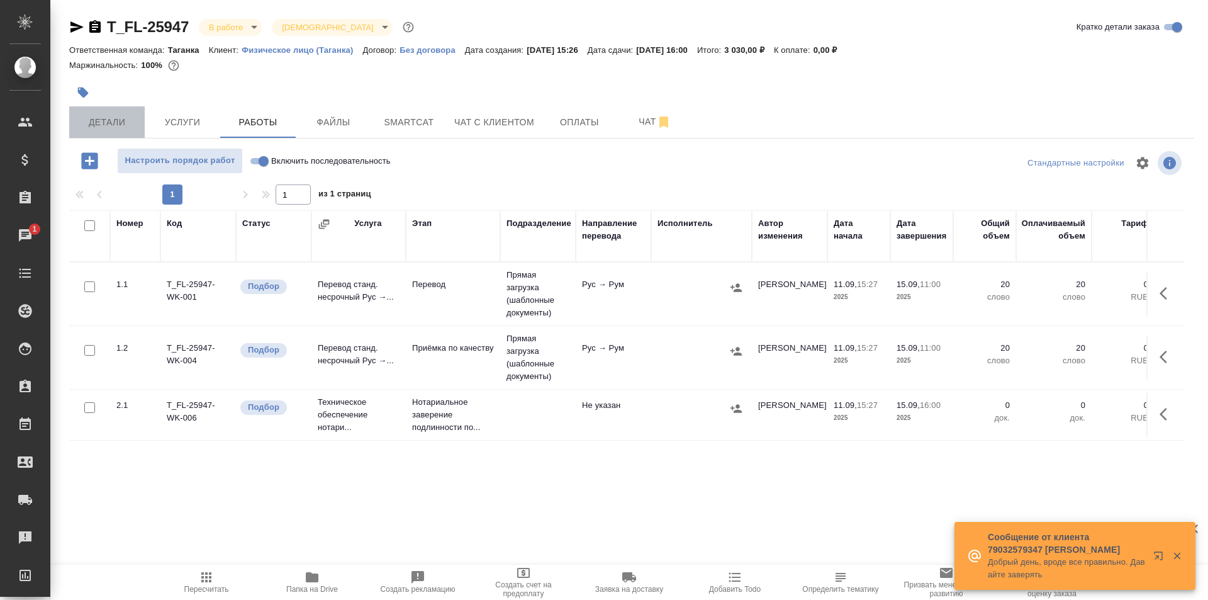
click at [131, 117] on span "Детали" at bounding box center [107, 123] width 60 height 16
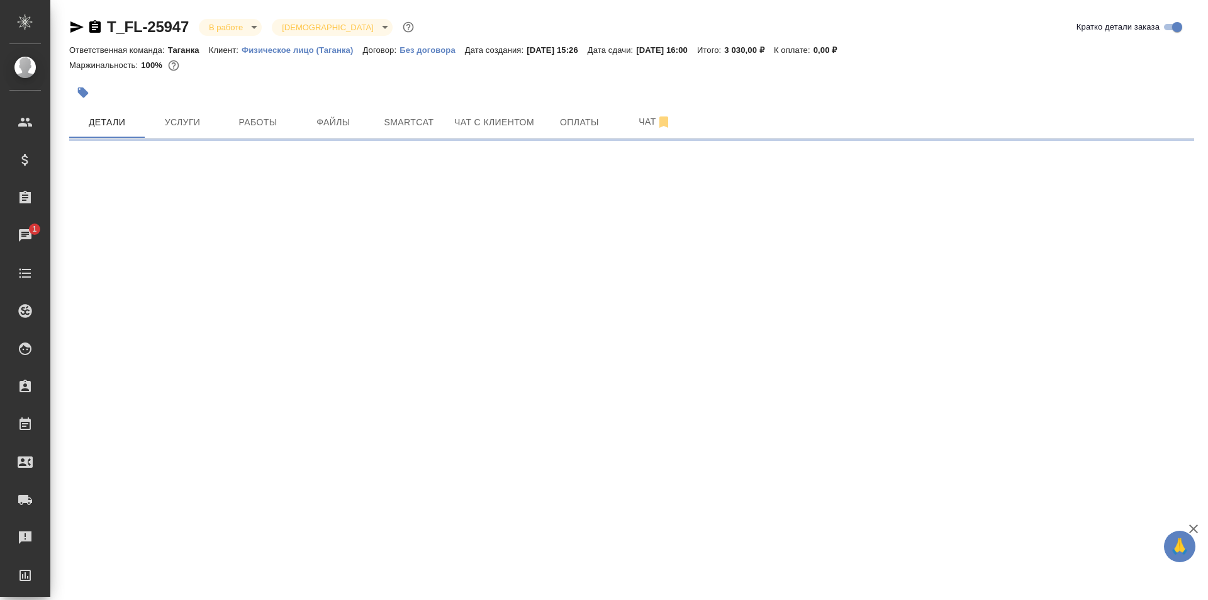
select select "RU"
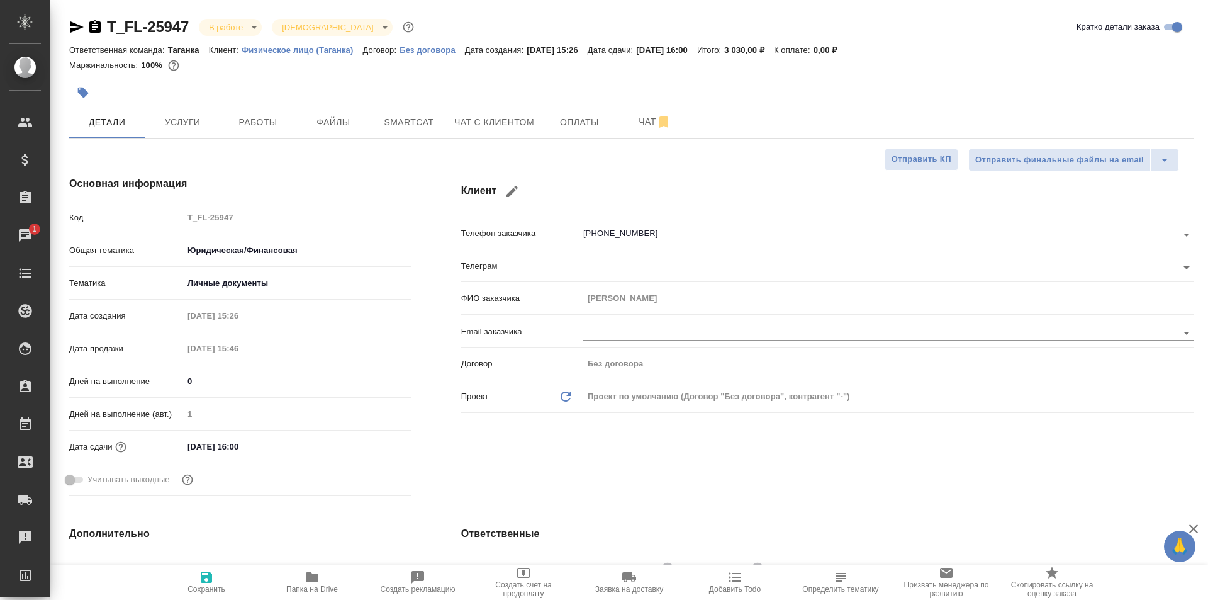
type textarea "x"
click at [262, 447] on input "[DATE] 16:00" at bounding box center [238, 446] width 110 height 18
click at [373, 447] on icon "button" at bounding box center [374, 445] width 11 height 13
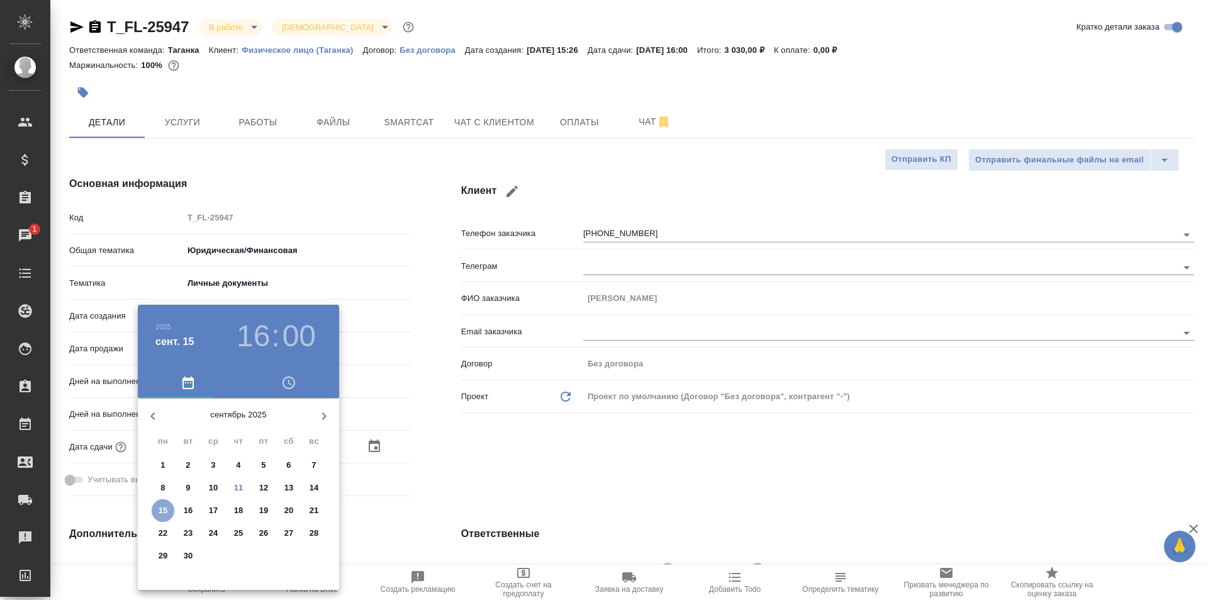
click at [162, 511] on p "15" at bounding box center [163, 510] width 9 height 13
type textarea "x"
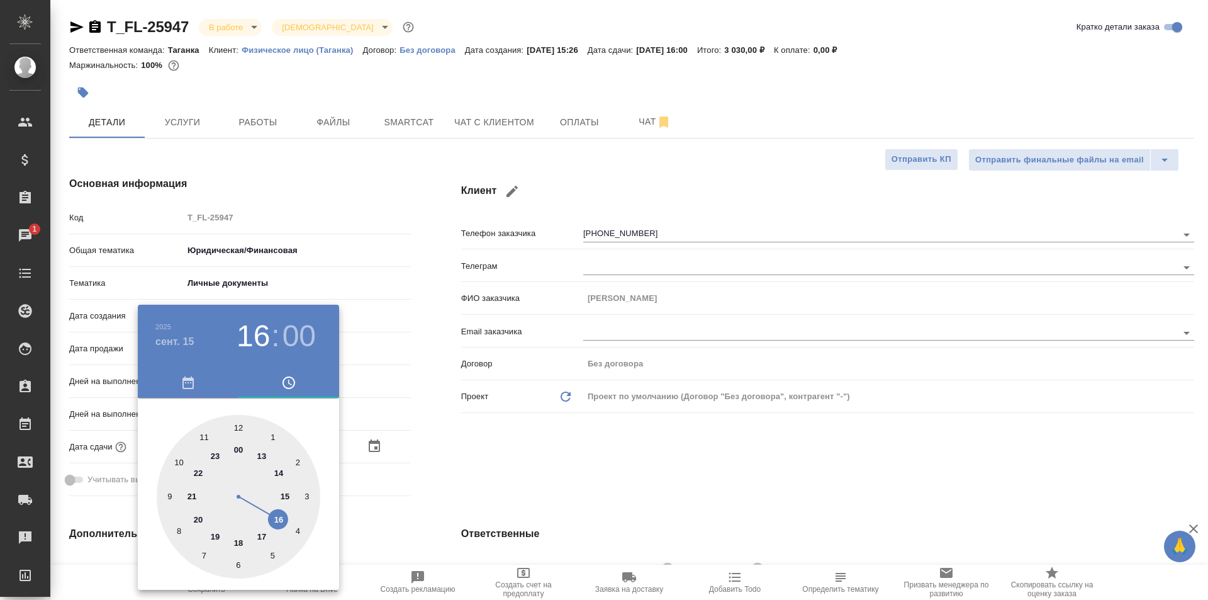
click at [280, 520] on div at bounding box center [239, 497] width 164 height 164
type textarea "x"
click at [494, 436] on div at bounding box center [604, 300] width 1208 height 600
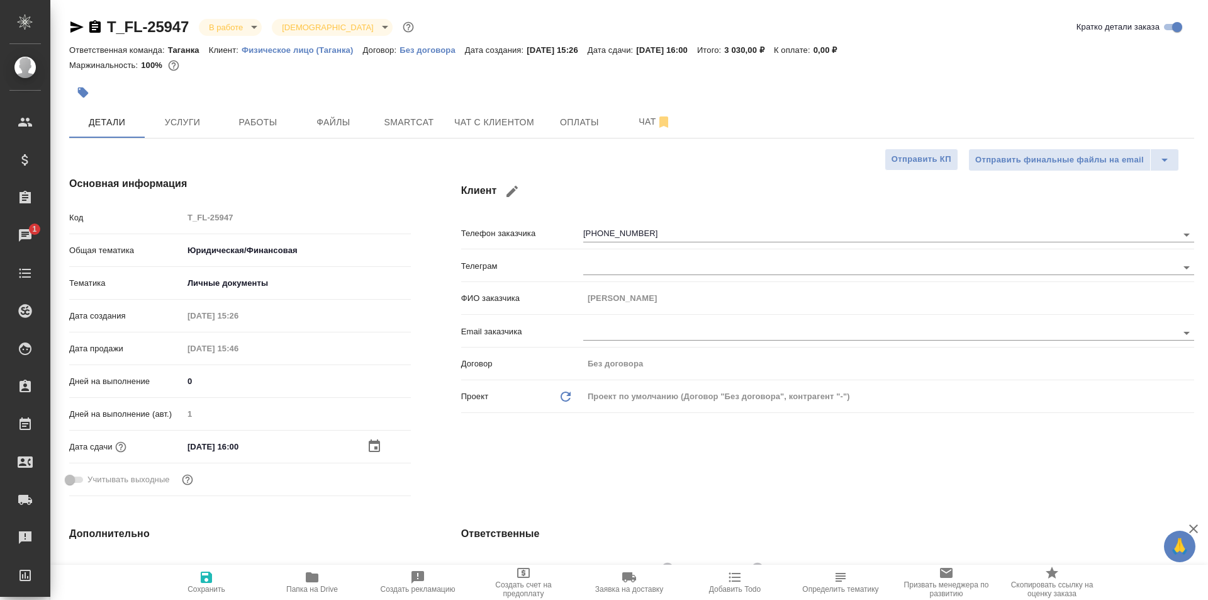
click at [208, 583] on icon "button" at bounding box center [206, 576] width 15 height 15
type textarea "x"
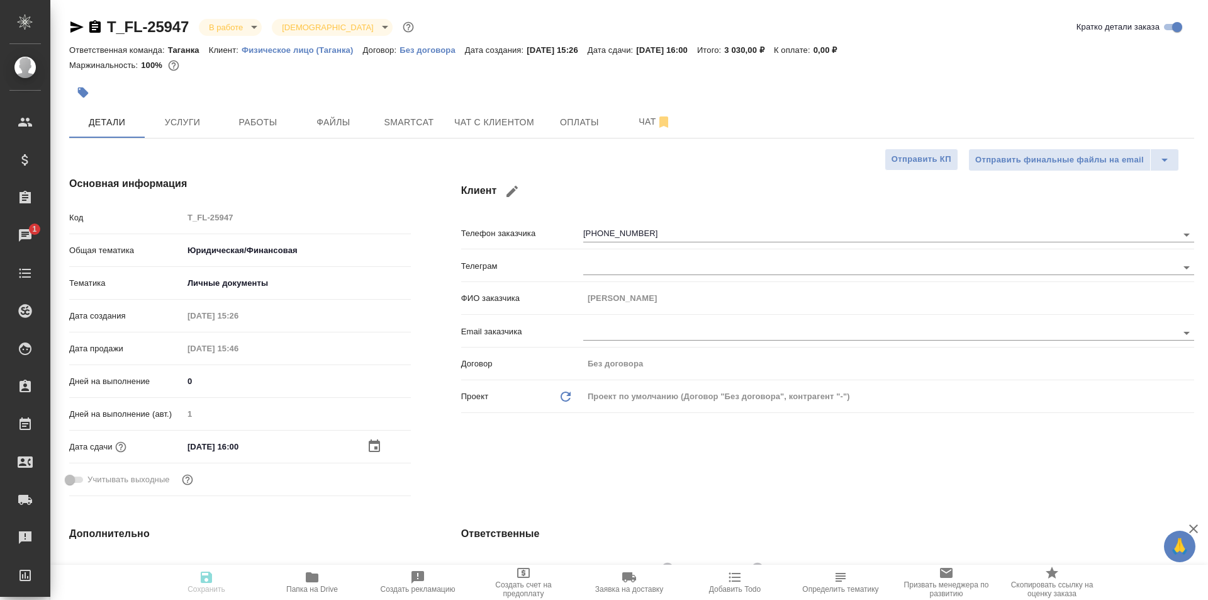
type textarea "x"
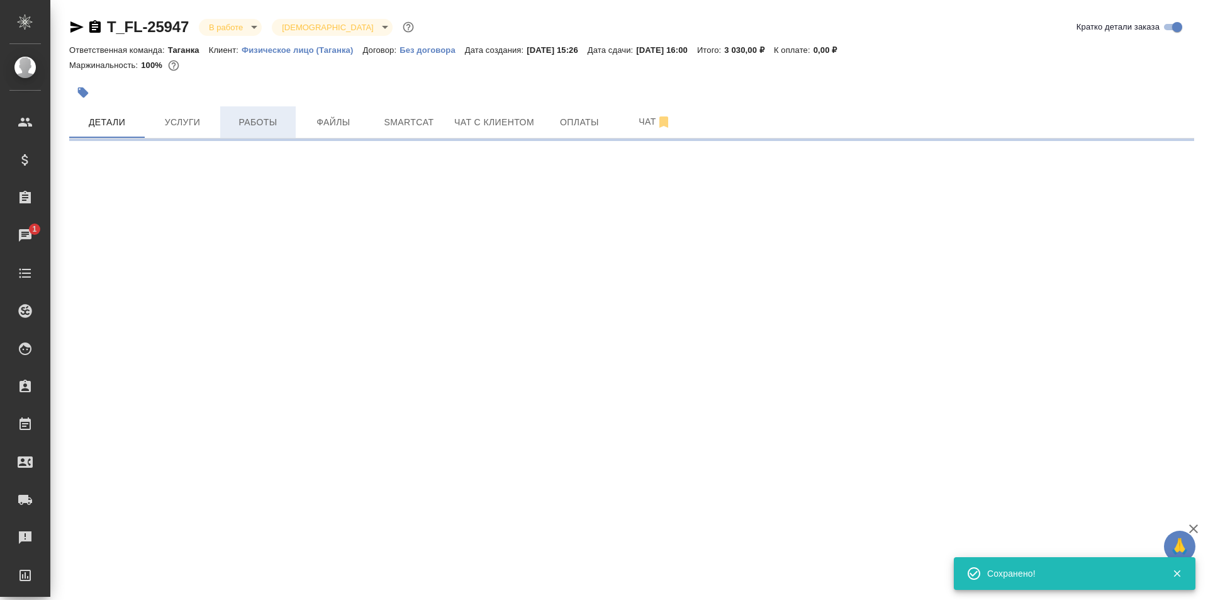
select select "RU"
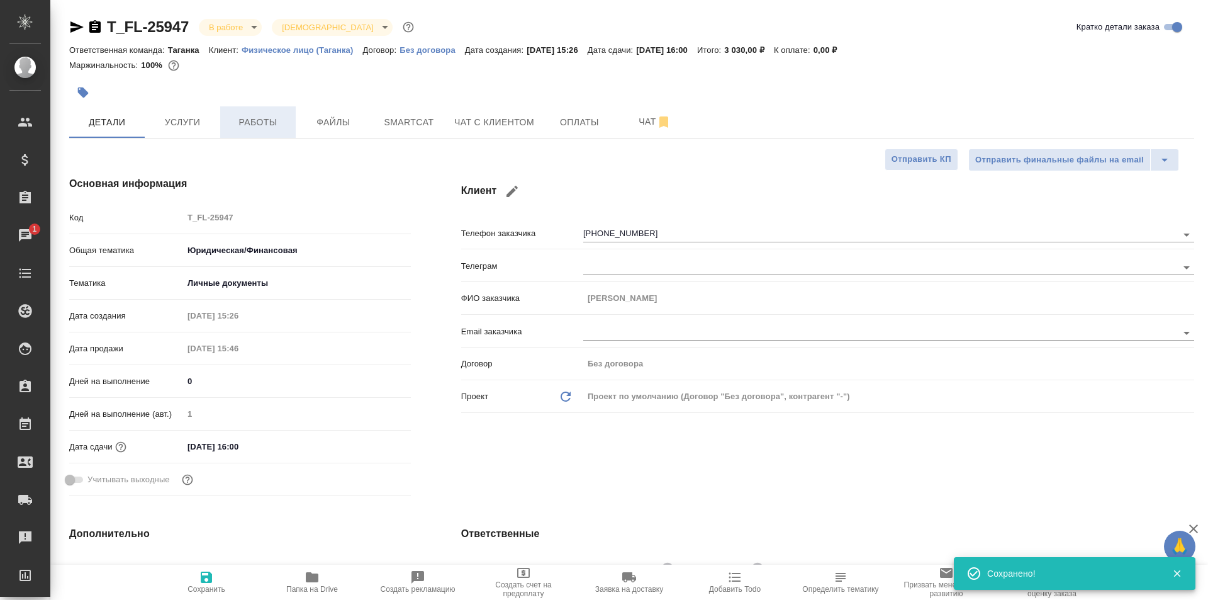
type textarea "x"
click at [262, 123] on span "Работы" at bounding box center [258, 123] width 60 height 16
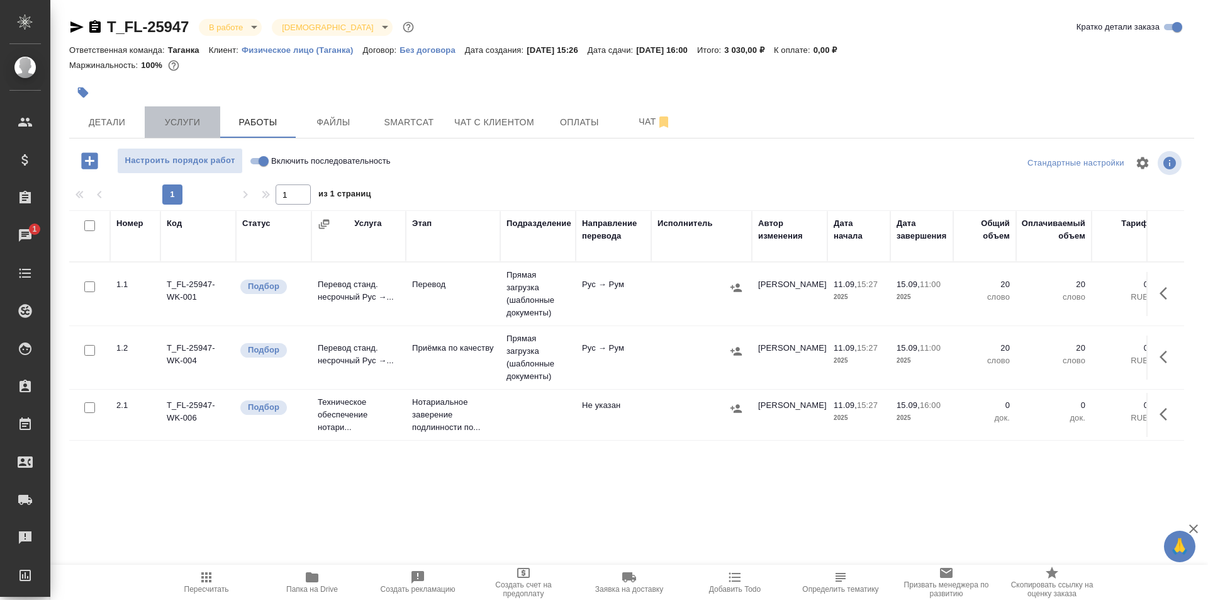
click at [186, 128] on span "Услуги" at bounding box center [182, 123] width 60 height 16
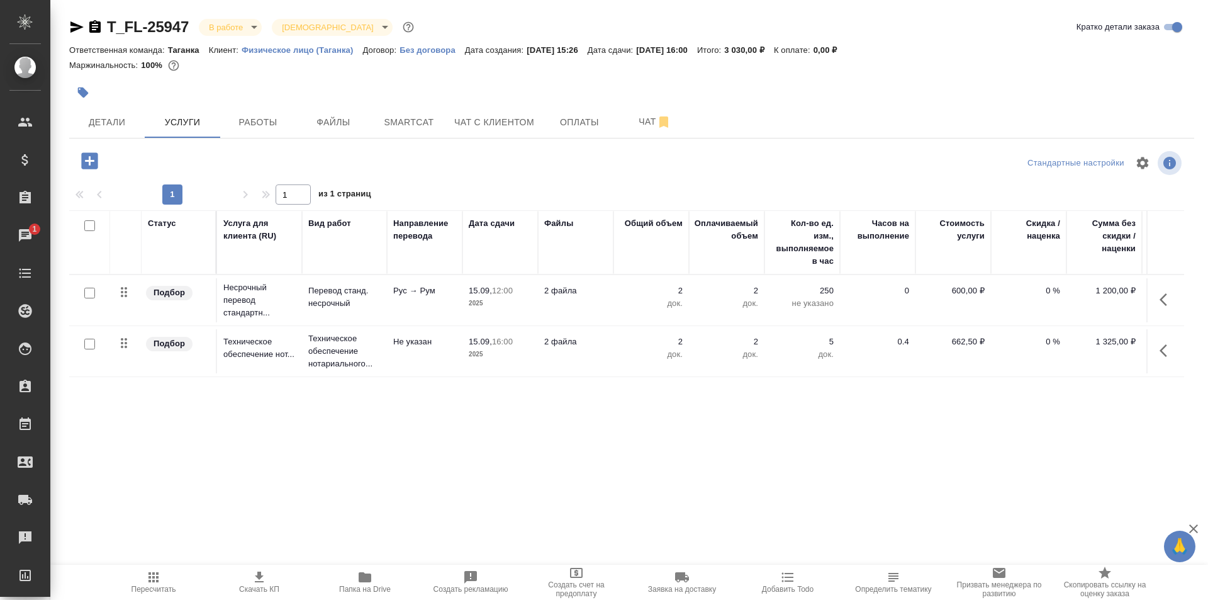
click at [639, 304] on p "док." at bounding box center [651, 303] width 63 height 13
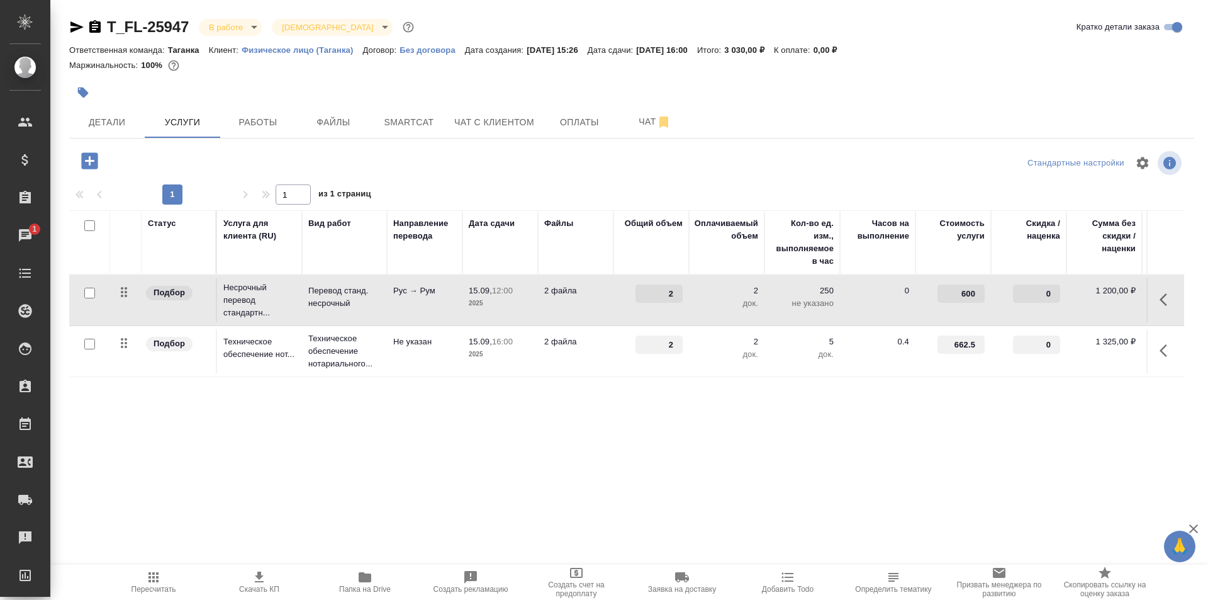
click at [639, 304] on td "2" at bounding box center [651, 300] width 76 height 44
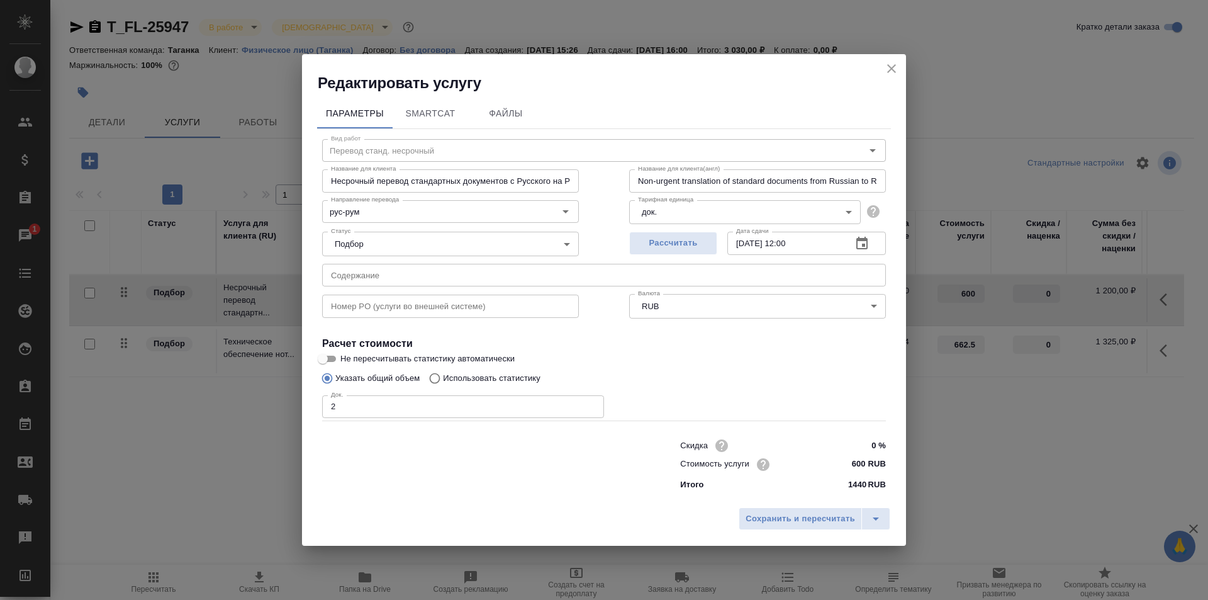
click at [866, 241] on icon "button" at bounding box center [861, 243] width 11 height 13
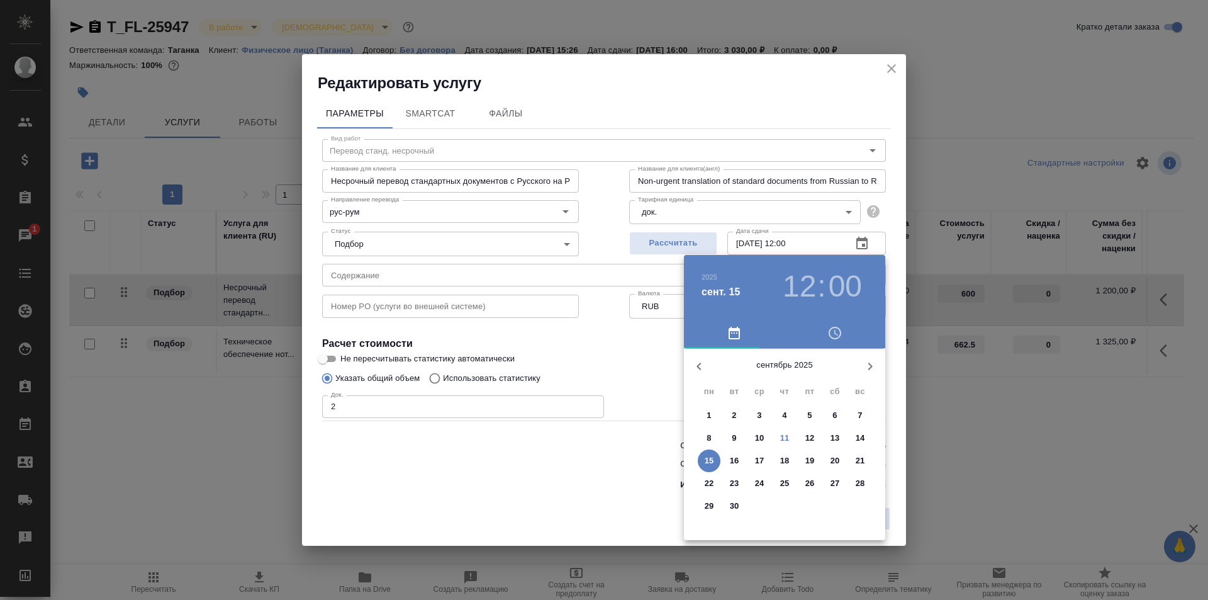
click at [812, 440] on p "12" at bounding box center [809, 438] width 9 height 13
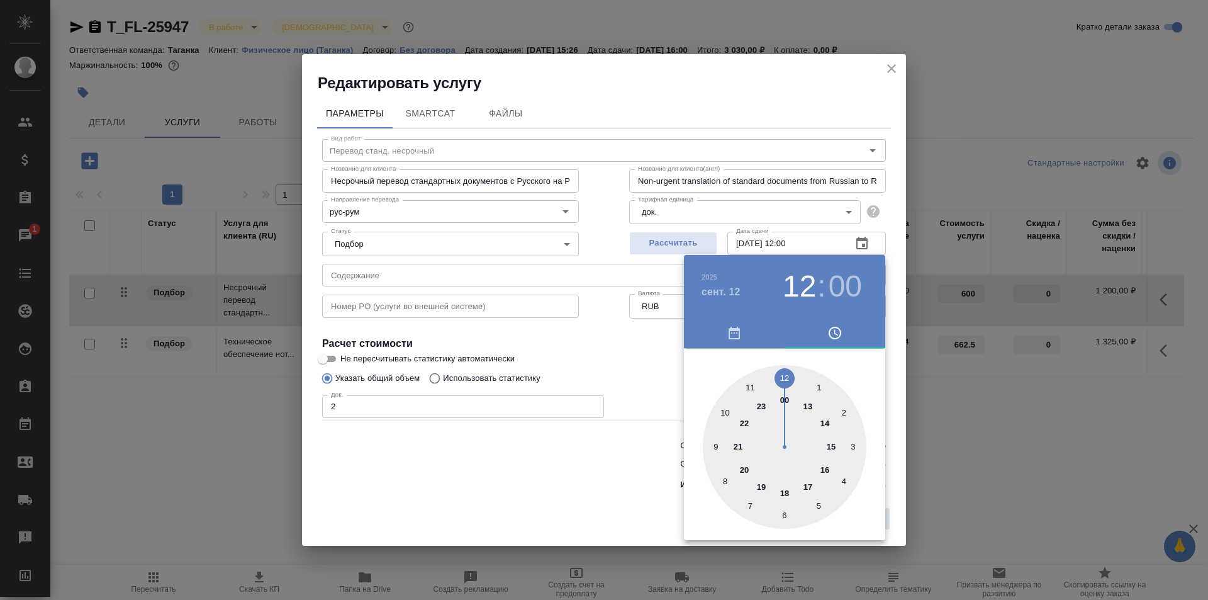
click at [809, 488] on div at bounding box center [785, 447] width 164 height 164
type input "12.09.2025 17:00"
click at [659, 371] on div at bounding box center [604, 300] width 1208 height 600
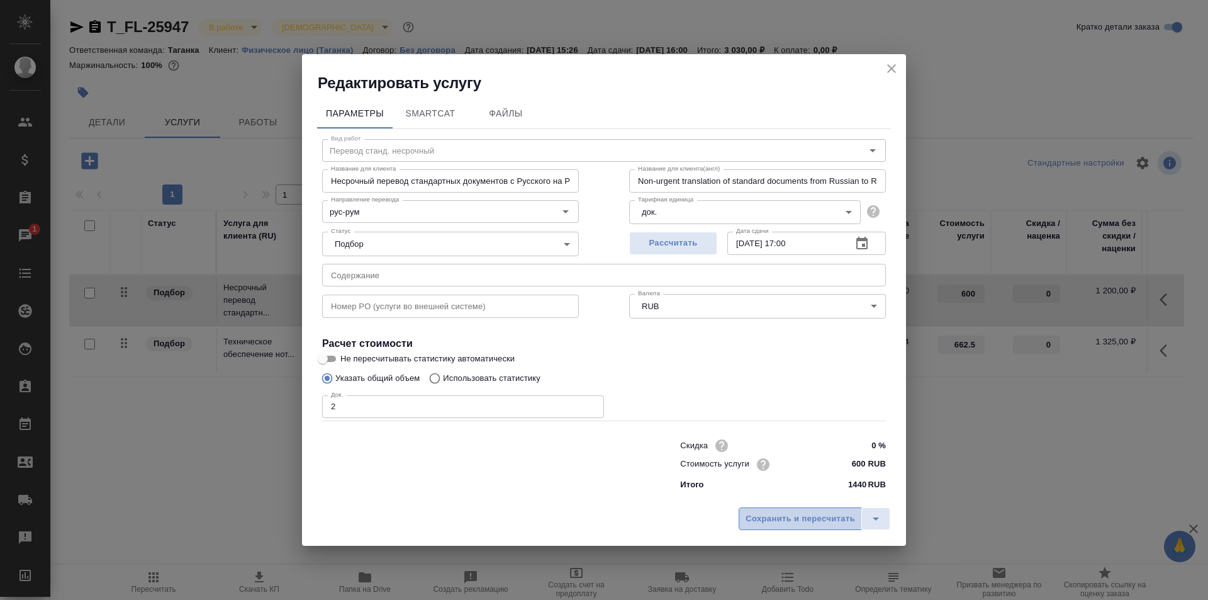
click at [807, 522] on span "Сохранить и пересчитать" at bounding box center [800, 519] width 109 height 14
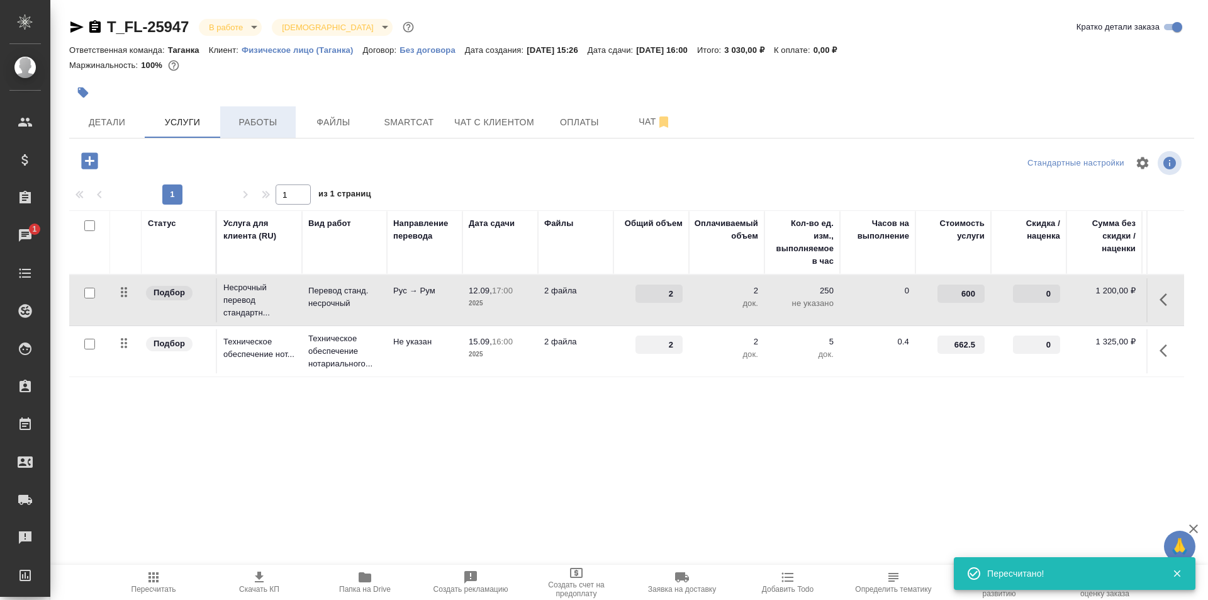
click at [259, 120] on span "Работы" at bounding box center [258, 123] width 60 height 16
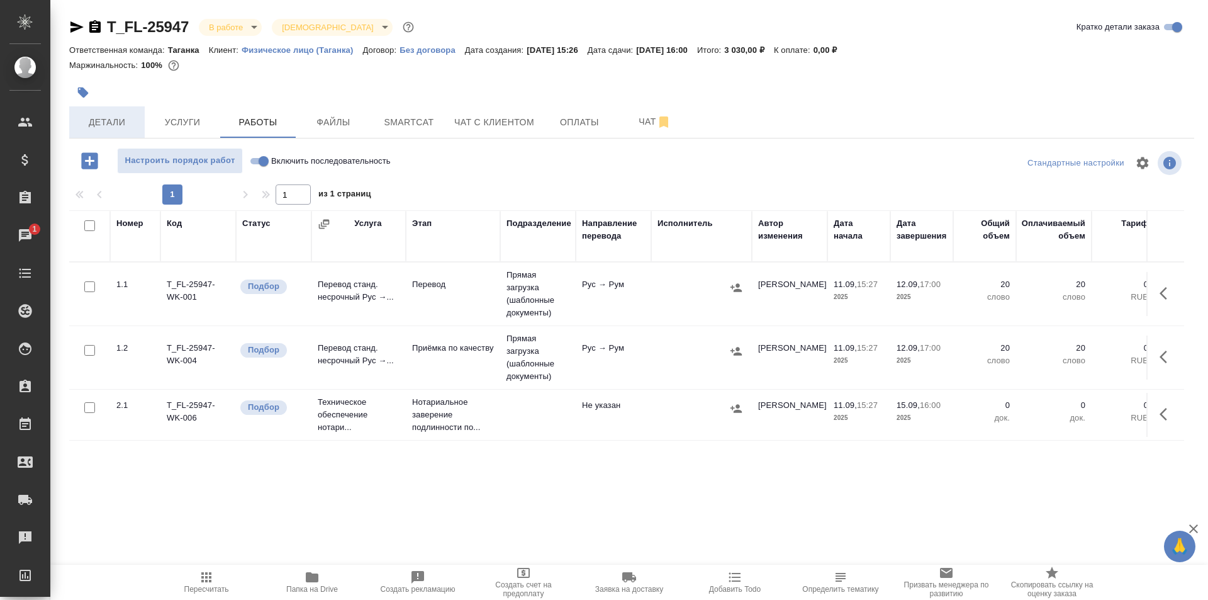
click at [125, 125] on span "Детали" at bounding box center [107, 123] width 60 height 16
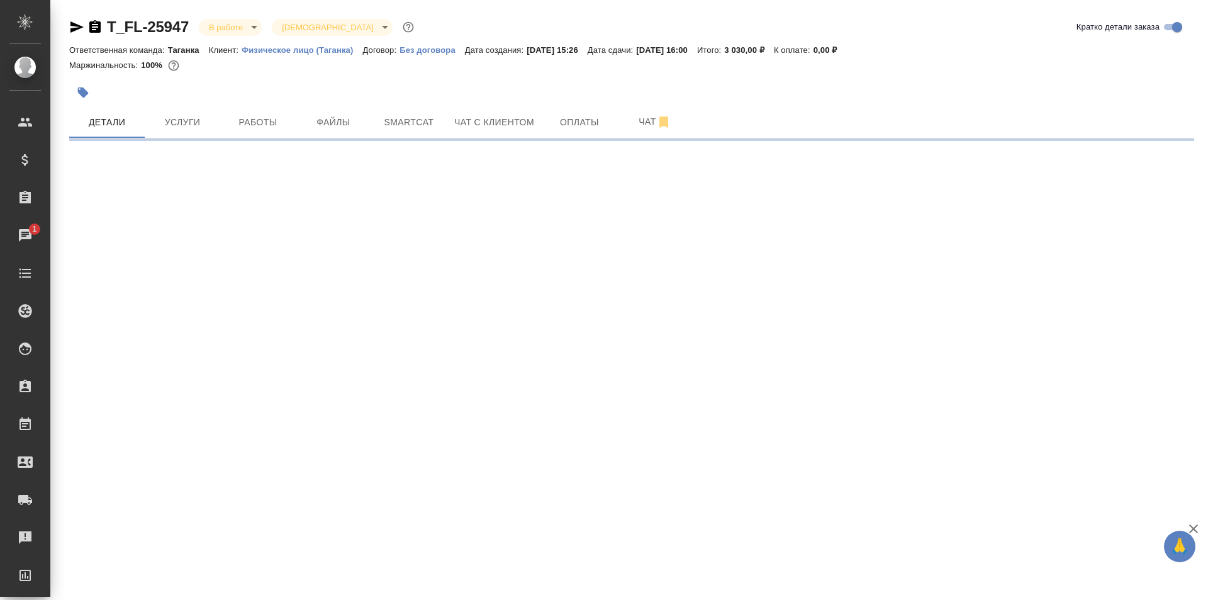
select select "RU"
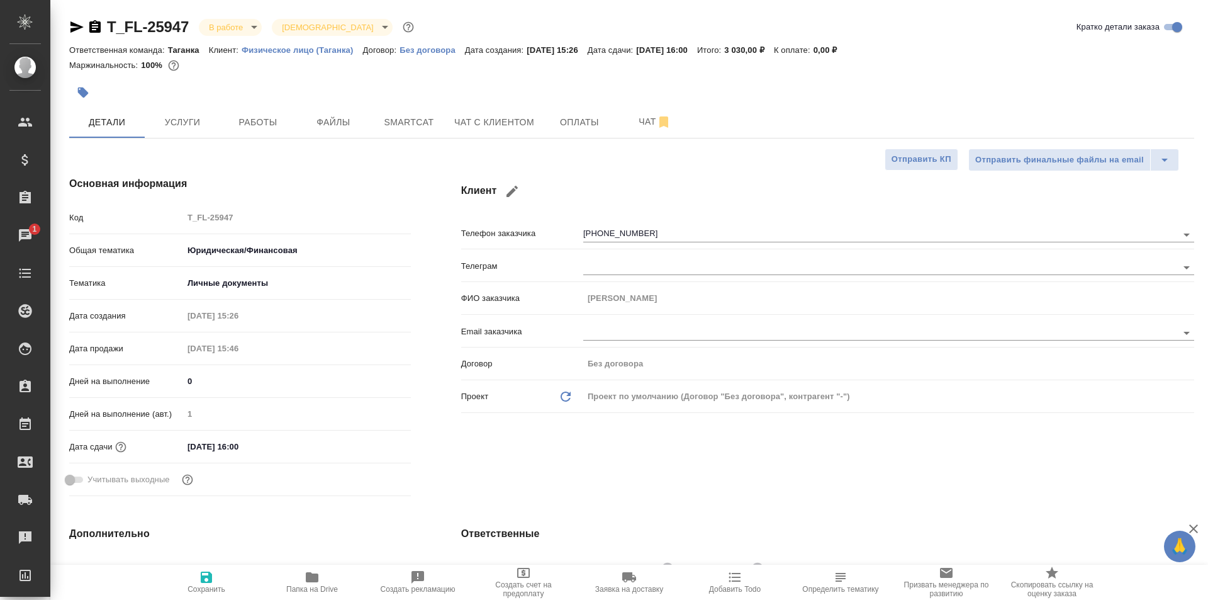
type textarea "x"
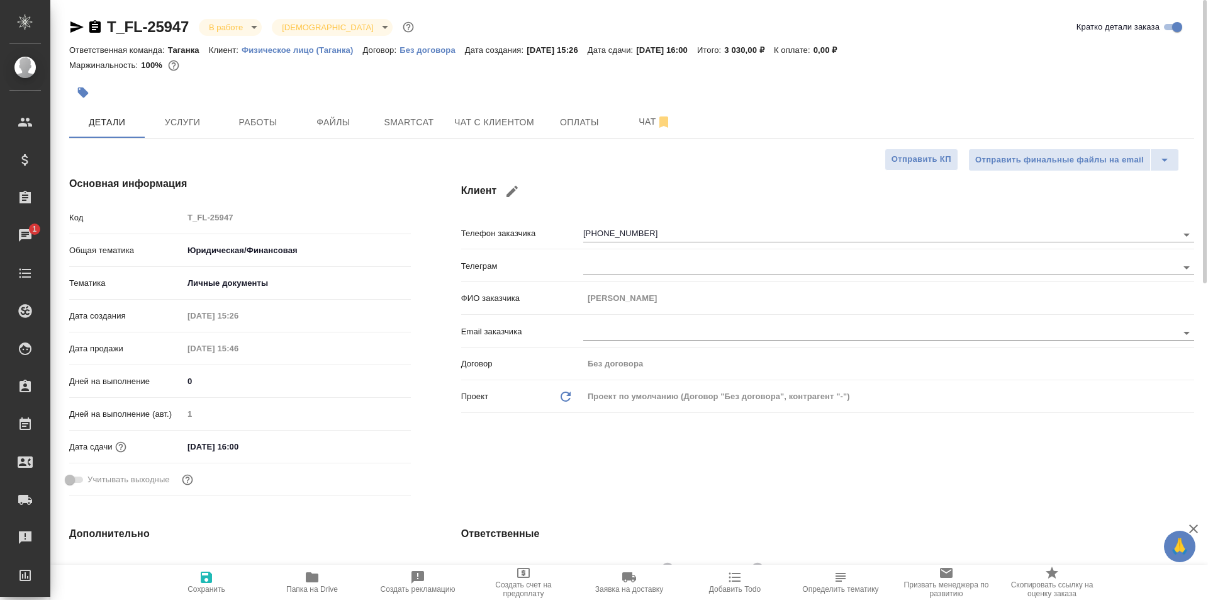
type textarea "x"
click at [247, 121] on span "Работы" at bounding box center [258, 123] width 60 height 16
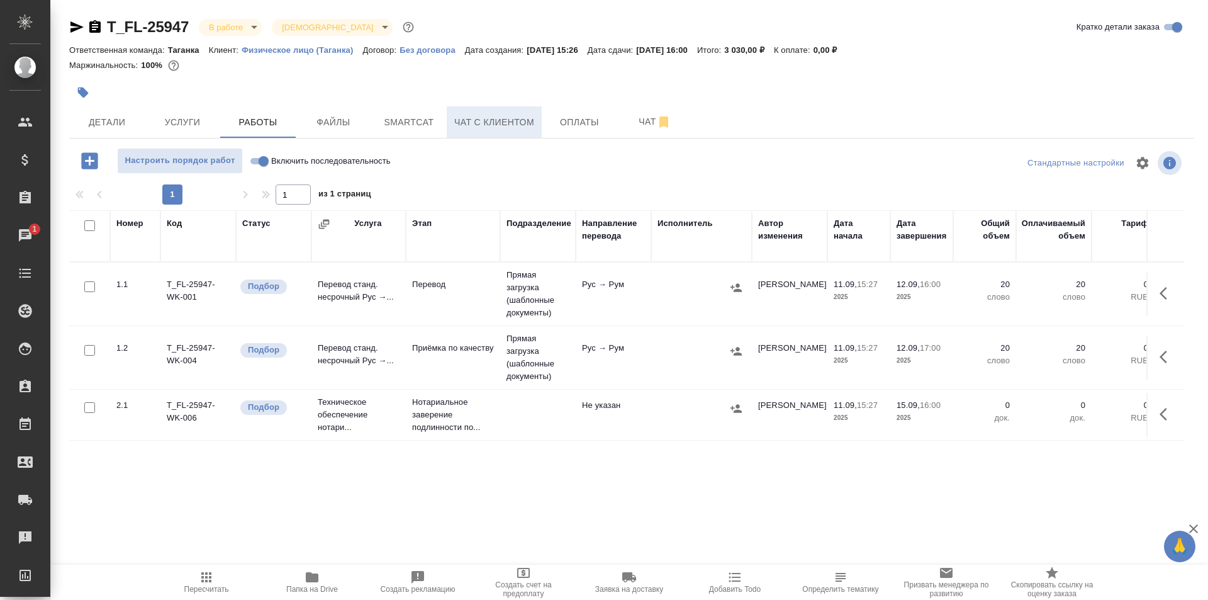
click at [506, 115] on span "Чат с клиентом" at bounding box center [494, 123] width 80 height 16
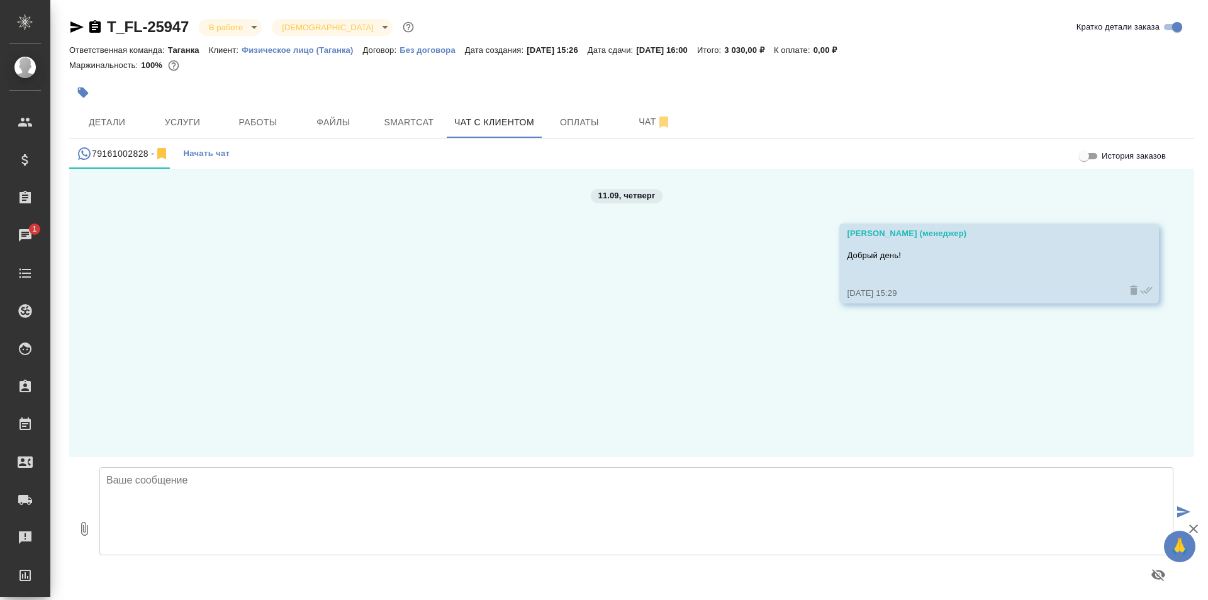
click at [159, 465] on div at bounding box center [636, 528] width 1084 height 133
click at [158, 488] on textarea at bounding box center [636, 511] width 1074 height 88
type textarea "Евгений, подскажите, пожалуйста, перевод требуется для консульства Румынии или …"
click at [1185, 509] on icon "submit" at bounding box center [1183, 511] width 13 height 11
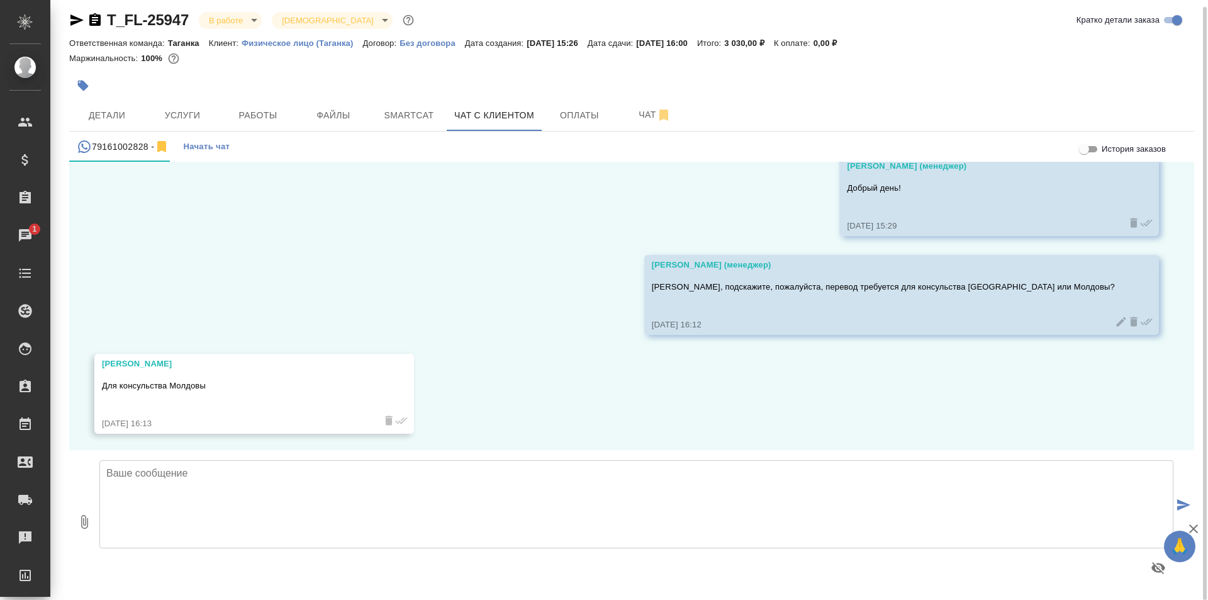
scroll to position [63, 0]
click at [117, 119] on span "Детали" at bounding box center [107, 116] width 60 height 16
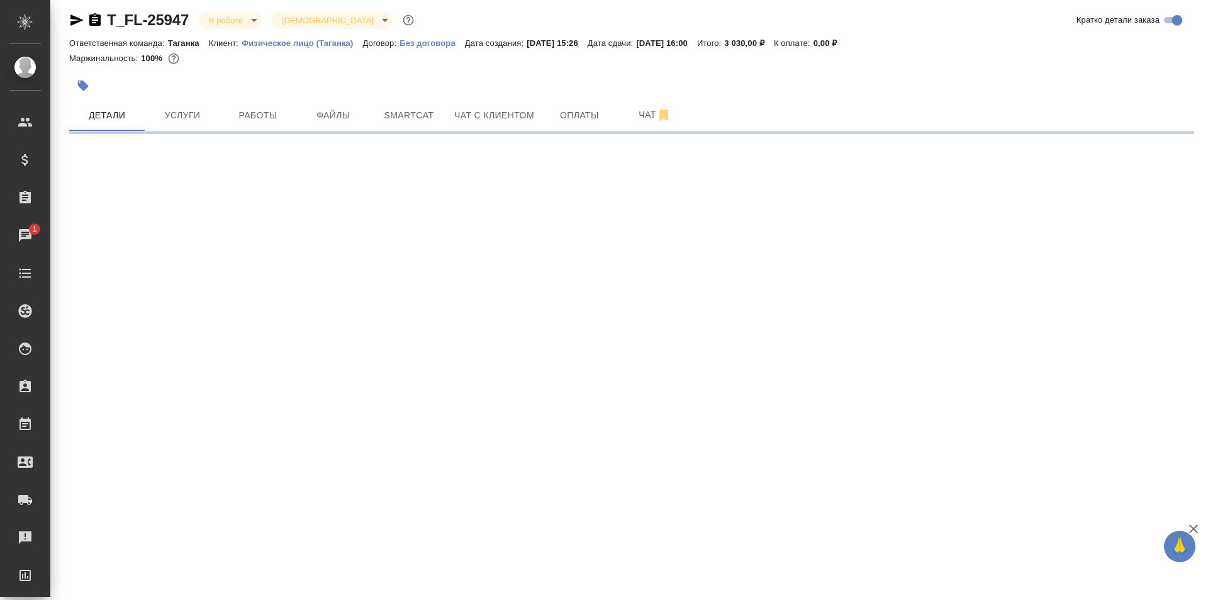
select select "RU"
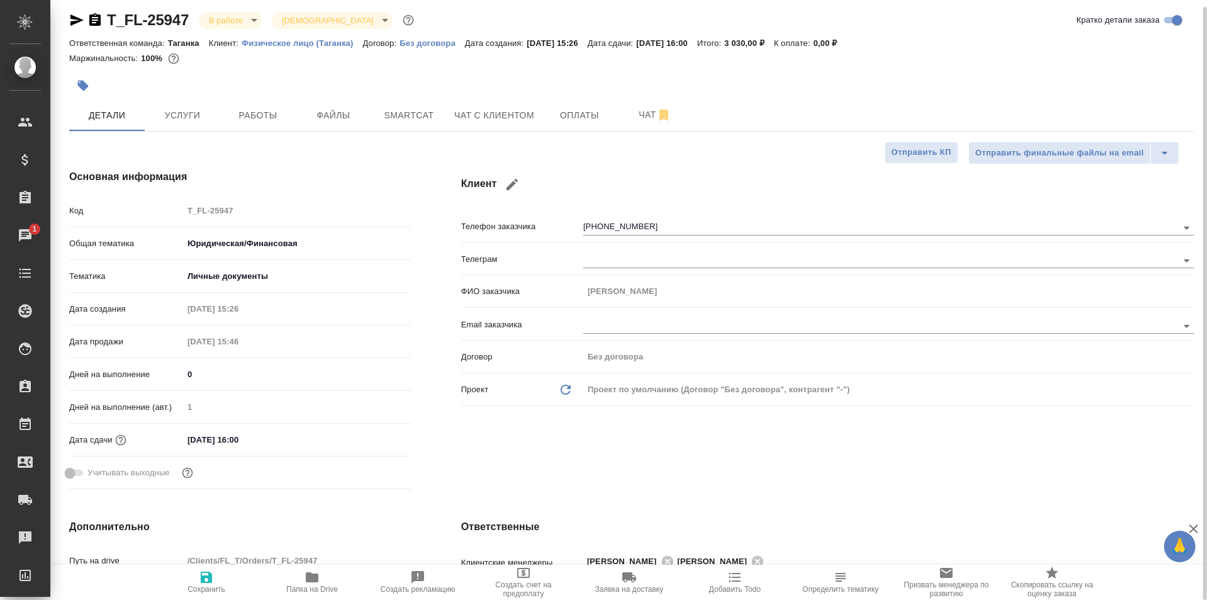
type textarea "x"
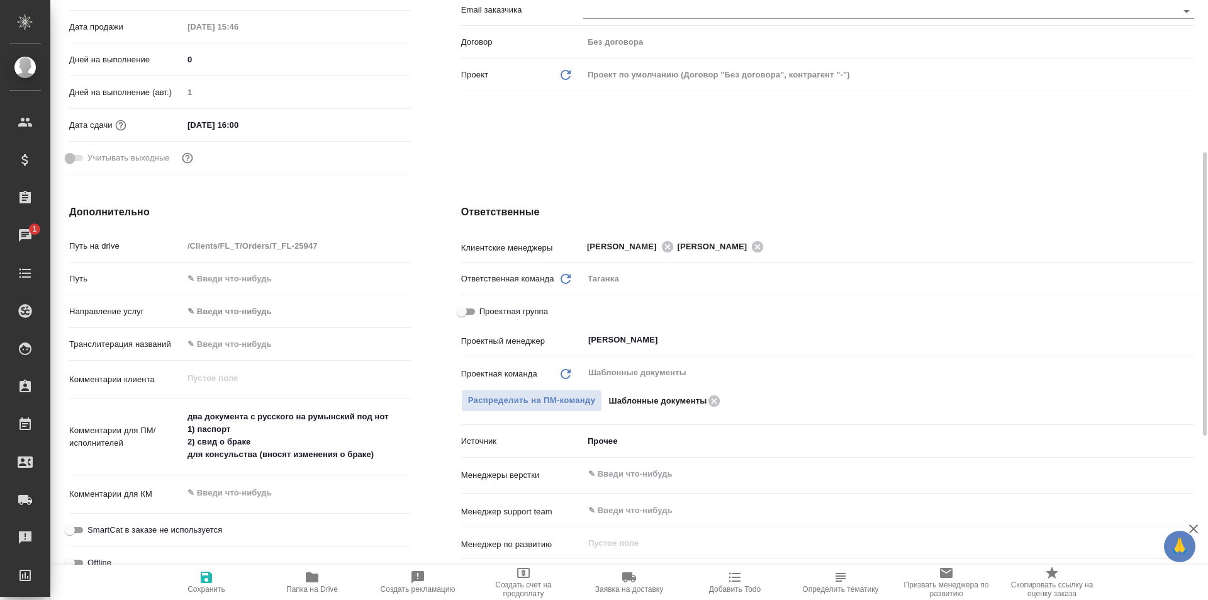
scroll to position [447, 0]
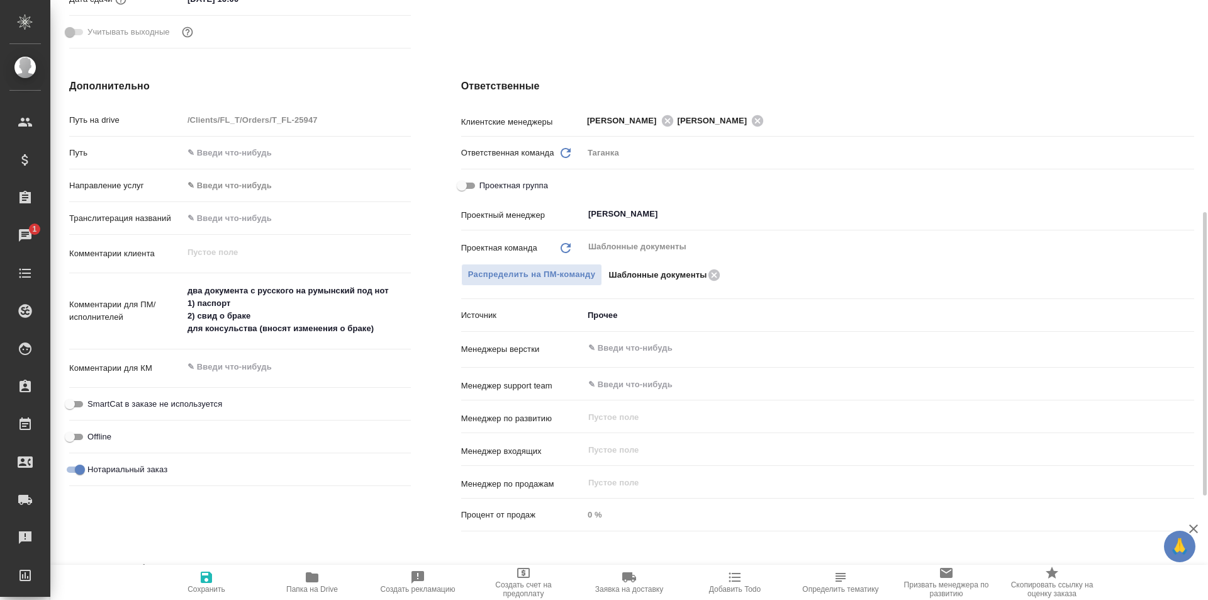
type textarea "x"
click at [384, 332] on textarea "два документа с русского на румынский под нот 1) паспорт 2) свид о браке для ко…" at bounding box center [297, 309] width 228 height 59
type textarea "x"
type textarea "два документа с русского на румынский под нот 1) паспорт 2) свид о браке для ко…"
type textarea "x"
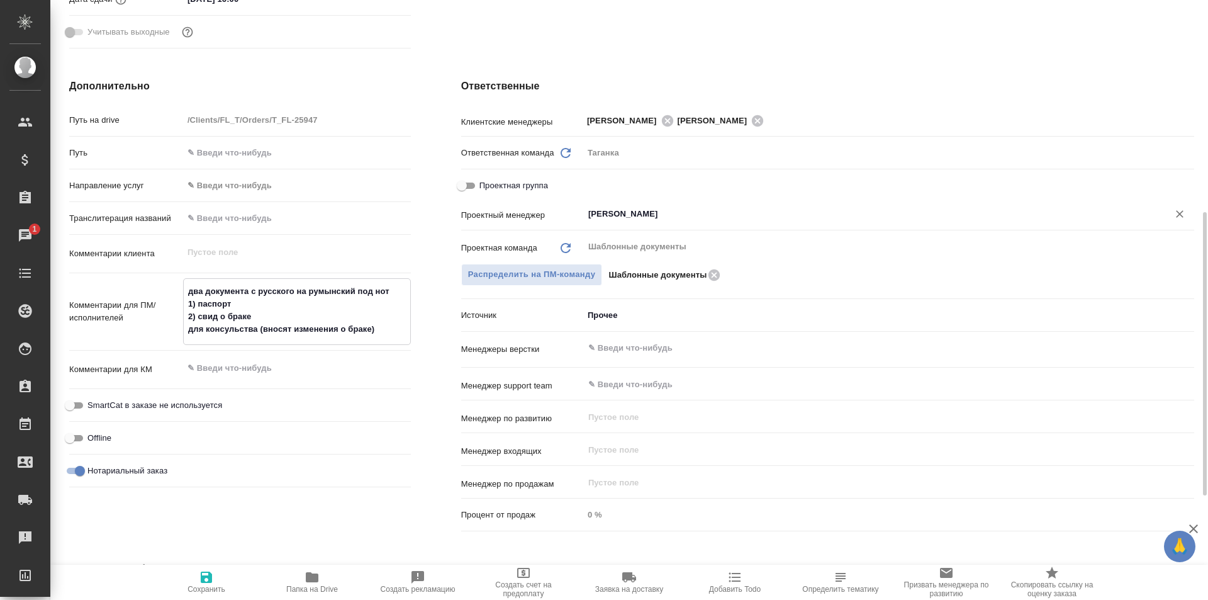
type textarea "x"
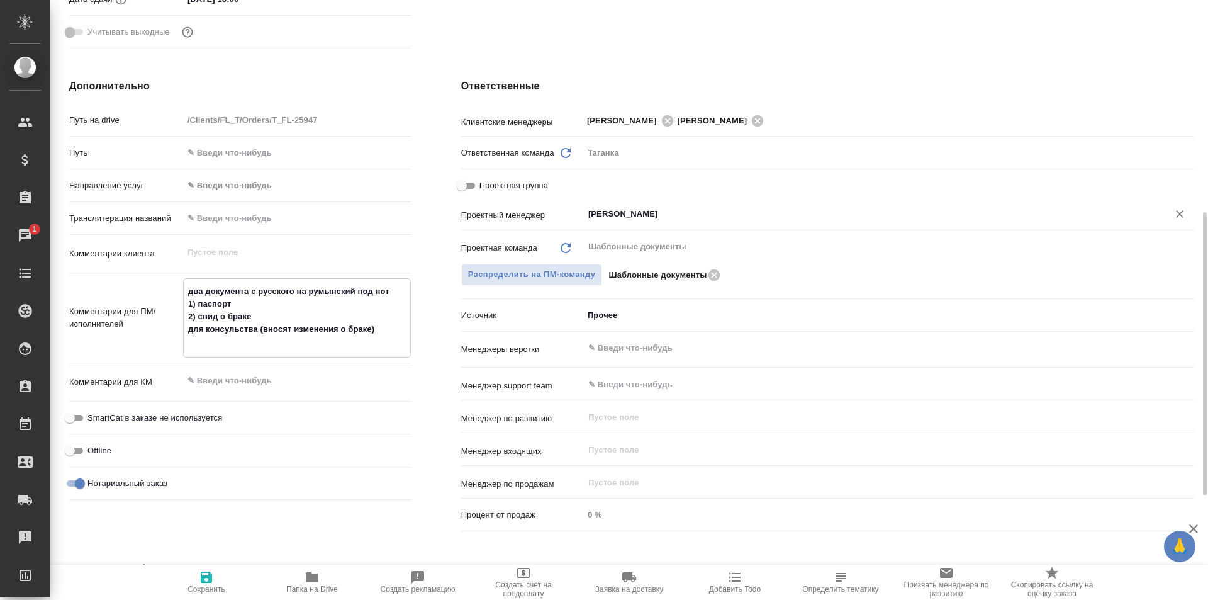
type textarea "x"
type textarea "два документа с русского на румынский под нот 1) паспорт 2) свид о браке для ко…"
type textarea "x"
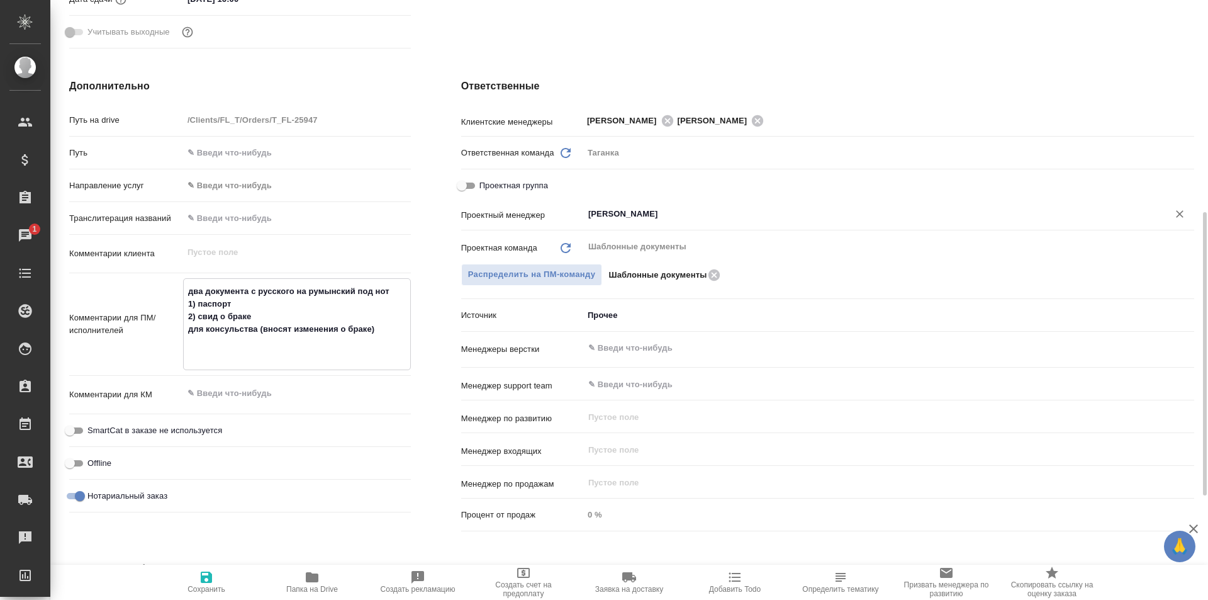
type textarea "два документа с русского на румынский под нот 1) паспорт 2) свид о браке для ко…"
type textarea "x"
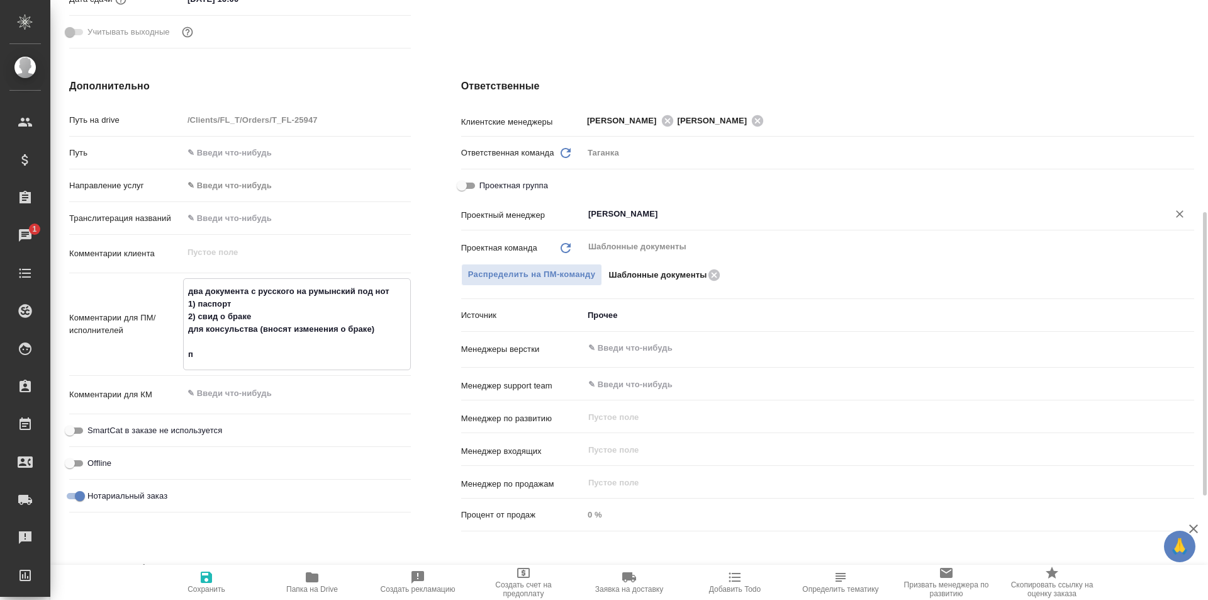
type textarea "два документа с русского на румынский под нот 1) паспорт 2) свид о браке для ко…"
type textarea "x"
type textarea "два документа с русского на румынский под нот 1) паспорт 2) свид о браке для ко…"
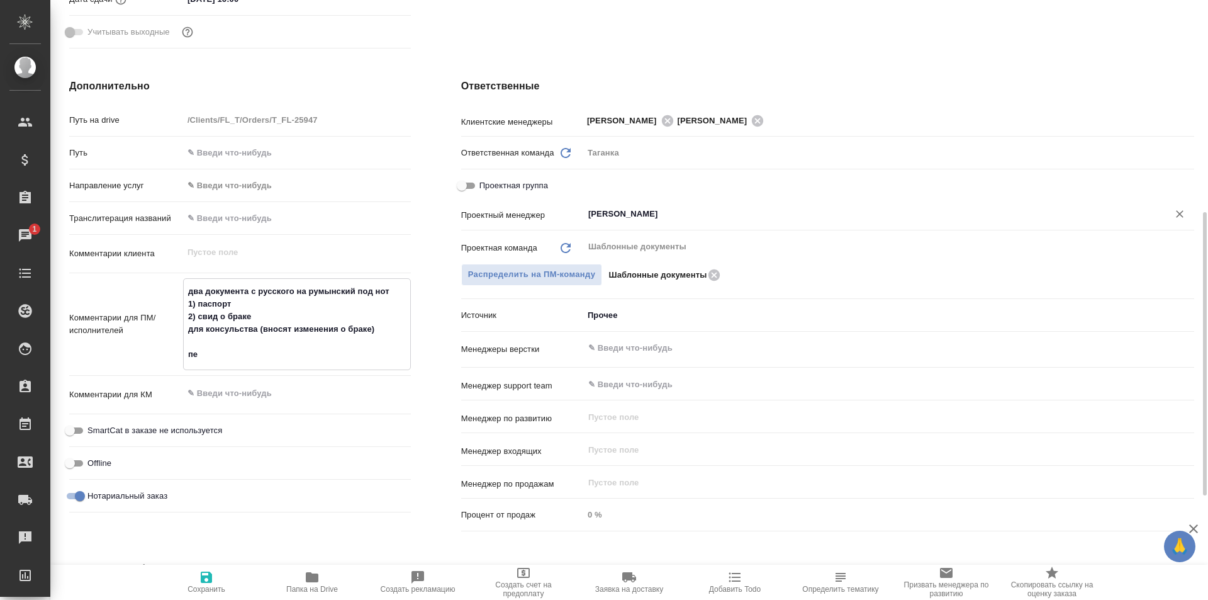
type textarea "x"
type textarea "два документа с русского на румынский под нот 1) паспорт 2) свид о браке для ко…"
type textarea "x"
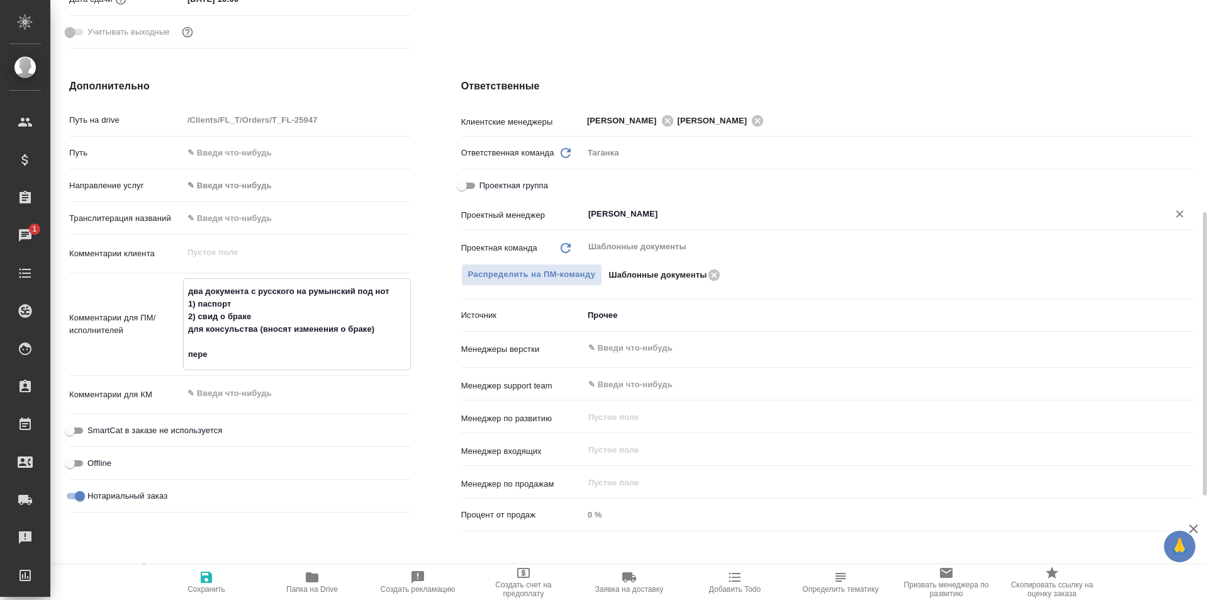
type textarea "x"
type textarea "два документа с русского на румынский под нот 1) паспорт 2) свид о браке для ко…"
type textarea "x"
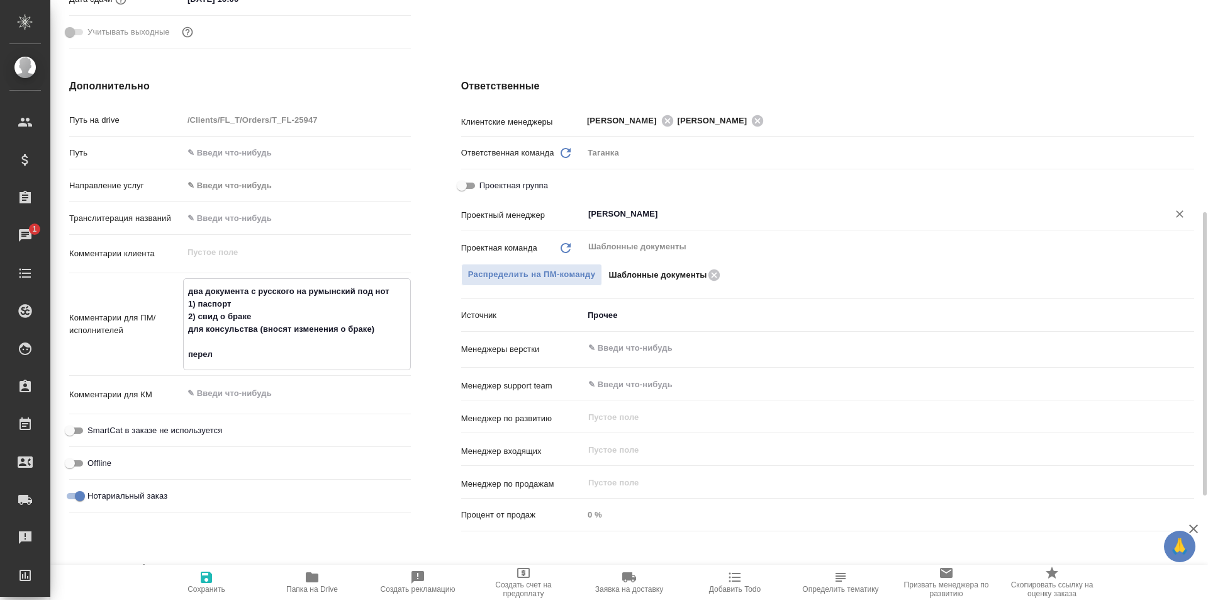
type textarea "x"
type textarea "два документа с русского на румынский под нот 1) паспорт 2) свид о браке для ко…"
type textarea "x"
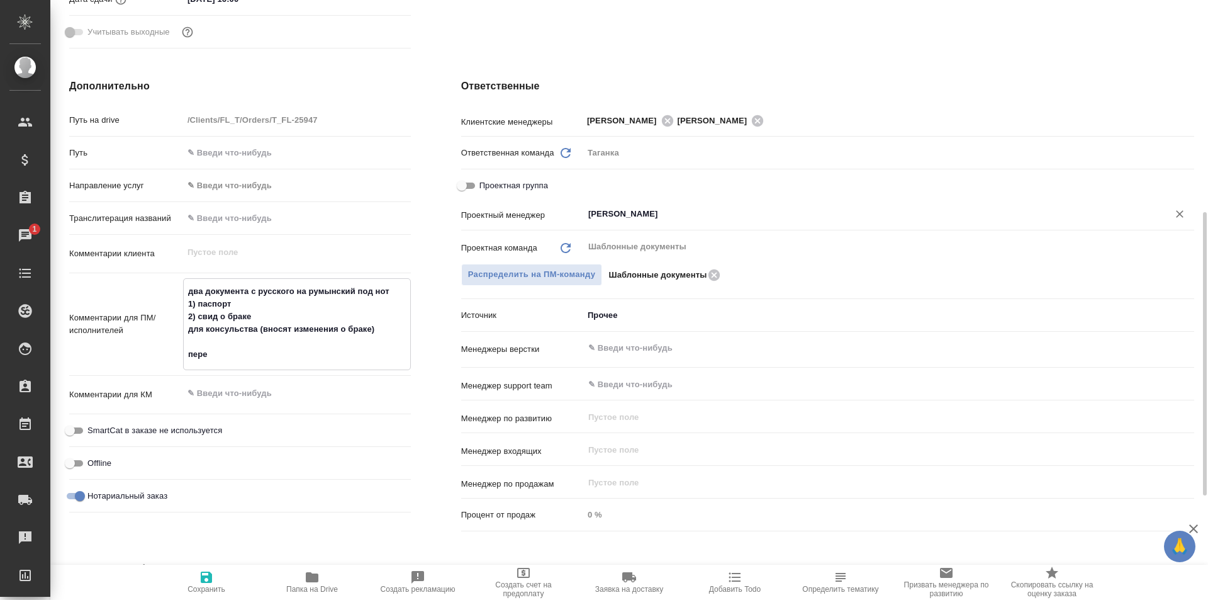
type textarea "два документа с русского на румынский под нот 1) паспорт 2) свид о браке для ко…"
type textarea "x"
type textarea "два документа с русского на румынский под нот 1) паспорт 2) свид о браке для ко…"
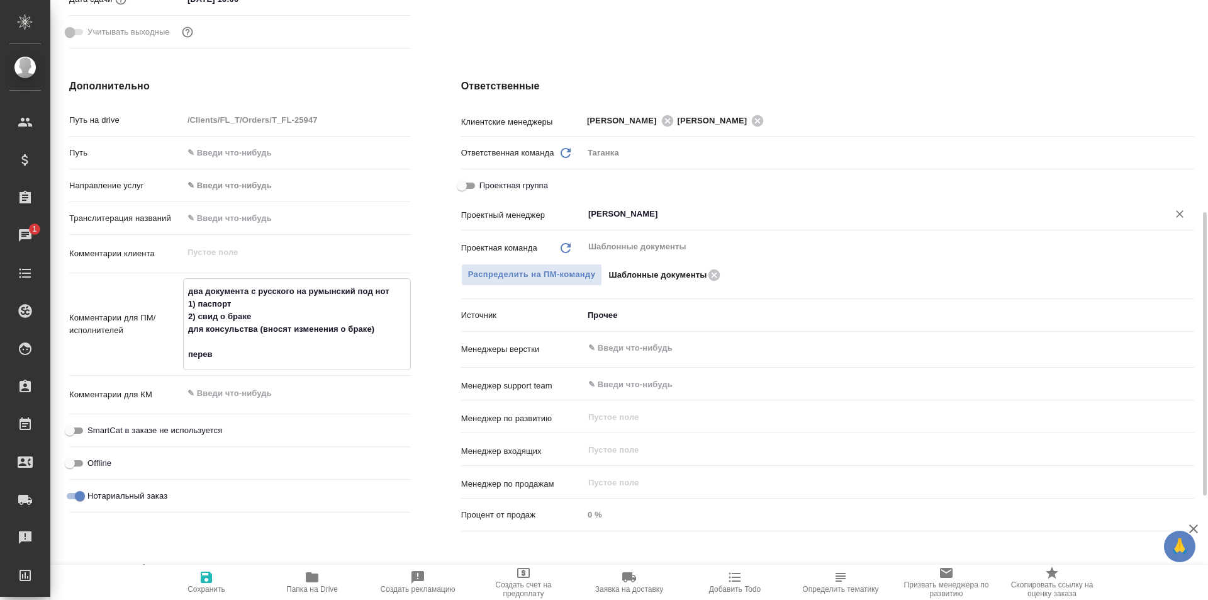
type textarea "x"
type textarea "два документа с русского на румынский под нот 1) паспорт 2) свид о браке для ко…"
type textarea "x"
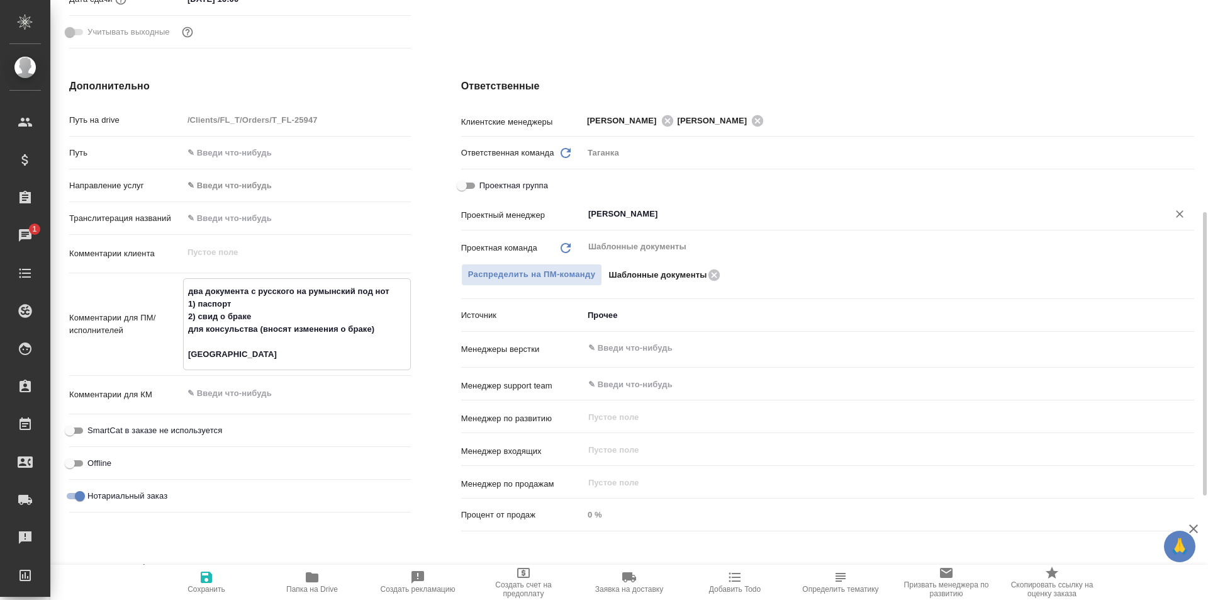
type textarea "x"
type textarea "два документа с русского на румынский под нот 1) паспорт 2) свид о браке для ко…"
type textarea "x"
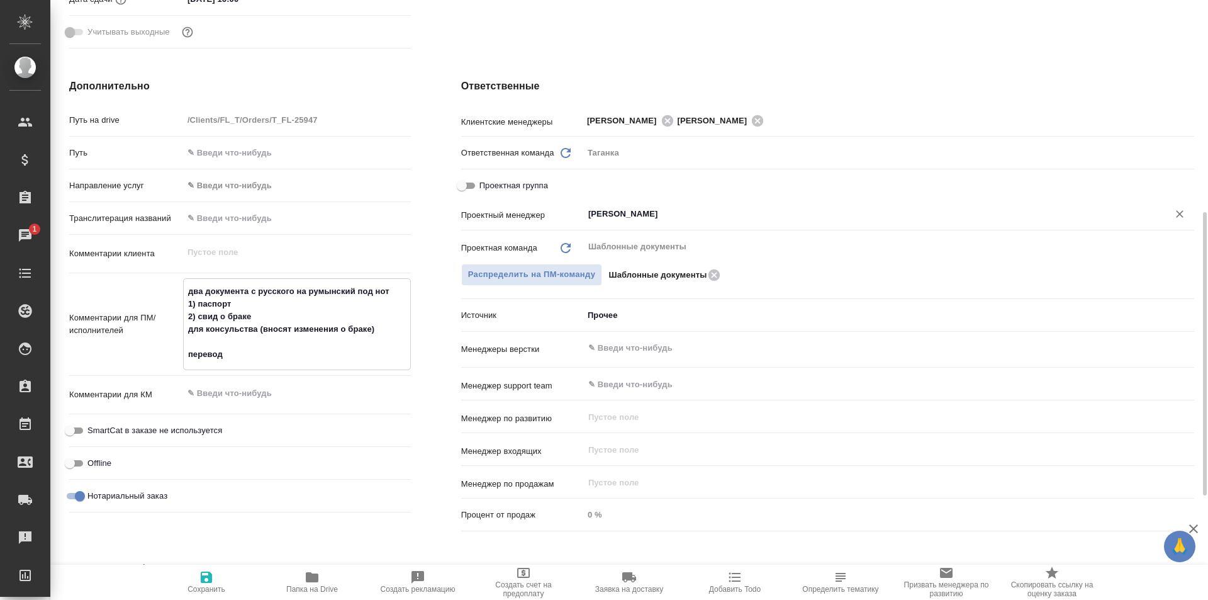
type textarea "x"
type textarea "два документа с русского на румынский под нот 1) паспорт 2) свид о браке для ко…"
type textarea "x"
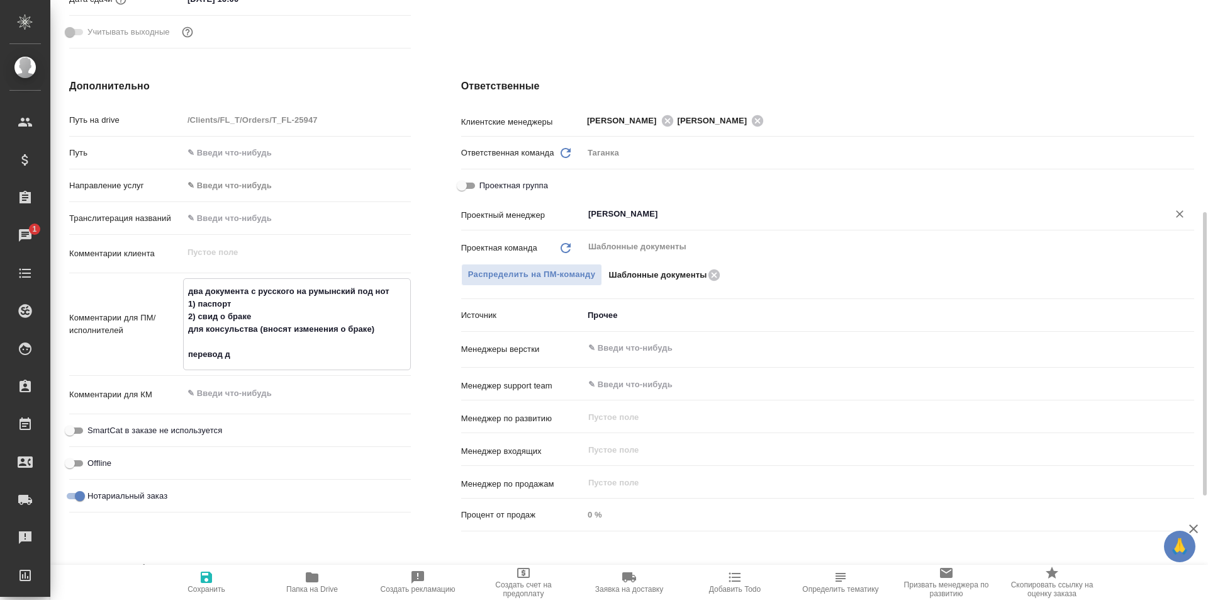
type textarea "два документа с русского на румынский под нот 1) паспорт 2) свид о браке для ко…"
type textarea "x"
type textarea "два документа с русского на румынский под нот 1) паспорт 2) свид о браке для ко…"
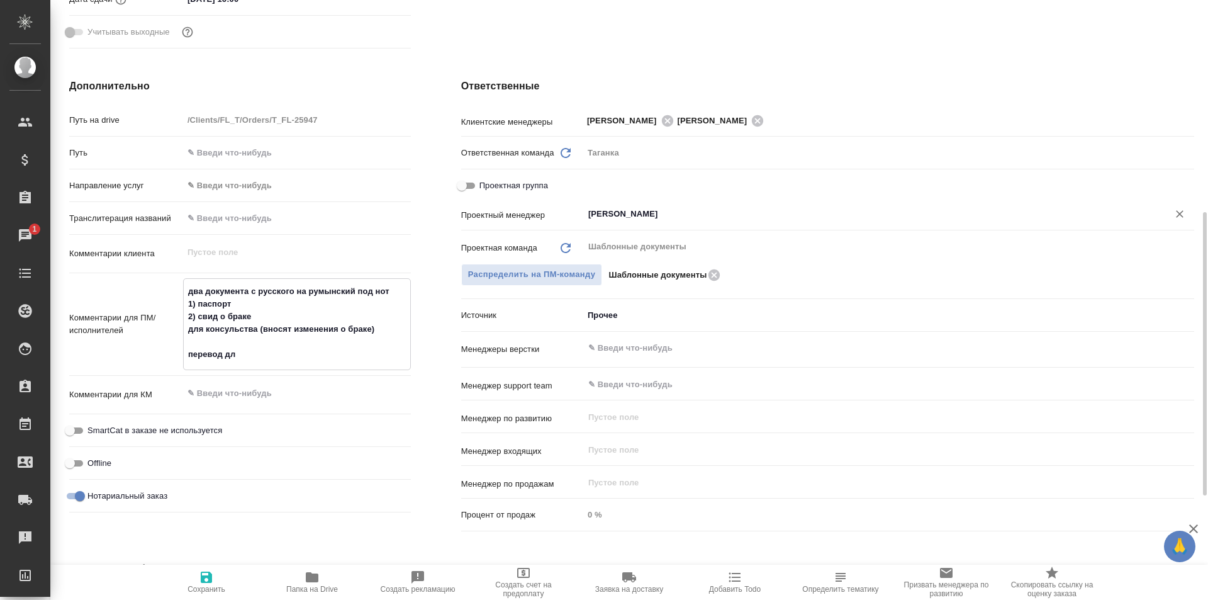
type textarea "x"
type textarea "два документа с русского на румынский под нот 1) паспорт 2) свид о браке для ко…"
type textarea "x"
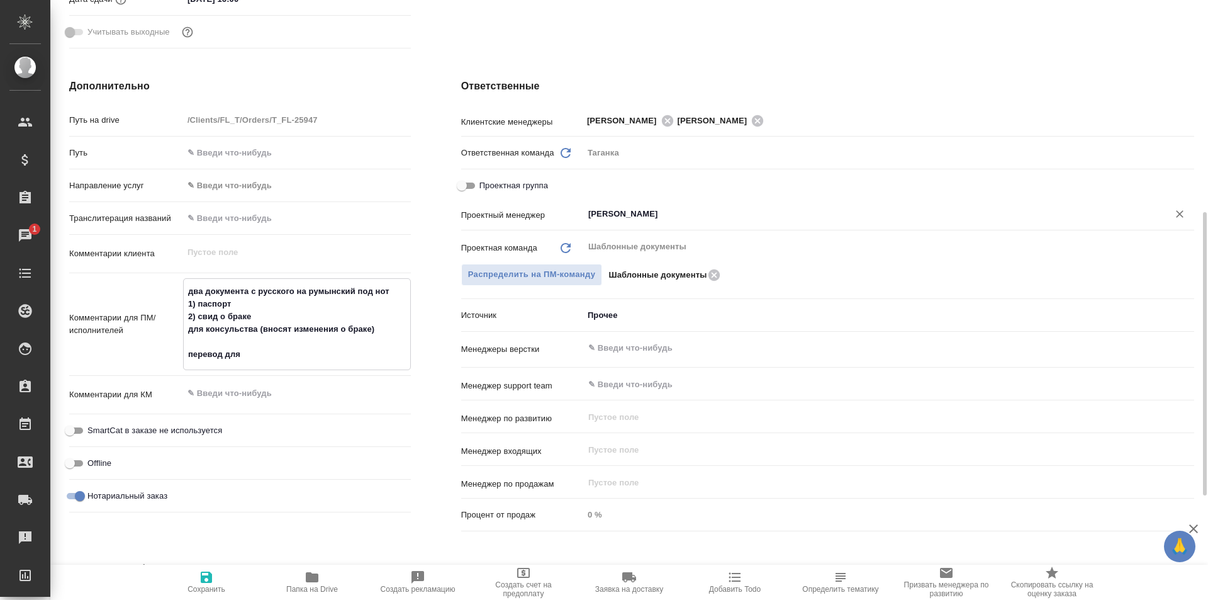
type textarea "x"
type textarea "два документа с русского на румынский под нот 1) паспорт 2) свид о браке для ко…"
type textarea "x"
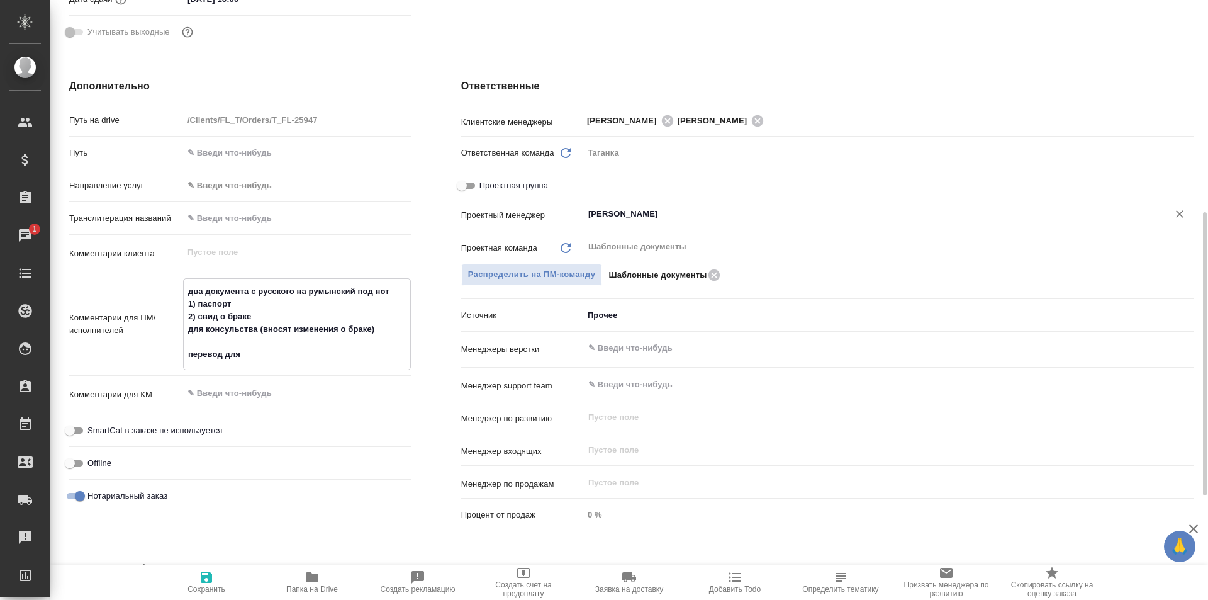
type textarea "x"
type textarea "два документа с русского на румынский под нот 1) паспорт 2) свид о браке для ко…"
type textarea "x"
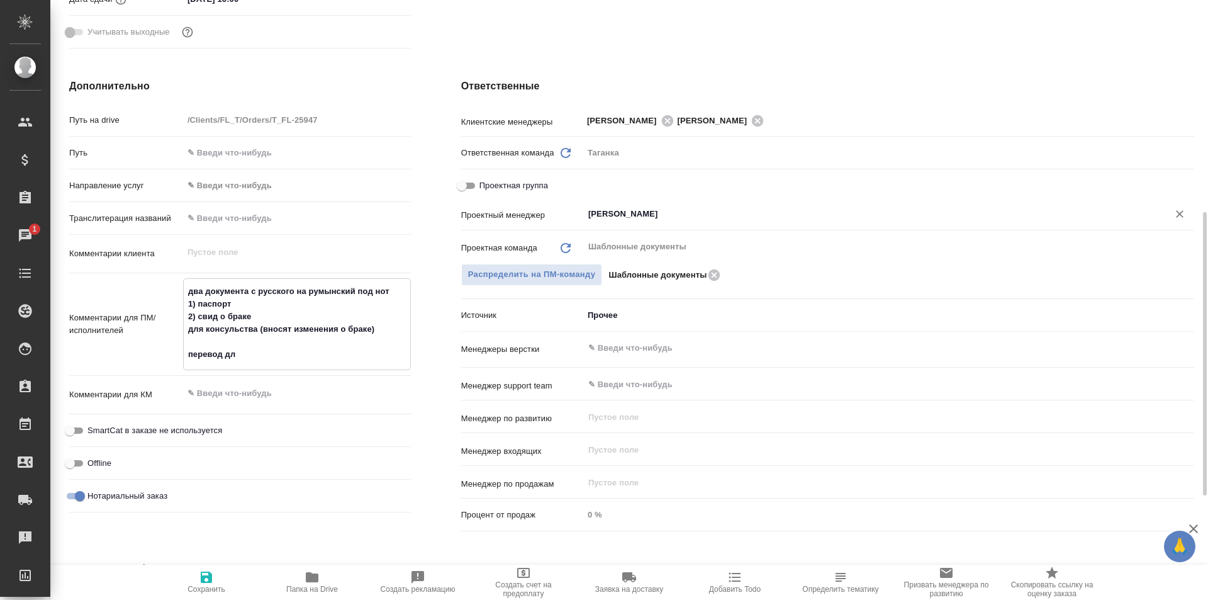
type textarea "два документа с русского на румынский под нот 1) паспорт 2) свид о браке для ко…"
type textarea "x"
type textarea "два документа с русского на румынский под нот 1) паспорт 2) свид о браке для ко…"
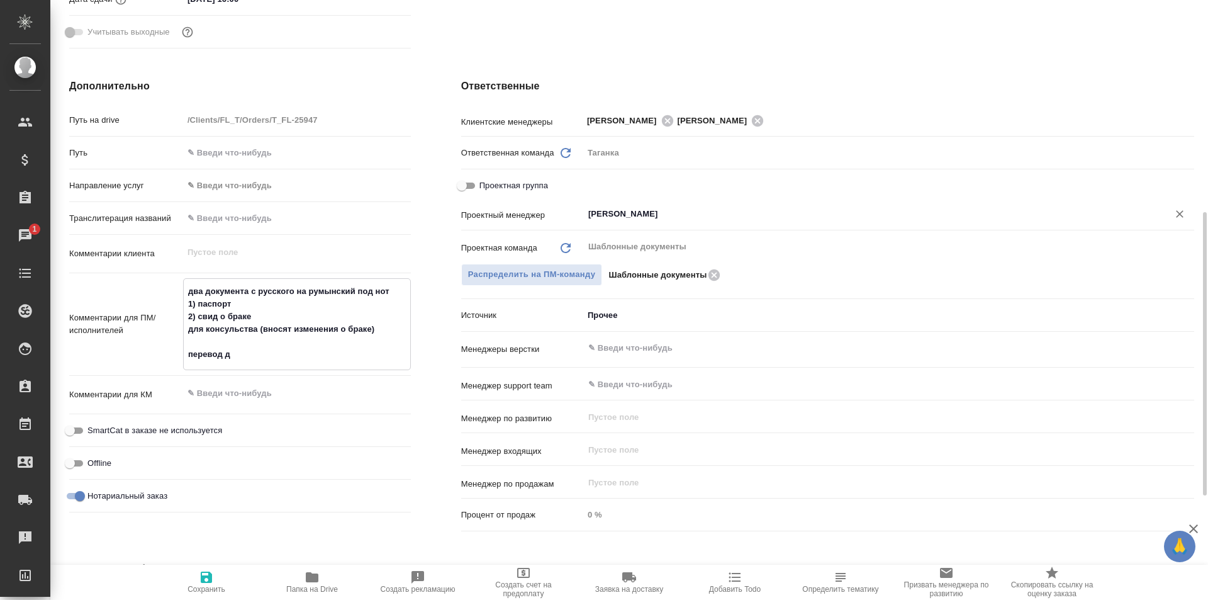
type textarea "x"
type textarea "два документа с русского на румынский под нот 1) паспорт 2) свид о браке для ко…"
type textarea "x"
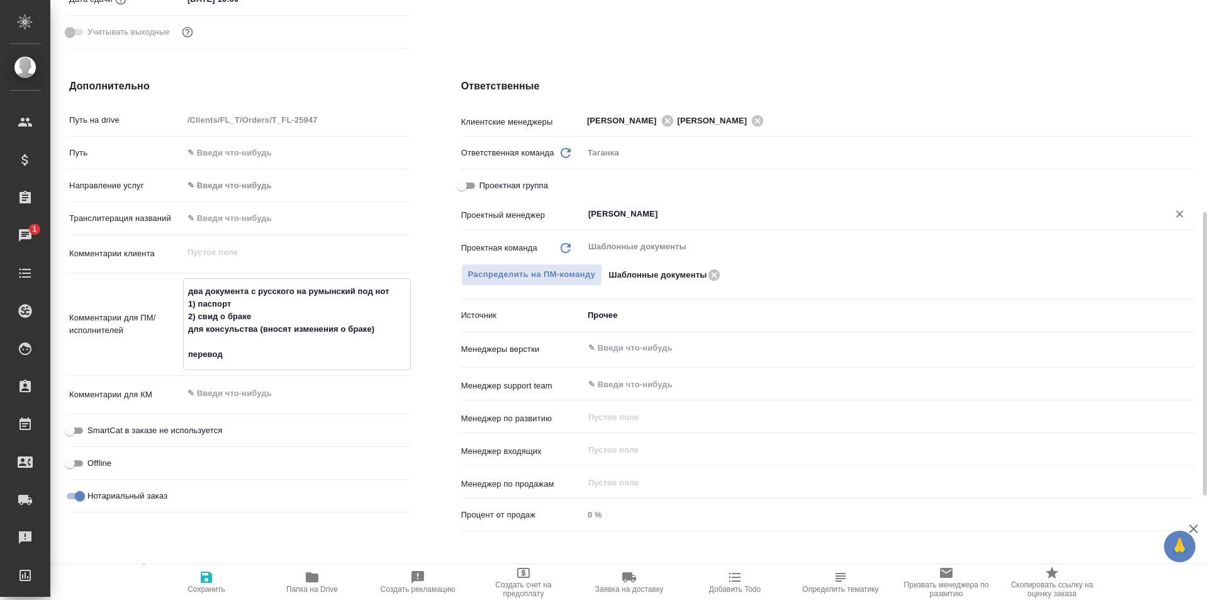
type textarea "x"
type textarea "два документа с русского на румынский под нот 1) паспорт 2) свид о браке для ко…"
type textarea "x"
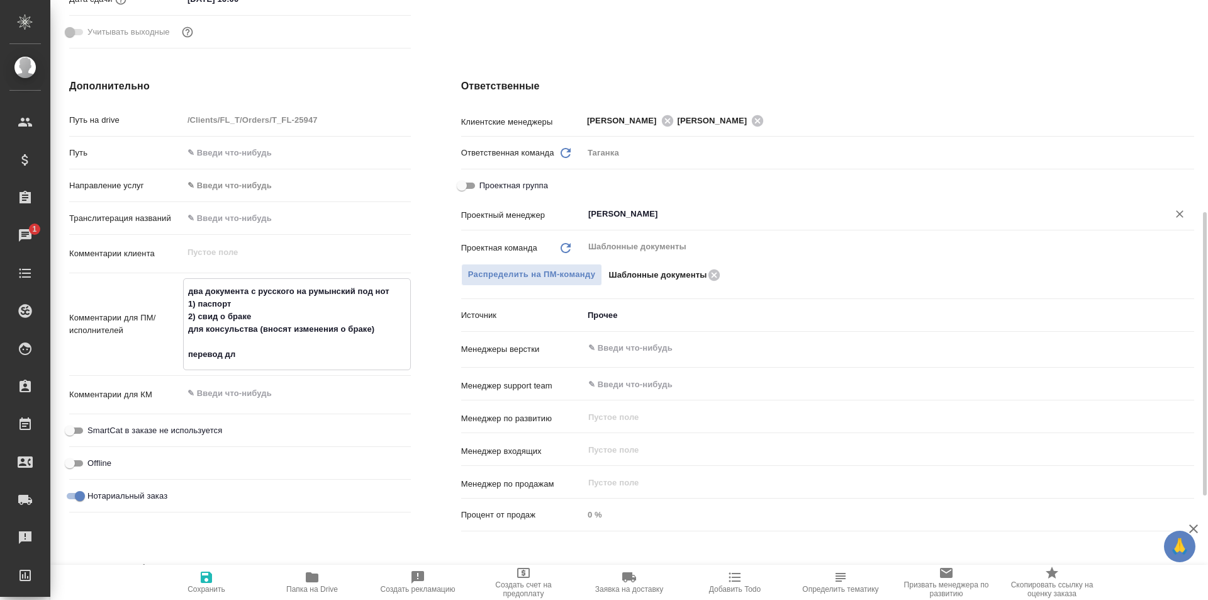
type textarea "x"
type textarea "два документа с русского на румынский под нот 1) паспорт 2) свид о браке для ко…"
type textarea "x"
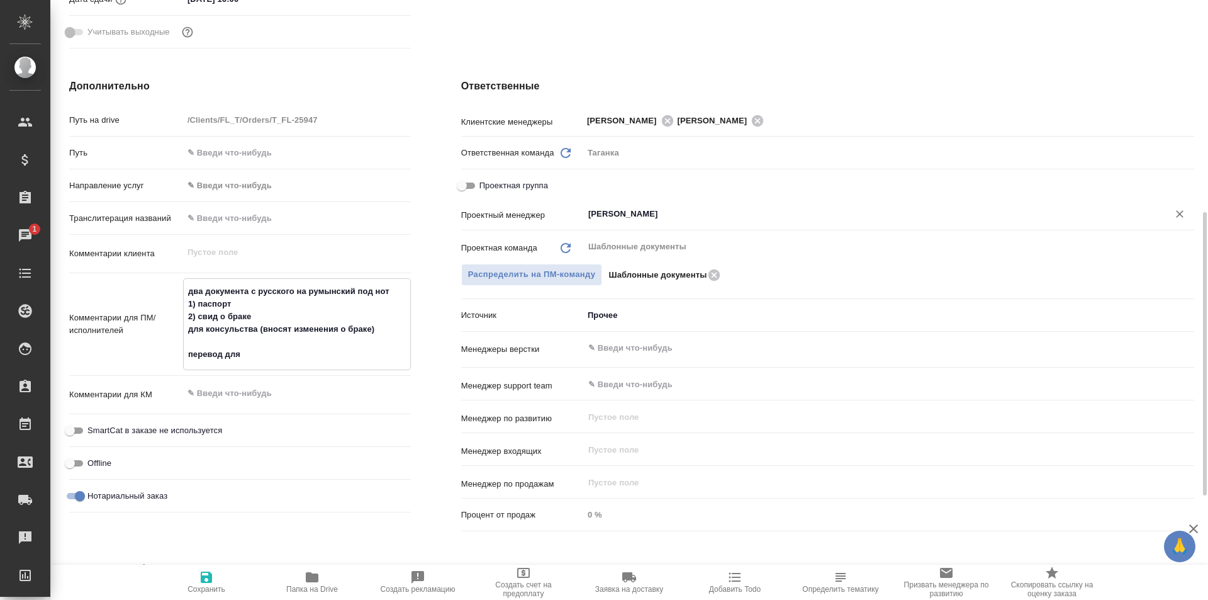
type textarea "два документа с русского на румынский под нот 1) паспорт 2) свид о браке для ко…"
type textarea "x"
type textarea "два документа с русского на румынский под нот 1) паспорт 2) свид о браке для ко…"
type textarea "x"
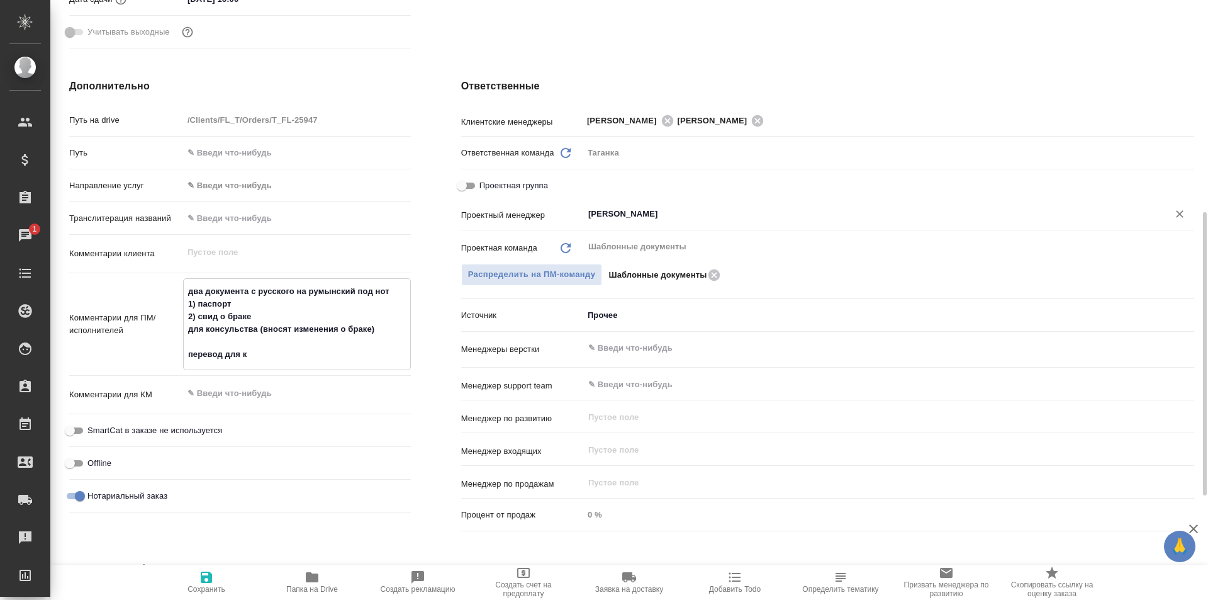
type textarea "x"
type textarea "два документа с русского на румынский под нот 1) паспорт 2) свид о браке для ко…"
type textarea "x"
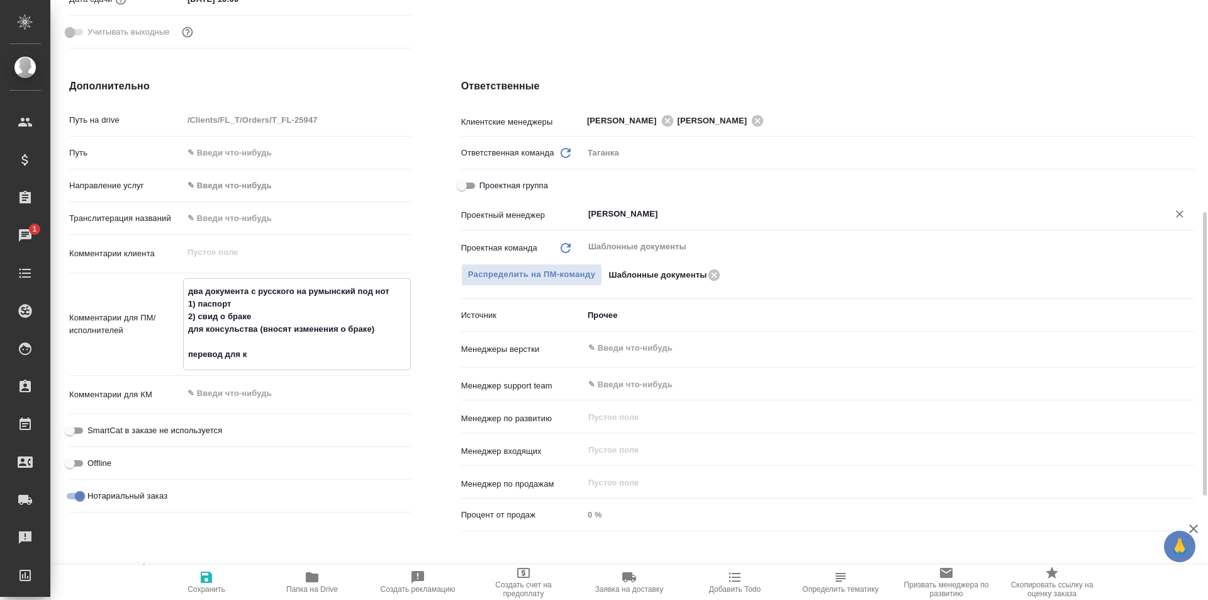
type textarea "x"
type textarea "два документа с русского на румынский под нот 1) паспорт 2) свид о браке для ко…"
type textarea "x"
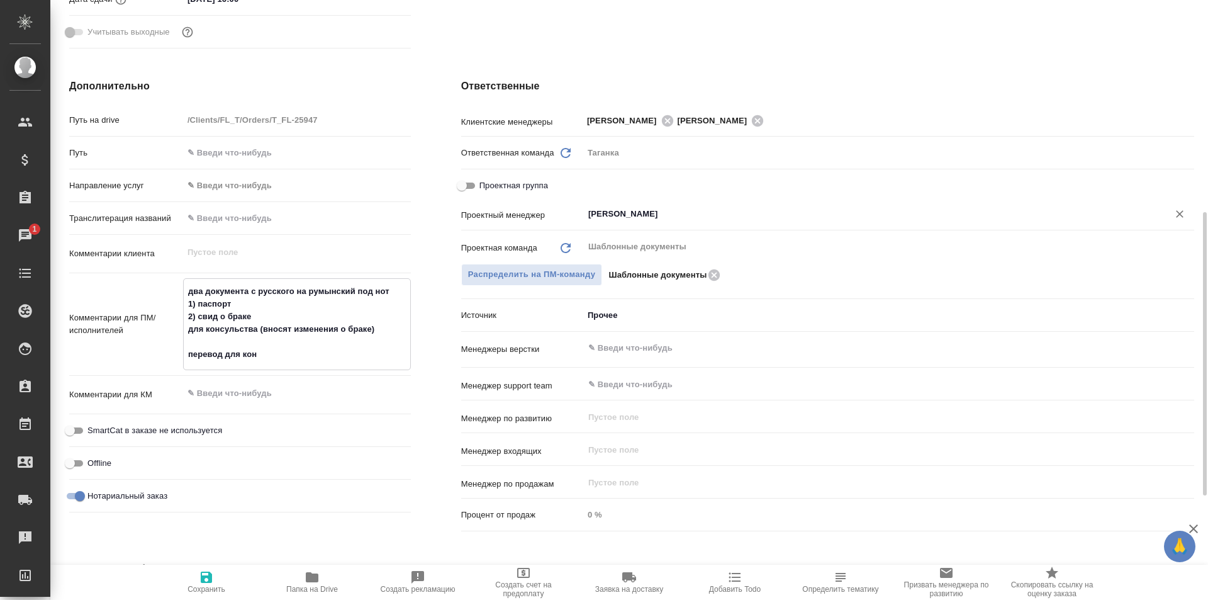
type textarea "x"
type textarea "два документа с русского на румынский под нот 1) паспорт 2) свид о браке для ко…"
type textarea "x"
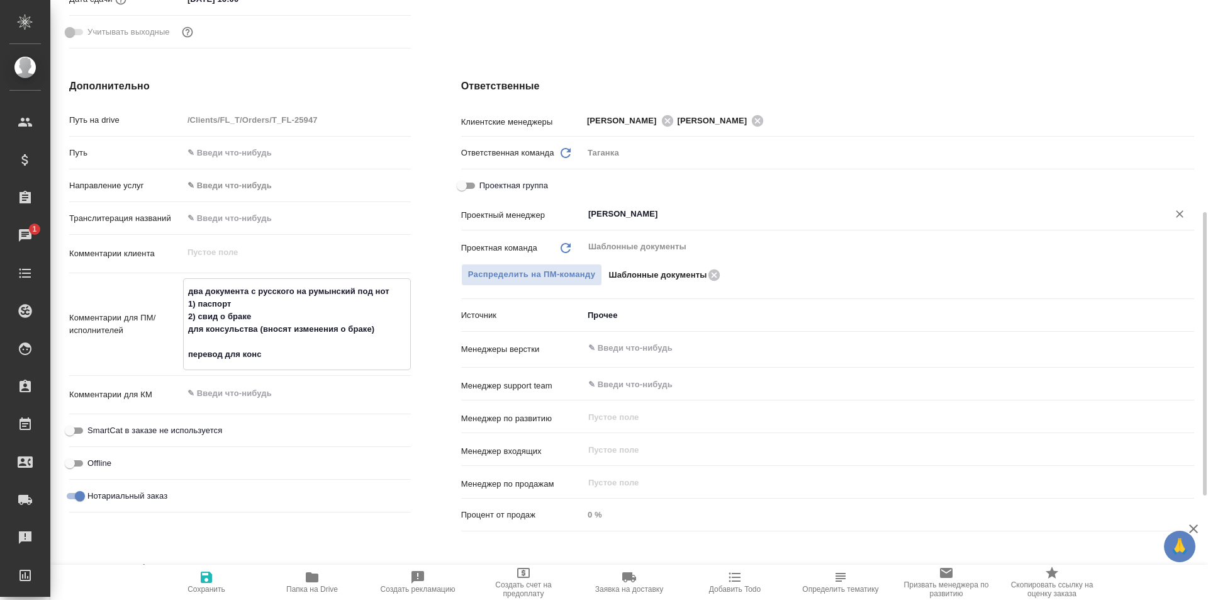
type textarea "два документа с русского на румынский под нот 1) паспорт 2) свид о браке для ко…"
type textarea "x"
type textarea "два документа с русского на румынский под нот 1) паспорт 2) свид о браке для ко…"
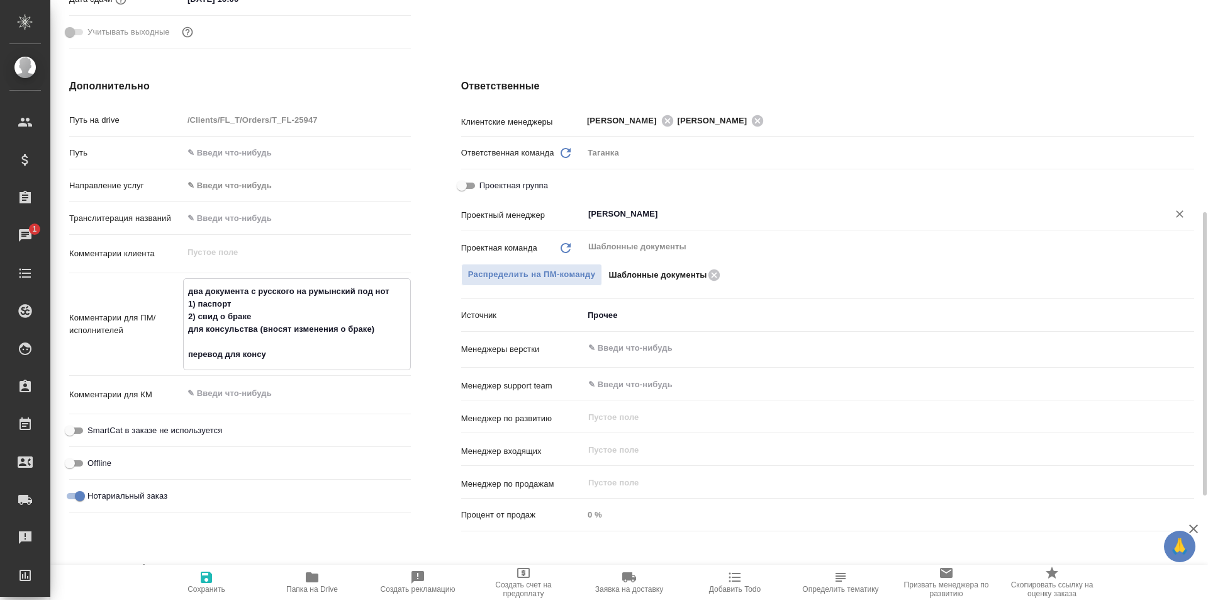
type textarea "x"
type textarea "два документа с русского на румынский под нот 1) паспорт 2) свид о браке для ко…"
type textarea "x"
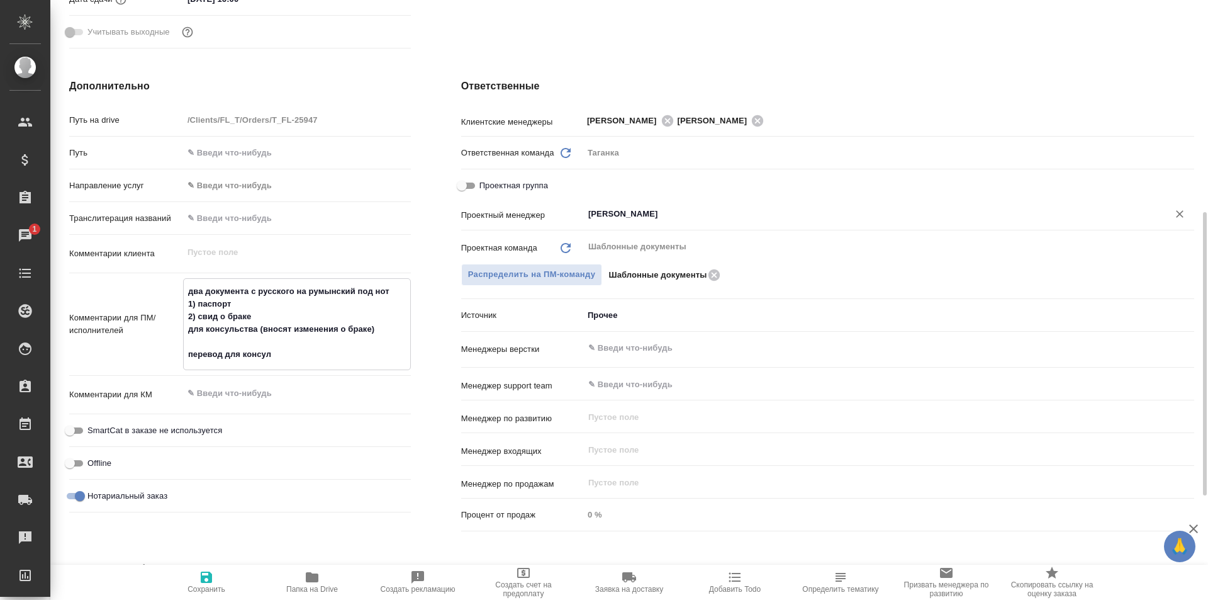
type textarea "x"
type textarea "два документа с русского на румынский под нот 1) паспорт 2) свид о браке для ко…"
type textarea "x"
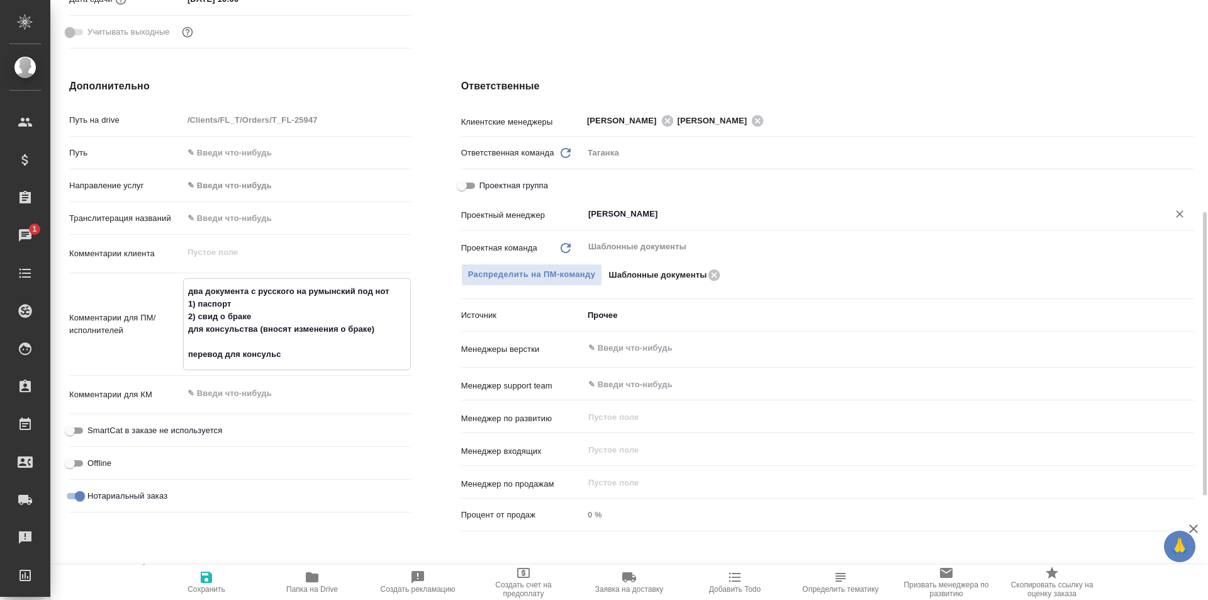
type textarea "x"
type textarea "два документа с русского на румынский под нот 1) паспорт 2) свид о браке для ко…"
type textarea "x"
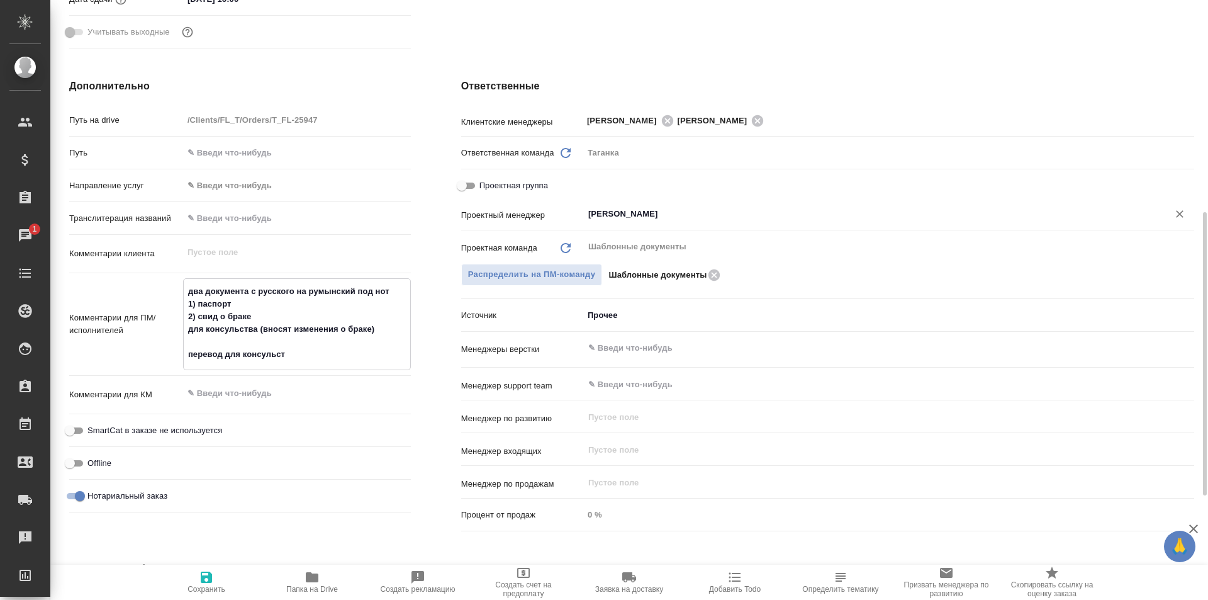
type textarea "два документа с русского на румынский под нот 1) паспорт 2) свид о браке для ко…"
type textarea "x"
type textarea "два документа с русского на румынский под нот 1) паспорт 2) свид о браке для ко…"
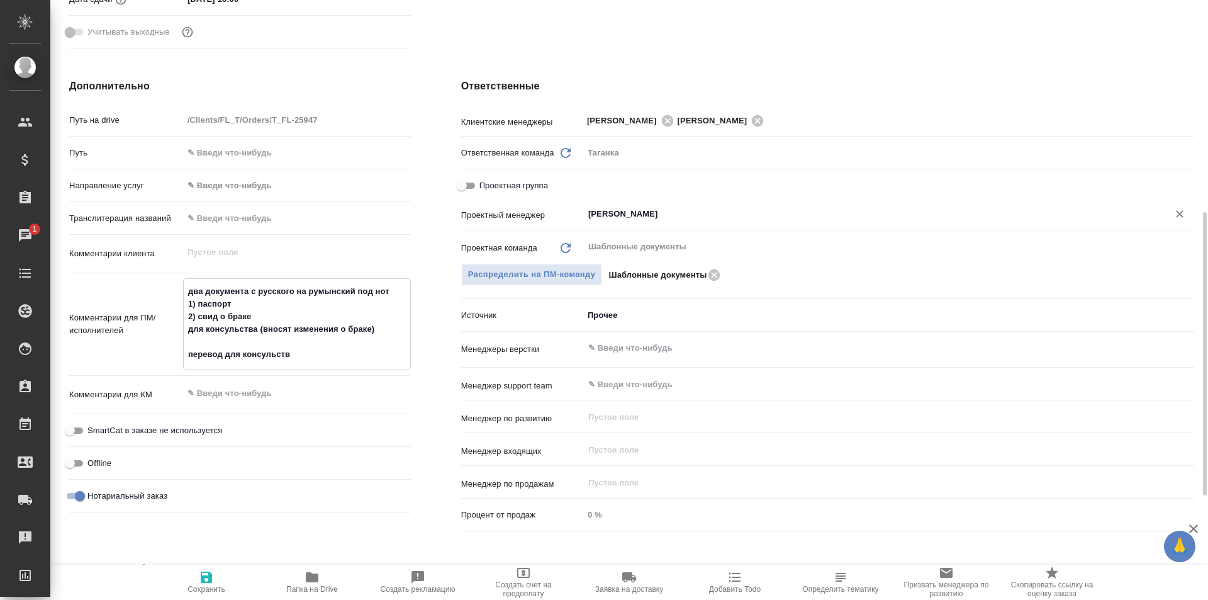
type textarea "x"
type textarea "два документа с русского на румынский под нот 1) паспорт 2) свид о браке для ко…"
type textarea "x"
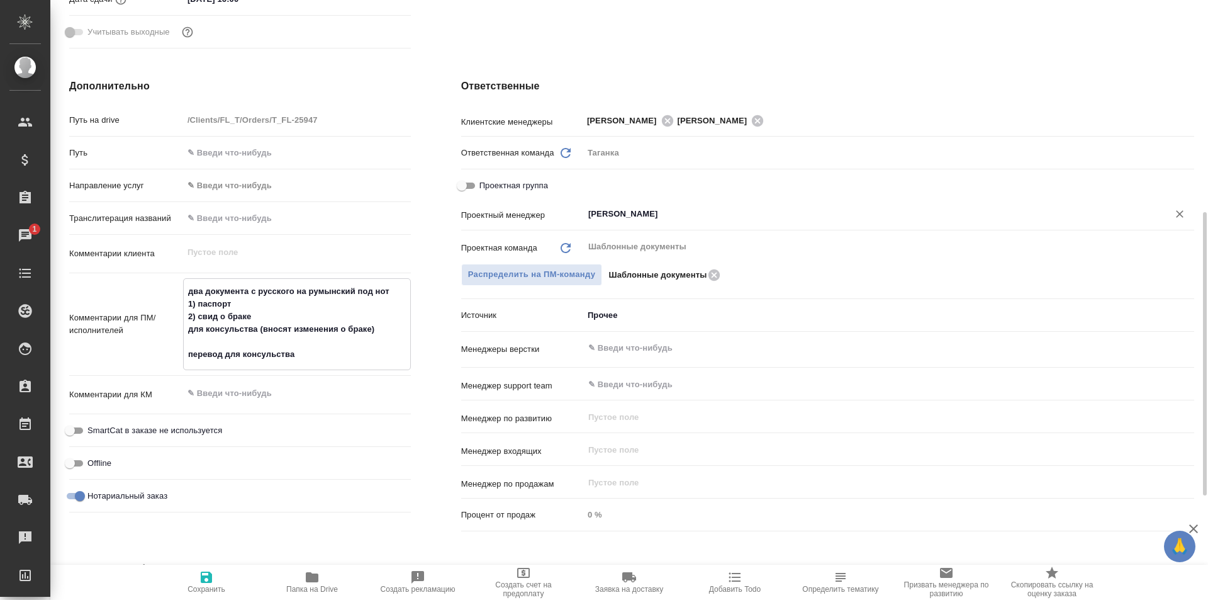
type textarea "x"
type textarea "два документа с русского на румынский под нот 1) паспорт 2) свид о браке для ко…"
type textarea "x"
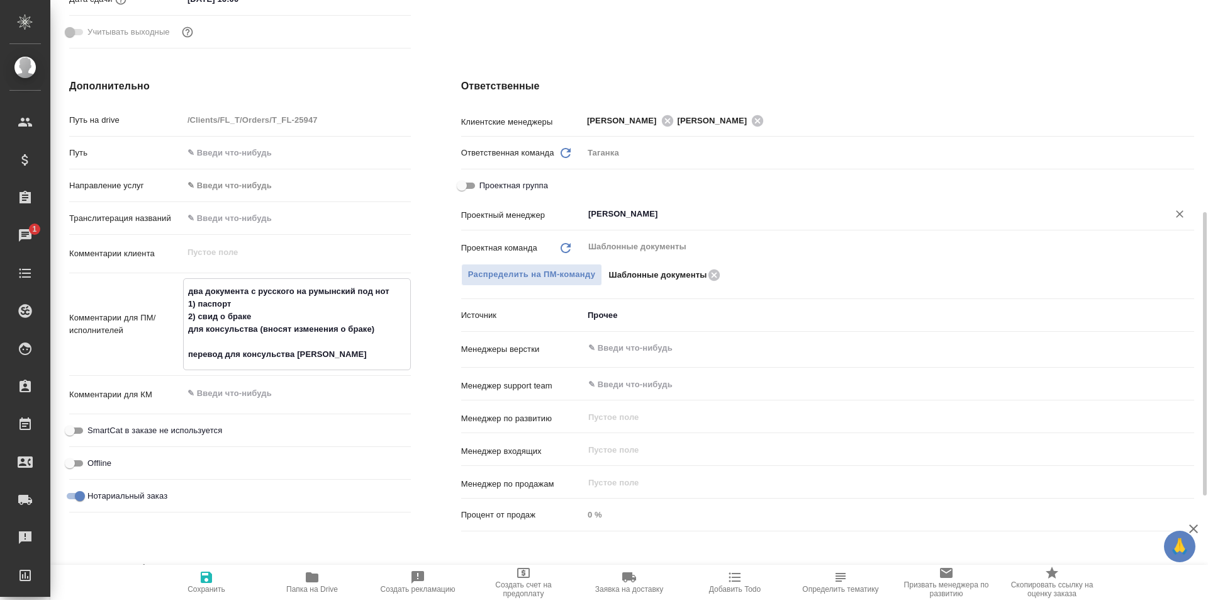
type textarea "x"
type textarea "два документа с русского на румынский под нот 1) паспорт 2) свид о браке для ко…"
type textarea "x"
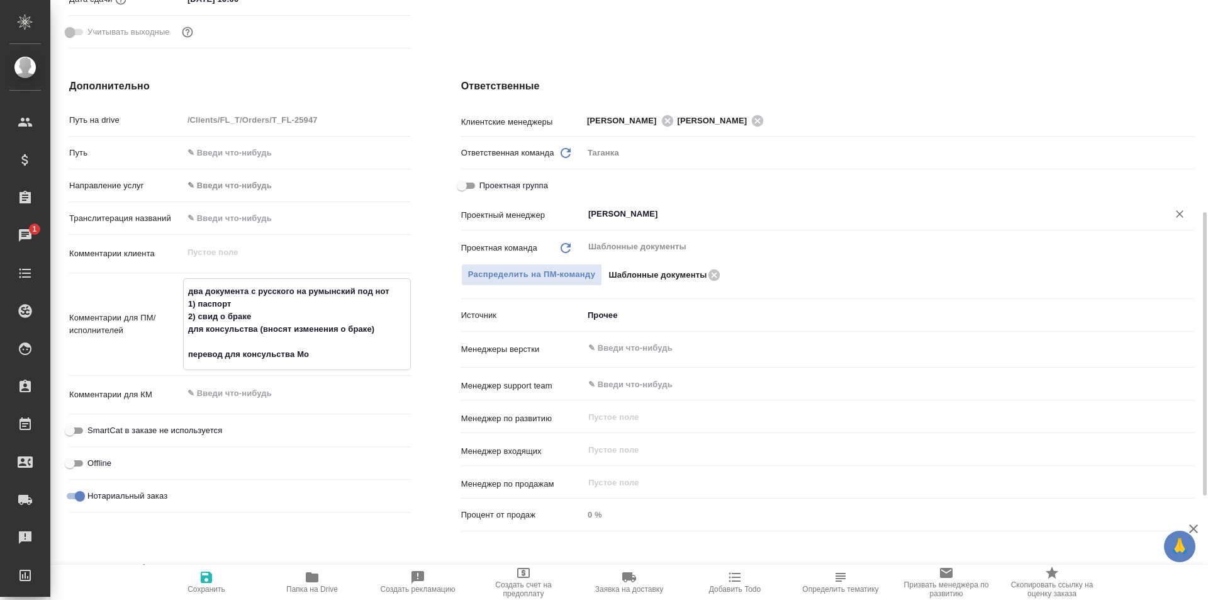
type textarea "два документа с русского на румынский под нот 1) паспорт 2) свид о браке для ко…"
type textarea "x"
type textarea "два документа с русского на румынский под нот 1) паспорт 2) свид о браке для ко…"
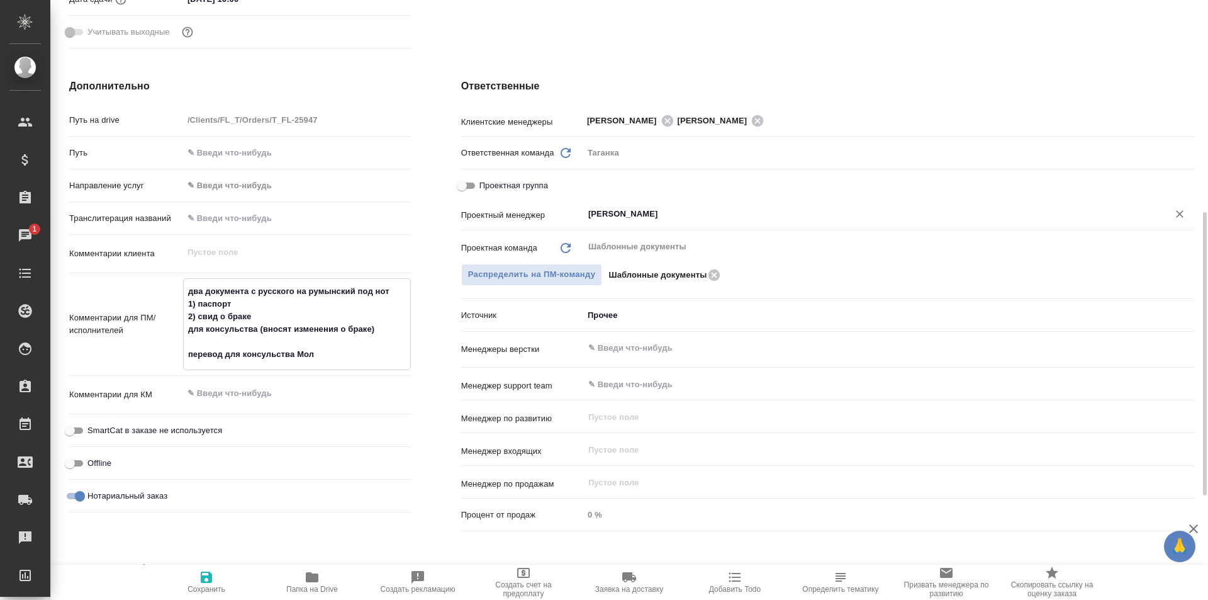
type textarea "x"
type textarea "два документа с русского на румынский под нот 1) паспорт 2) свид о браке для ко…"
type textarea "x"
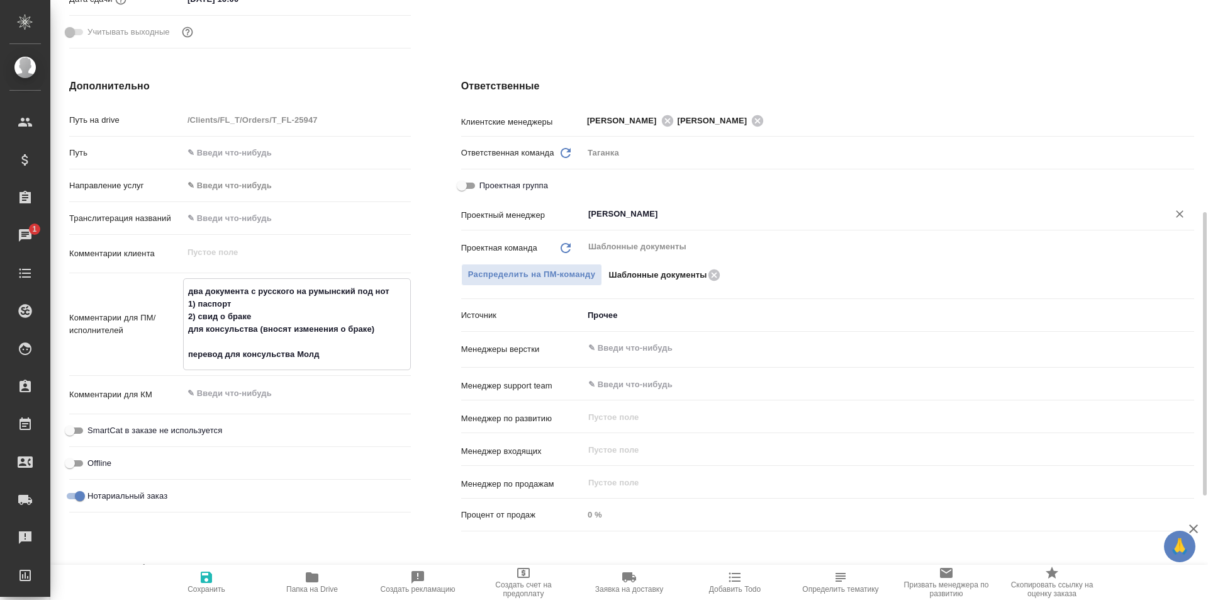
type textarea "x"
type textarea "два документа с русского на румынский под нот 1) паспорт 2) свид о браке для ко…"
type textarea "x"
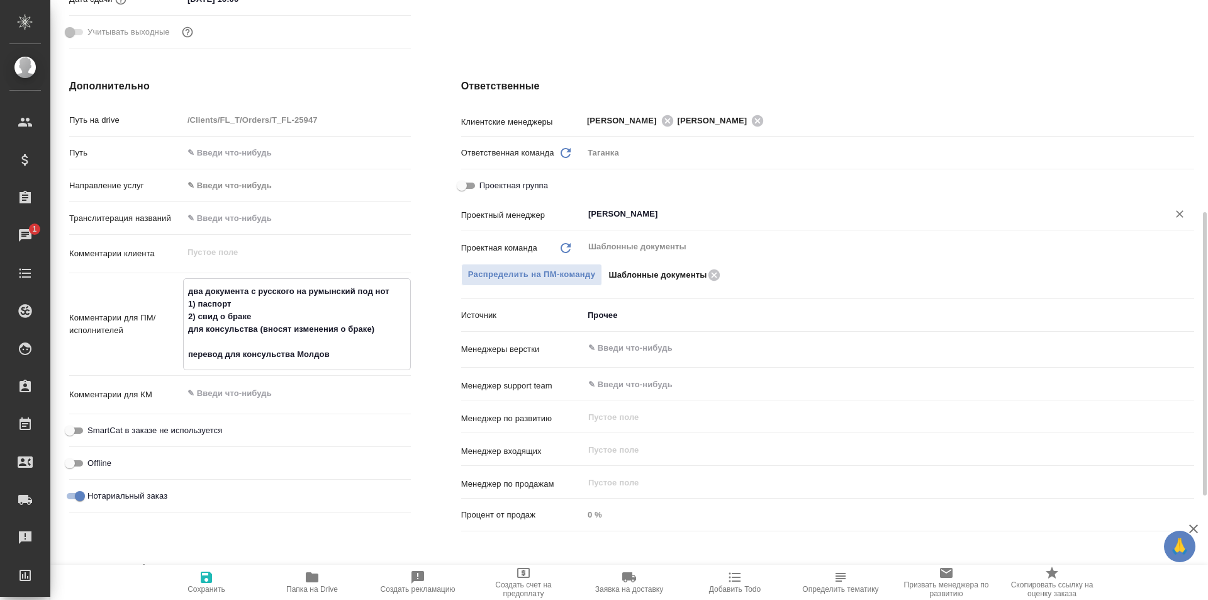
type textarea "x"
type textarea "два документа с русского на румынский под нот 1) паспорт 2) свид о браке для ко…"
type textarea "x"
type textarea "два документа с русского на румынский под нот 1) паспорт 2) свид о браке для ко…"
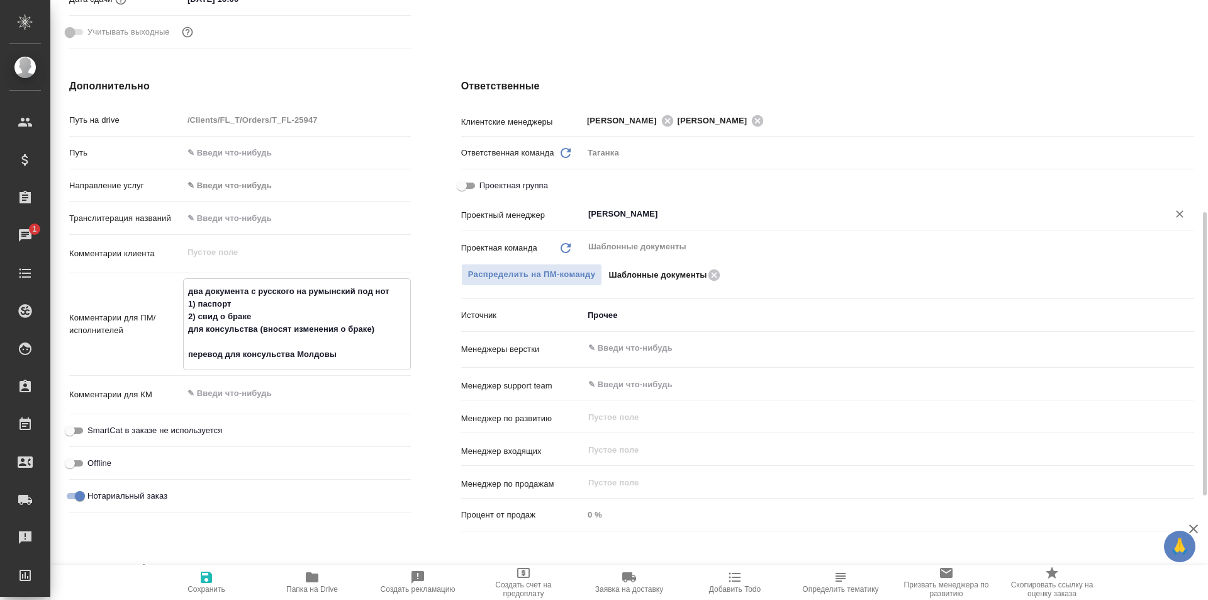
type textarea "x"
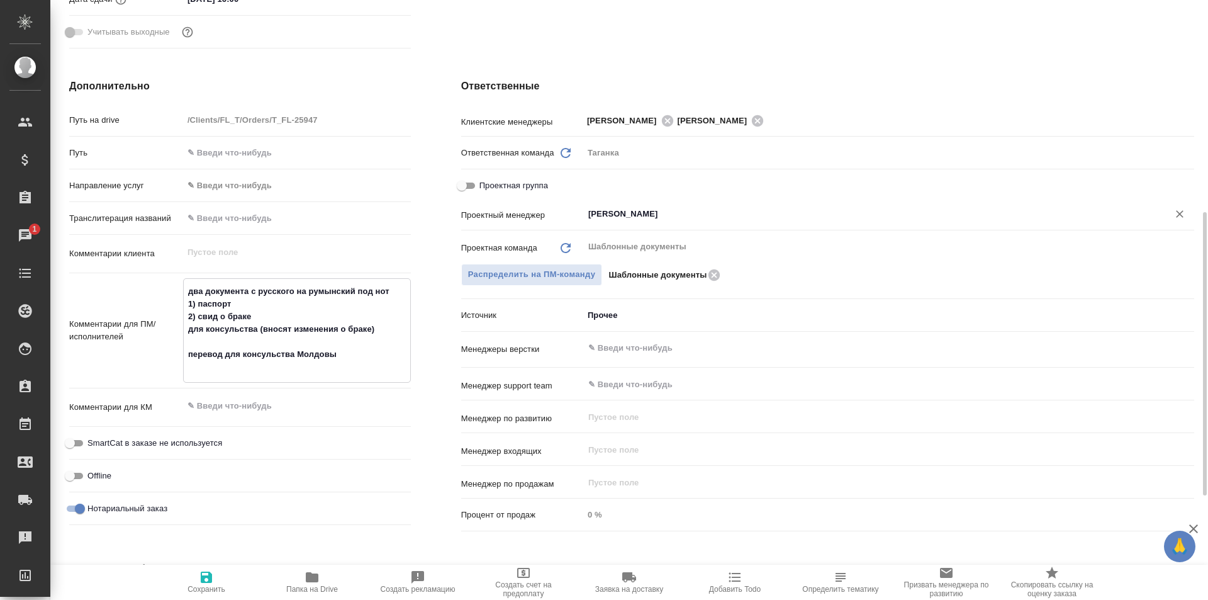
type textarea "два документа с русского на румынский под нот 1) паспорт 2) свид о браке для ко…"
type textarea "x"
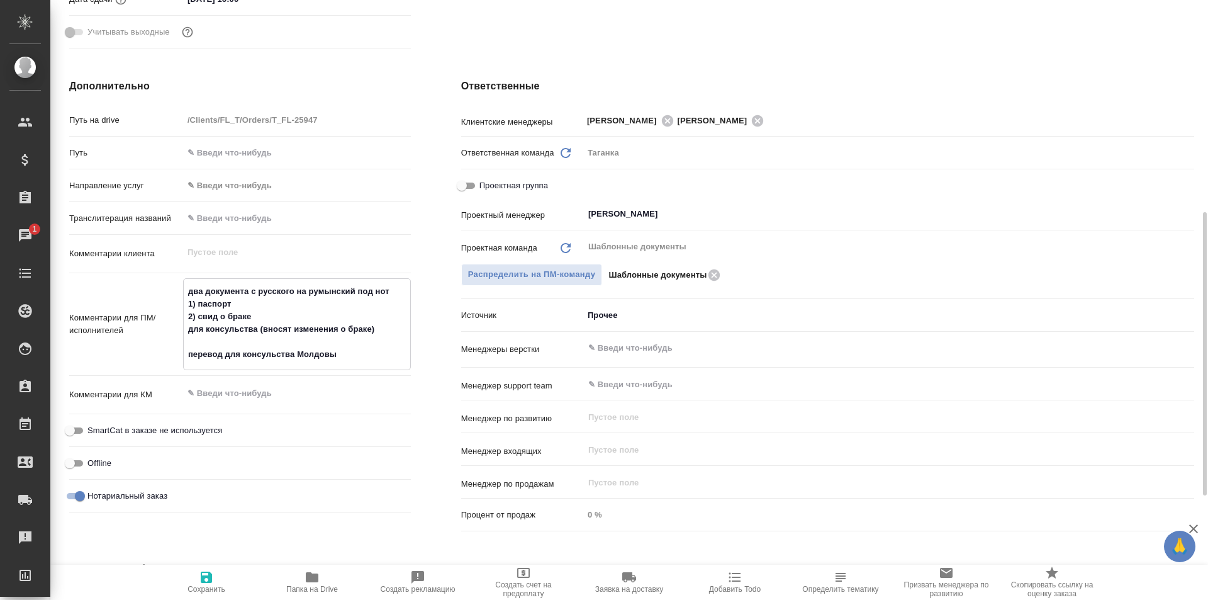
type textarea "два документа с русского на румынский под нот 1) паспорт 2) свид о браке для ко…"
type textarea "x"
click at [436, 404] on div "Ответственные Клиентские менеджеры Прохорова Анастасия Галишева Мария ​ Ответст…" at bounding box center [827, 307] width 783 height 508
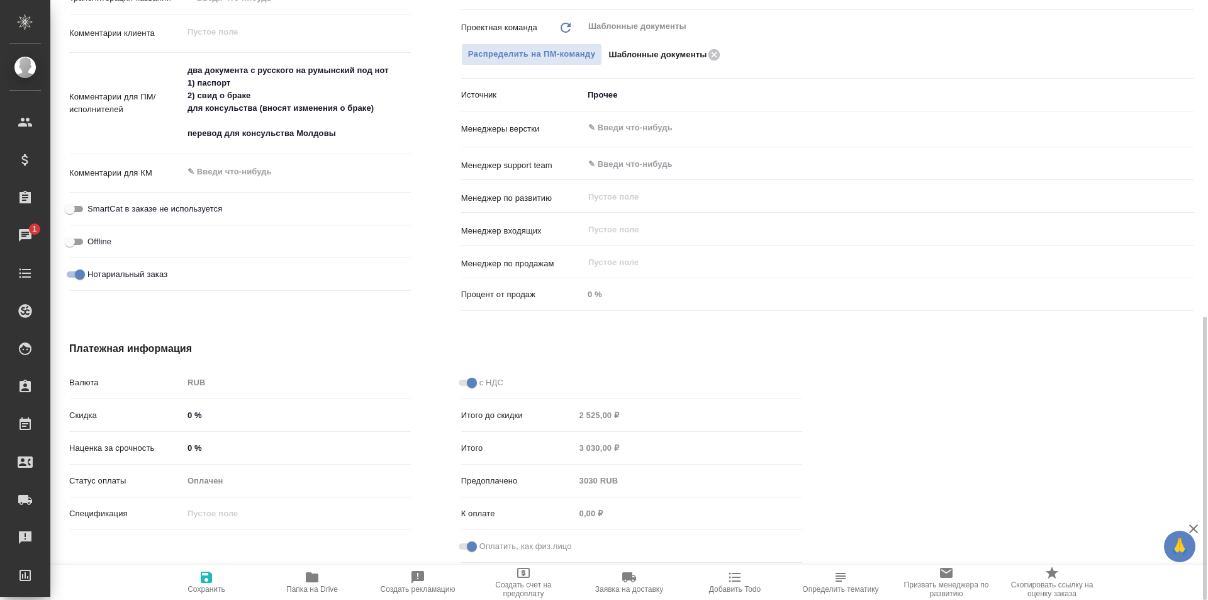
click at [201, 579] on icon "button" at bounding box center [206, 576] width 11 height 11
type textarea "x"
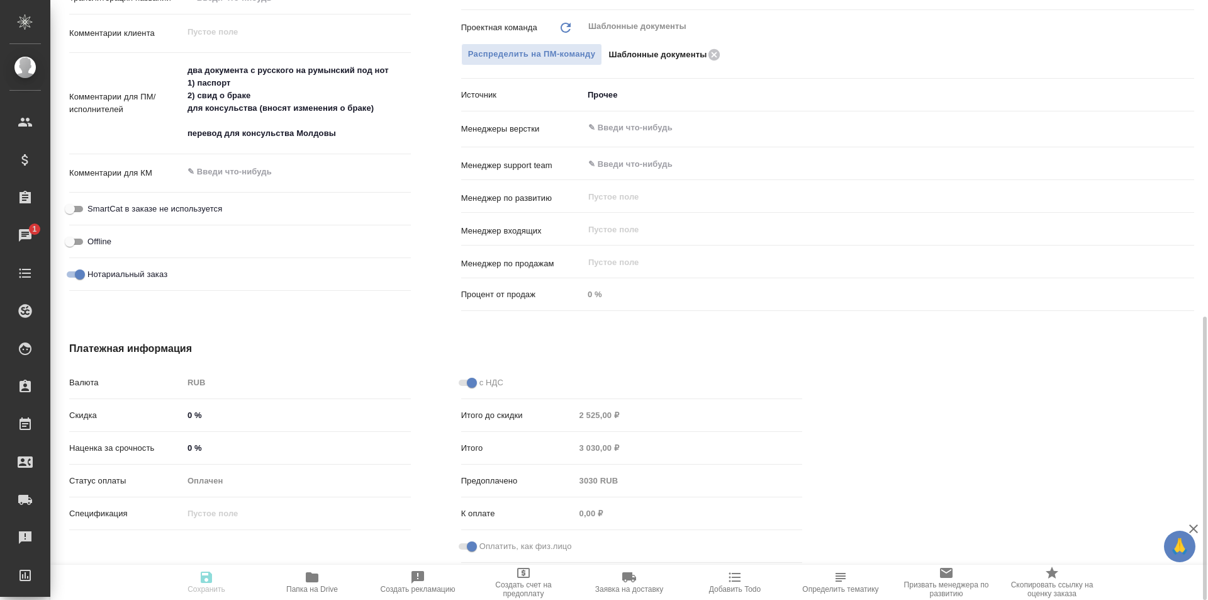
type textarea "x"
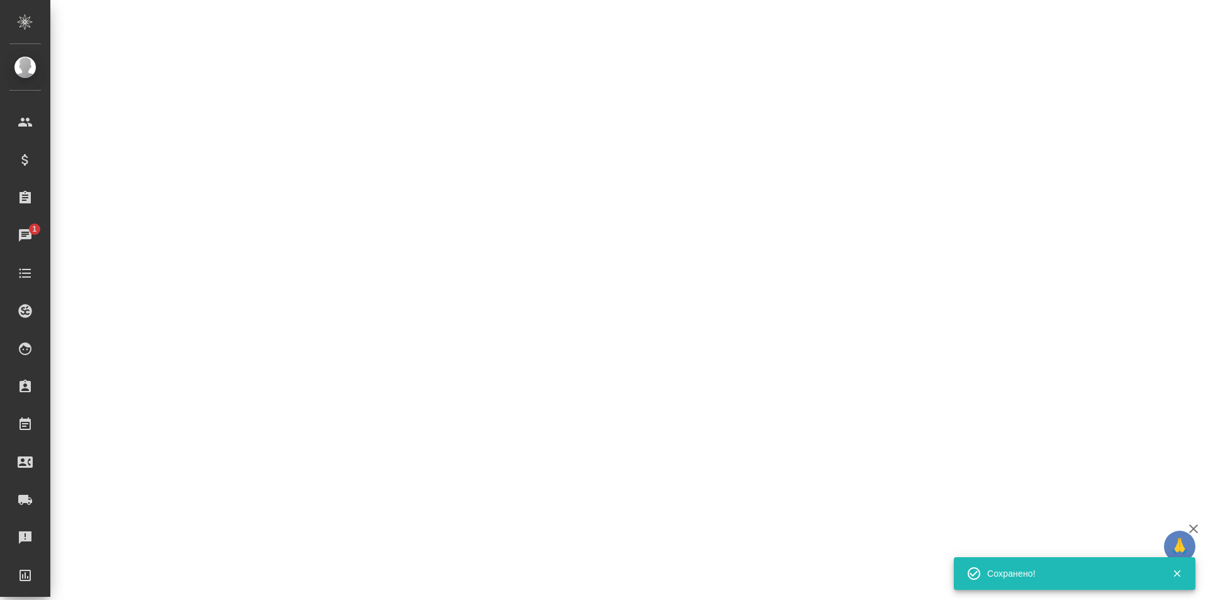
select select "RU"
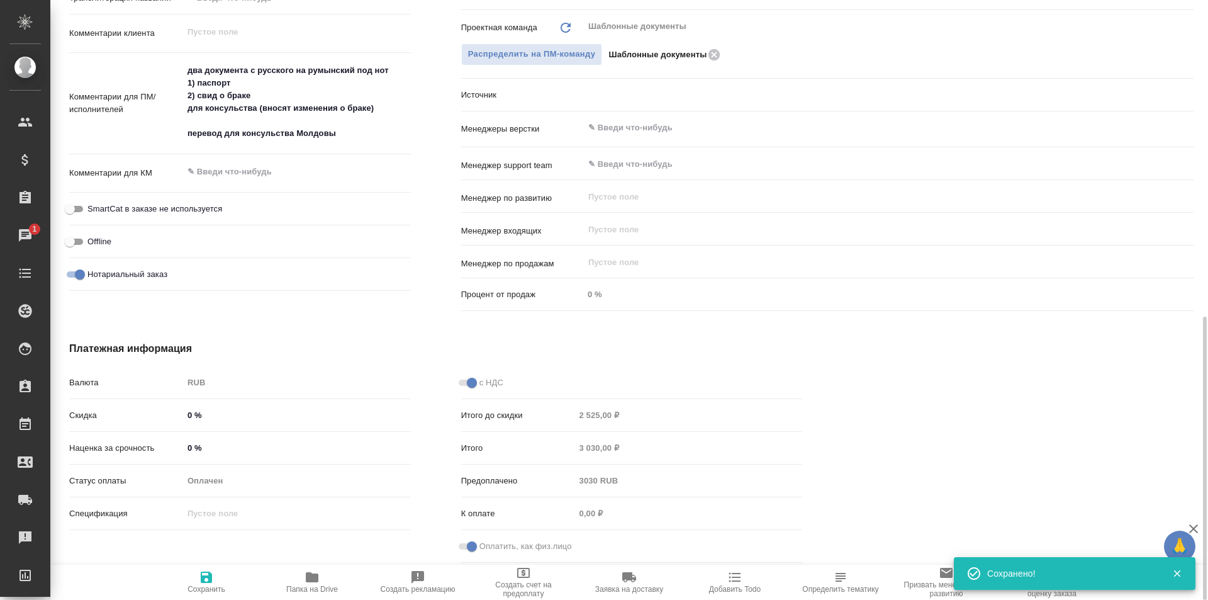
type textarea "x"
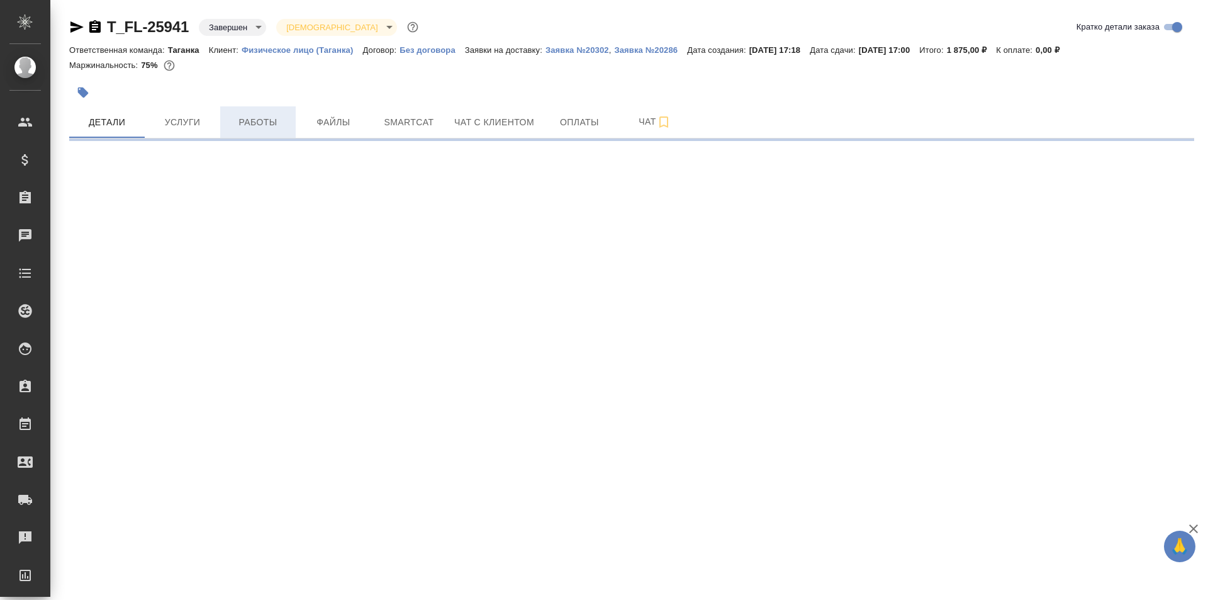
click at [240, 118] on span "Работы" at bounding box center [258, 123] width 60 height 16
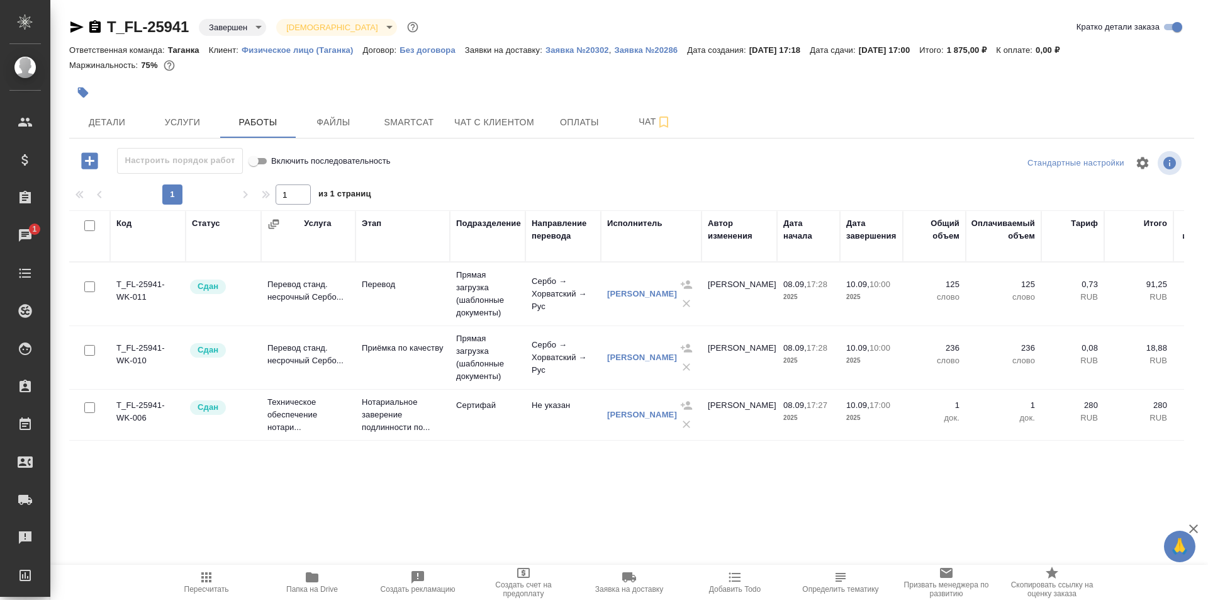
click at [398, 298] on td "Перевод" at bounding box center [402, 294] width 94 height 44
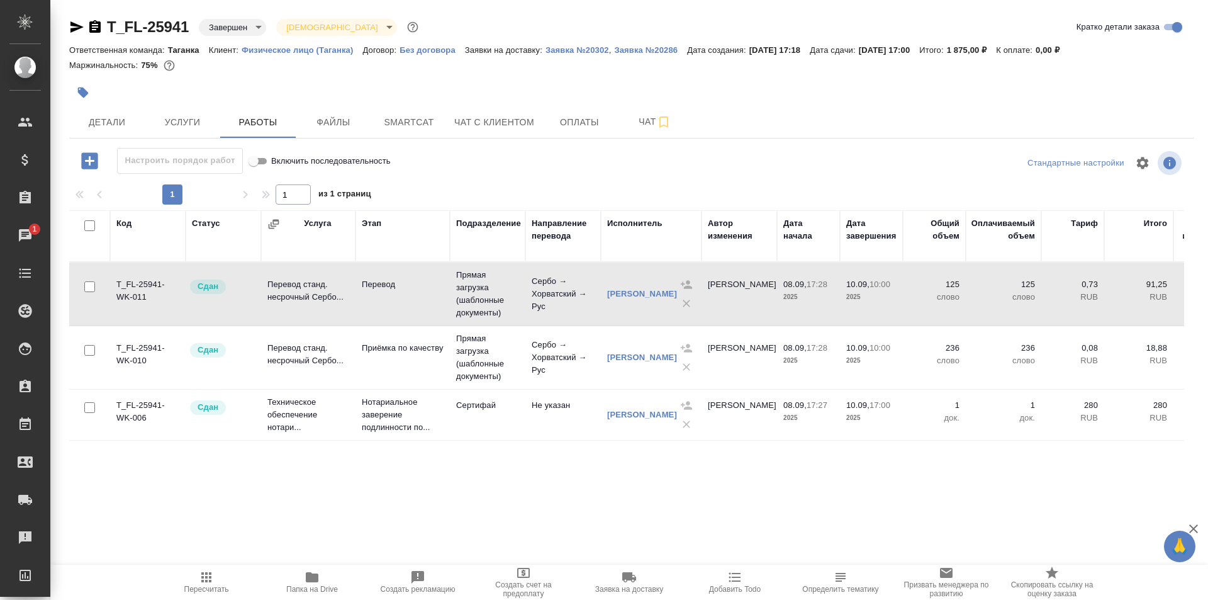
click at [398, 298] on td "Перевод" at bounding box center [402, 294] width 94 height 44
click at [418, 354] on p "Приёмка по качеству" at bounding box center [403, 348] width 82 height 13
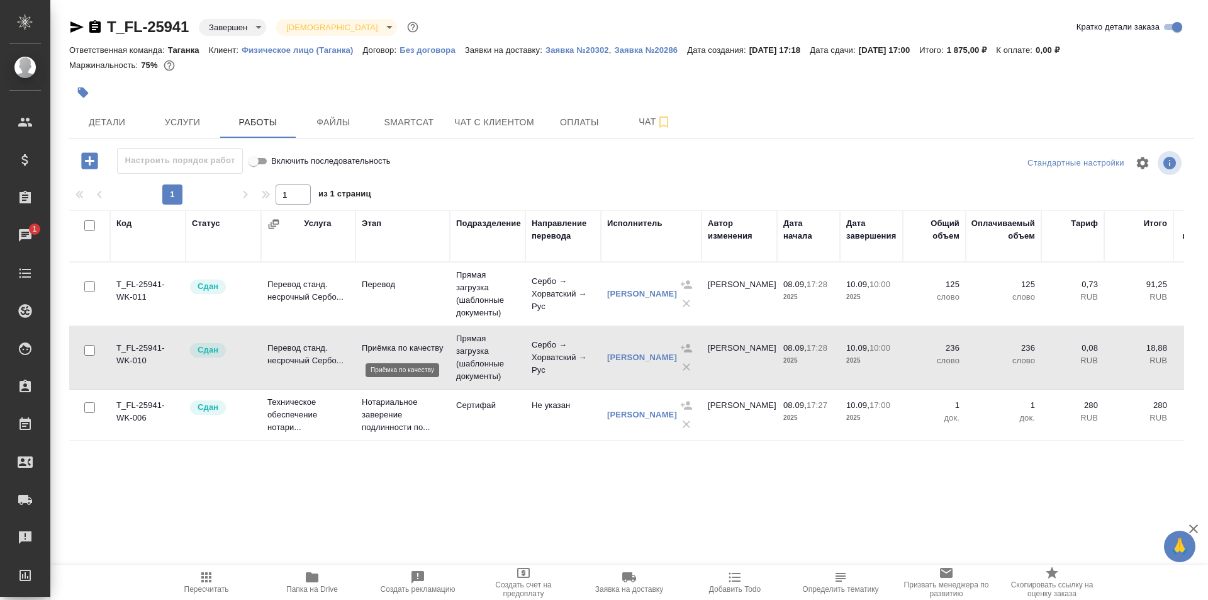
click at [418, 354] on p "Приёмка по качеству" at bounding box center [403, 348] width 82 height 13
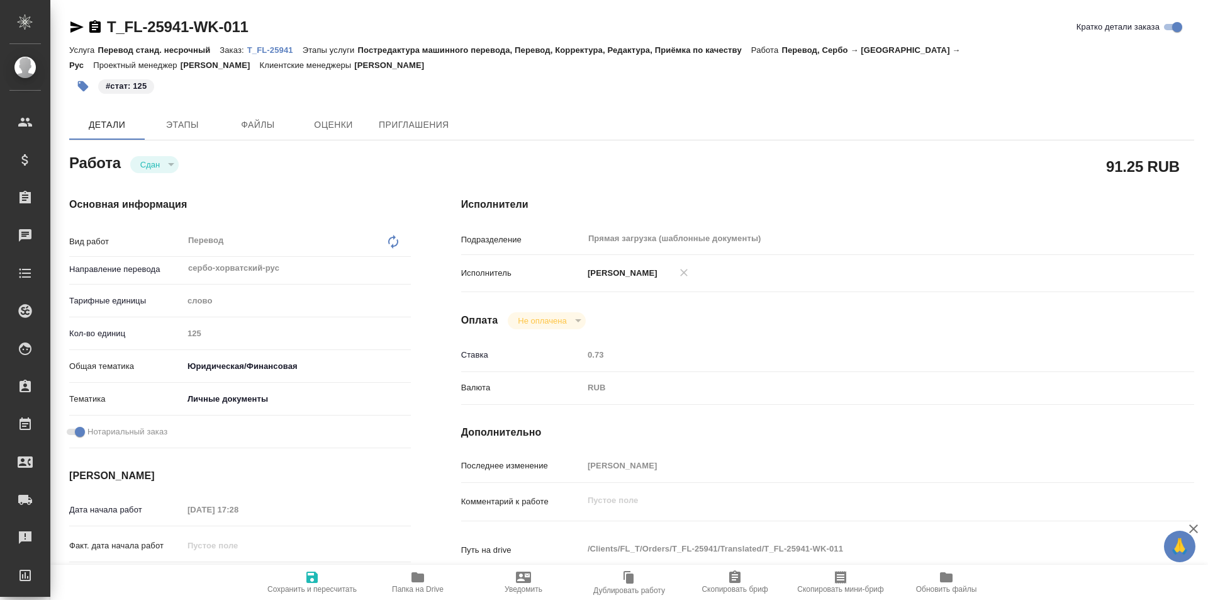
type textarea "x"
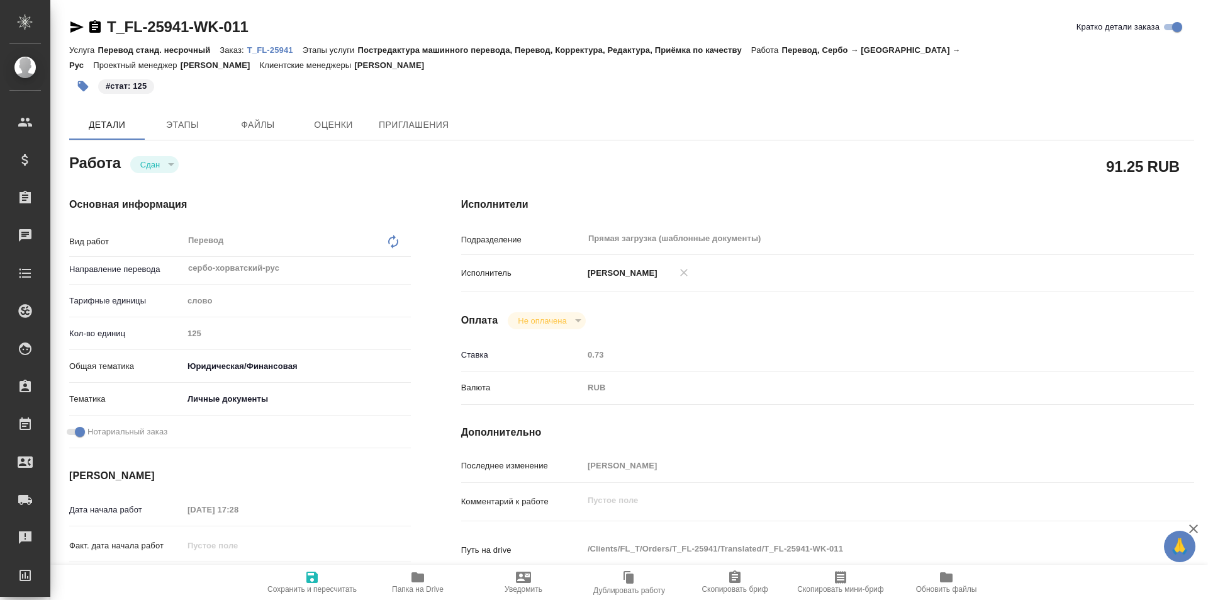
type textarea "x"
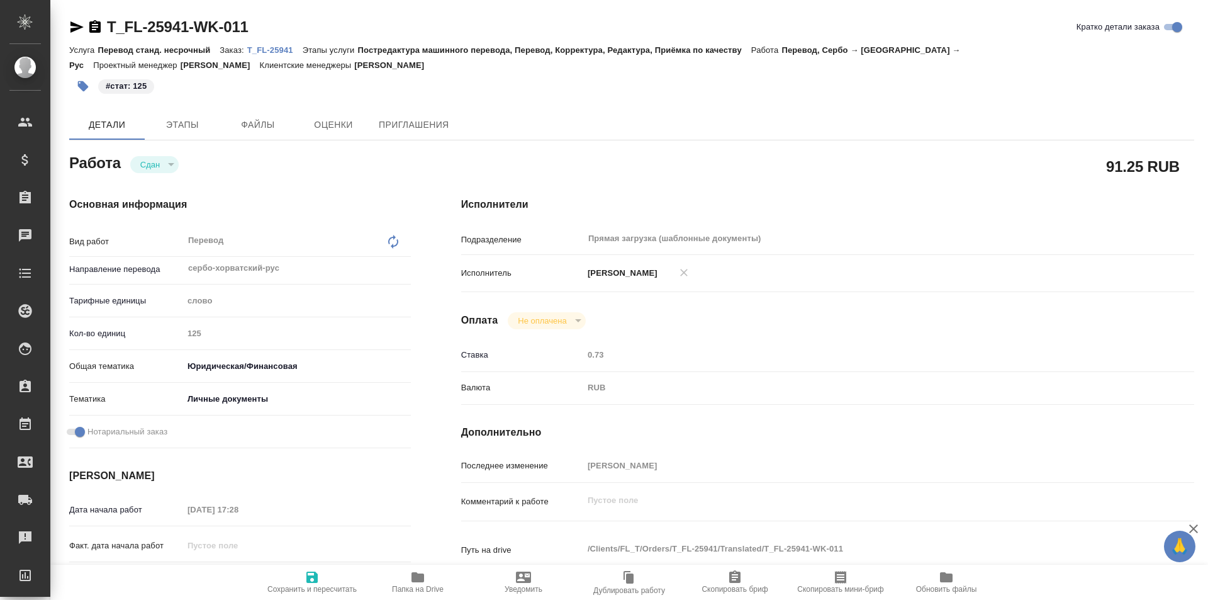
type textarea "x"
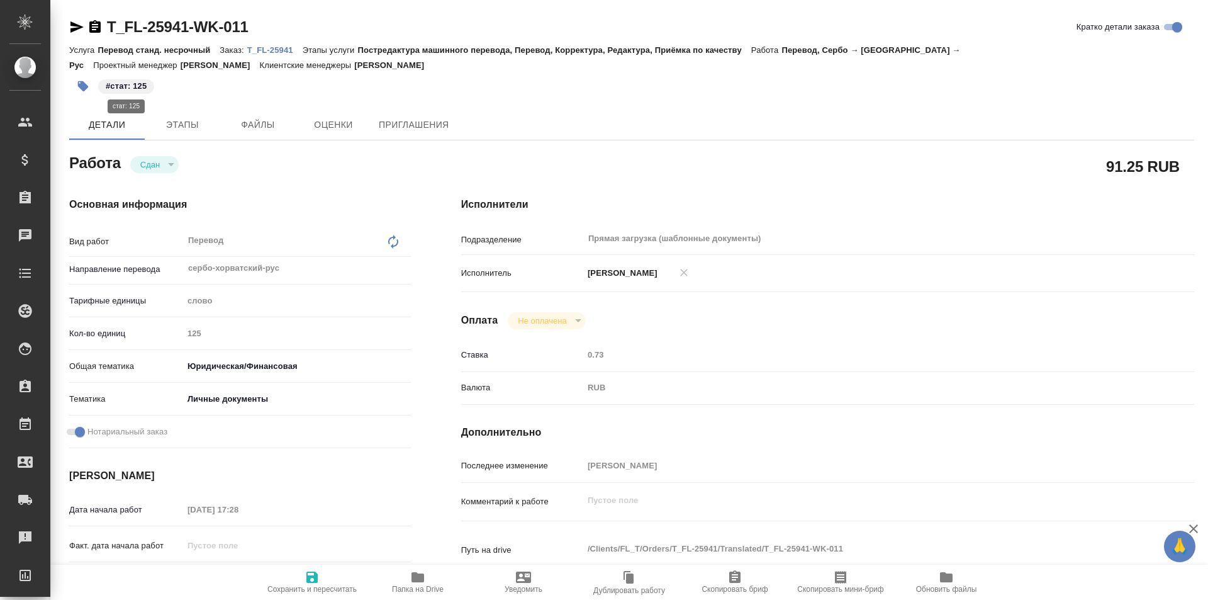
type textarea "x"
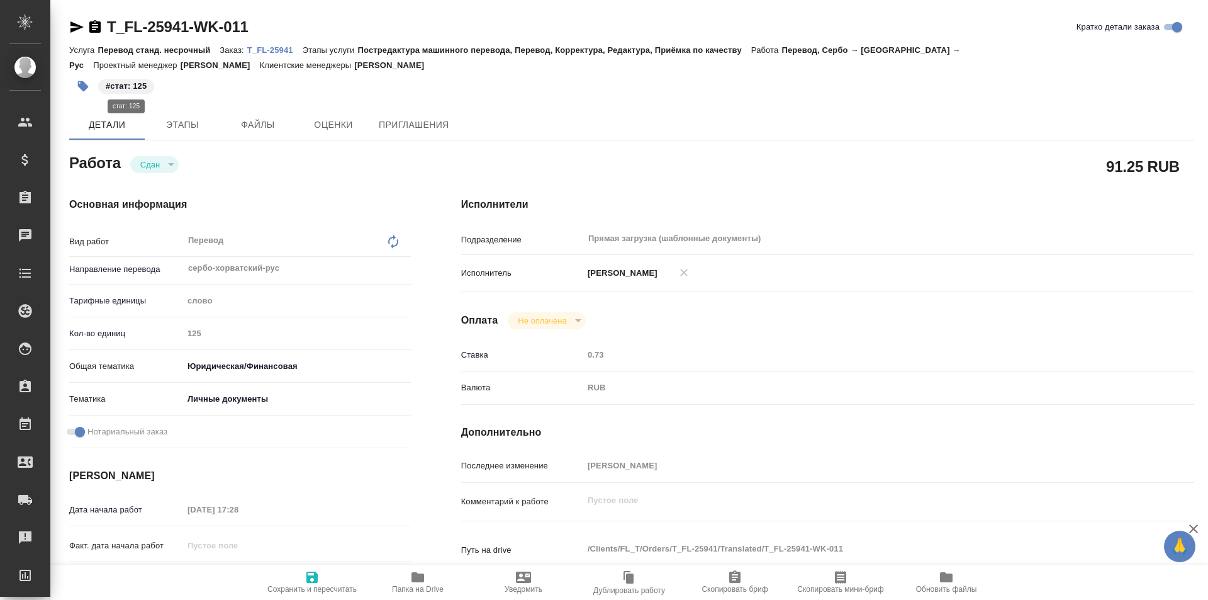
type textarea "x"
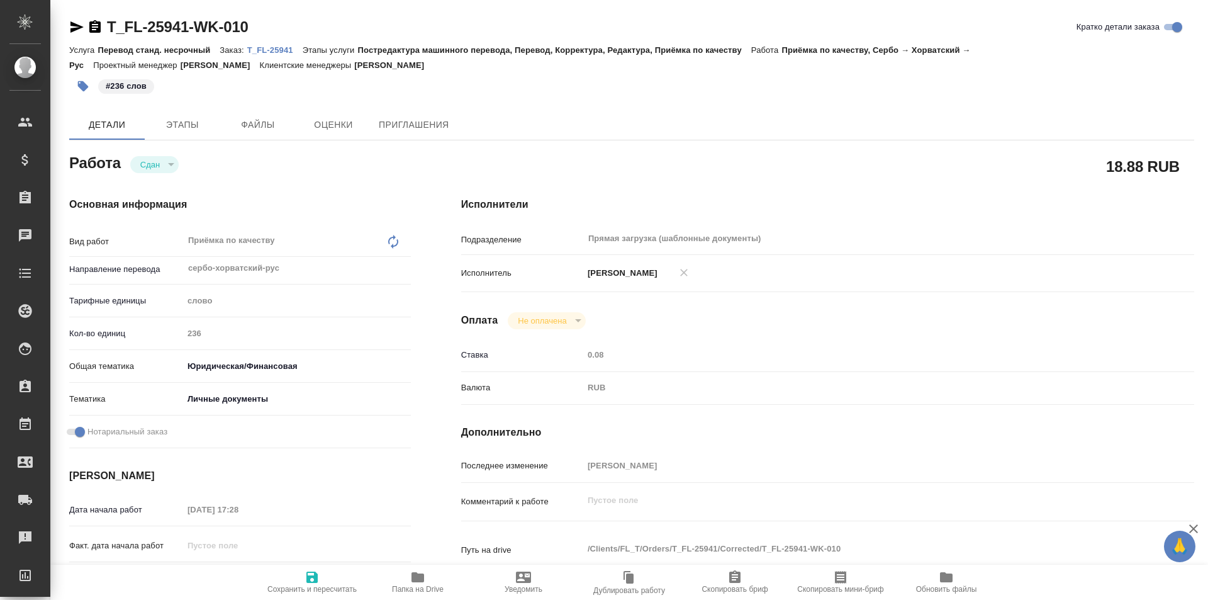
type textarea "x"
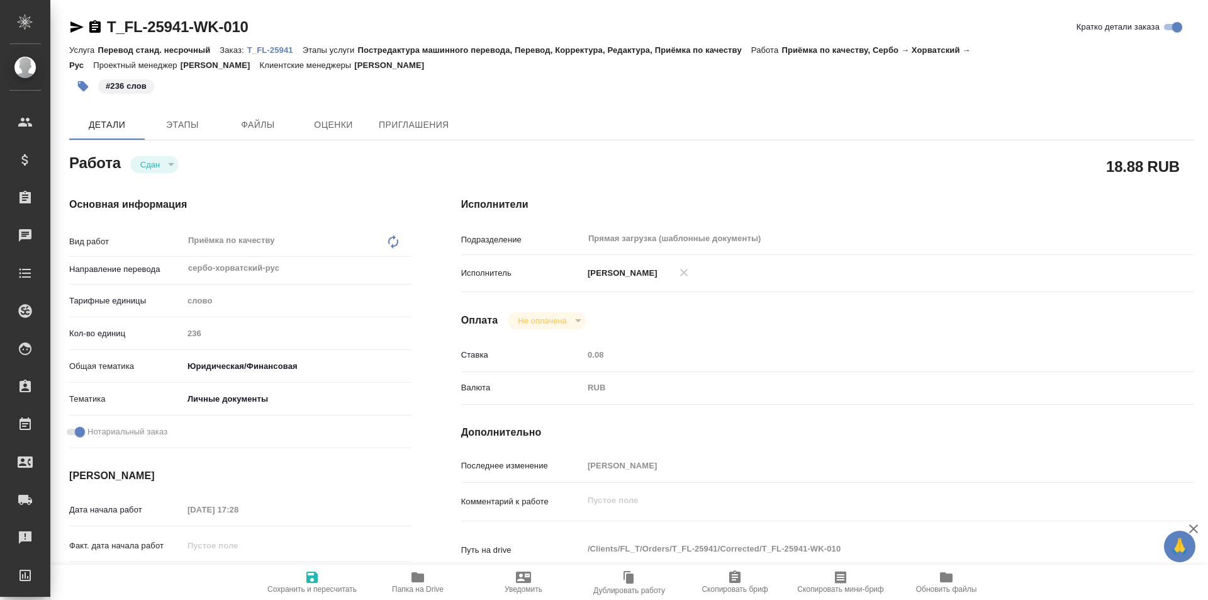
type textarea "x"
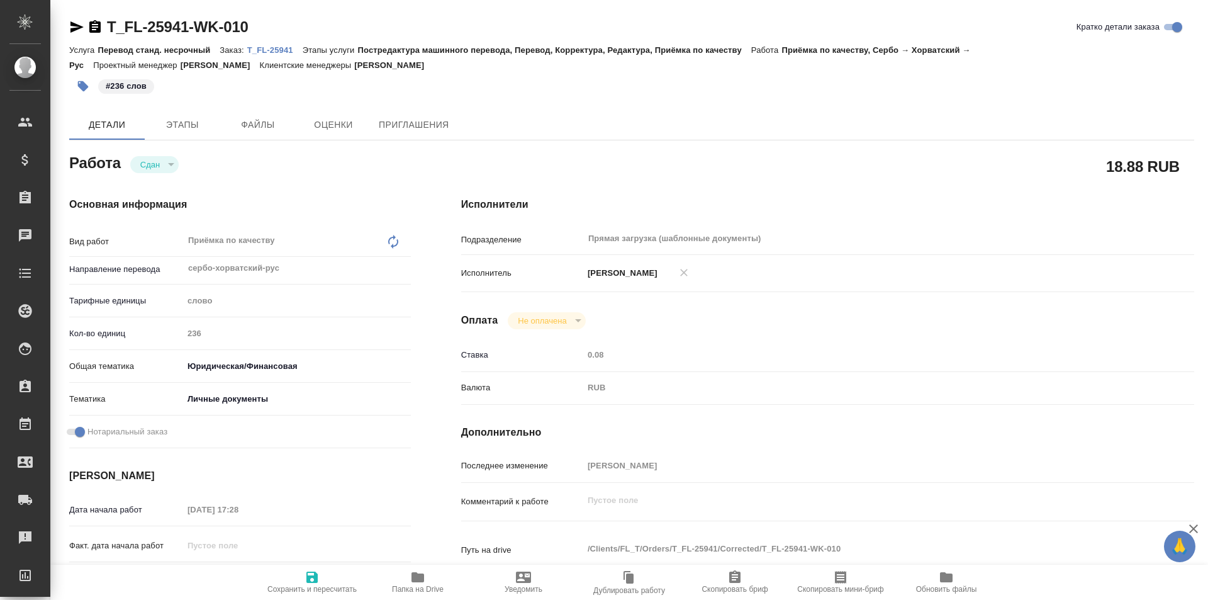
type textarea "x"
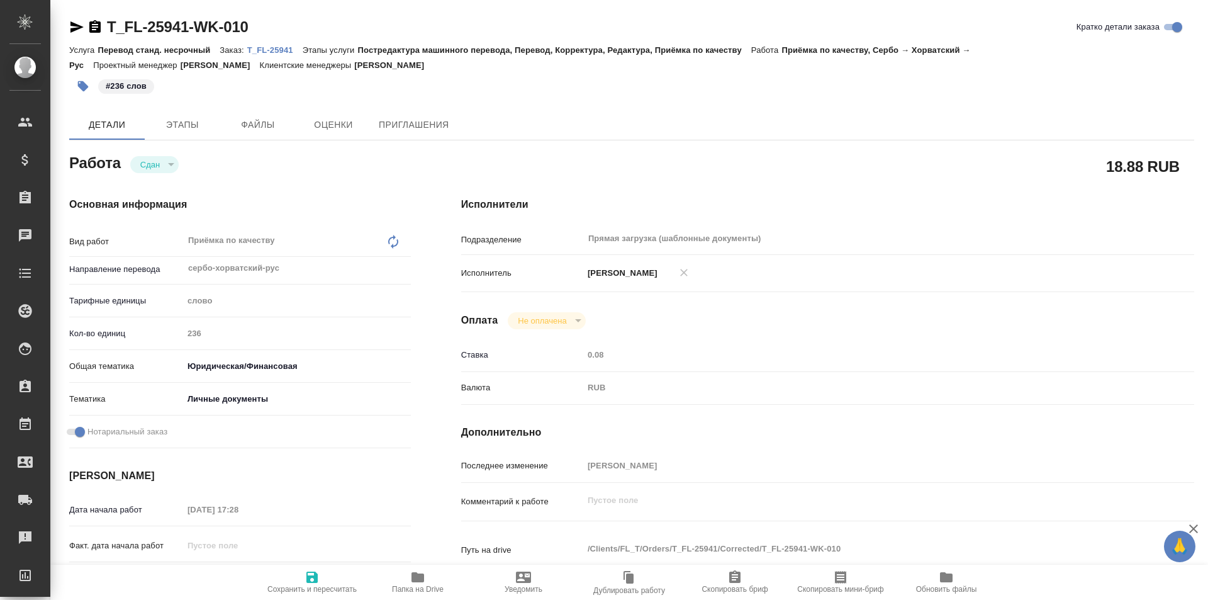
type textarea "x"
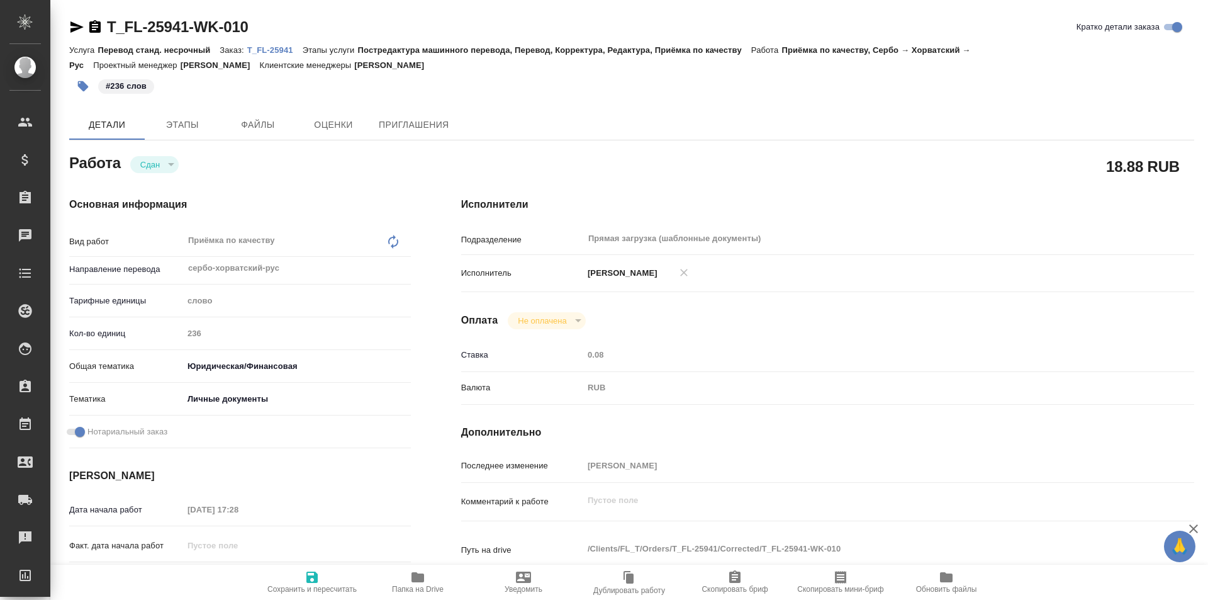
type textarea "x"
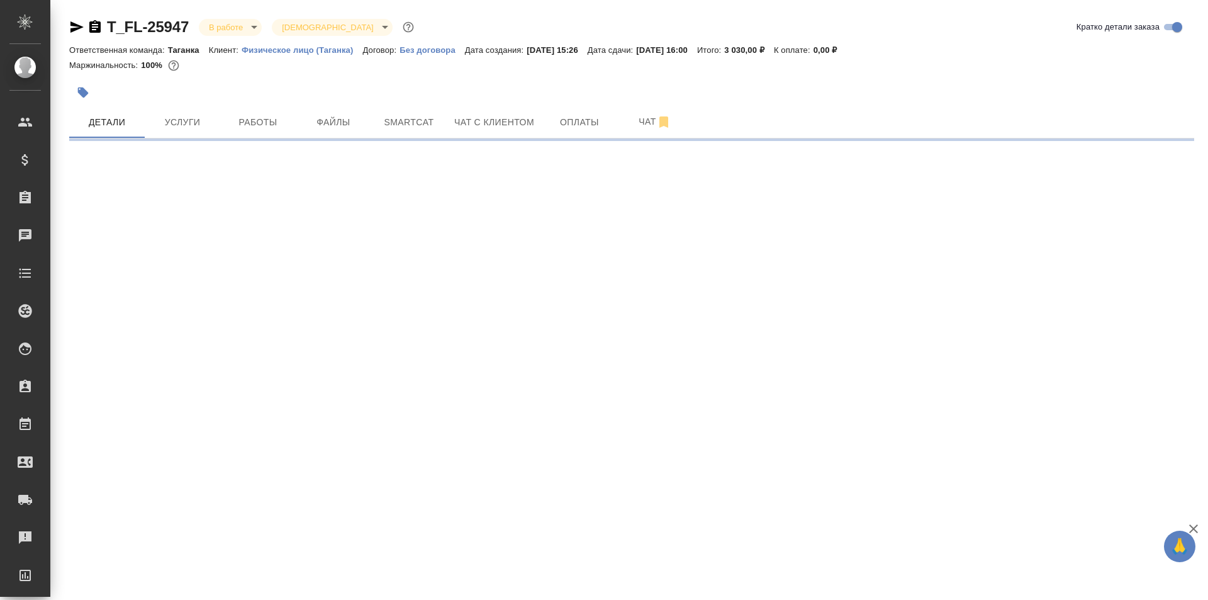
select select "RU"
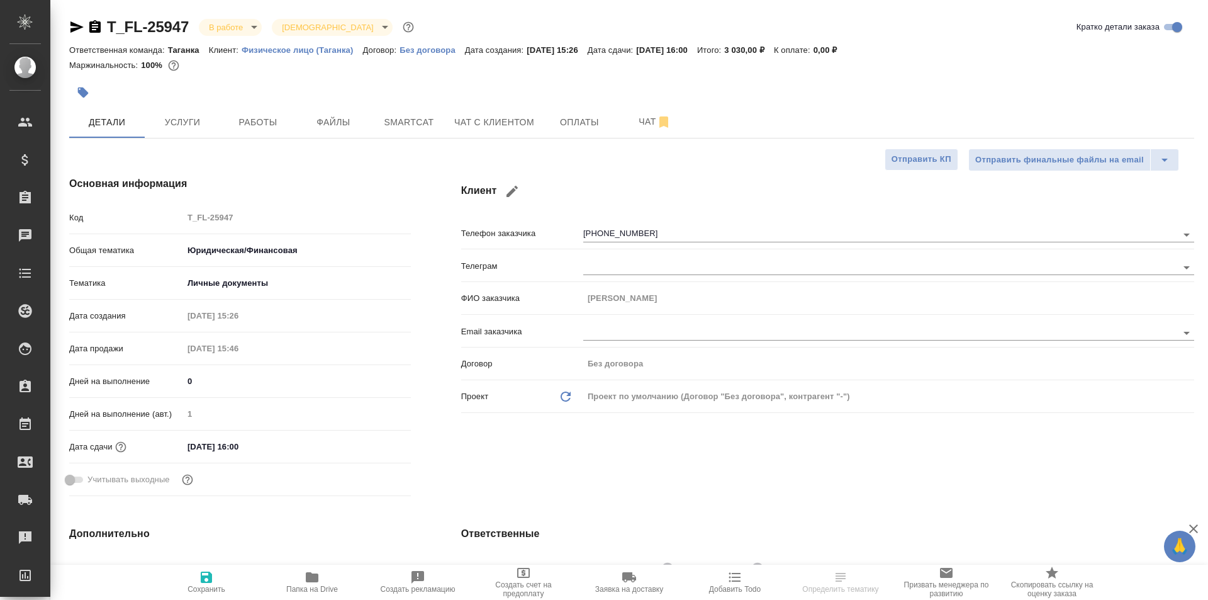
type textarea "x"
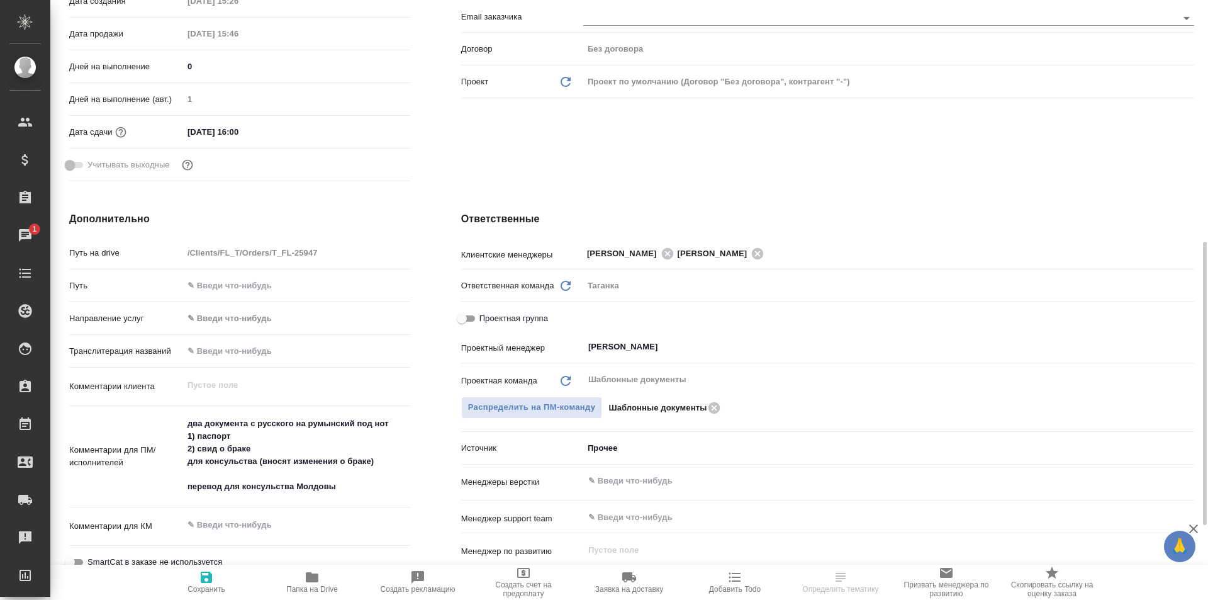
scroll to position [378, 0]
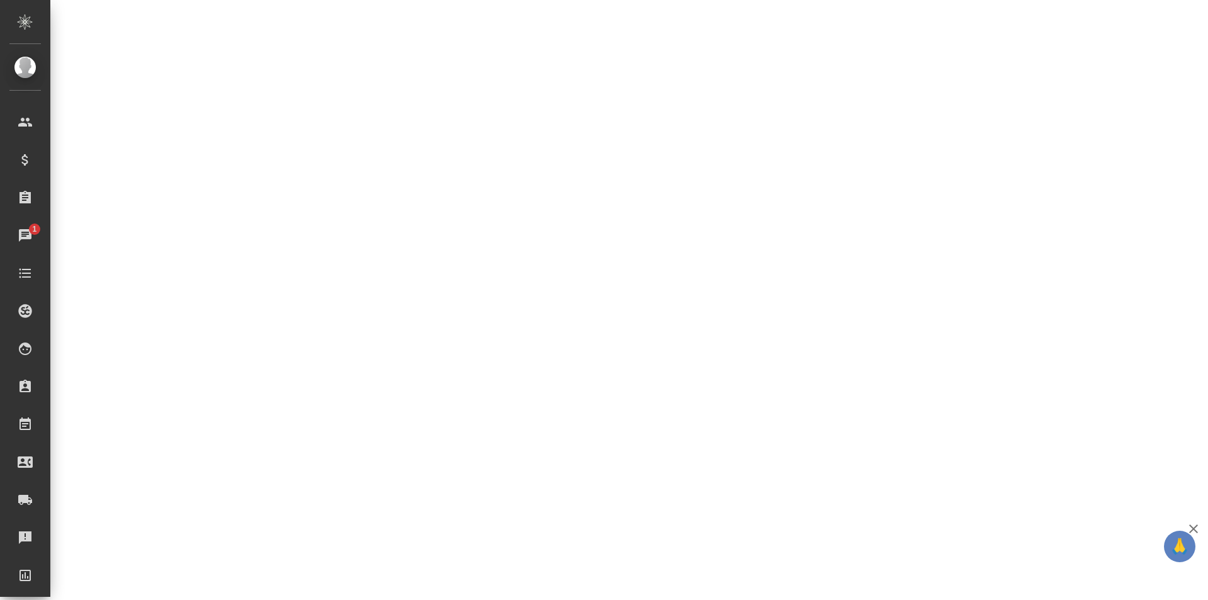
select select "RU"
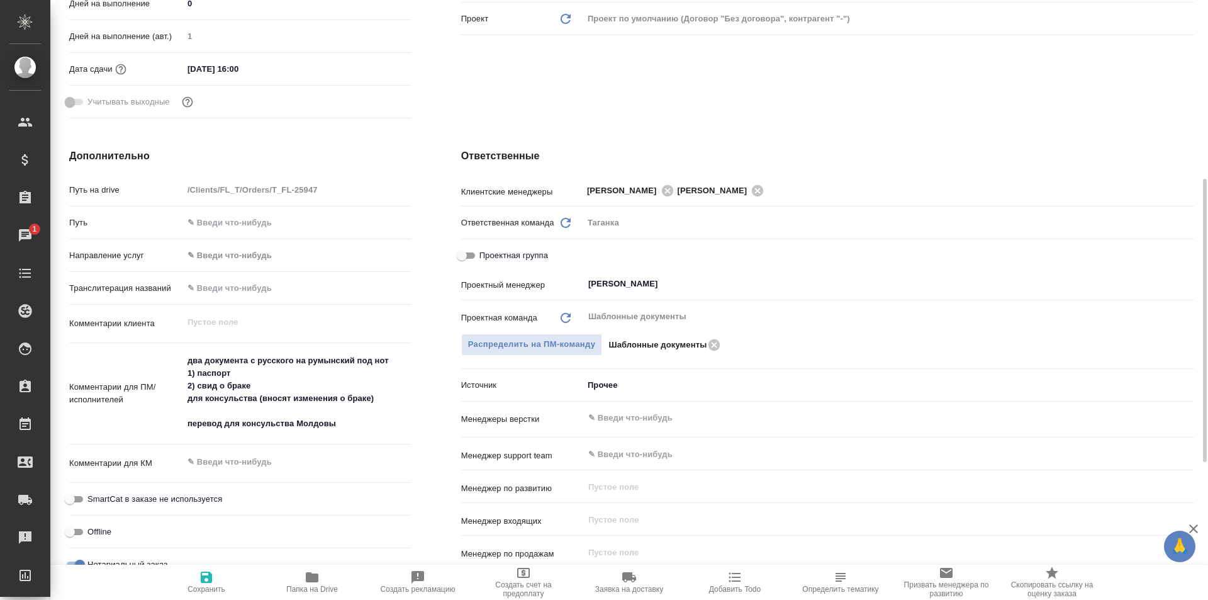
type textarea "x"
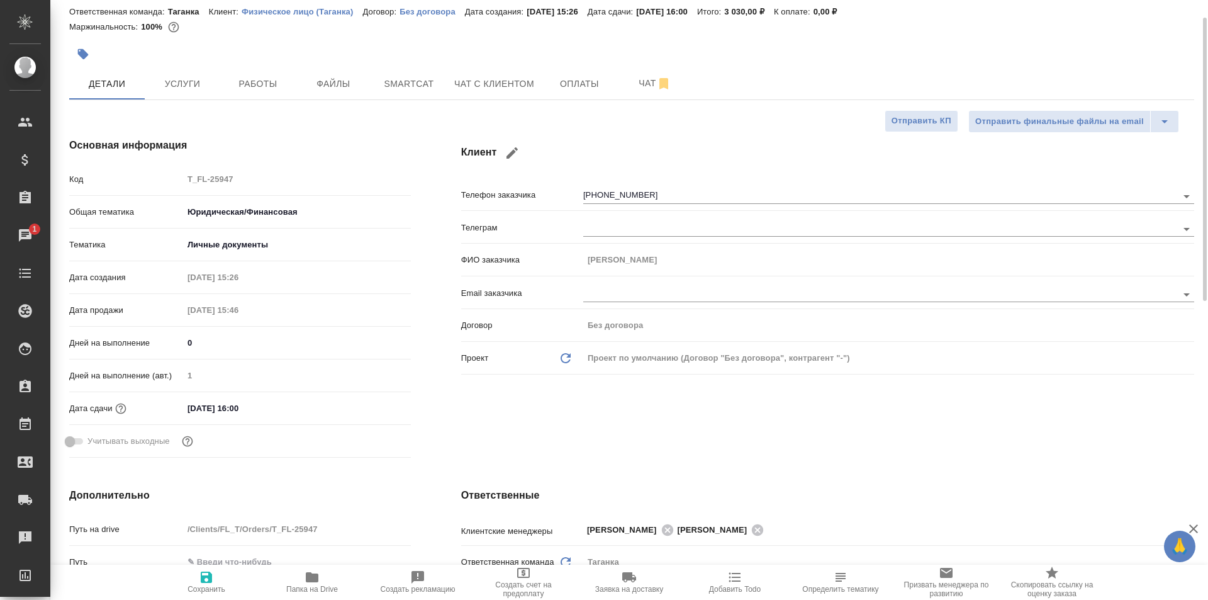
scroll to position [0, 0]
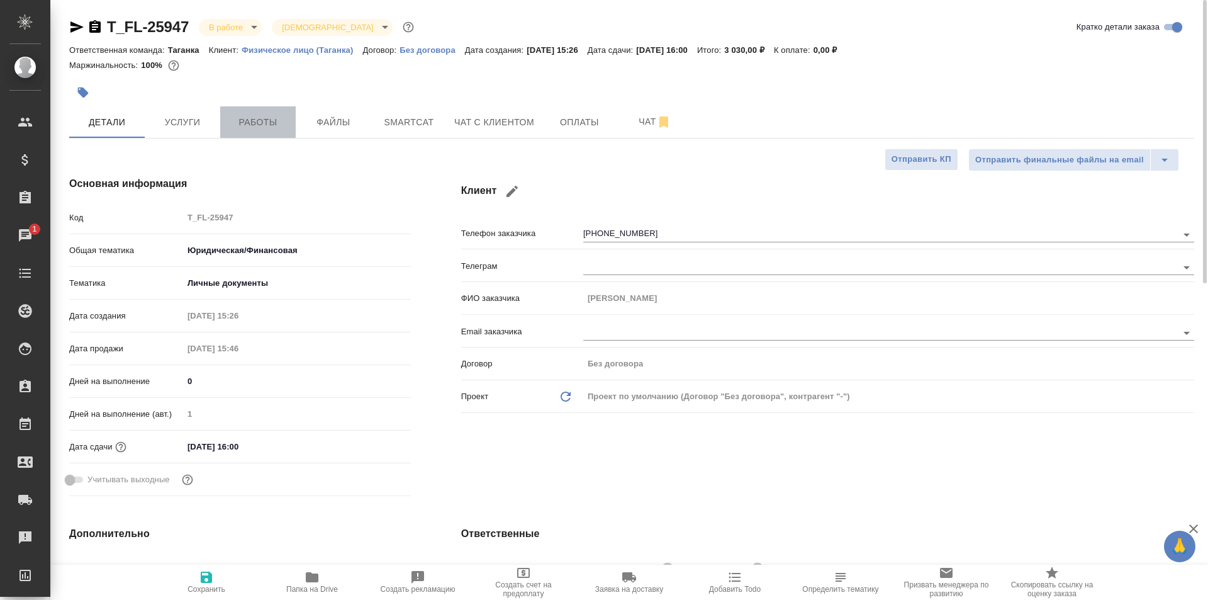
click at [279, 117] on span "Работы" at bounding box center [258, 123] width 60 height 16
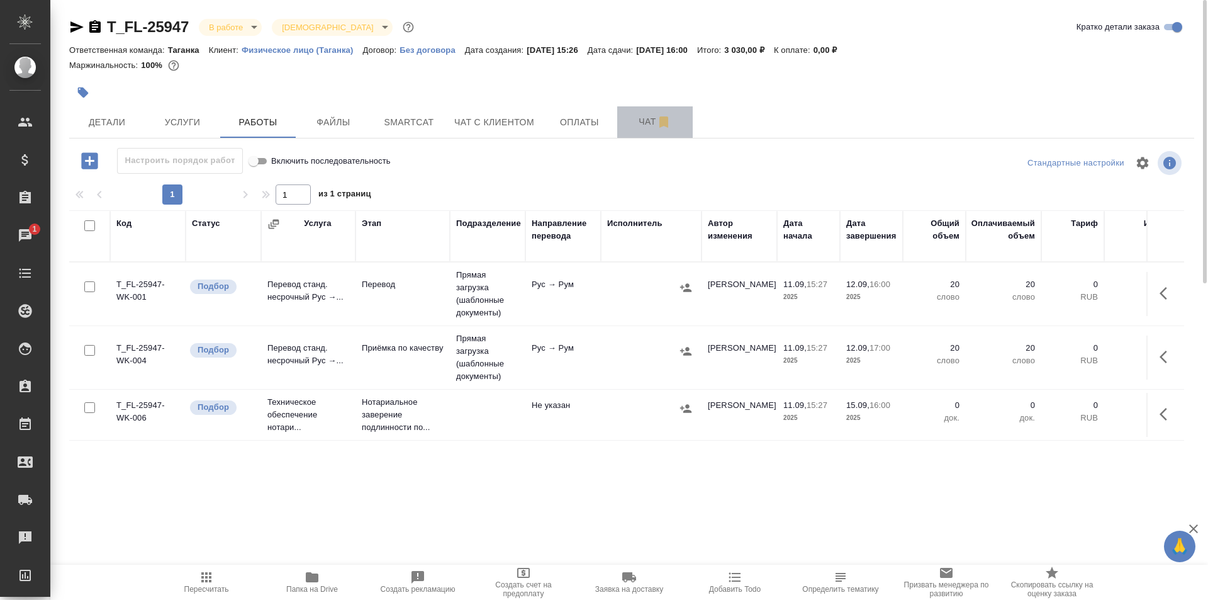
click at [619, 130] on button "Чат" at bounding box center [655, 121] width 76 height 31
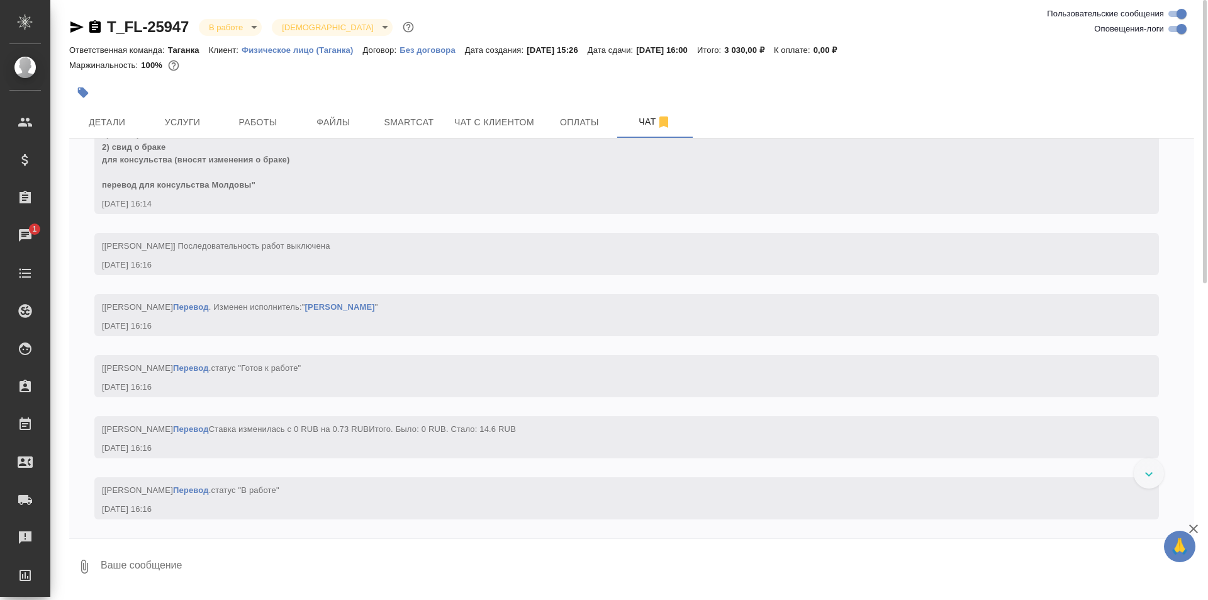
scroll to position [1260, 0]
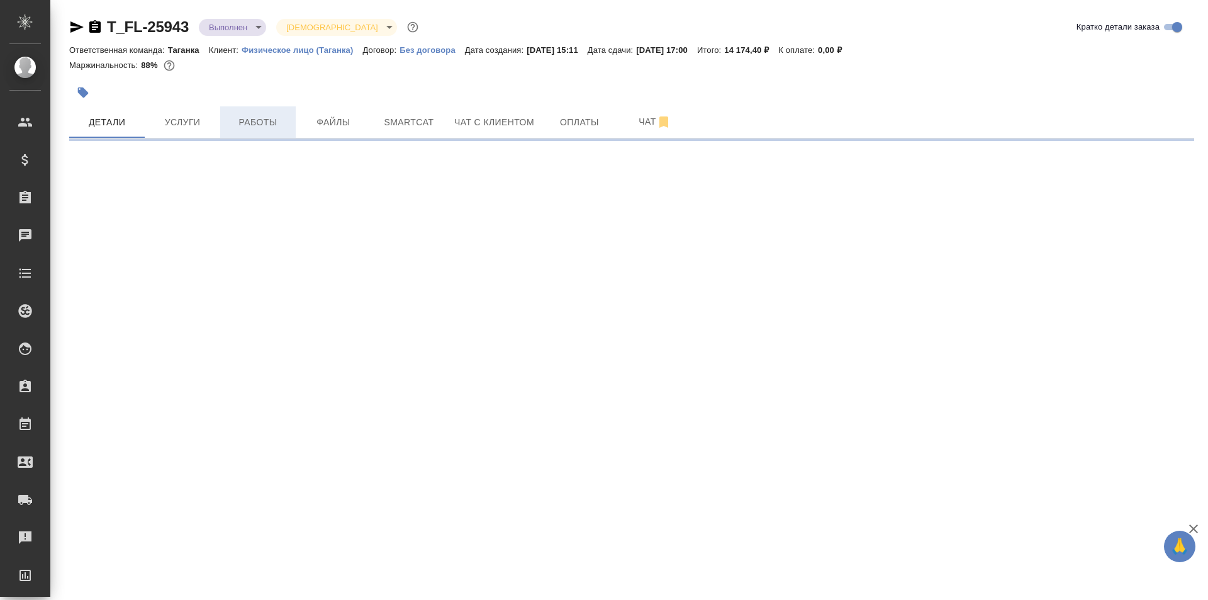
select select "RU"
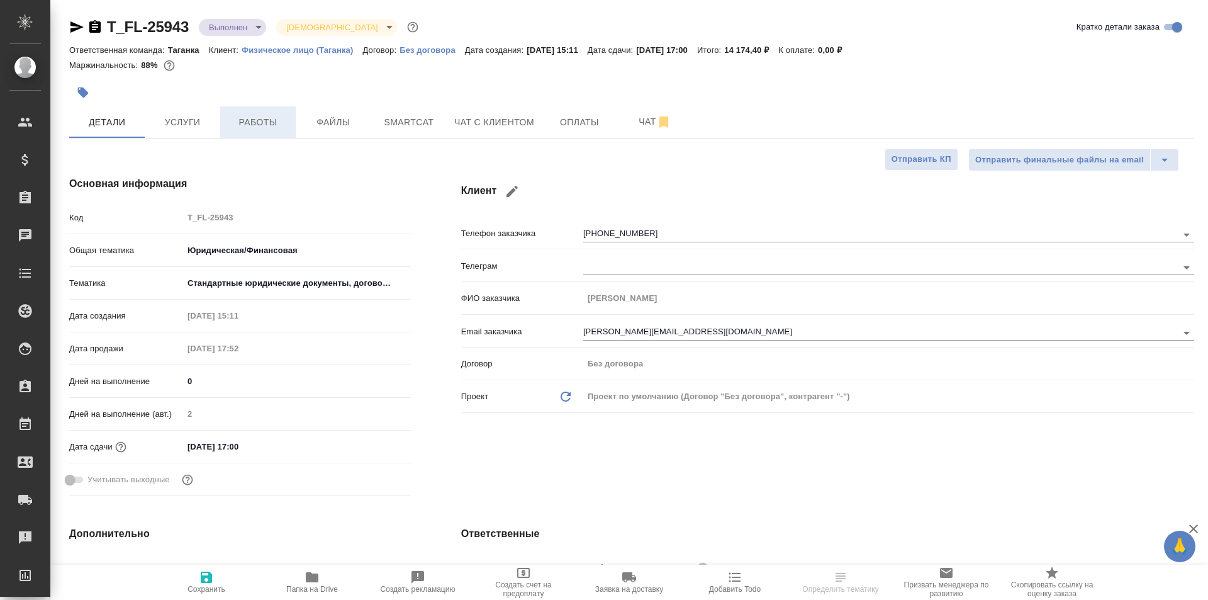
type textarea "x"
click at [268, 109] on button "Работы" at bounding box center [258, 121] width 76 height 31
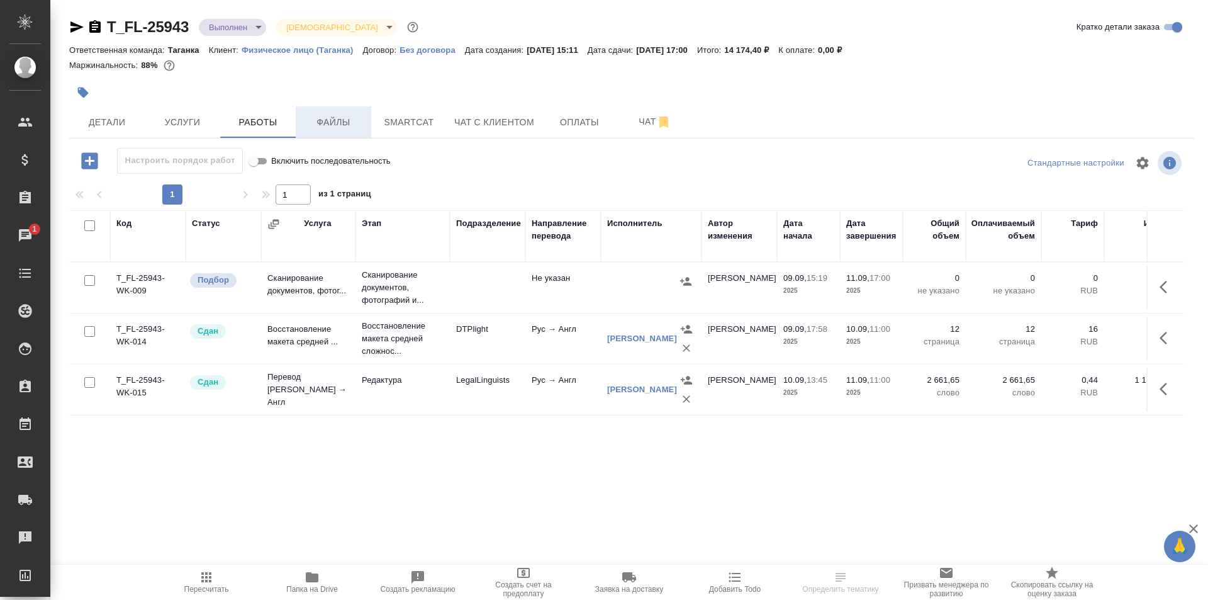
click at [342, 126] on span "Файлы" at bounding box center [333, 123] width 60 height 16
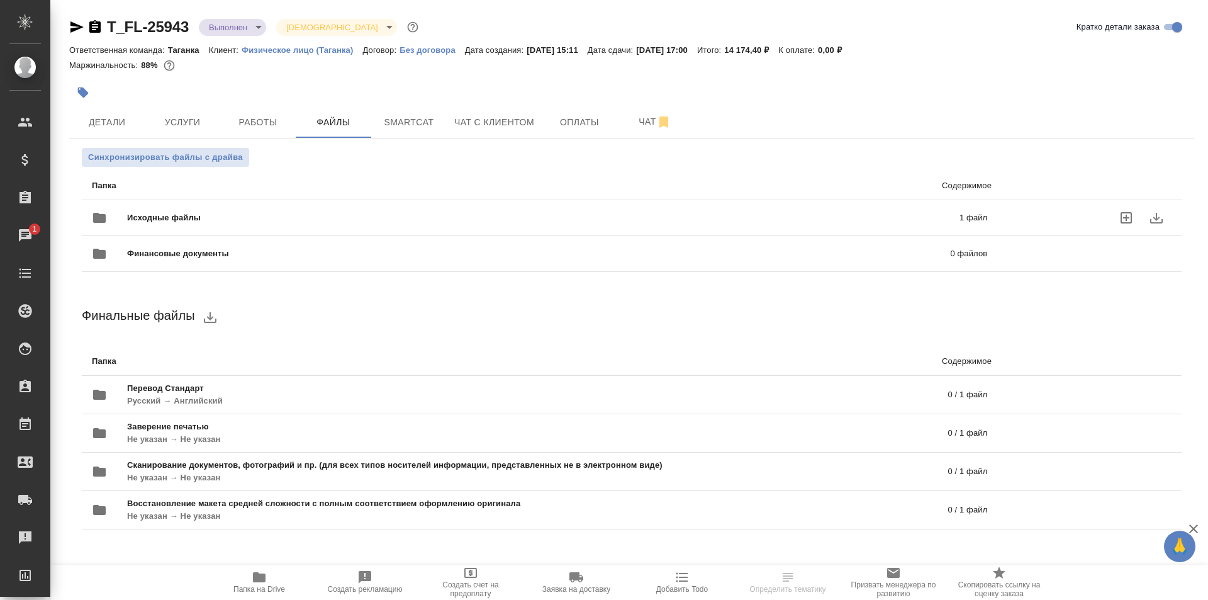
click at [354, 223] on span "Исходные файлы" at bounding box center [353, 217] width 453 height 13
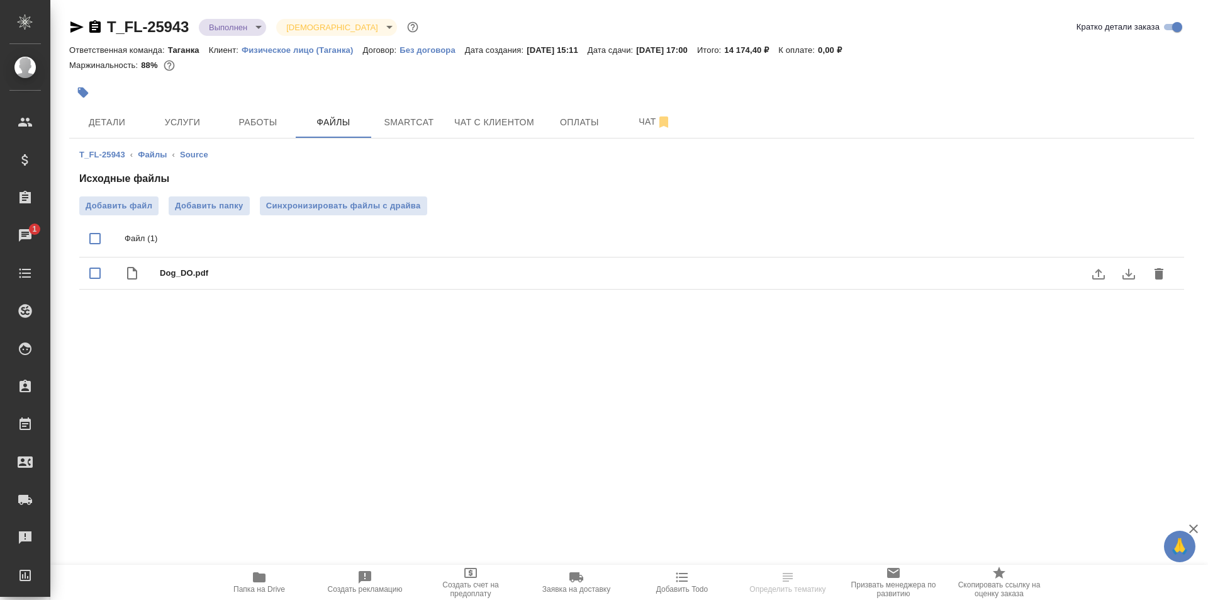
click at [350, 278] on span "Dog_DO.pdf" at bounding box center [657, 273] width 994 height 13
checkbox input "false"
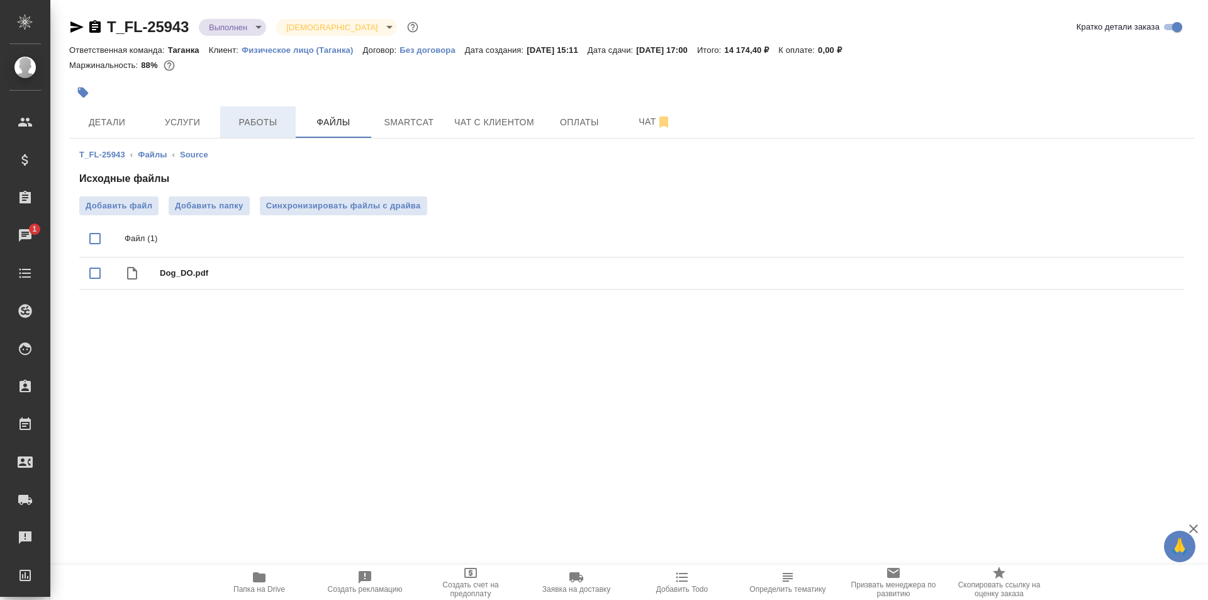
click at [284, 120] on span "Работы" at bounding box center [258, 123] width 60 height 16
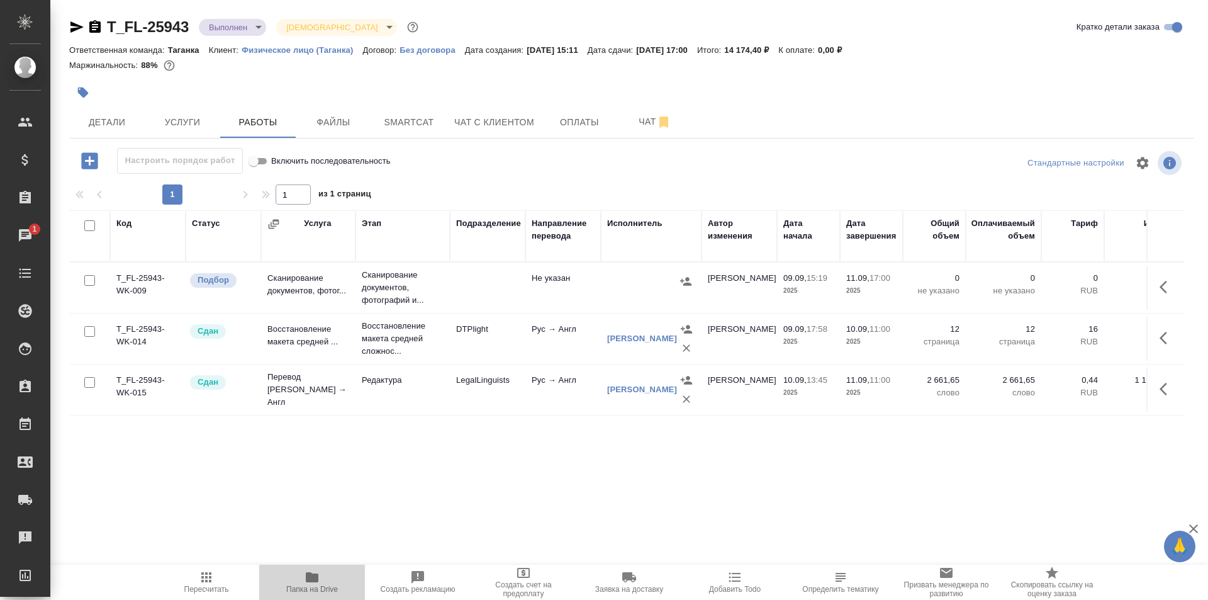
click at [324, 578] on span "Папка на Drive" at bounding box center [312, 581] width 91 height 24
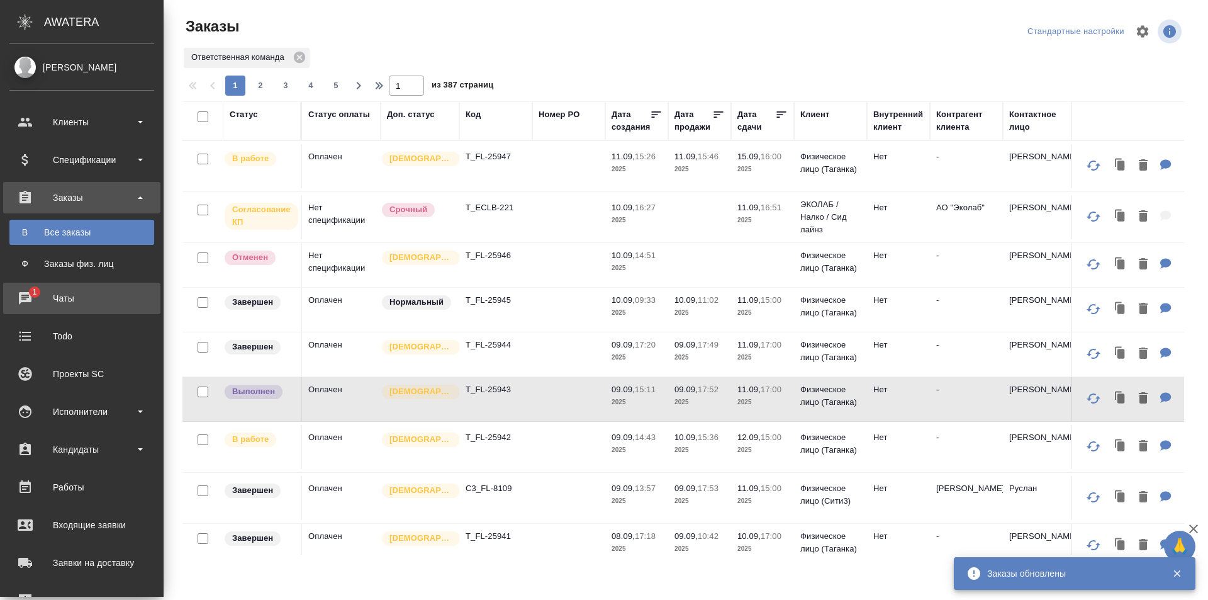
click at [30, 300] on div "Чаты" at bounding box center [81, 298] width 145 height 19
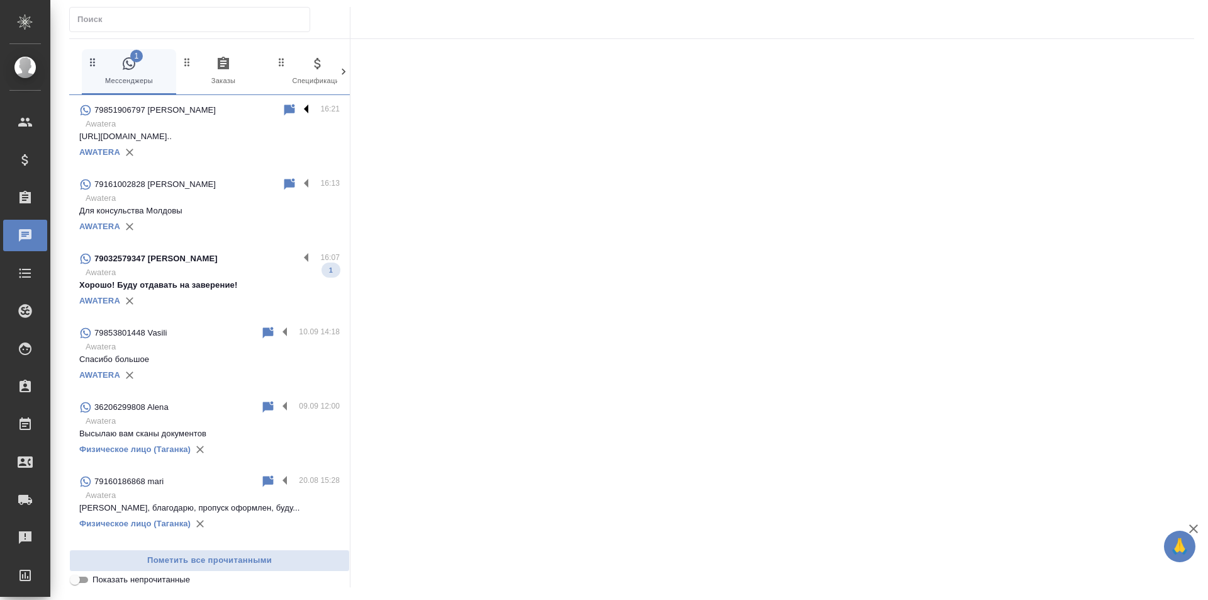
click at [306, 104] on label at bounding box center [309, 110] width 21 height 14
click at [0, 0] on input "checkbox" at bounding box center [0, 0] width 0 height 0
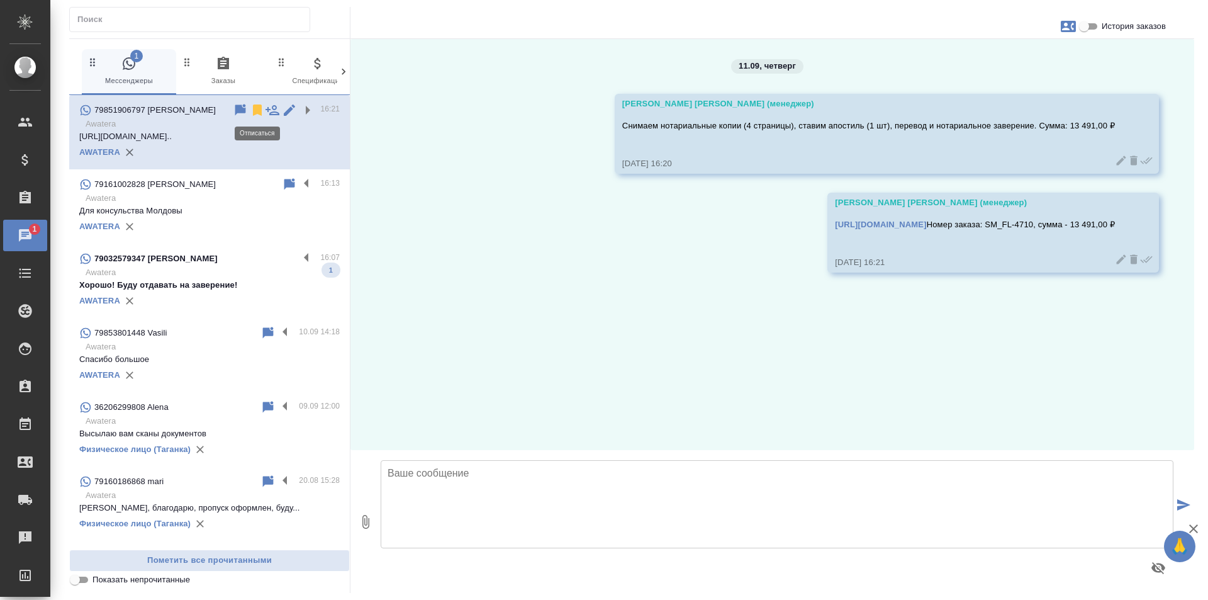
click at [259, 109] on icon at bounding box center [257, 109] width 9 height 11
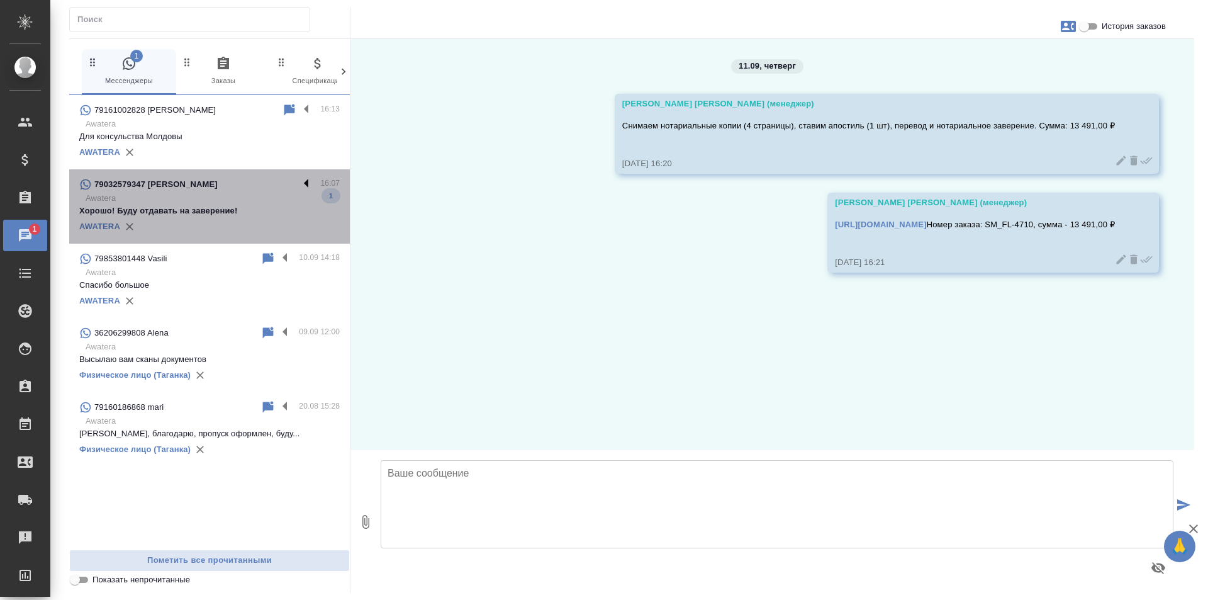
click at [310, 184] on label at bounding box center [309, 184] width 21 height 14
click at [0, 0] on input "checkbox" at bounding box center [0, 0] width 0 height 0
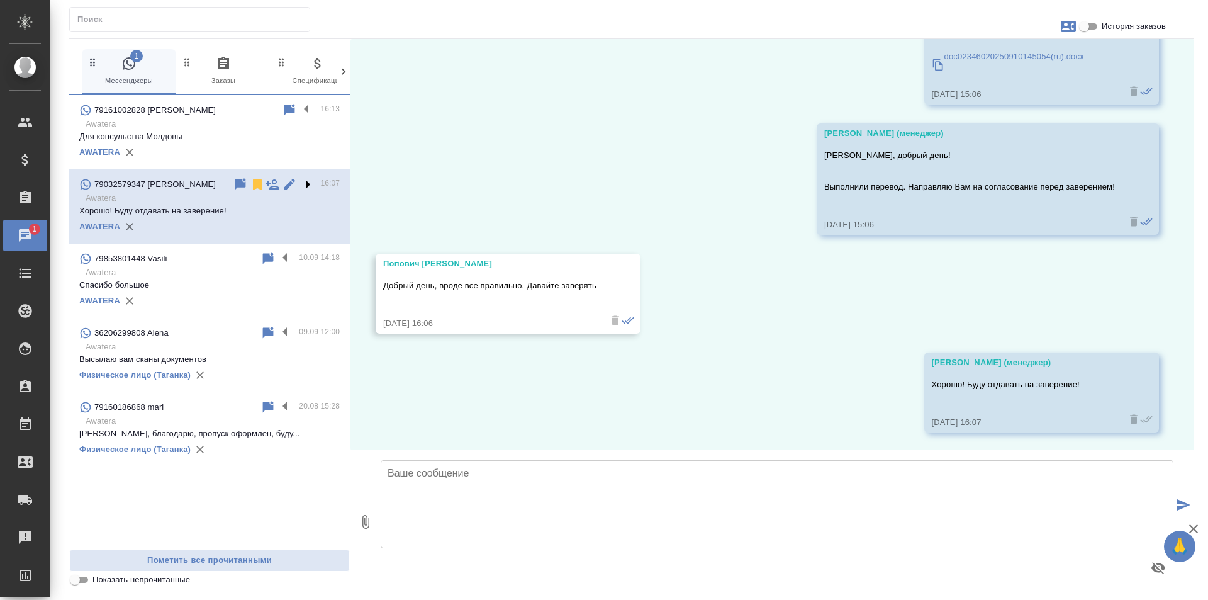
scroll to position [169, 0]
click at [257, 184] on icon at bounding box center [257, 184] width 9 height 11
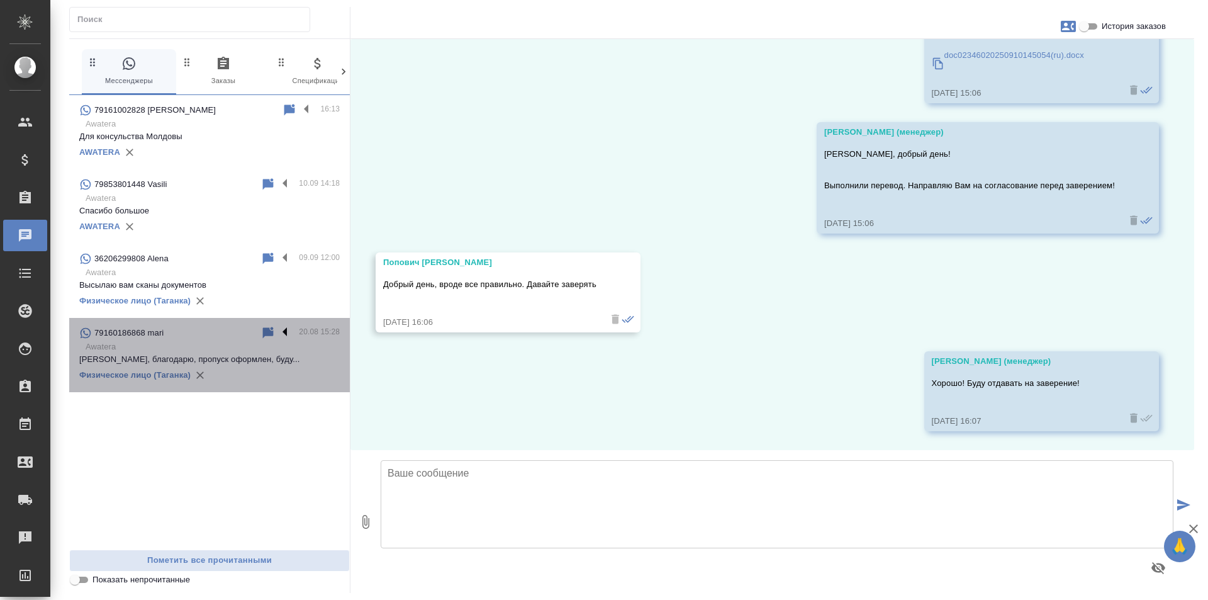
click at [288, 333] on label at bounding box center [287, 332] width 21 height 14
click at [0, 0] on input "checkbox" at bounding box center [0, 0] width 0 height 0
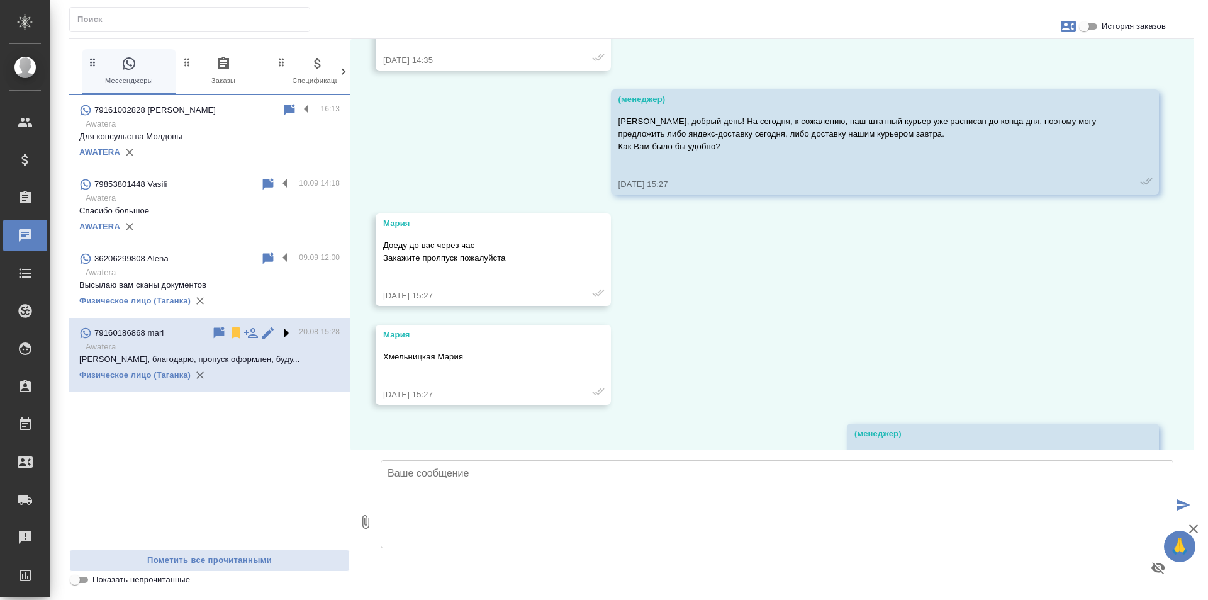
scroll to position [1311, 0]
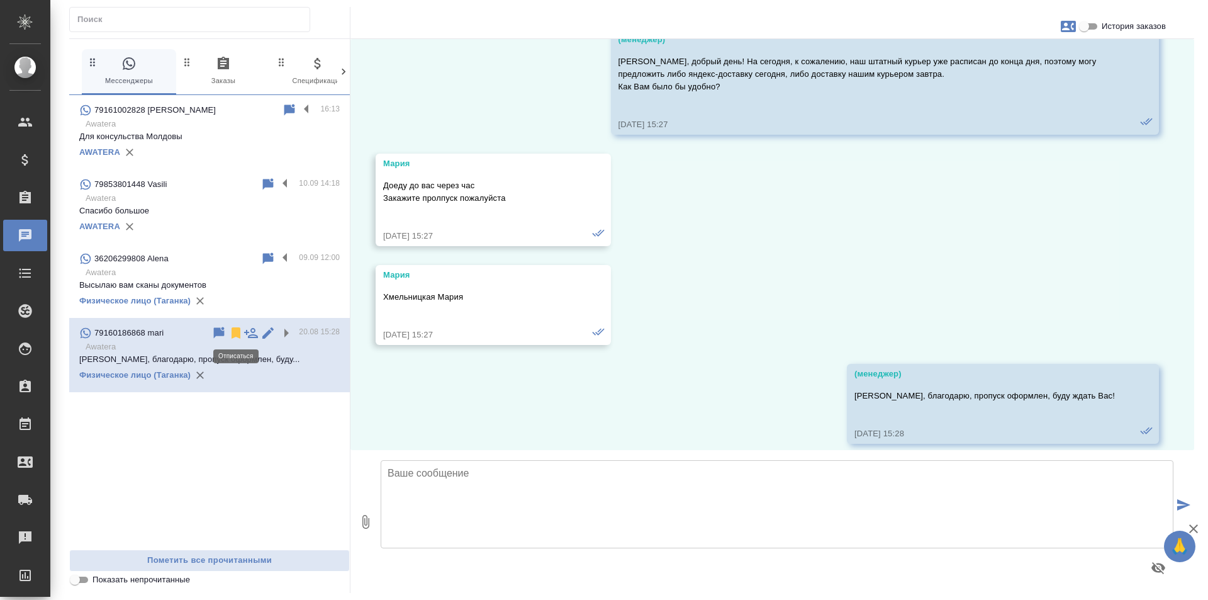
click at [237, 335] on icon at bounding box center [236, 332] width 9 height 11
click at [290, 154] on div "AWATERA" at bounding box center [209, 152] width 260 height 19
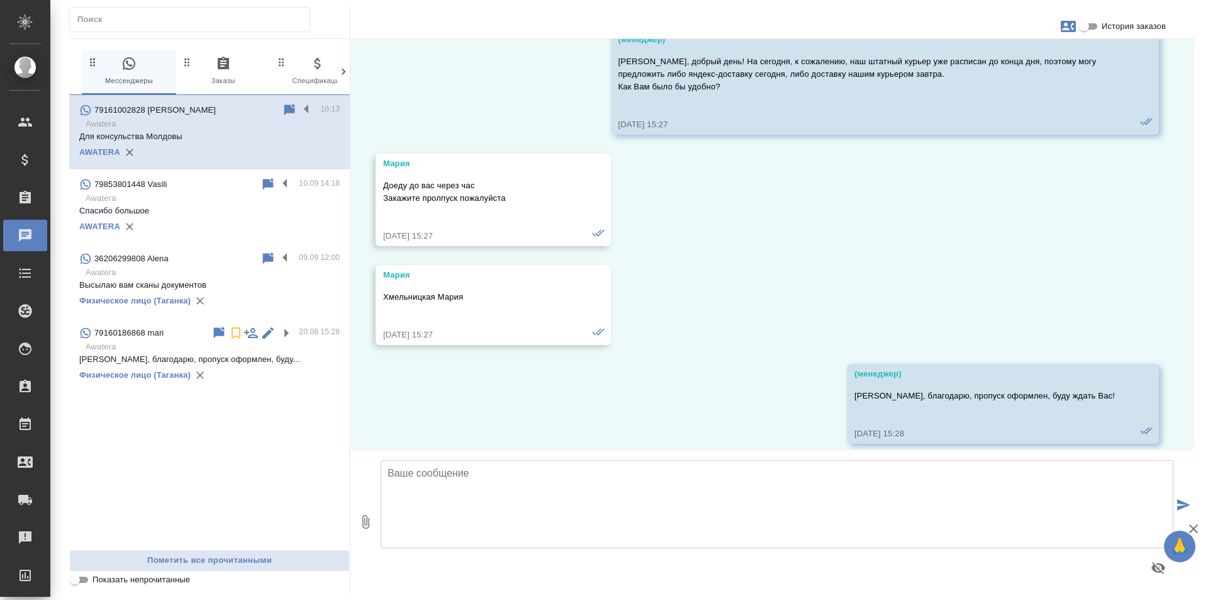
scroll to position [0, 0]
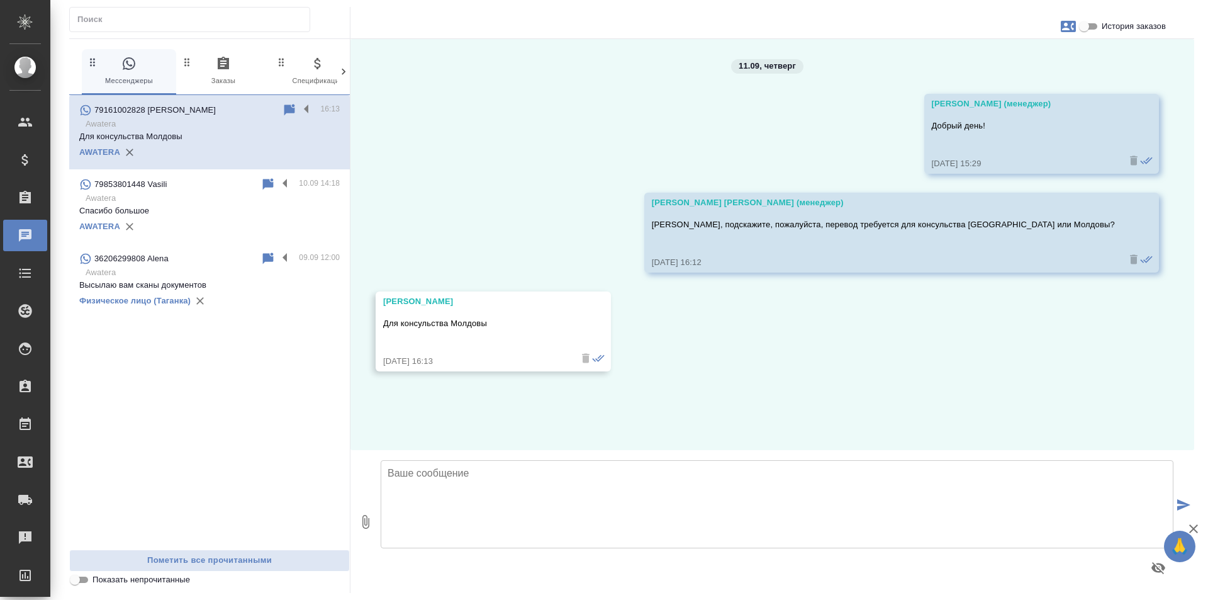
click at [529, 474] on textarea at bounding box center [777, 504] width 793 height 88
type textarea "Ъ"
type textarea "Х"
type textarea "Ю"
type textarea "С"
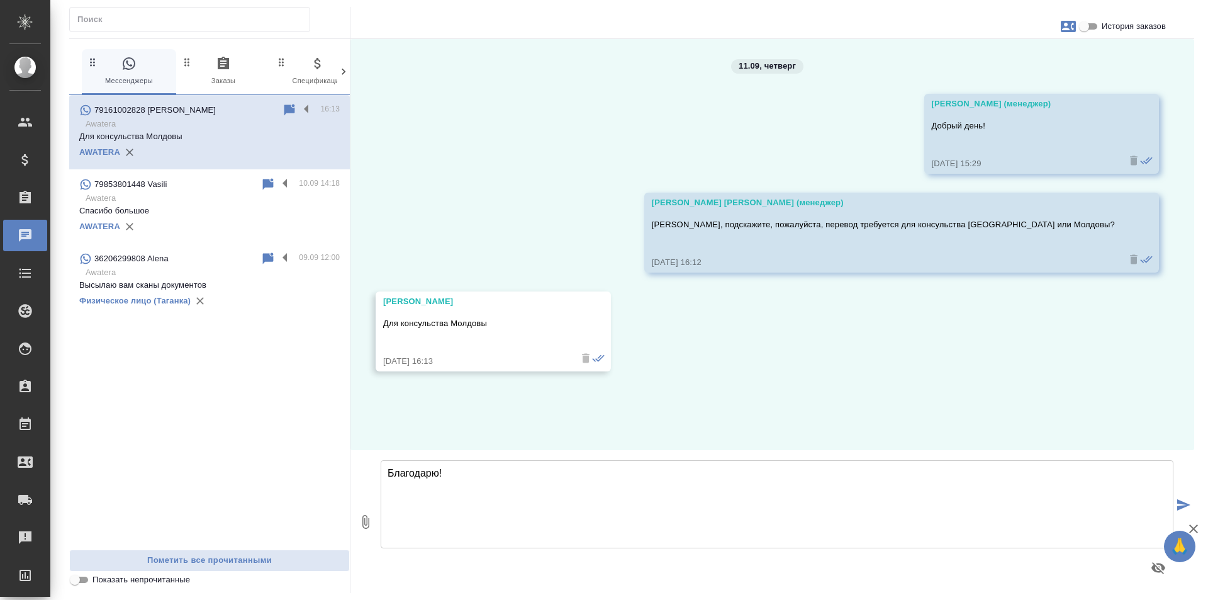
type textarea "Благодарю!"
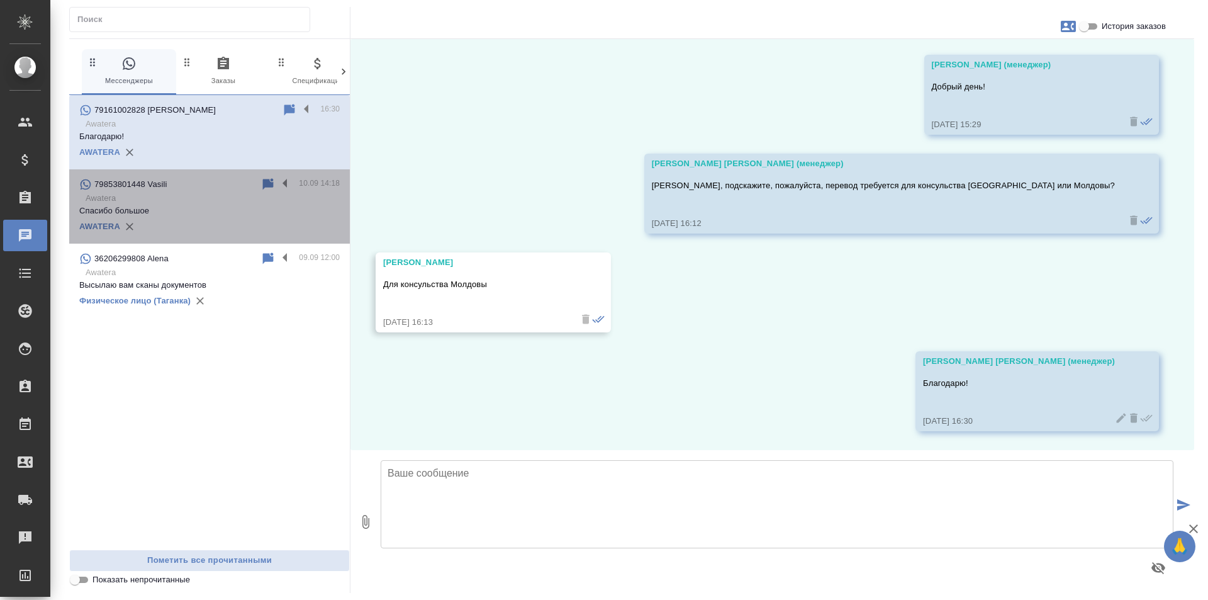
click at [260, 227] on div "AWATERA" at bounding box center [209, 226] width 260 height 19
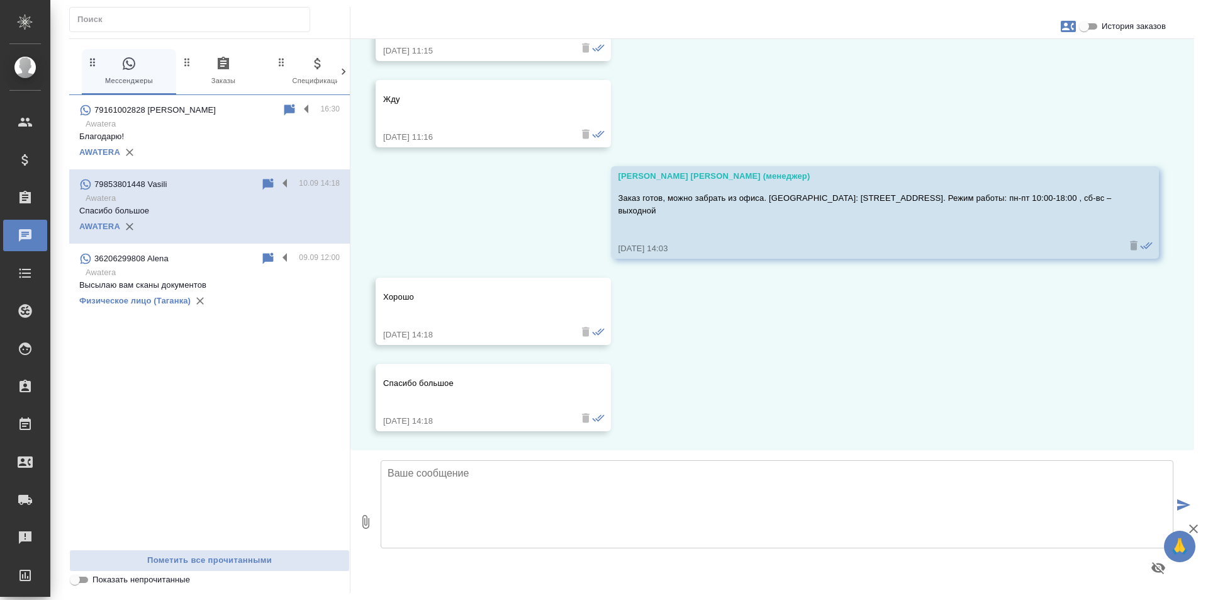
click at [245, 159] on div "AWATERA" at bounding box center [209, 152] width 260 height 19
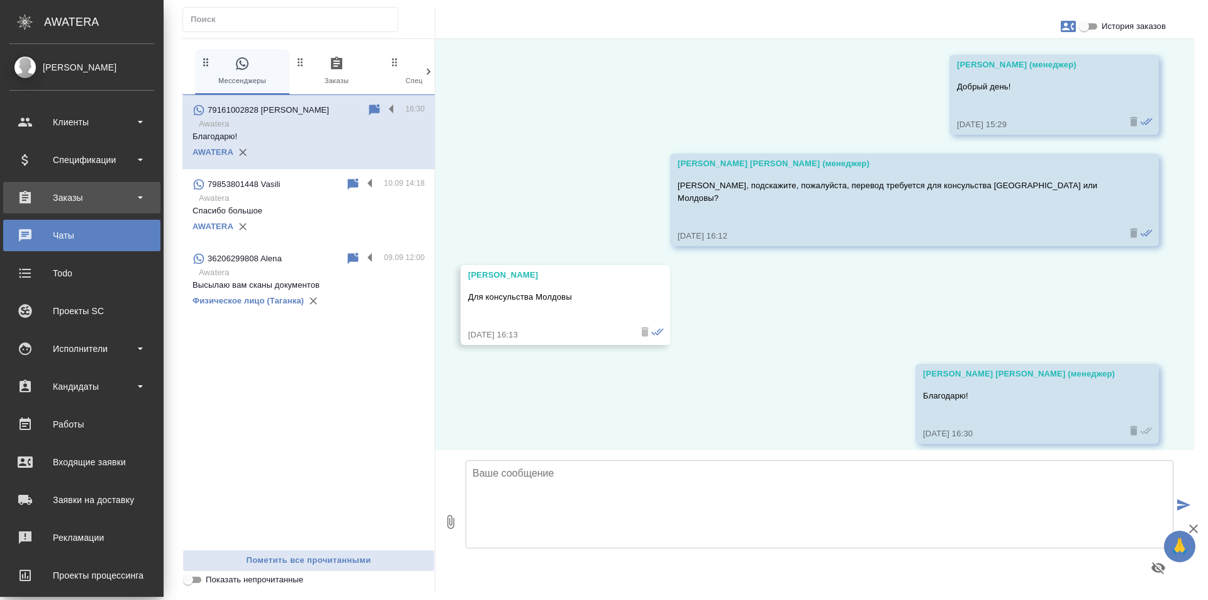
click at [89, 200] on div "Заказы" at bounding box center [81, 197] width 145 height 19
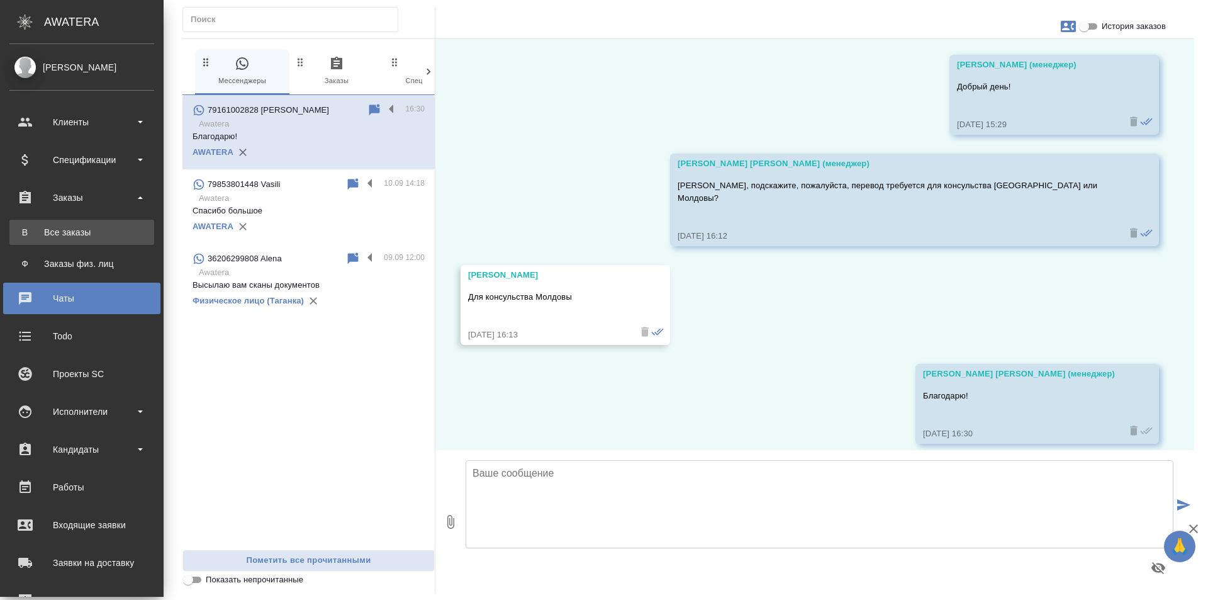
click at [115, 223] on link "В Все заказы" at bounding box center [81, 232] width 145 height 25
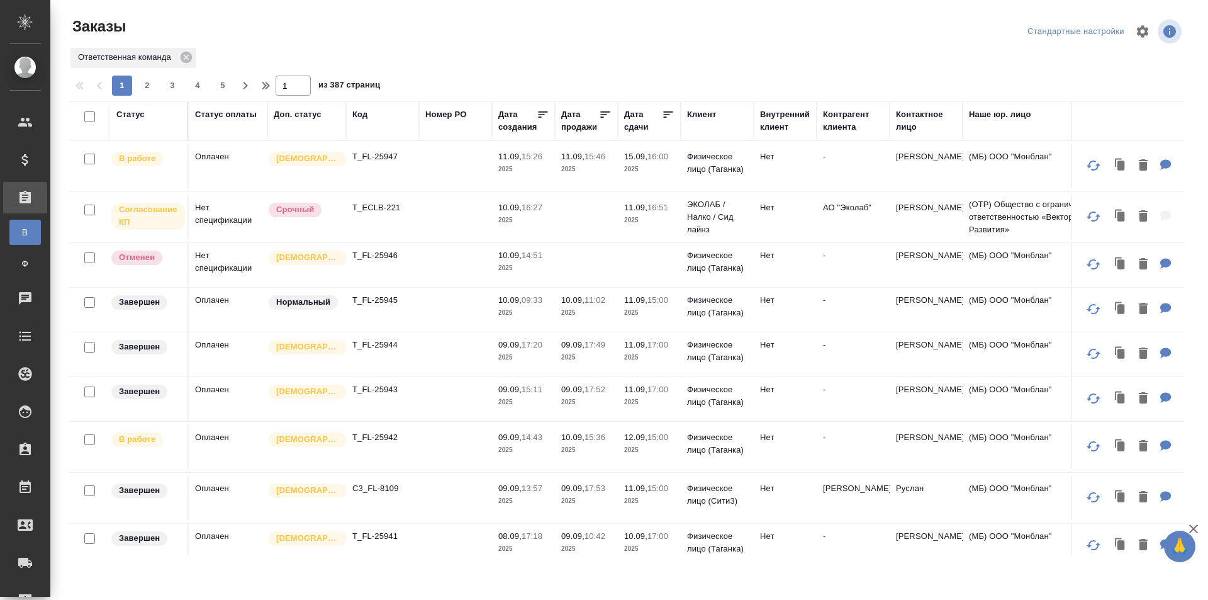
click at [819, 176] on td "-" at bounding box center [853, 166] width 73 height 44
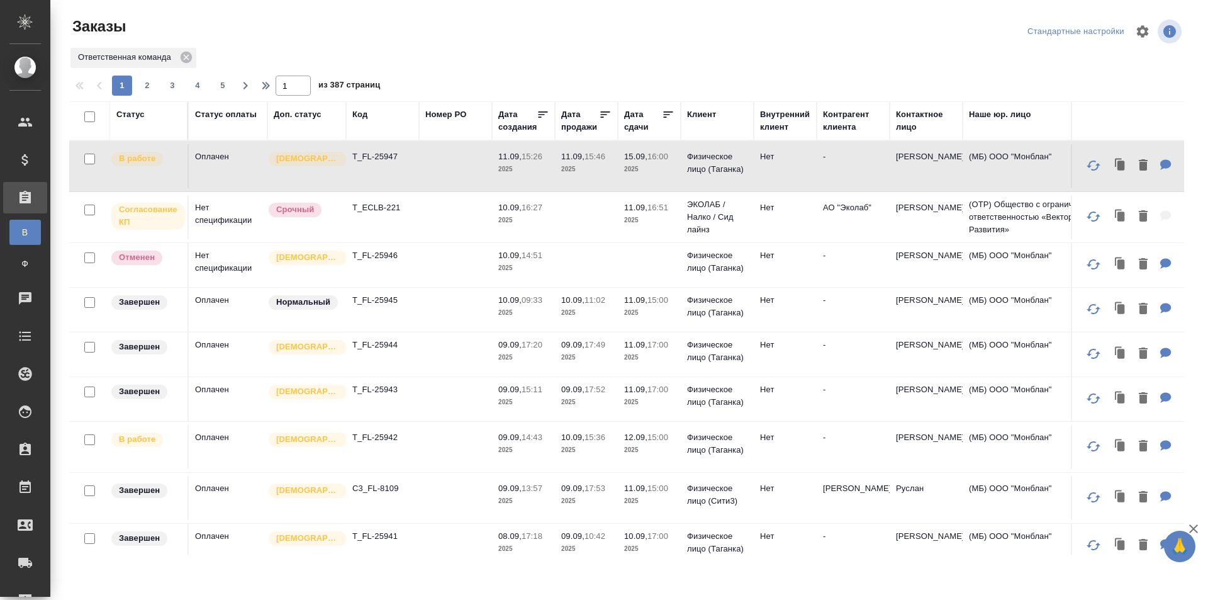
click at [819, 176] on td "-" at bounding box center [853, 166] width 73 height 44
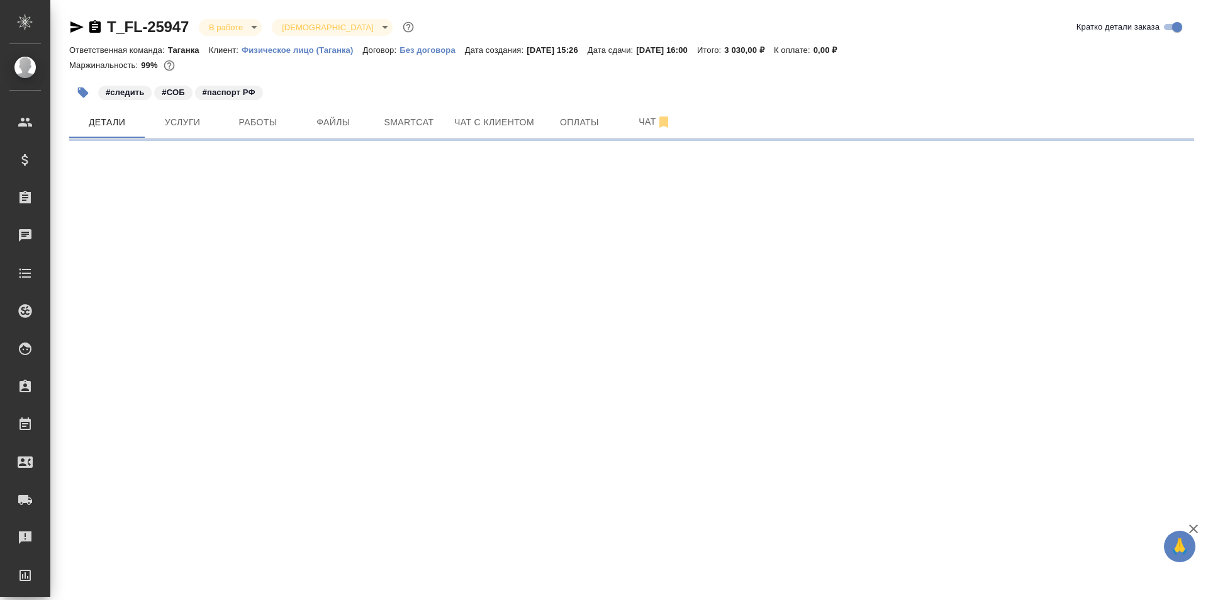
select select "RU"
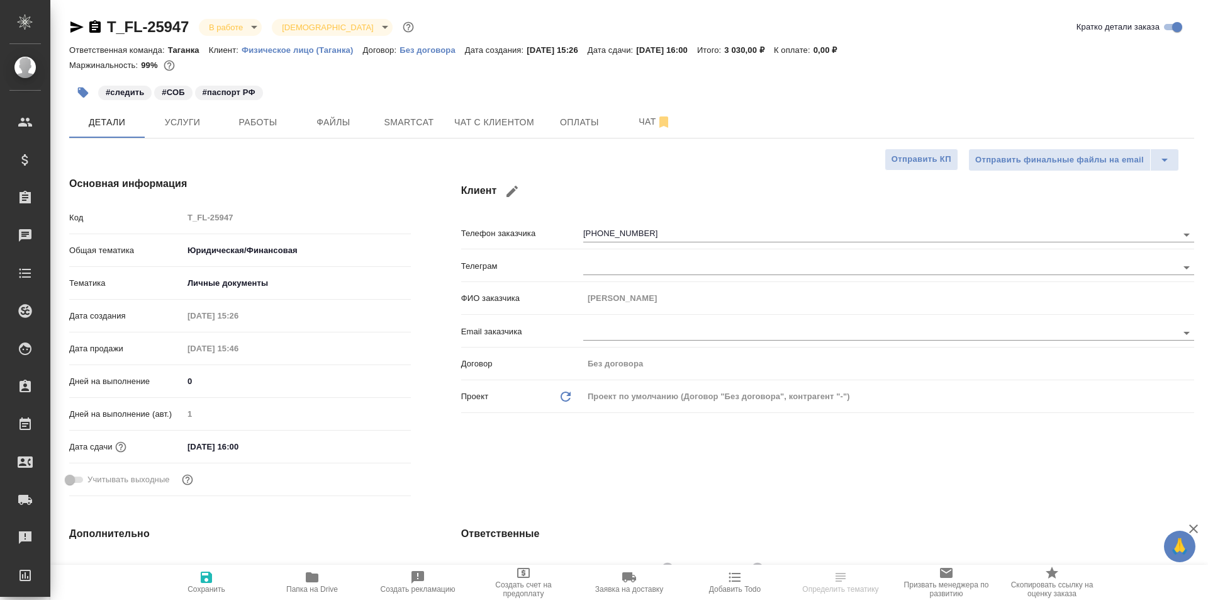
type textarea "x"
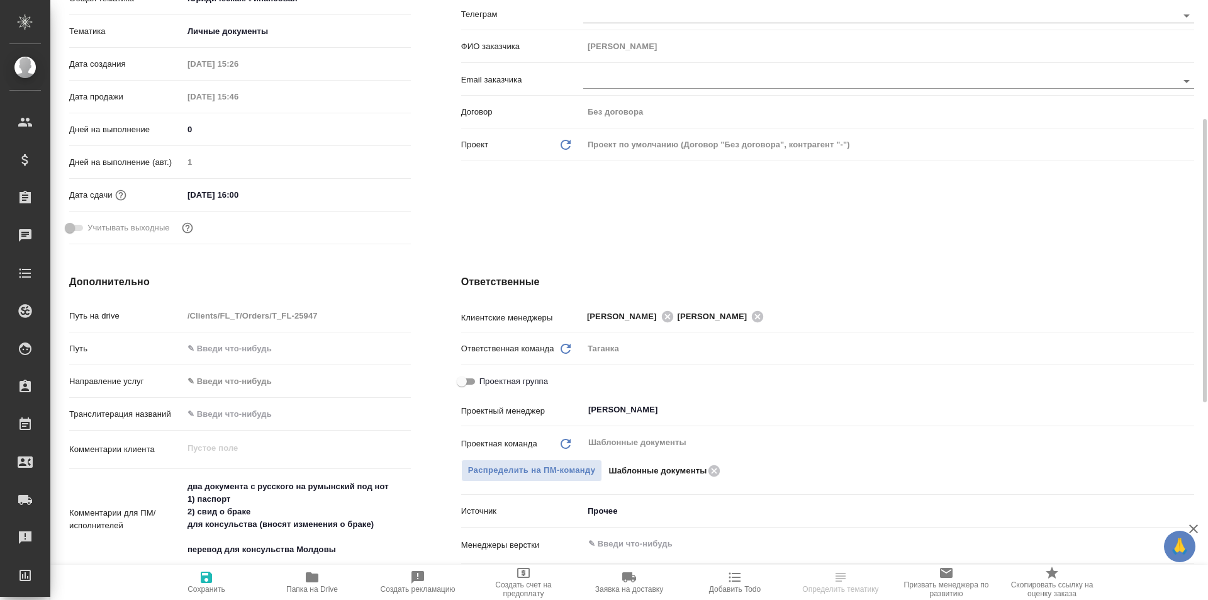
scroll to position [378, 0]
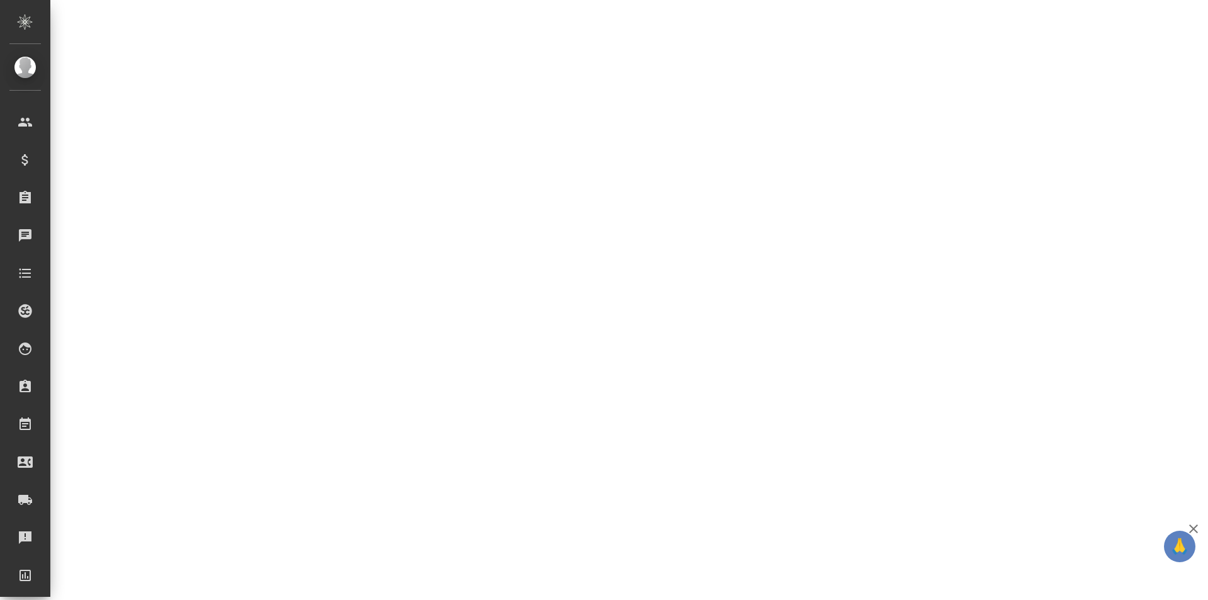
select select "RU"
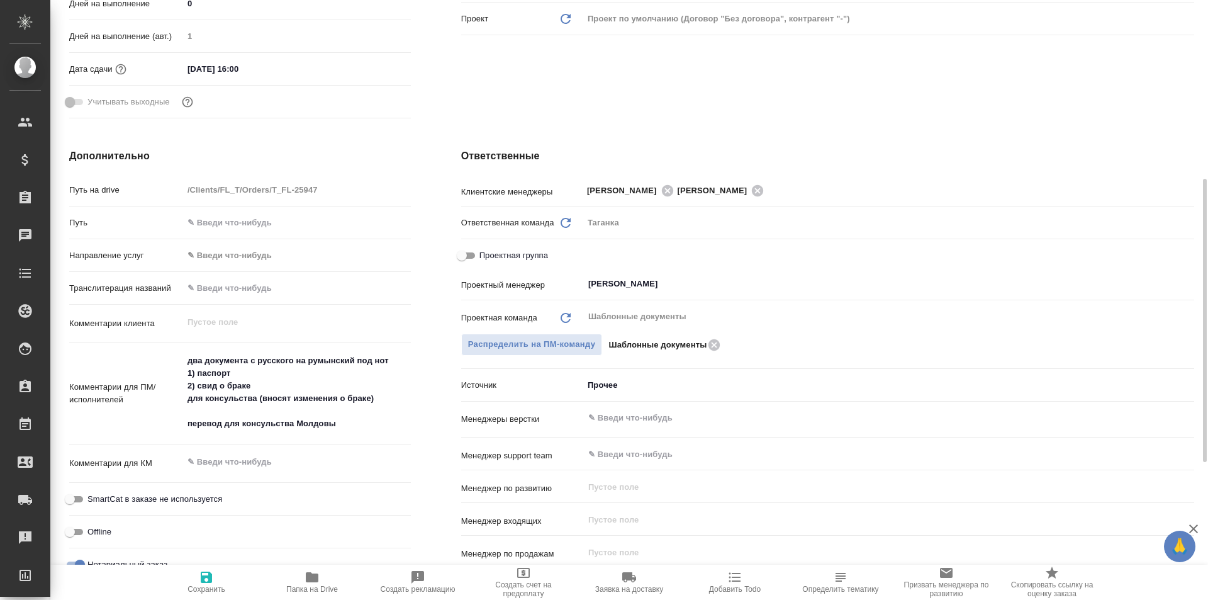
type textarea "x"
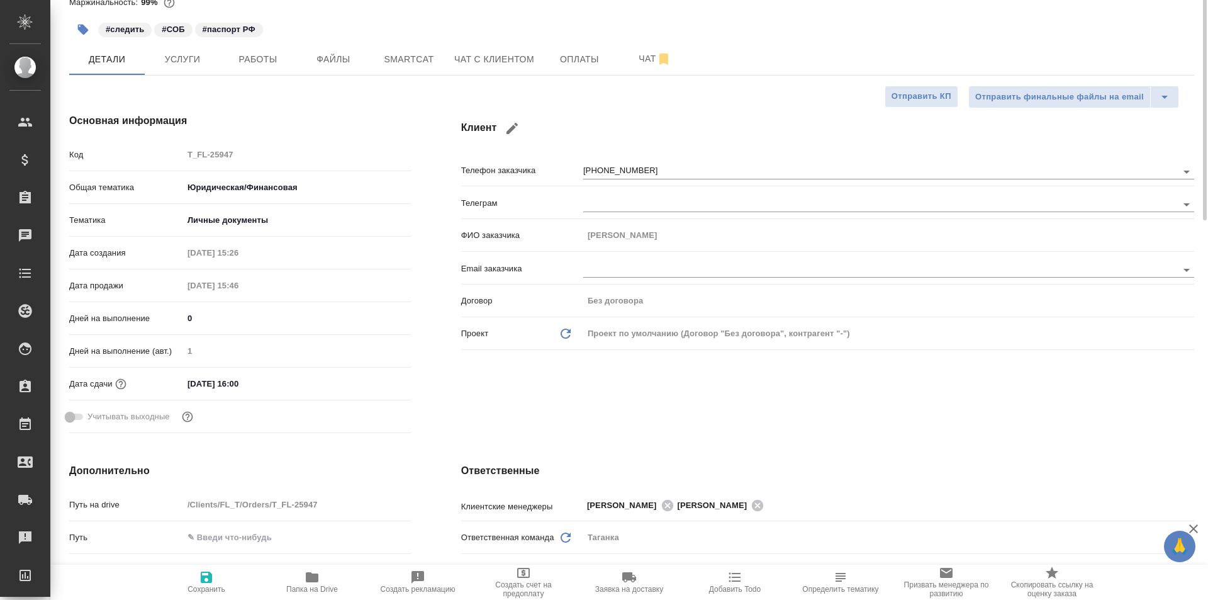
scroll to position [0, 0]
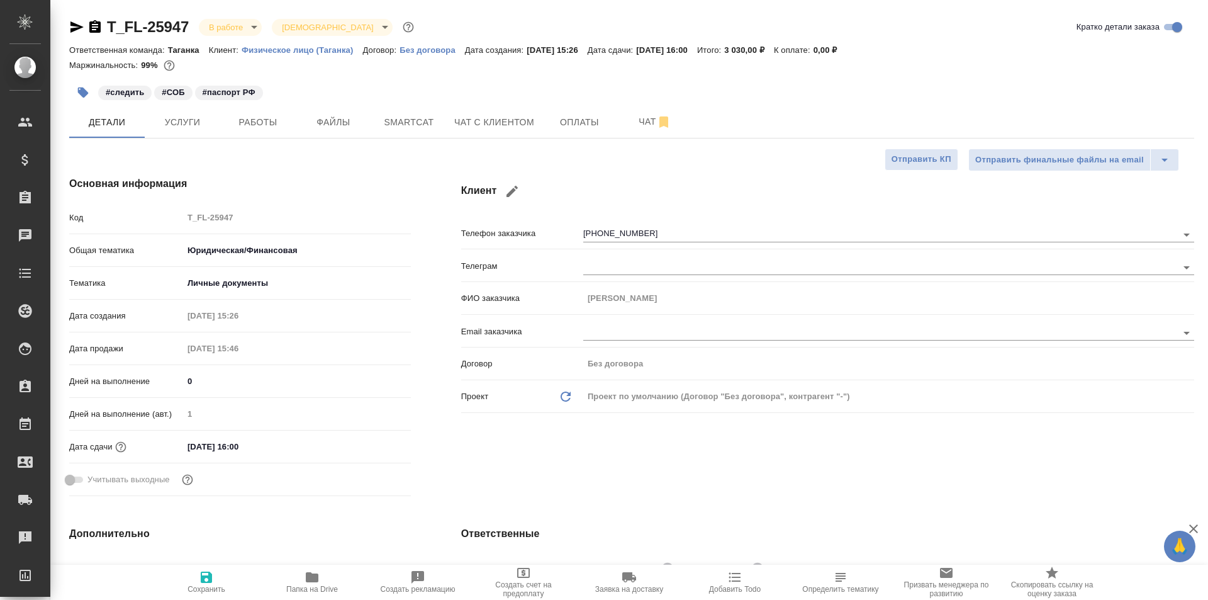
type textarea "x"
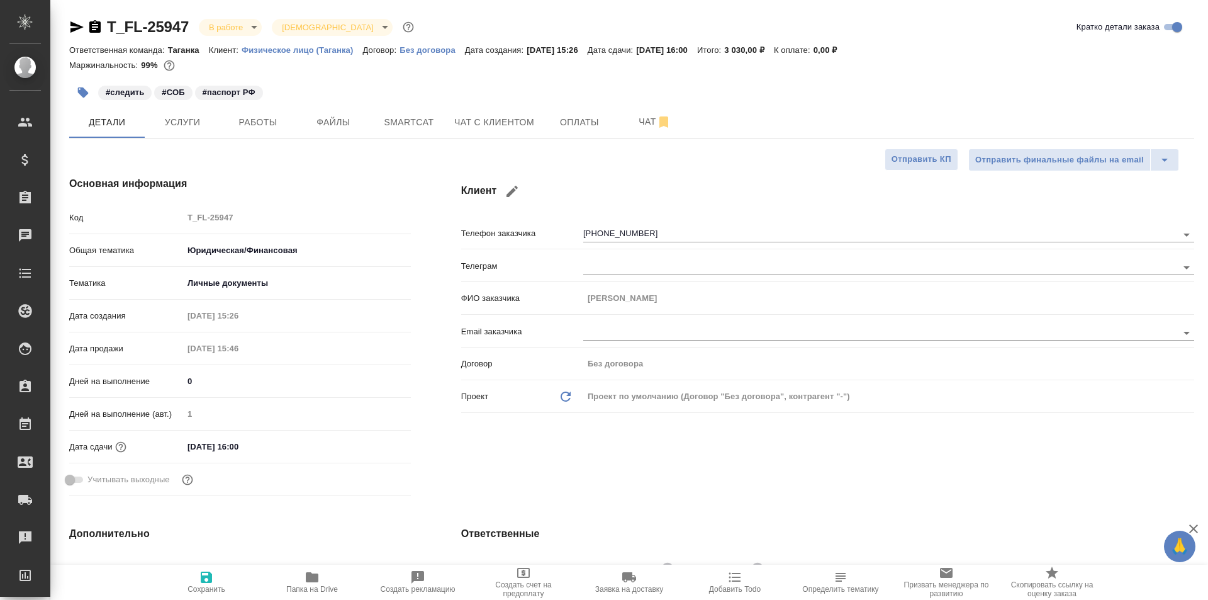
type textarea "x"
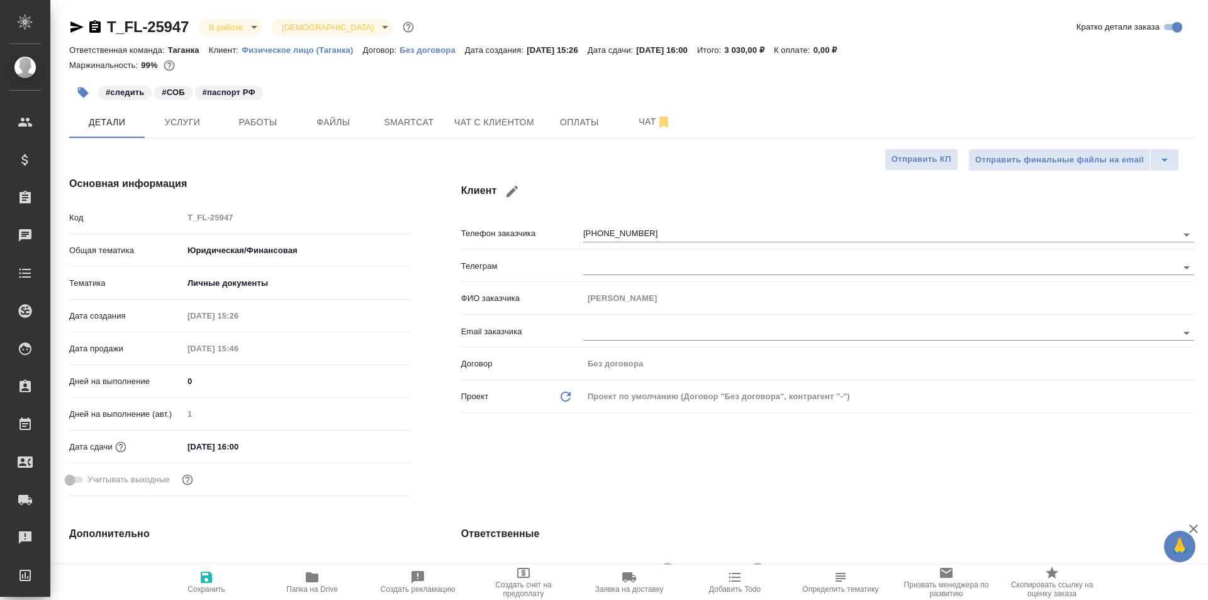
type textarea "x"
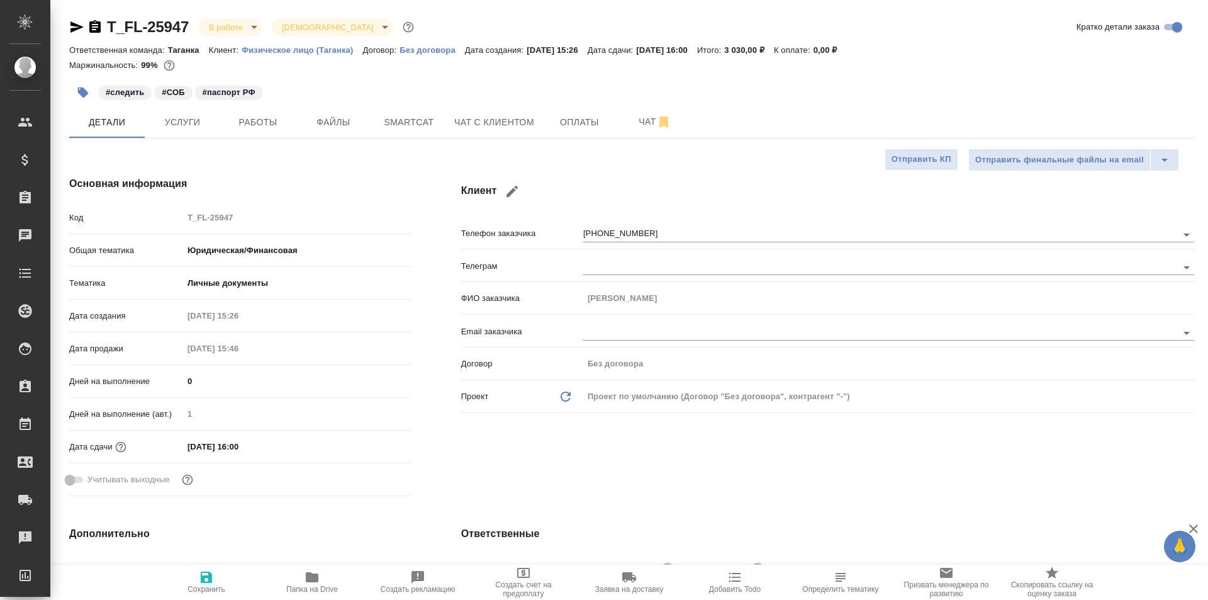
type textarea "x"
click at [280, 125] on span "Работы" at bounding box center [258, 123] width 60 height 16
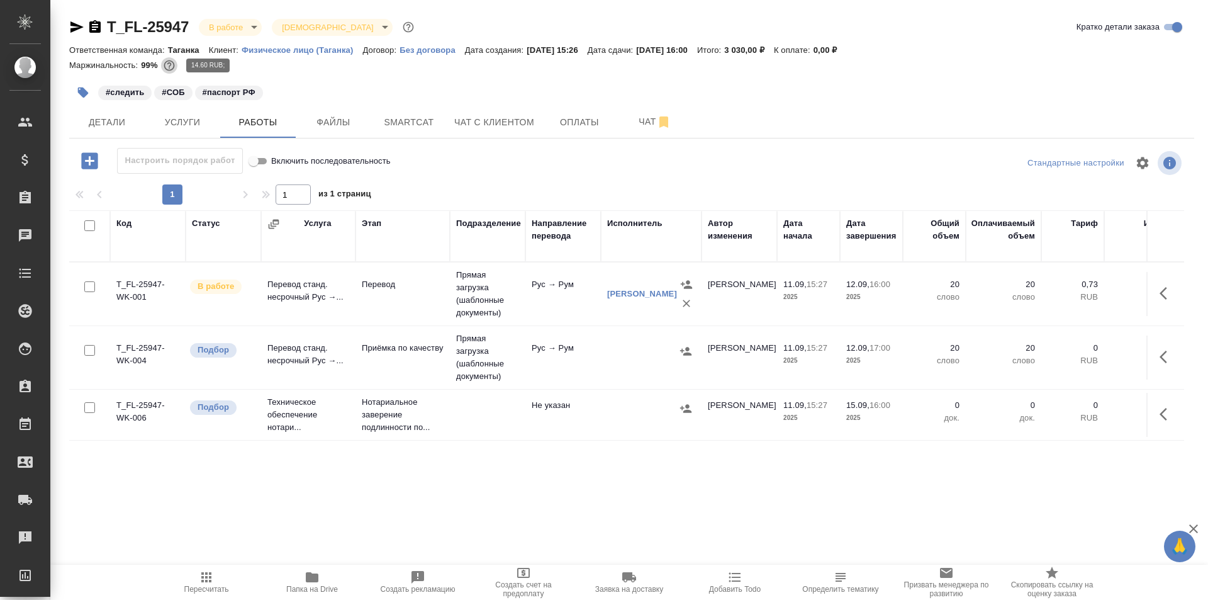
click at [166, 68] on icon "button" at bounding box center [169, 65] width 13 height 13
click at [647, 289] on link "[PERSON_NAME]" at bounding box center [642, 293] width 70 height 9
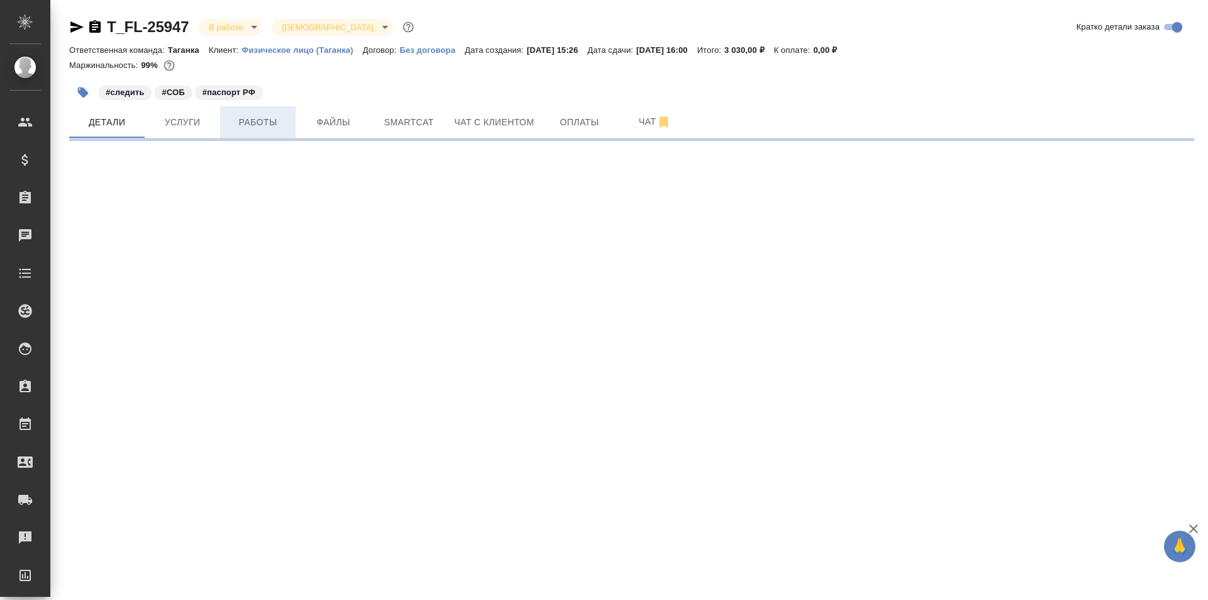
select select "RU"
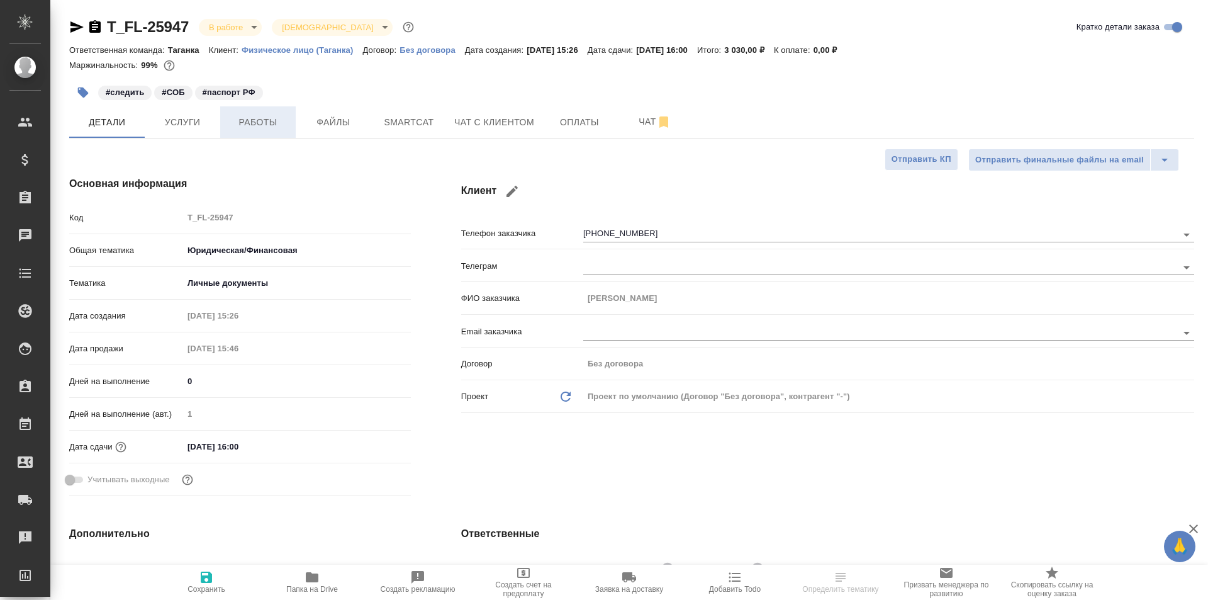
type textarea "x"
click at [276, 109] on button "Работы" at bounding box center [258, 121] width 76 height 31
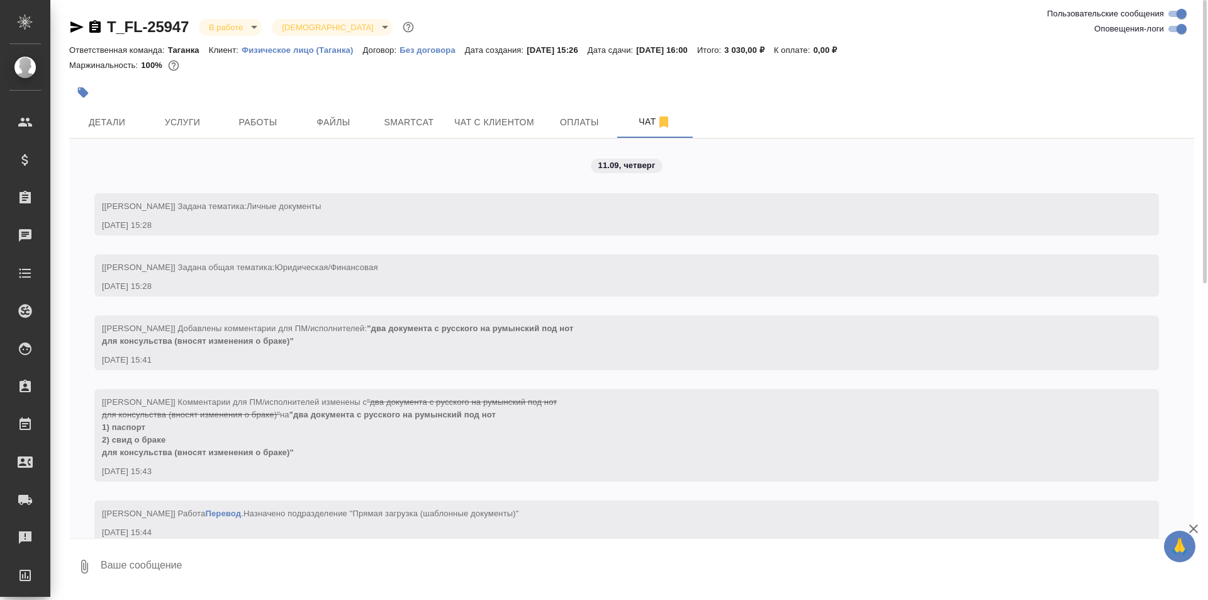
scroll to position [1260, 0]
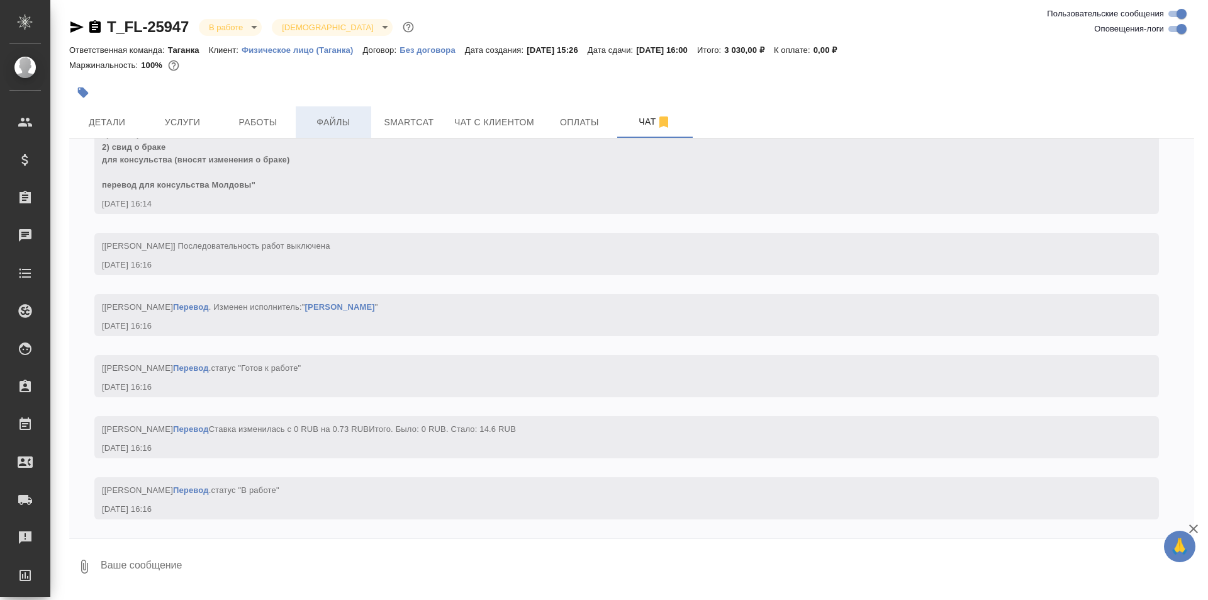
click at [347, 115] on span "Файлы" at bounding box center [333, 123] width 60 height 16
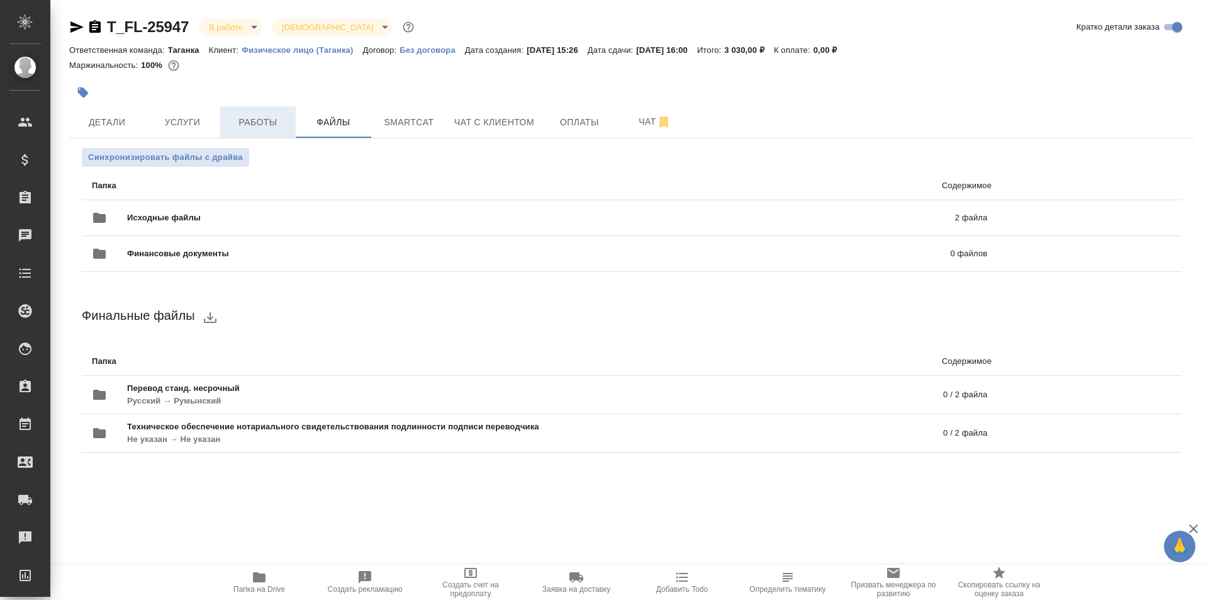
click at [241, 129] on span "Работы" at bounding box center [258, 123] width 60 height 16
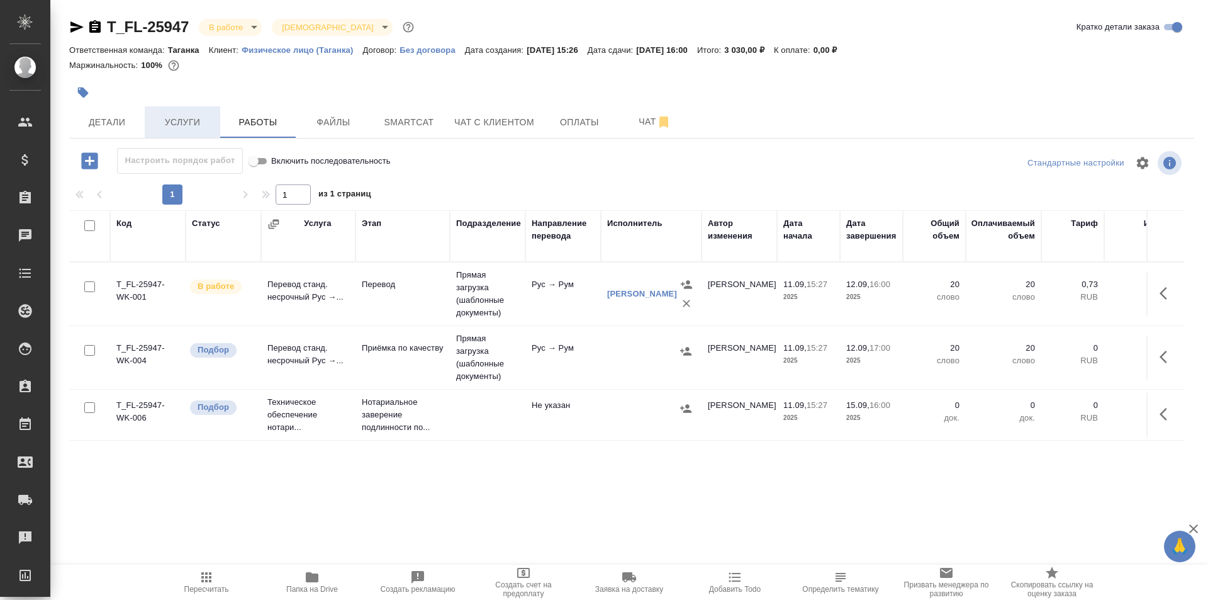
click at [191, 122] on span "Услуги" at bounding box center [182, 123] width 60 height 16
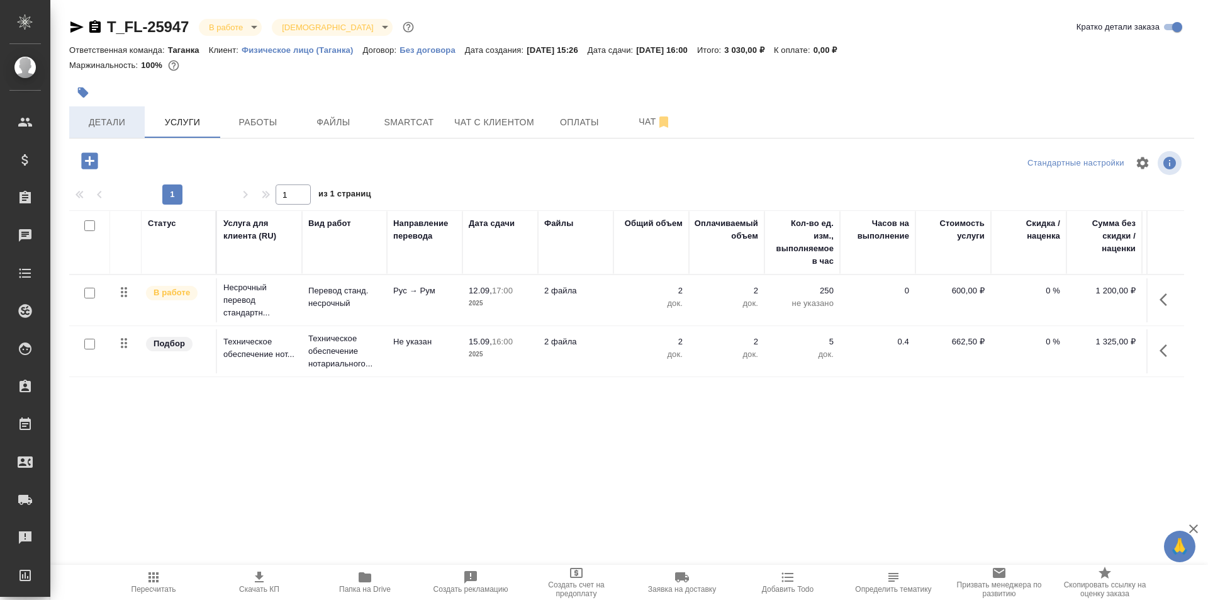
click at [130, 123] on span "Детали" at bounding box center [107, 123] width 60 height 16
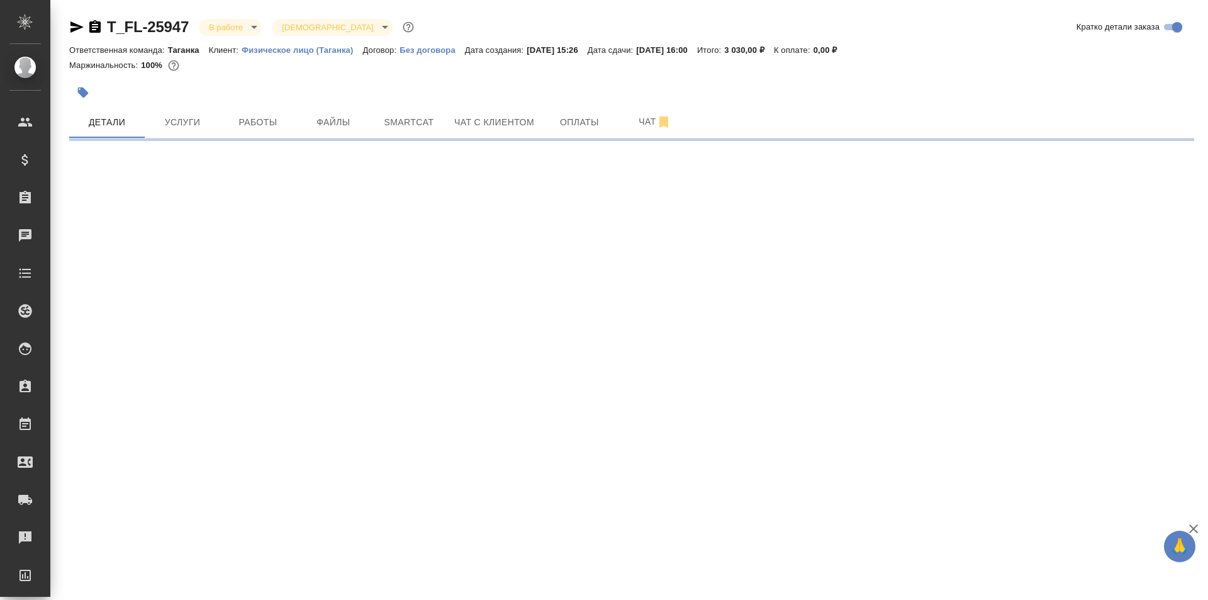
select select "RU"
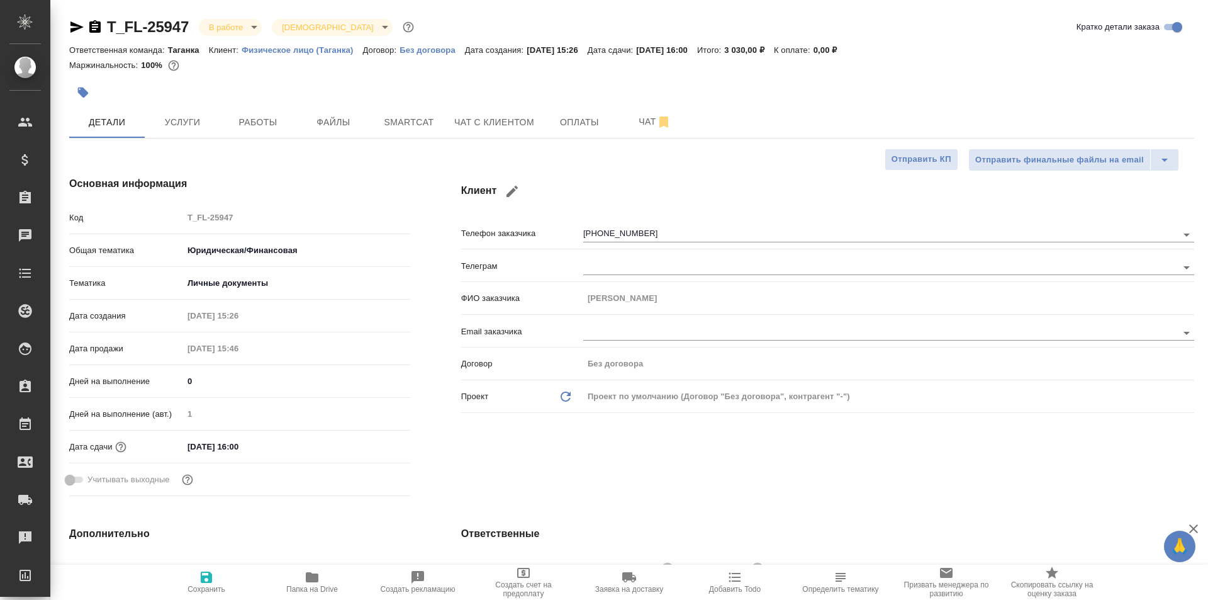
type textarea "x"
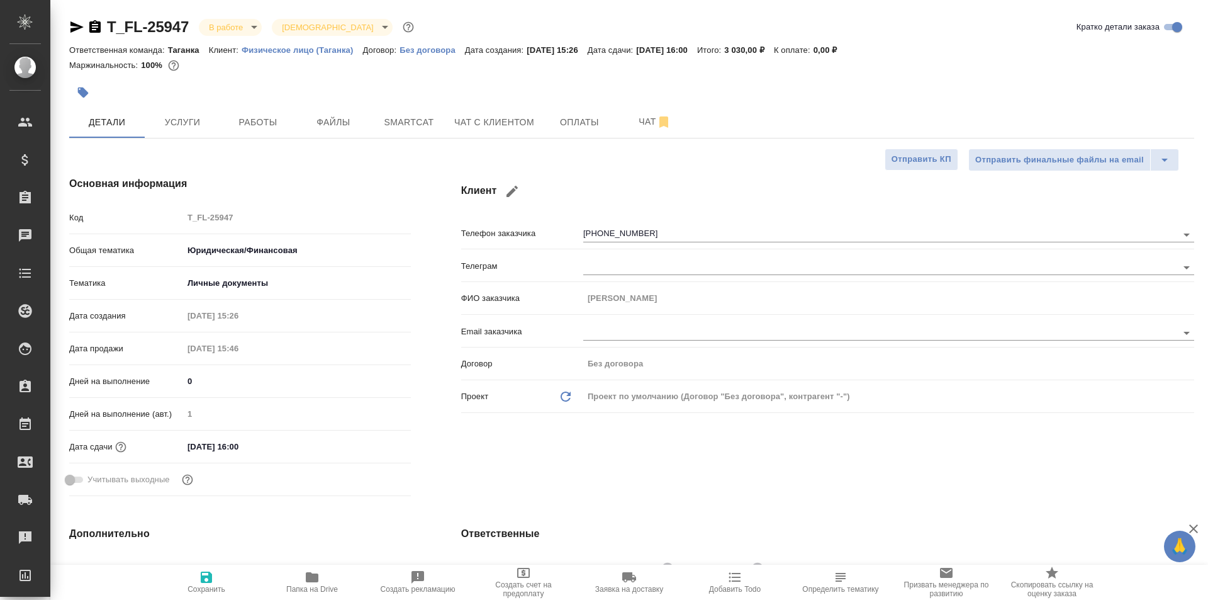
type textarea "x"
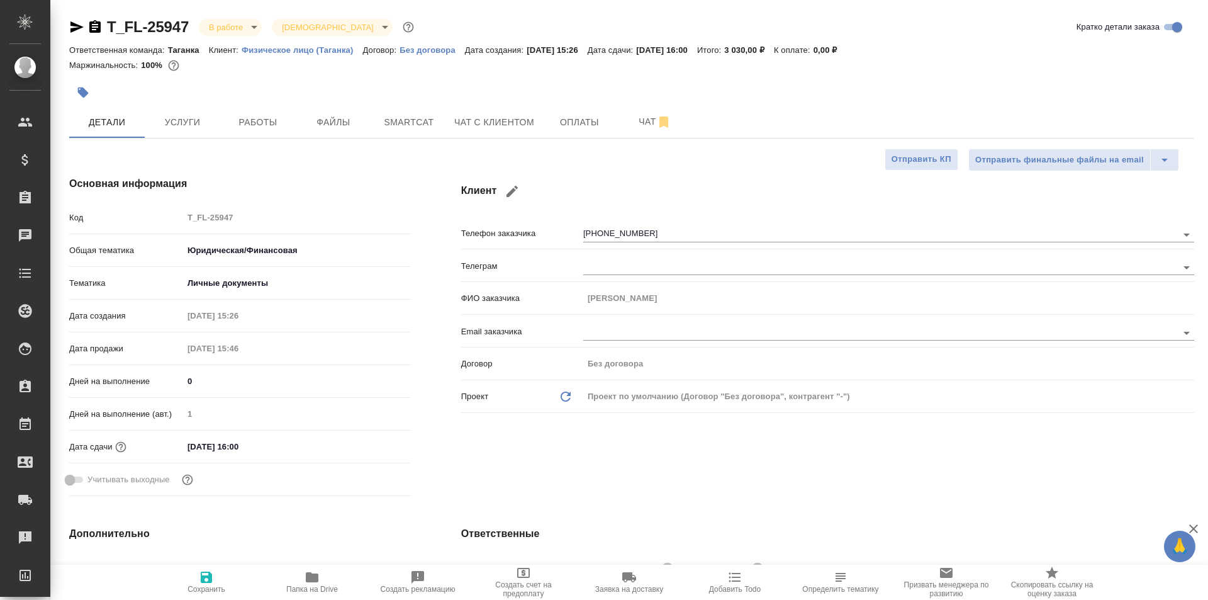
type textarea "x"
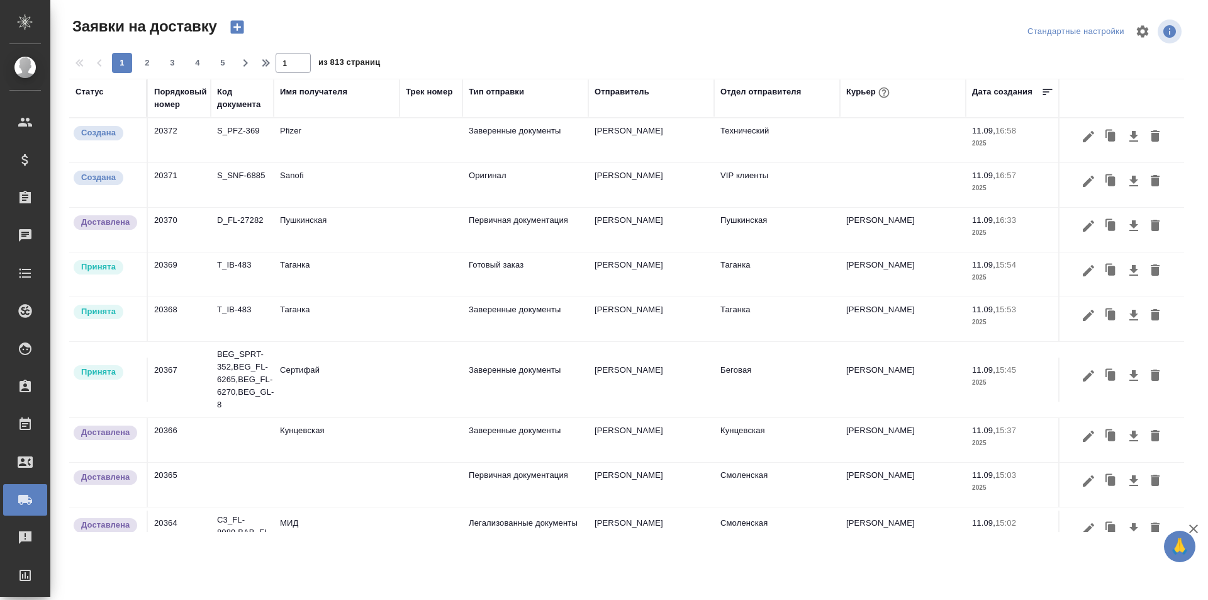
click at [379, 320] on td "Таганка" at bounding box center [337, 319] width 126 height 44
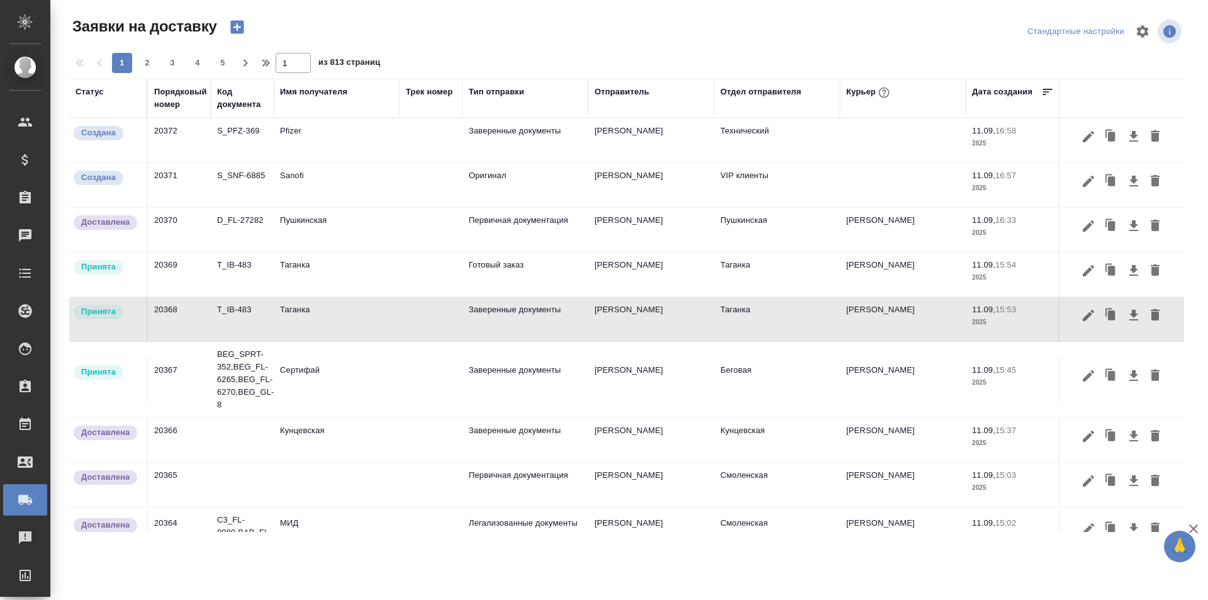
click at [379, 320] on td "Таганка" at bounding box center [337, 319] width 126 height 44
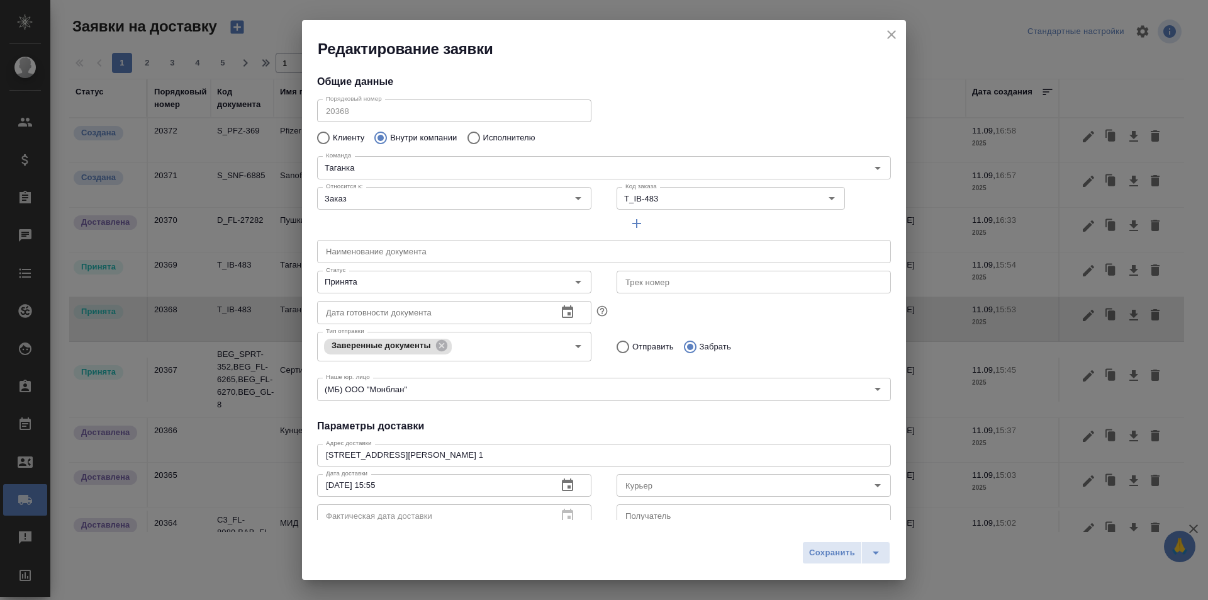
type input "Шаабан Эльмира"
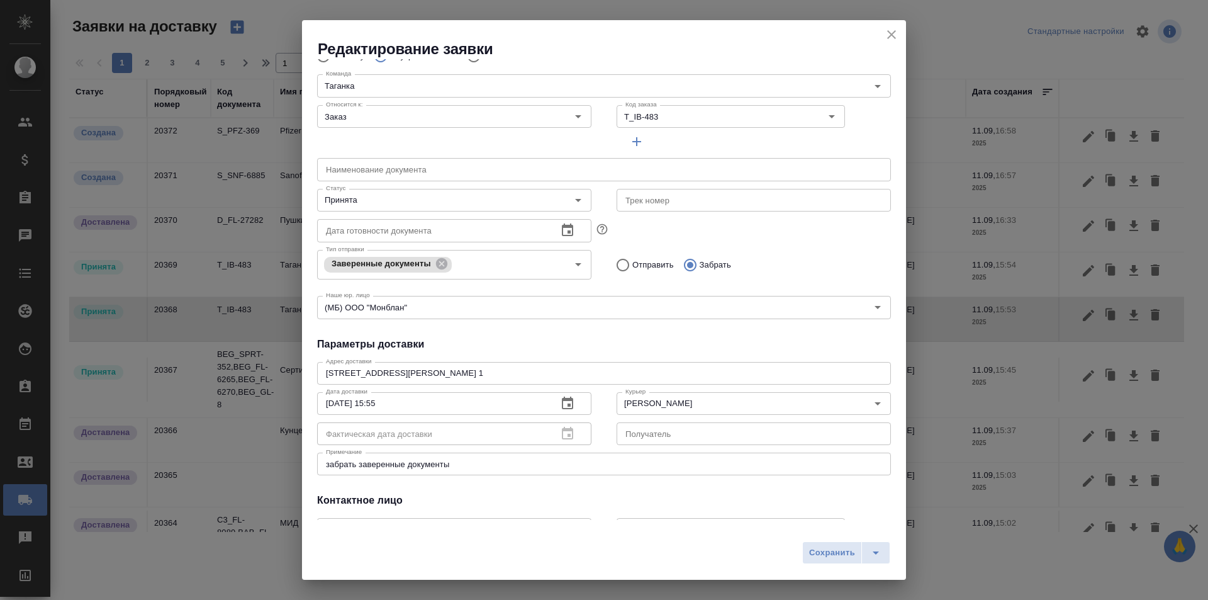
scroll to position [171, 0]
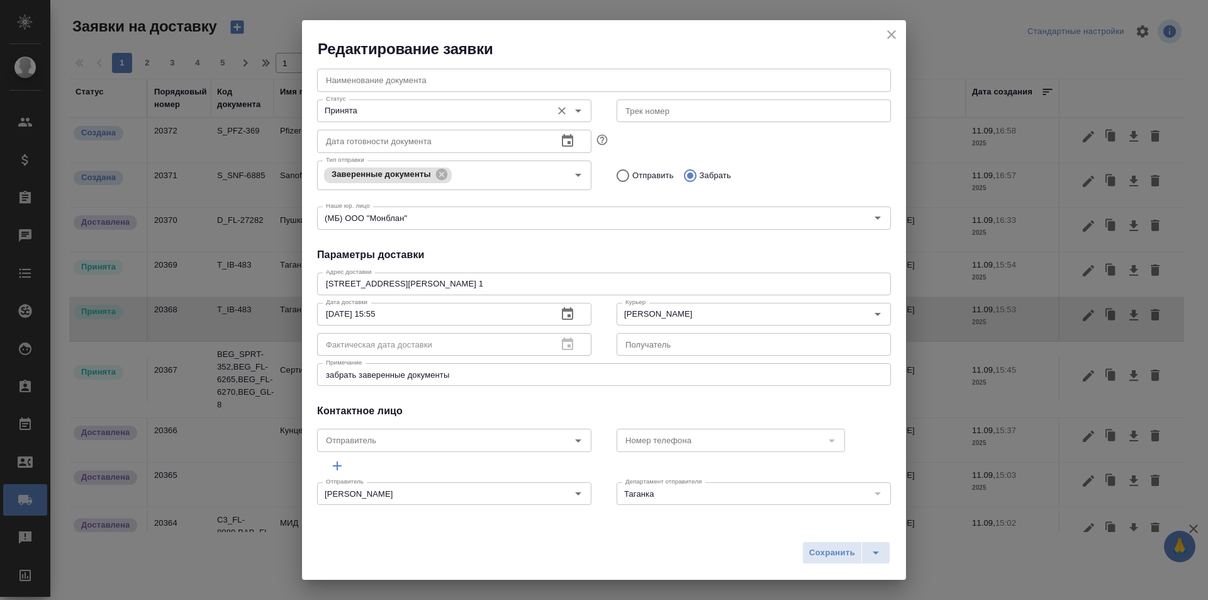
click at [576, 113] on icon "Open" at bounding box center [578, 110] width 15 height 15
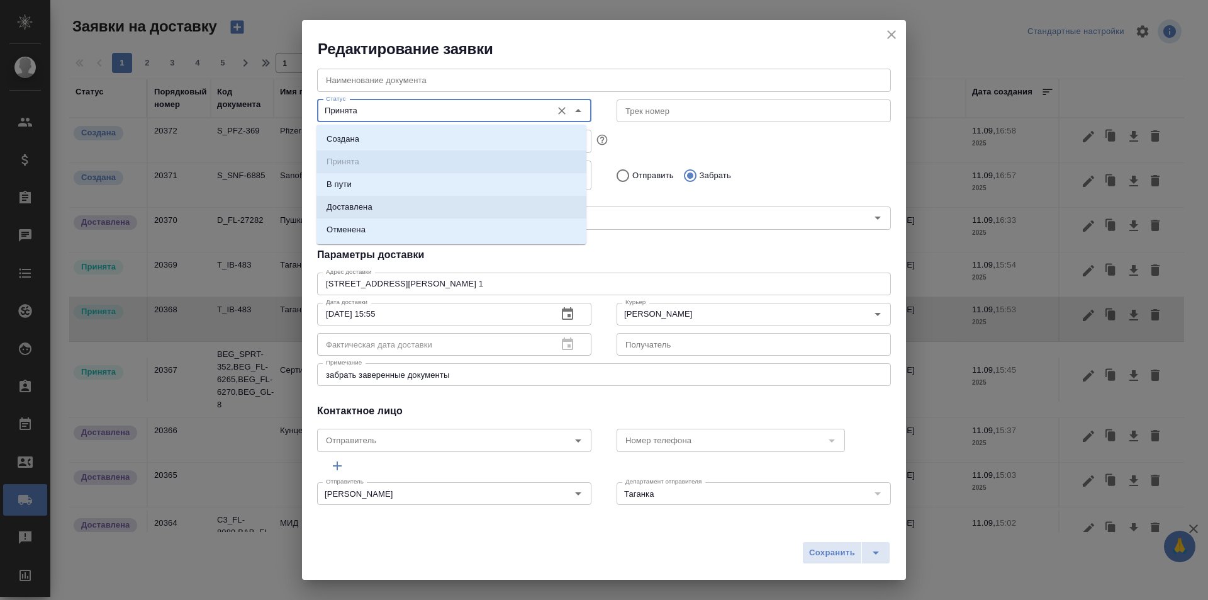
click at [530, 208] on li "Доставлена" at bounding box center [451, 207] width 270 height 23
type input "Доставлена"
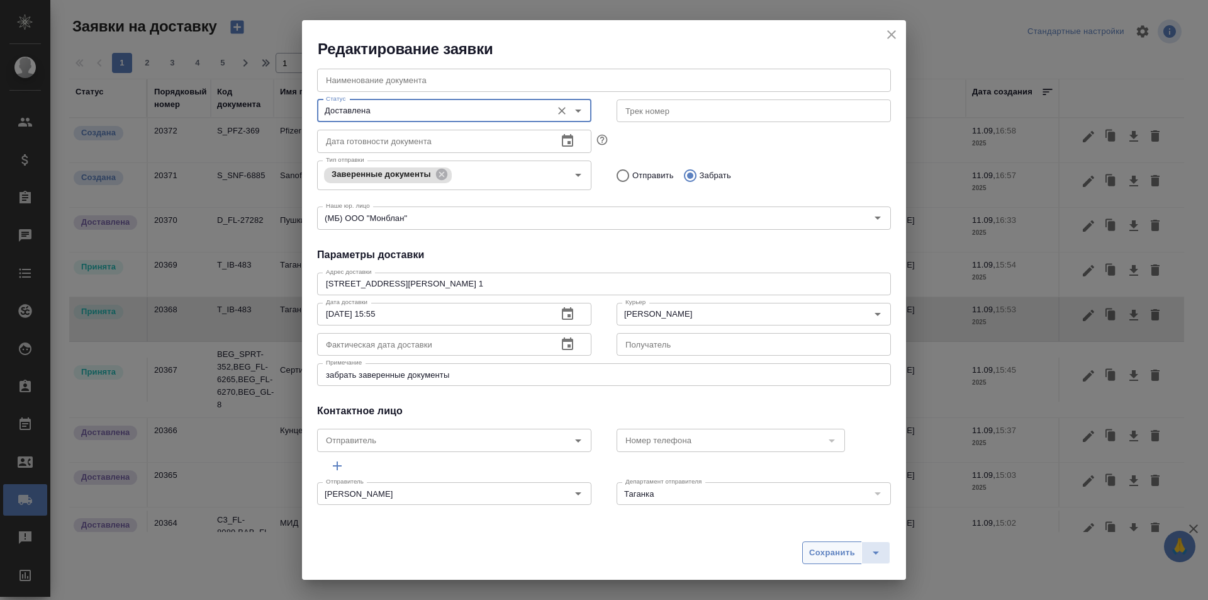
click at [836, 547] on span "Сохранить" at bounding box center [832, 553] width 46 height 14
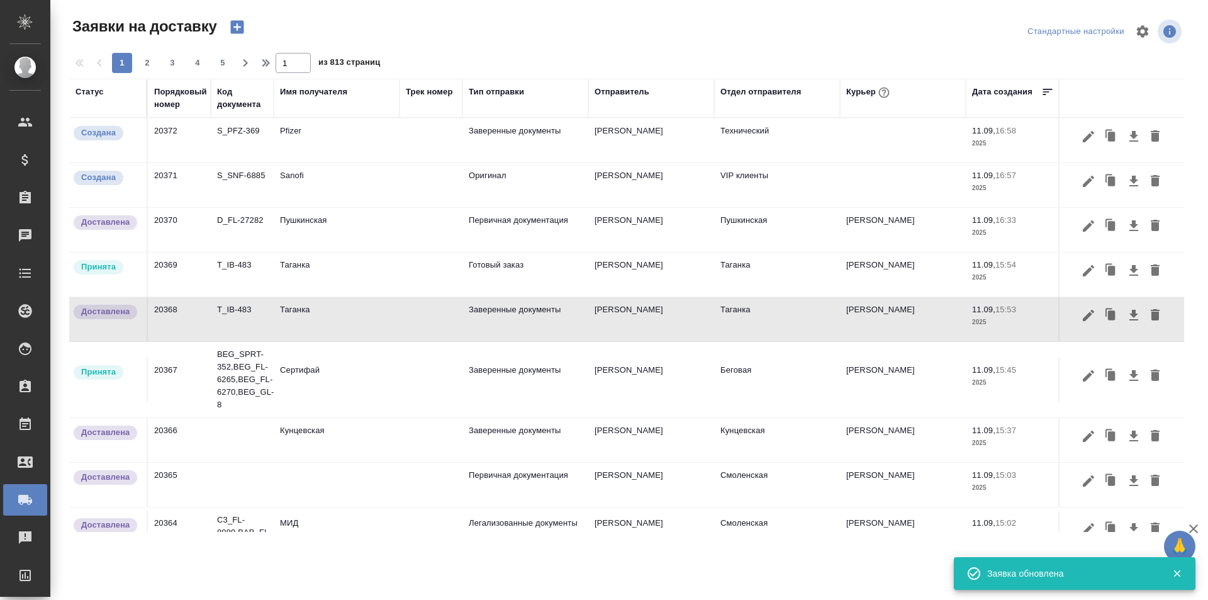
click at [513, 280] on td "Готовый заказ" at bounding box center [525, 274] width 126 height 44
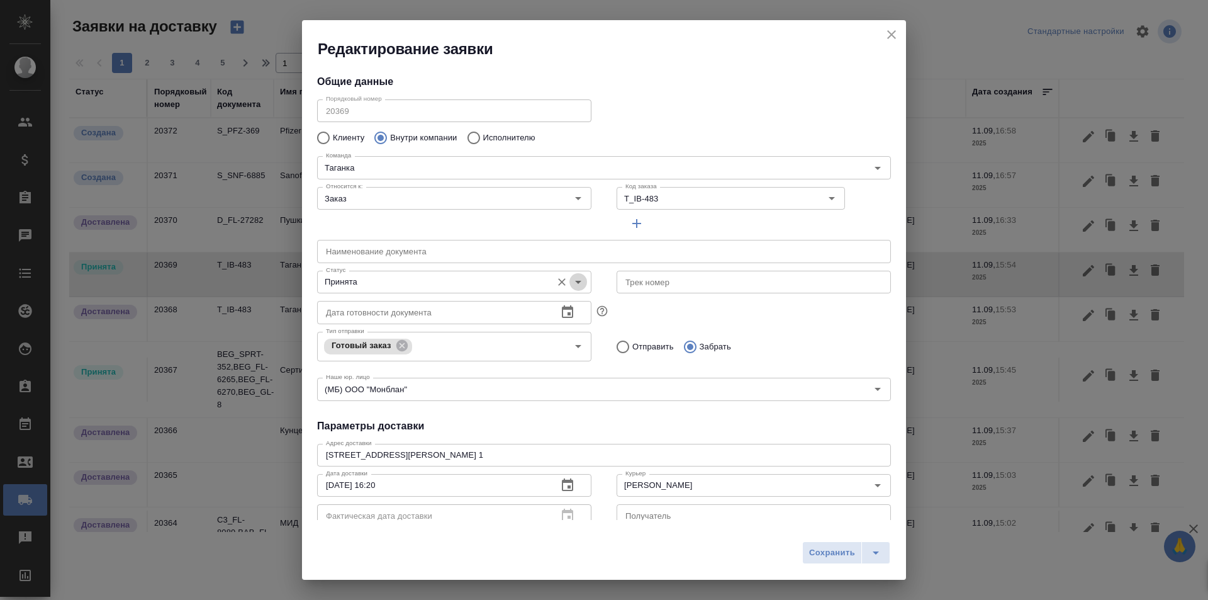
click at [574, 284] on icon "Open" at bounding box center [578, 281] width 15 height 15
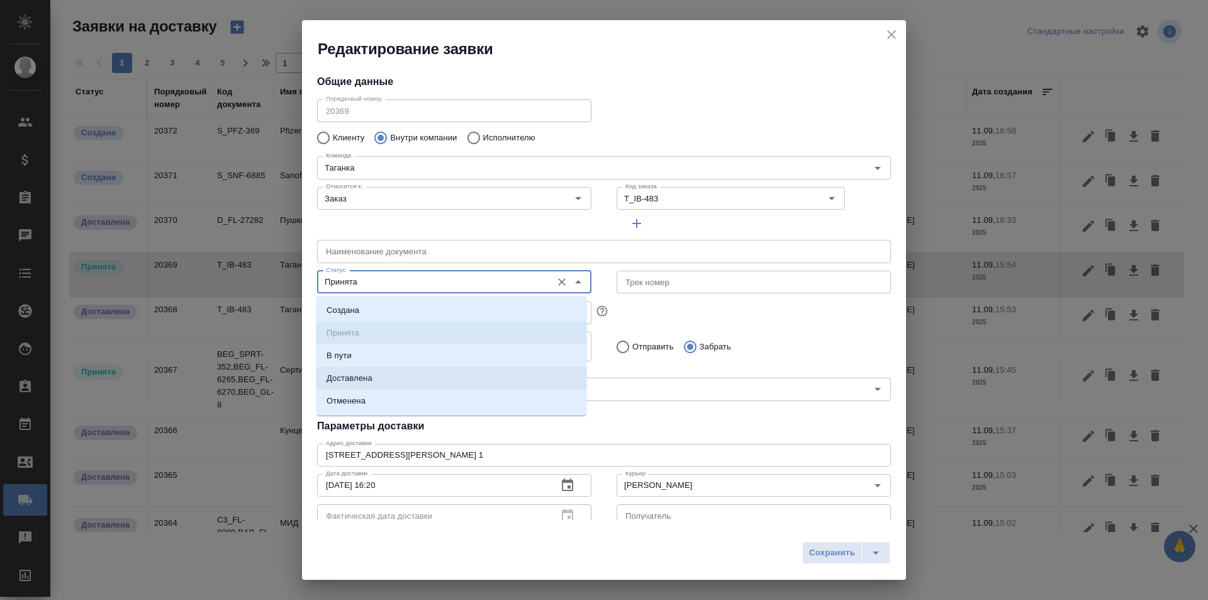
click at [523, 367] on li "Доставлена" at bounding box center [451, 378] width 270 height 23
type input "Доставлена"
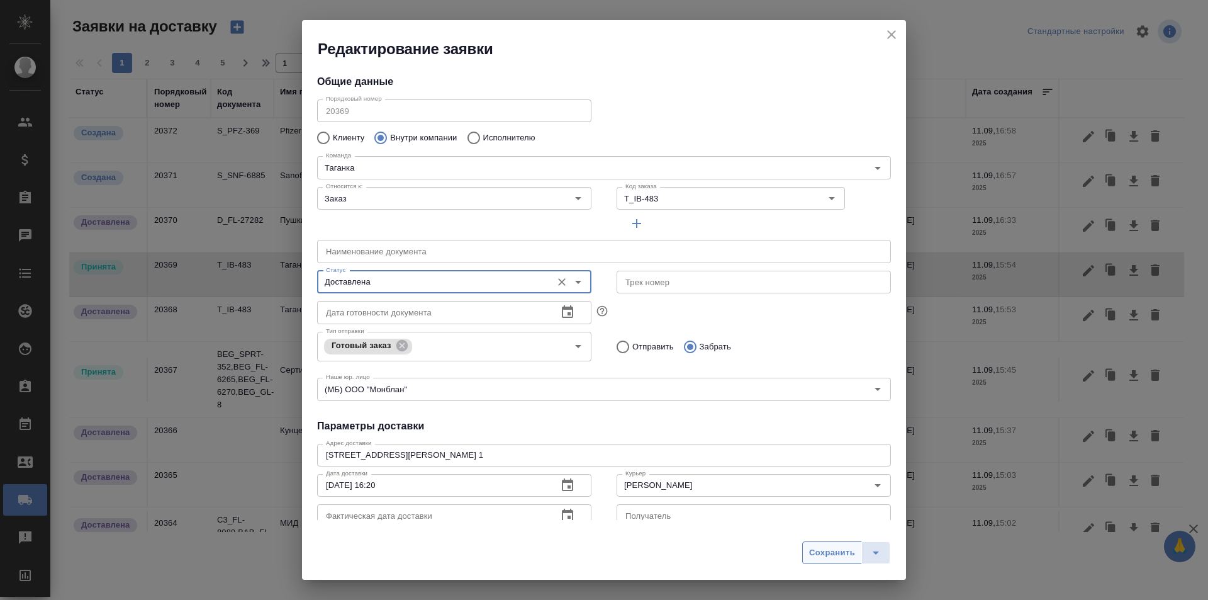
click at [823, 547] on span "Сохранить" at bounding box center [832, 553] width 46 height 14
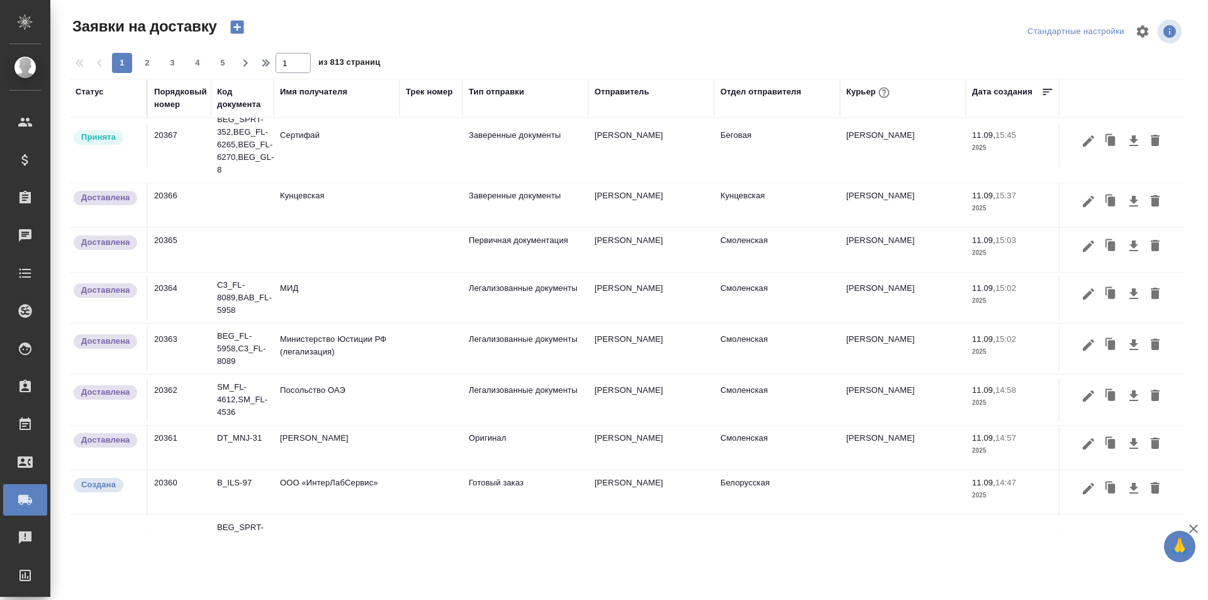
scroll to position [0, 0]
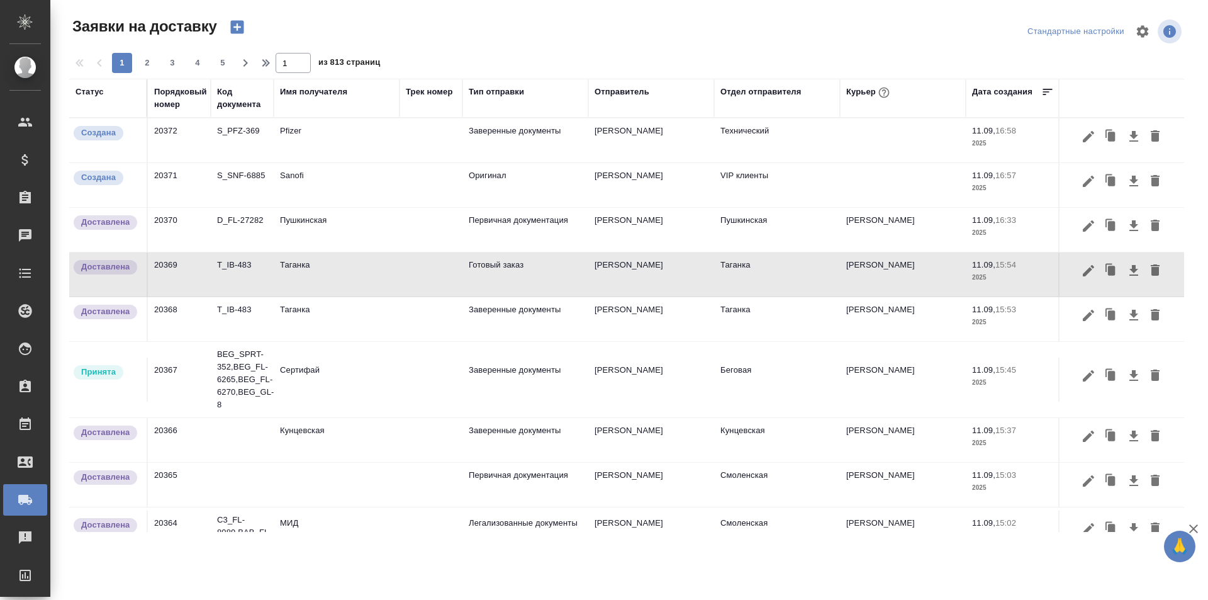
click at [569, 27] on div at bounding box center [631, 31] width 375 height 30
